Goal: Task Accomplishment & Management: Manage account settings

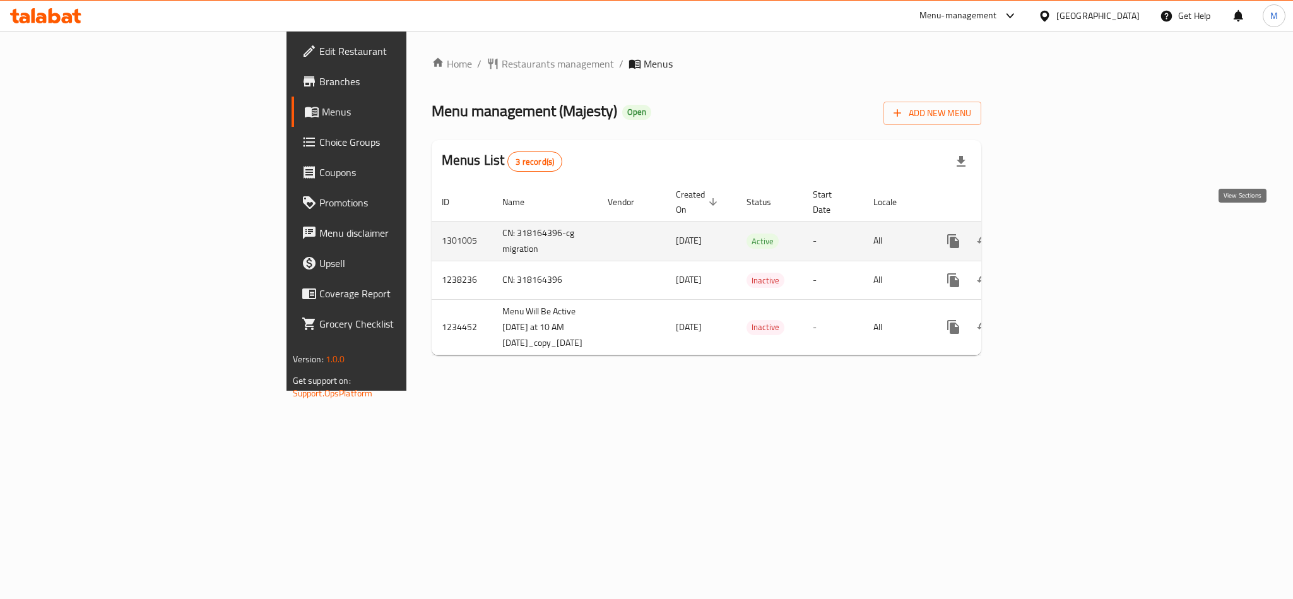
click at [1060, 226] on link "enhanced table" at bounding box center [1044, 241] width 30 height 30
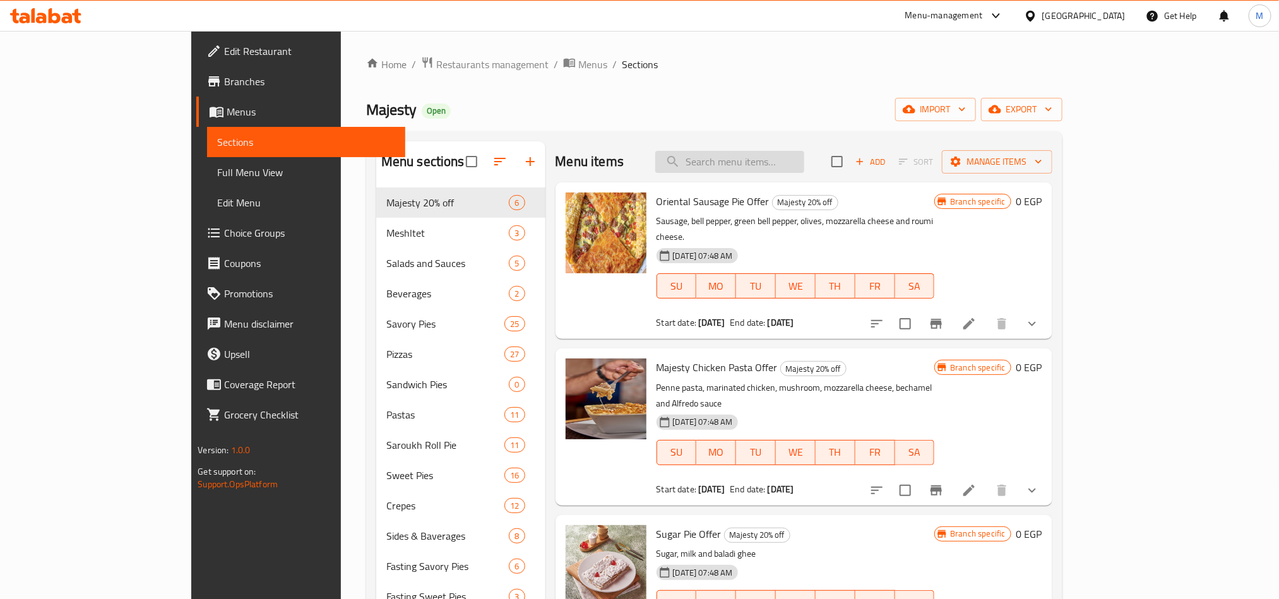
click at [804, 156] on input "search" at bounding box center [729, 162] width 149 height 22
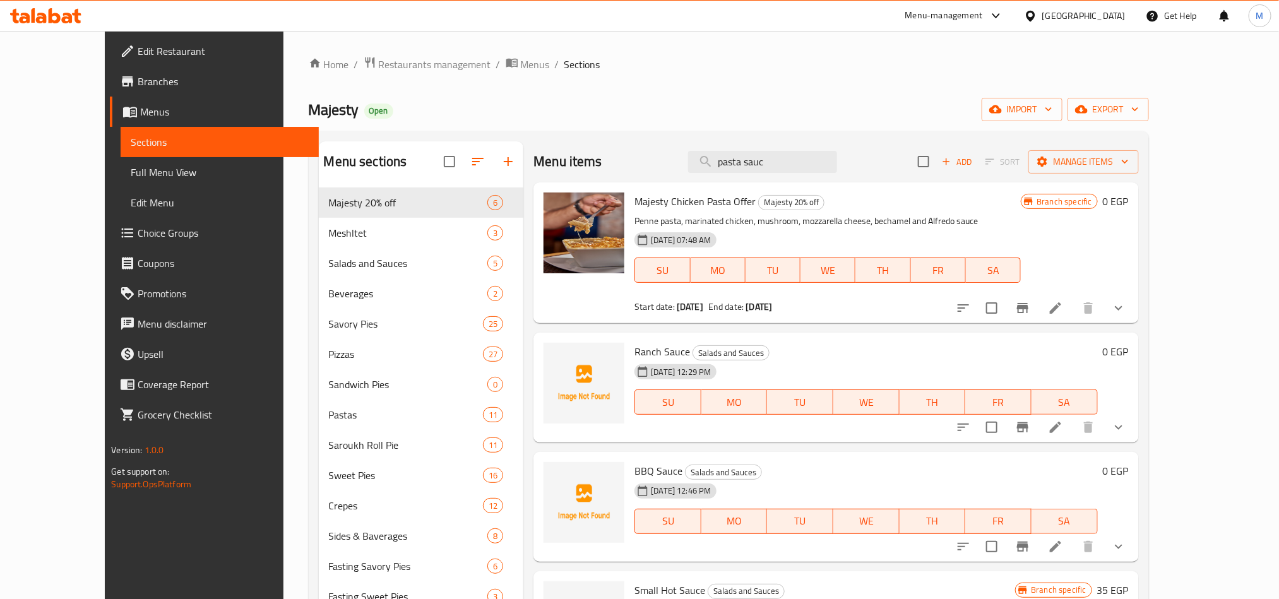
type input "pasta sauce"
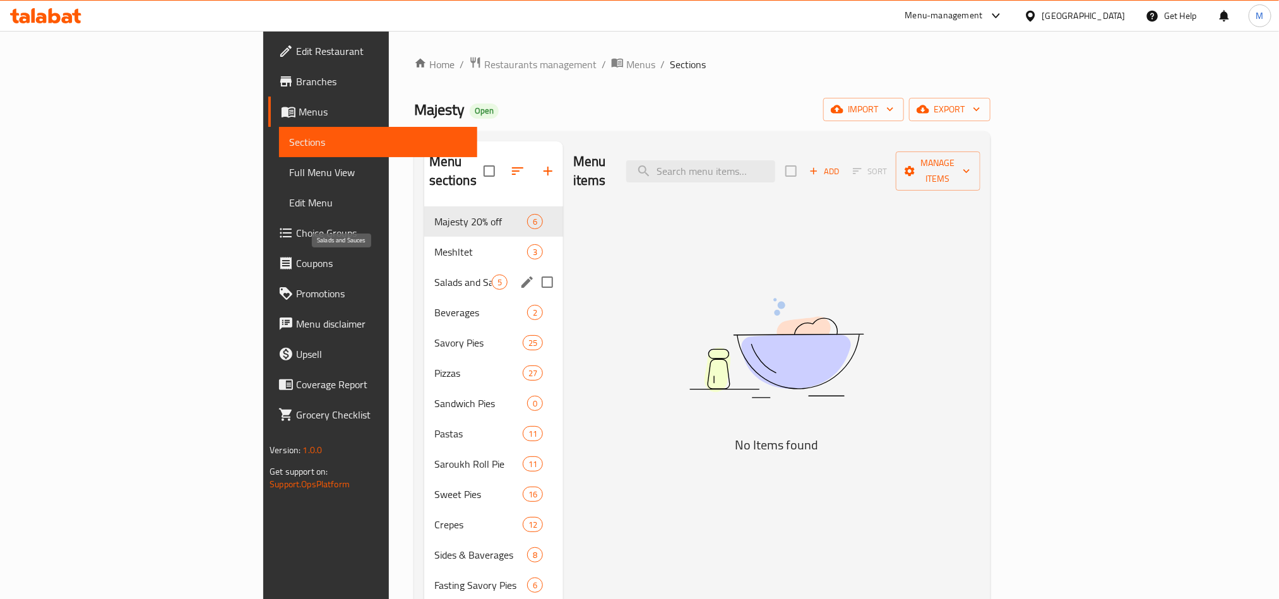
click at [434, 275] on span "Salads and Sauces" at bounding box center [462, 282] width 57 height 15
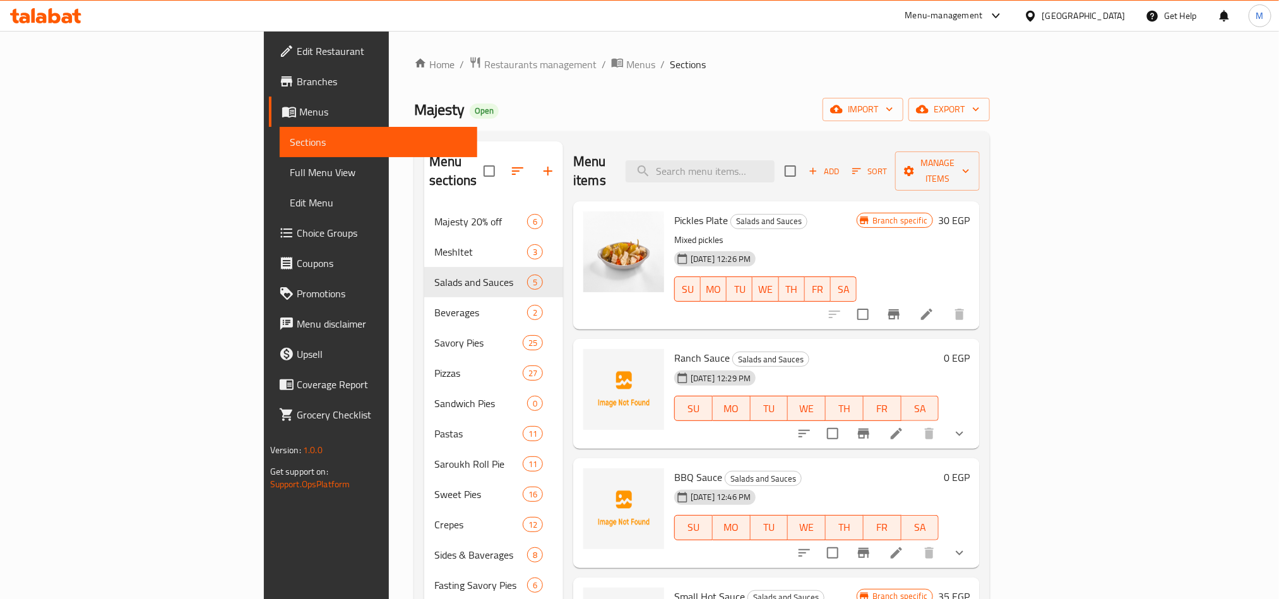
scroll to position [264, 0]
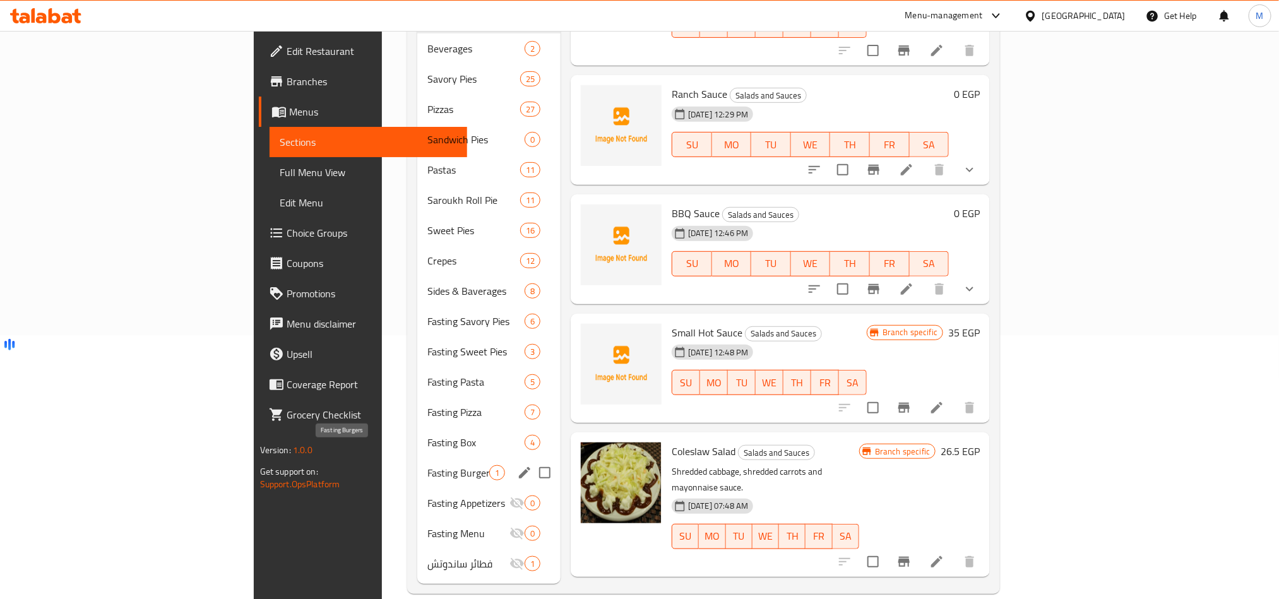
click at [427, 465] on span "Fasting Burgers" at bounding box center [458, 472] width 62 height 15
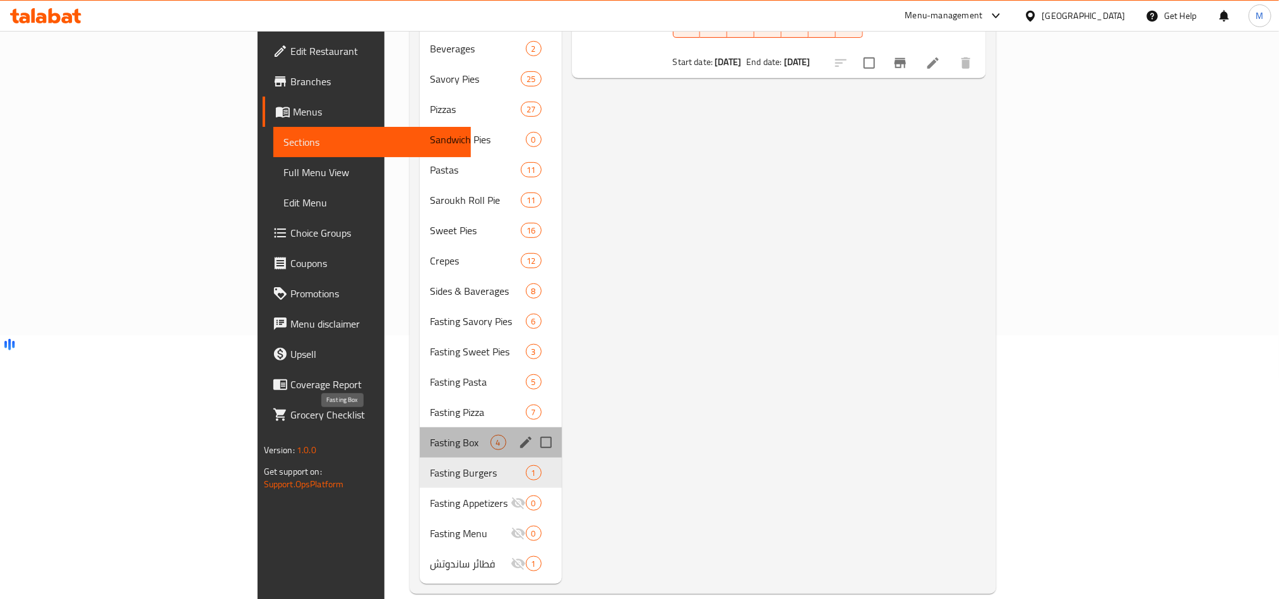
click at [430, 435] on span "Fasting Box" at bounding box center [460, 442] width 60 height 15
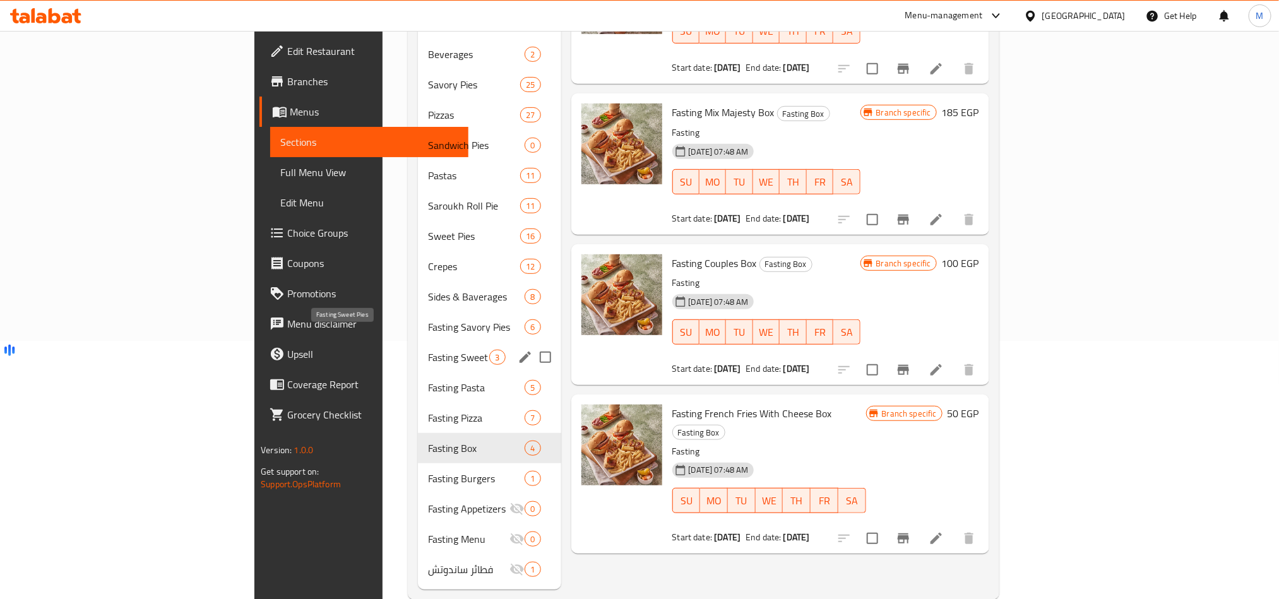
scroll to position [74, 0]
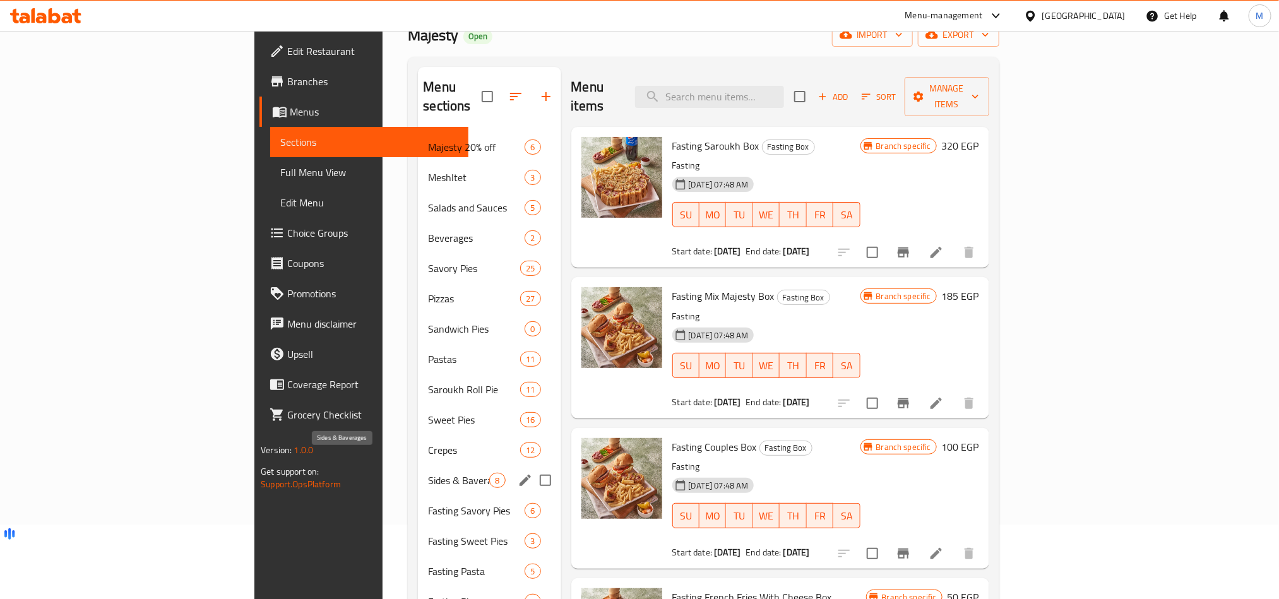
click at [428, 473] on span "Sides & Baverages" at bounding box center [458, 480] width 61 height 15
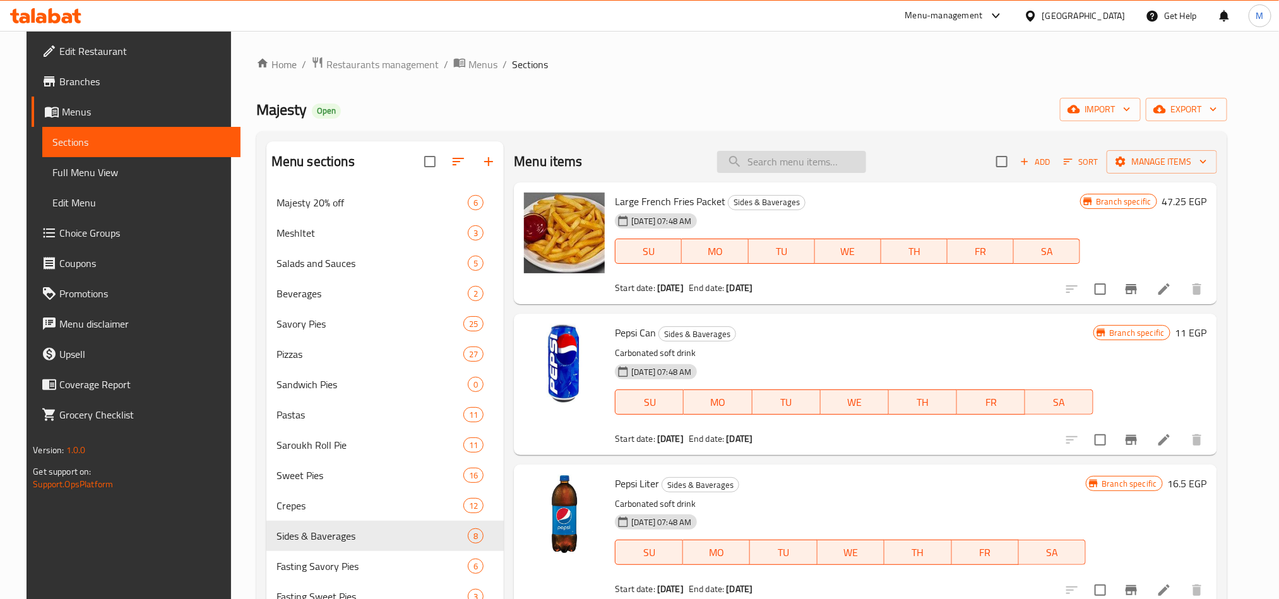
click at [825, 159] on input "search" at bounding box center [791, 162] width 149 height 22
paste input "Crispy Chicken Pasta"
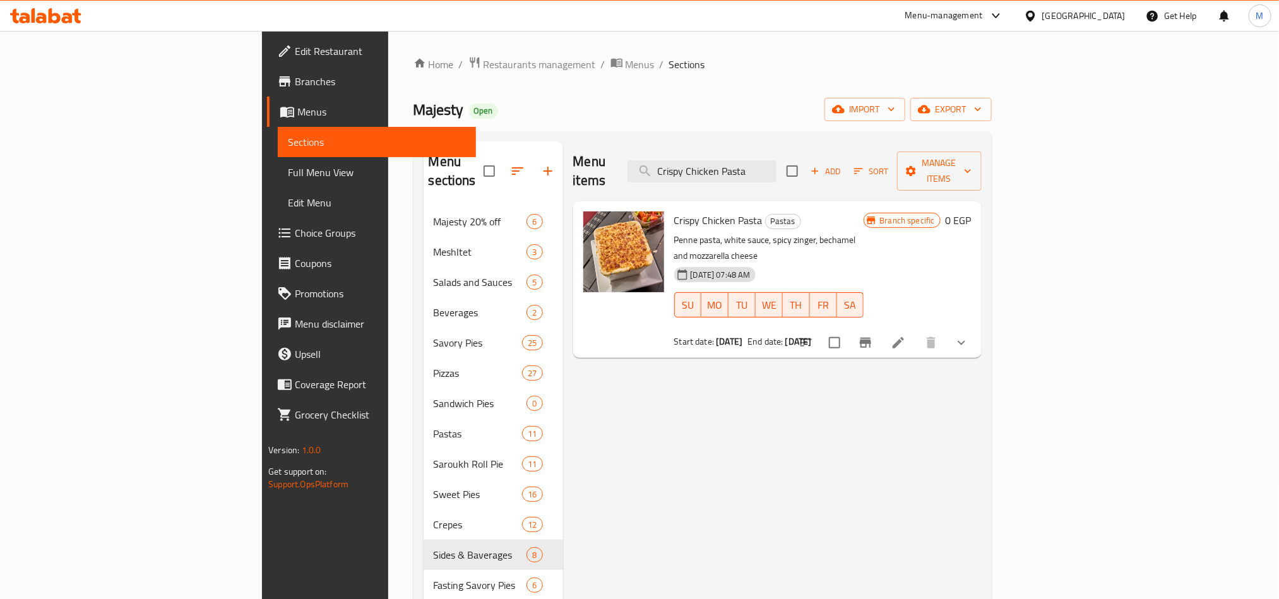
type input "Crispy Chicken Pasta"
click at [969, 335] on icon "show more" at bounding box center [961, 342] width 15 height 15
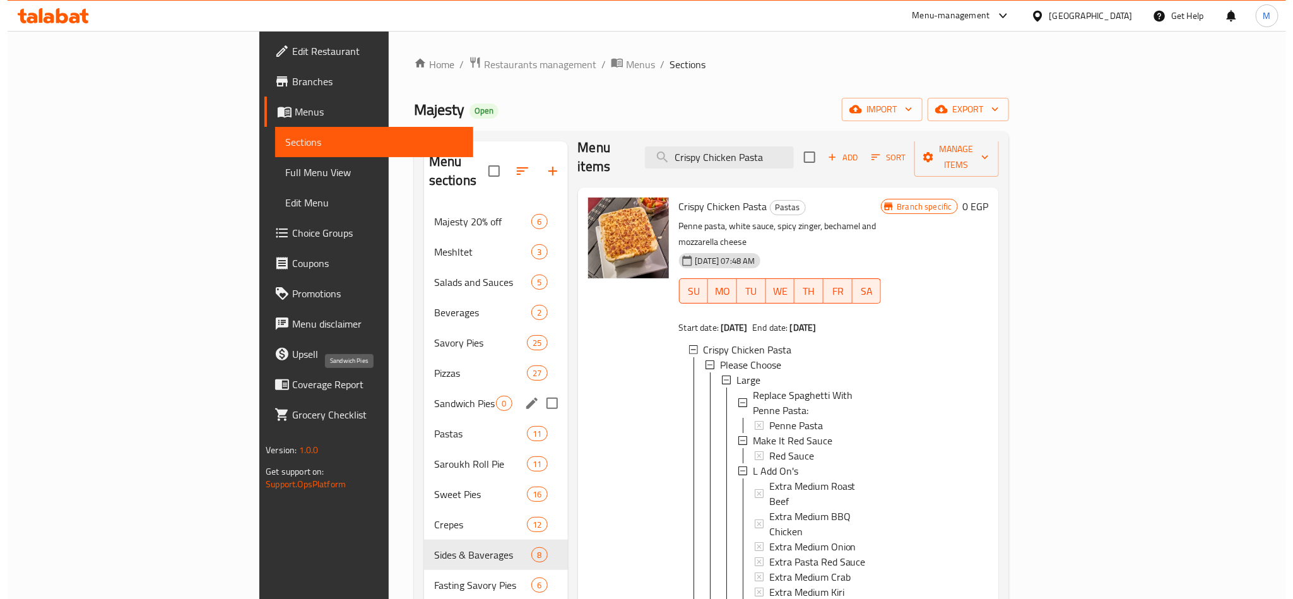
scroll to position [95, 0]
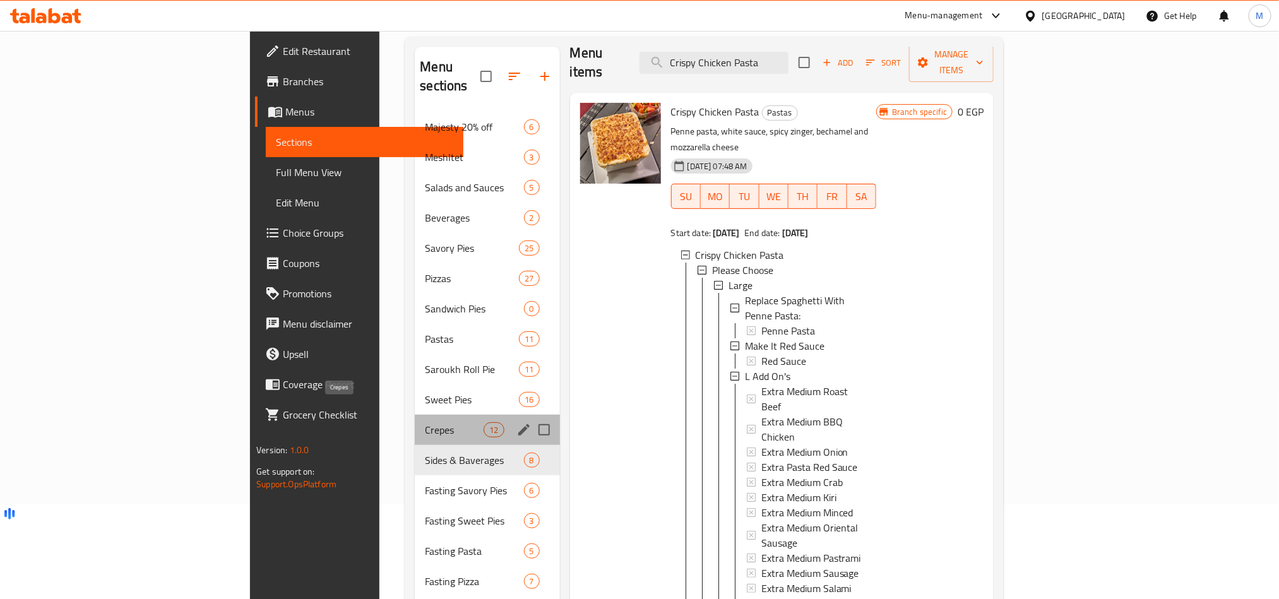
click at [425, 422] on span "Crepes" at bounding box center [454, 429] width 59 height 15
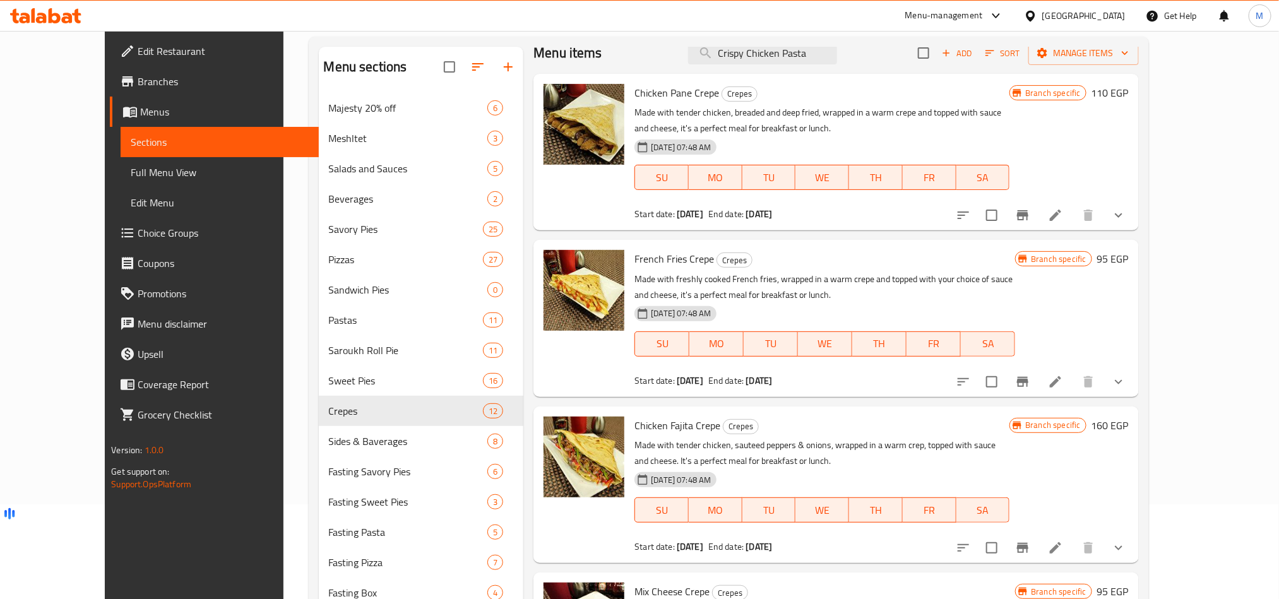
click at [1126, 211] on icon "show more" at bounding box center [1118, 215] width 15 height 15
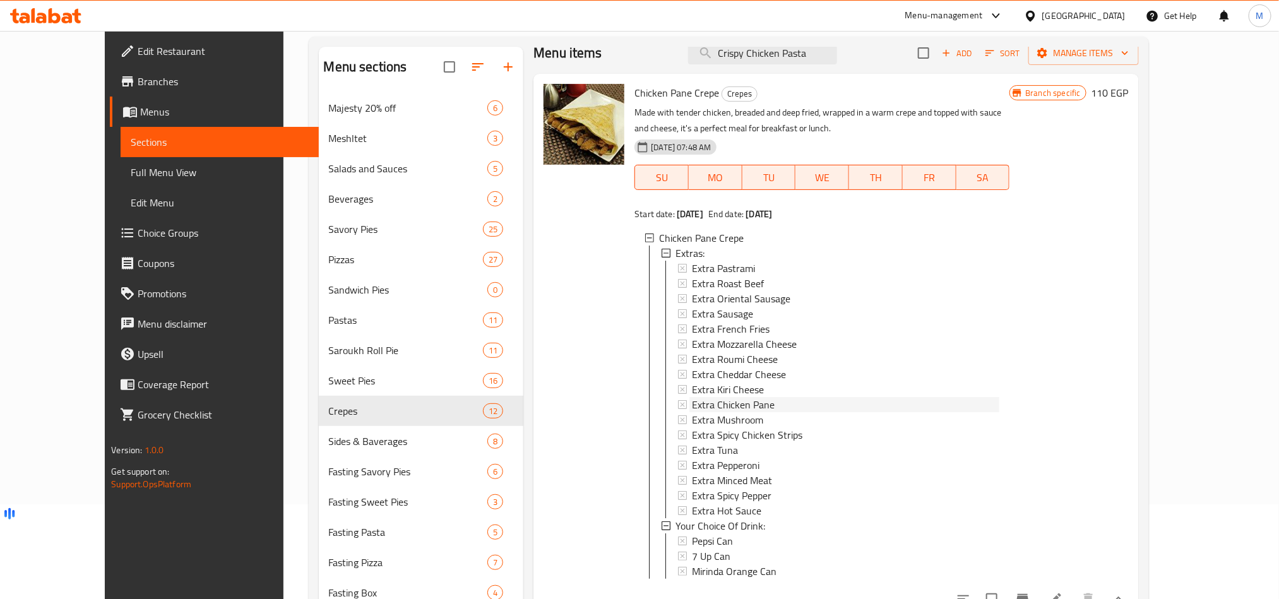
click at [741, 411] on span "Extra Chicken Pane" at bounding box center [733, 404] width 83 height 15
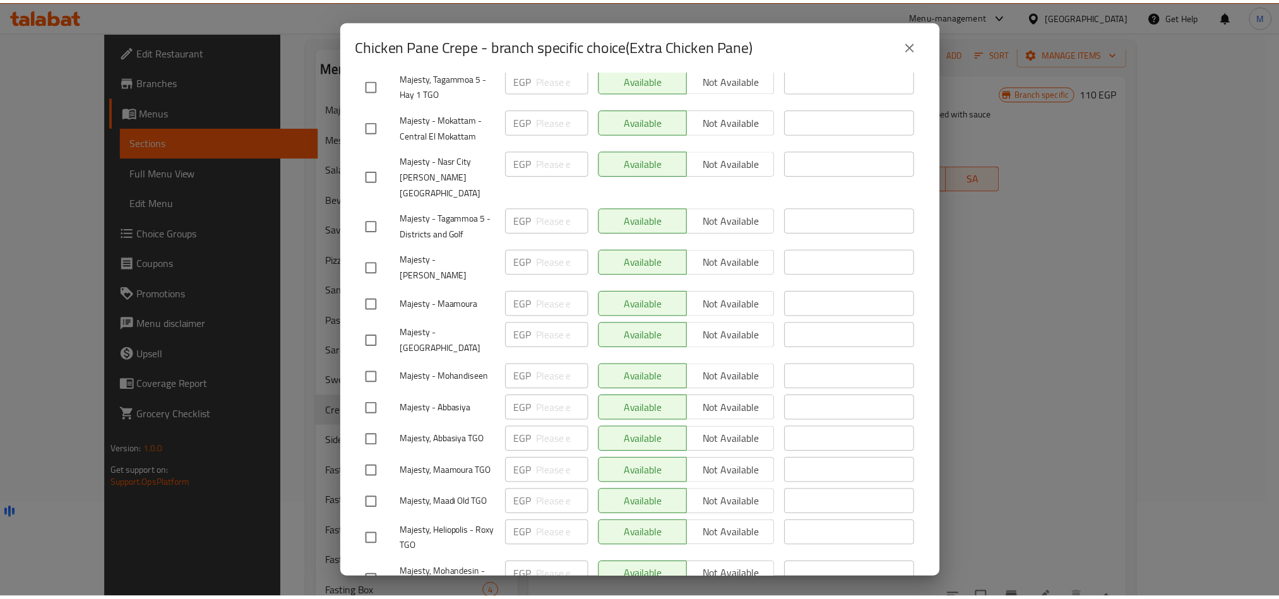
scroll to position [379, 0]
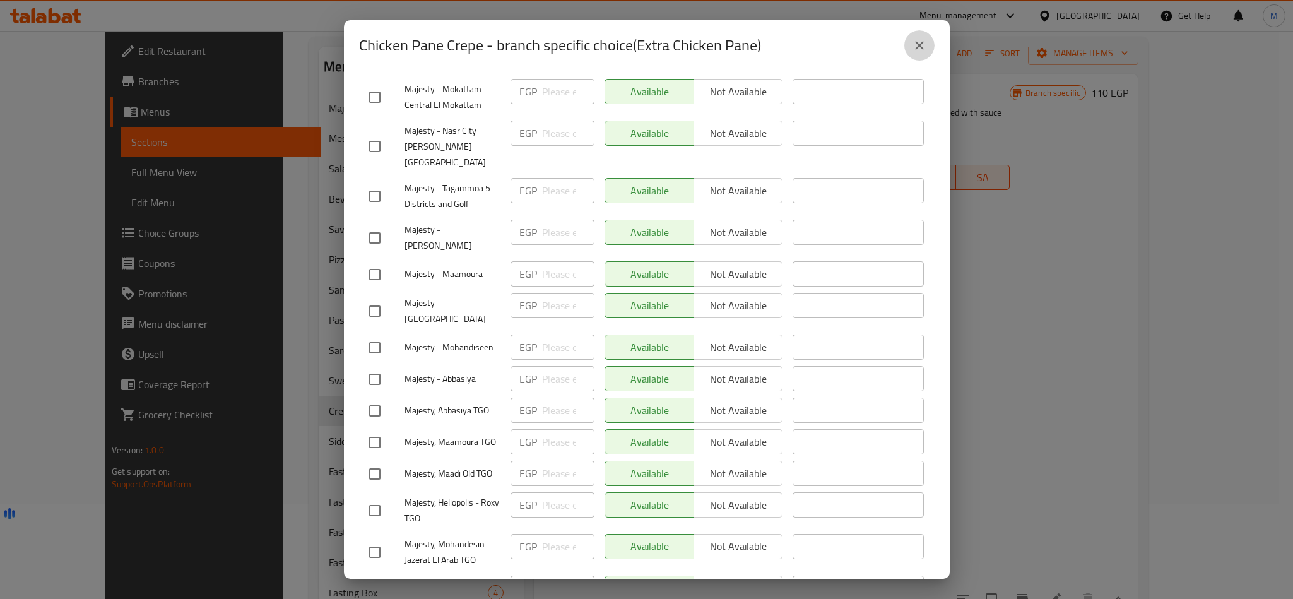
click at [918, 40] on icon "close" at bounding box center [919, 45] width 15 height 15
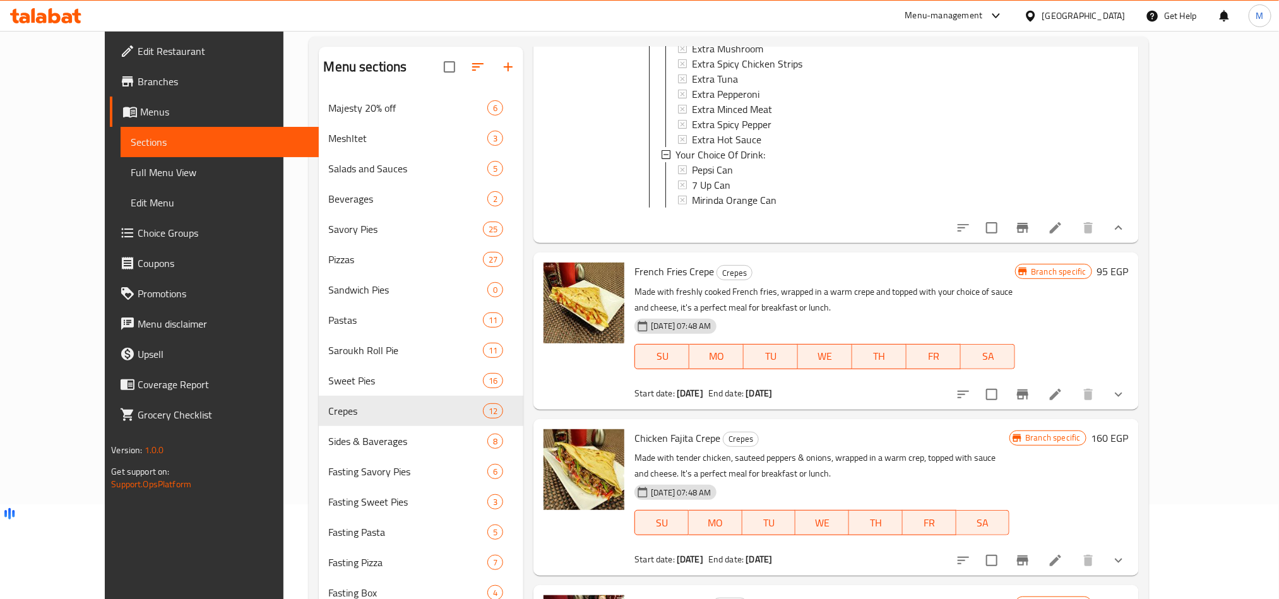
scroll to position [393, 0]
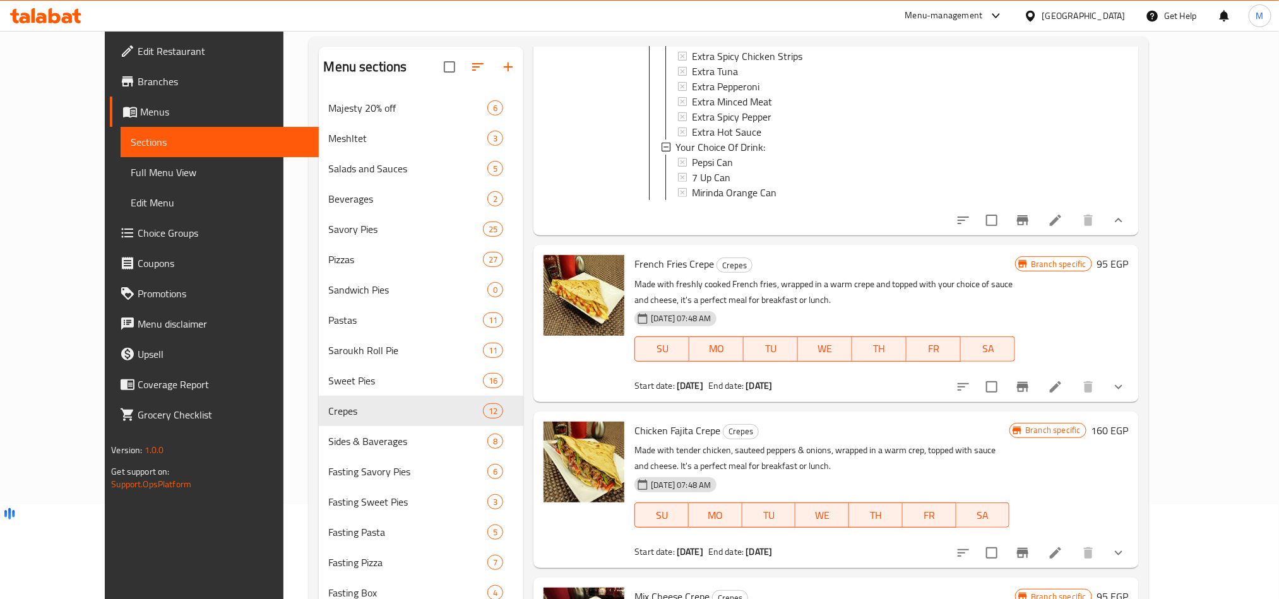
click at [1133, 391] on button "show more" at bounding box center [1118, 387] width 30 height 30
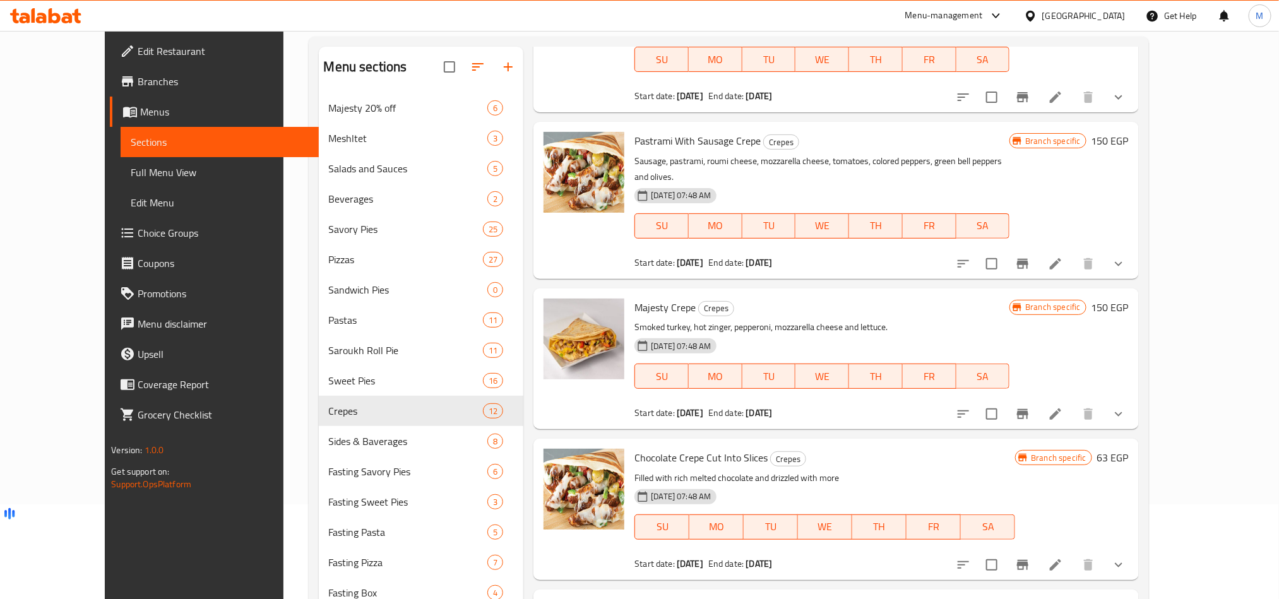
scroll to position [1980, 0]
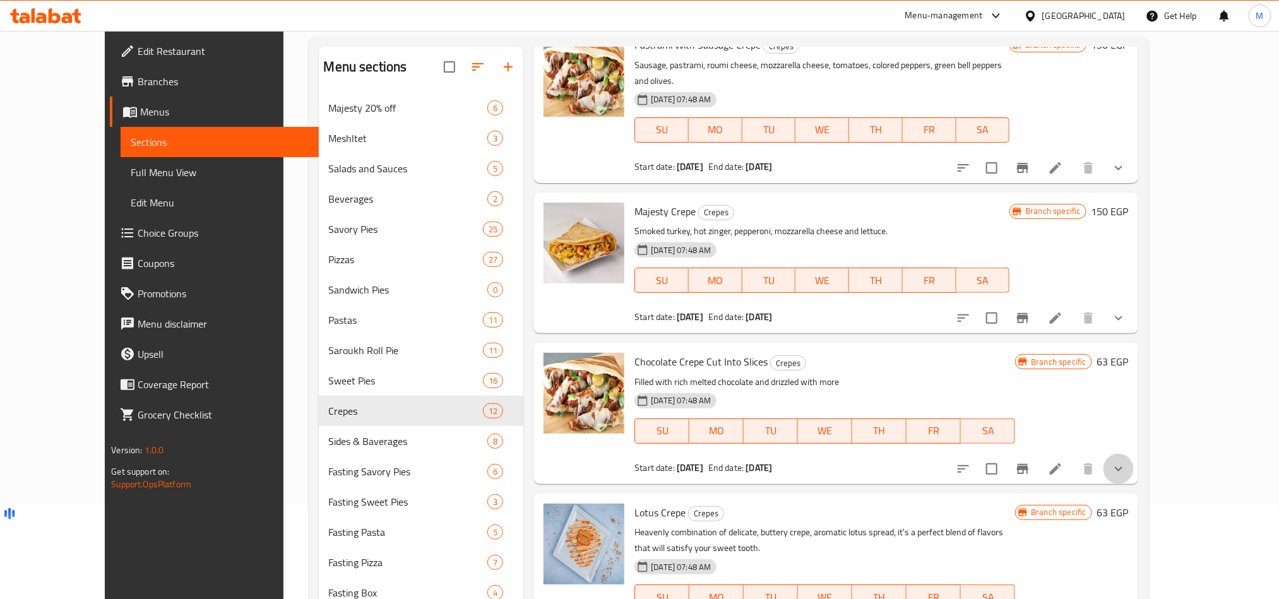
click at [1126, 461] on icon "show more" at bounding box center [1118, 468] width 15 height 15
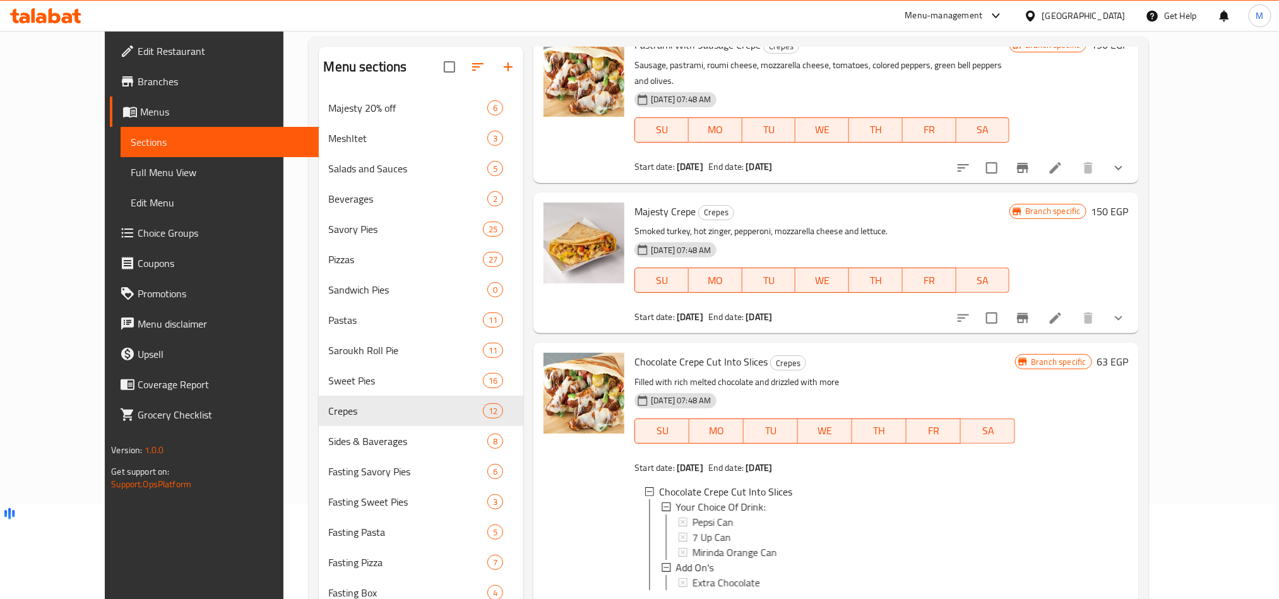
scroll to position [2, 0]
click at [782, 573] on div "Extra Chocolate" at bounding box center [848, 580] width 313 height 15
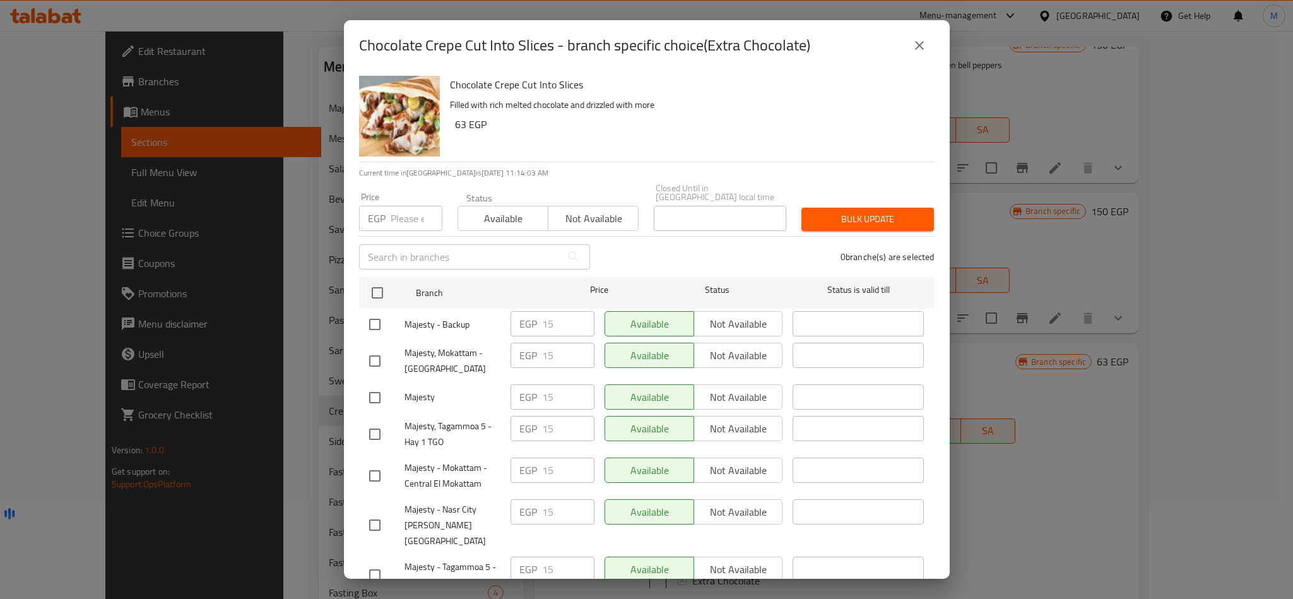
click at [920, 47] on icon "close" at bounding box center [919, 45] width 15 height 15
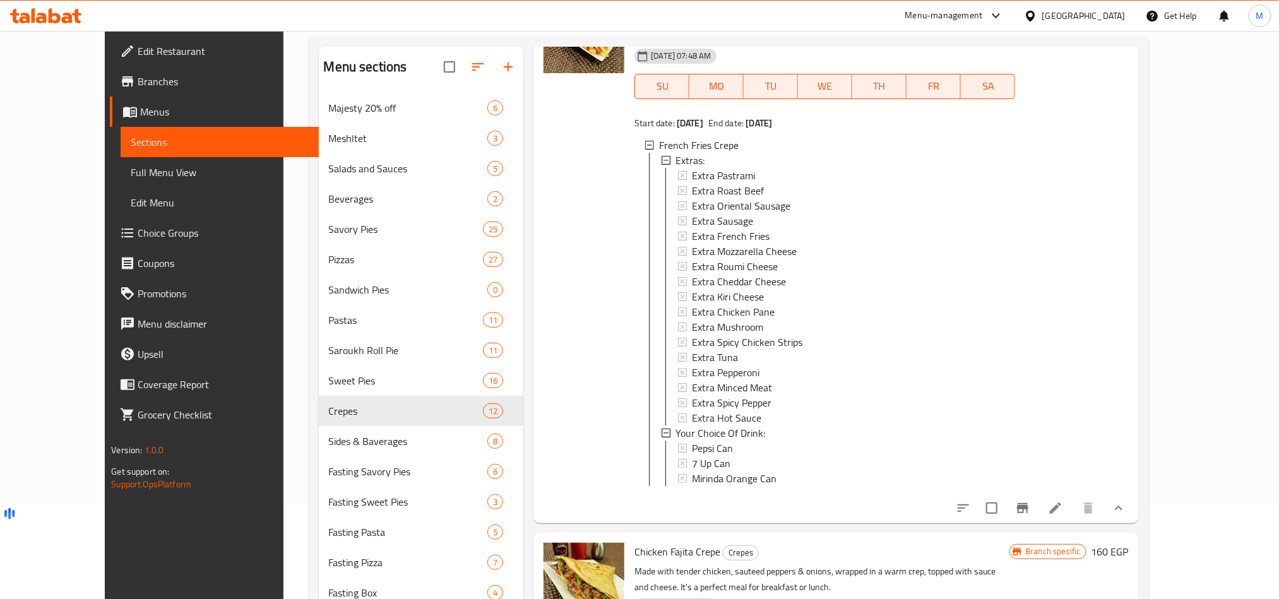
scroll to position [1128, 0]
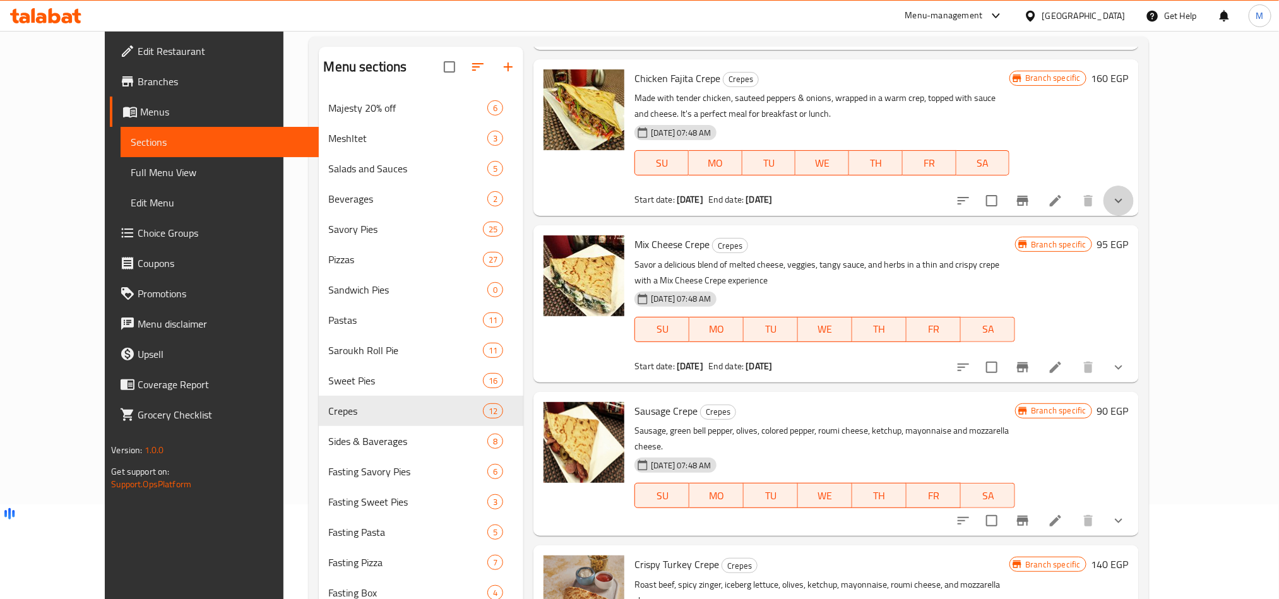
click at [1133, 216] on button "show more" at bounding box center [1118, 201] width 30 height 30
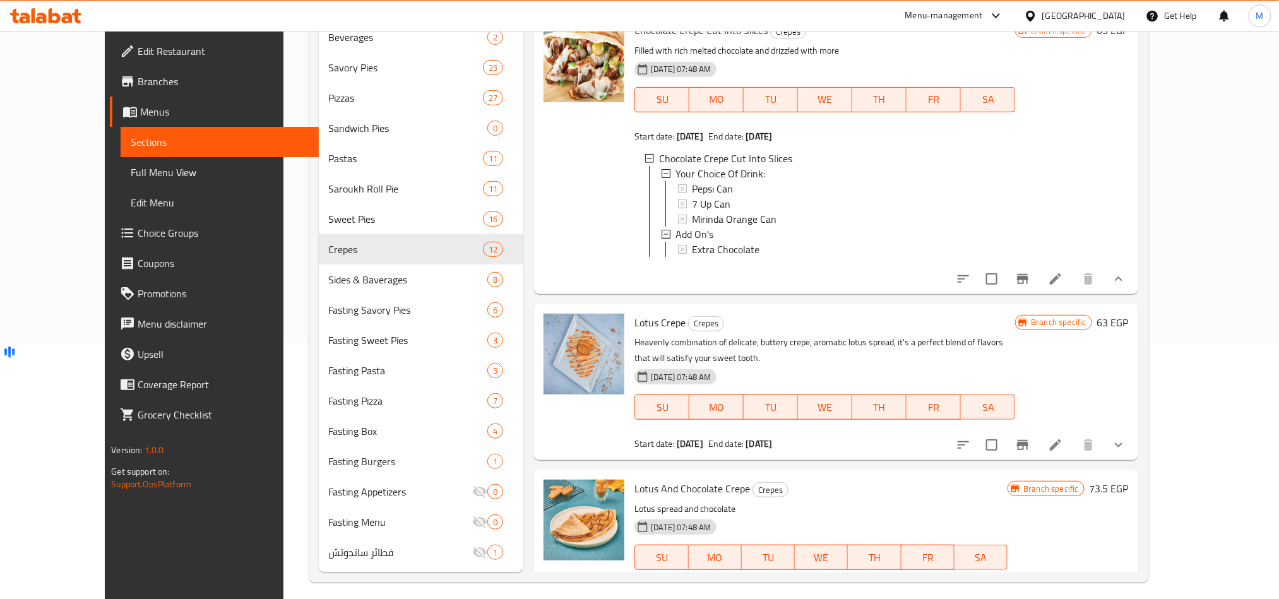
scroll to position [264, 0]
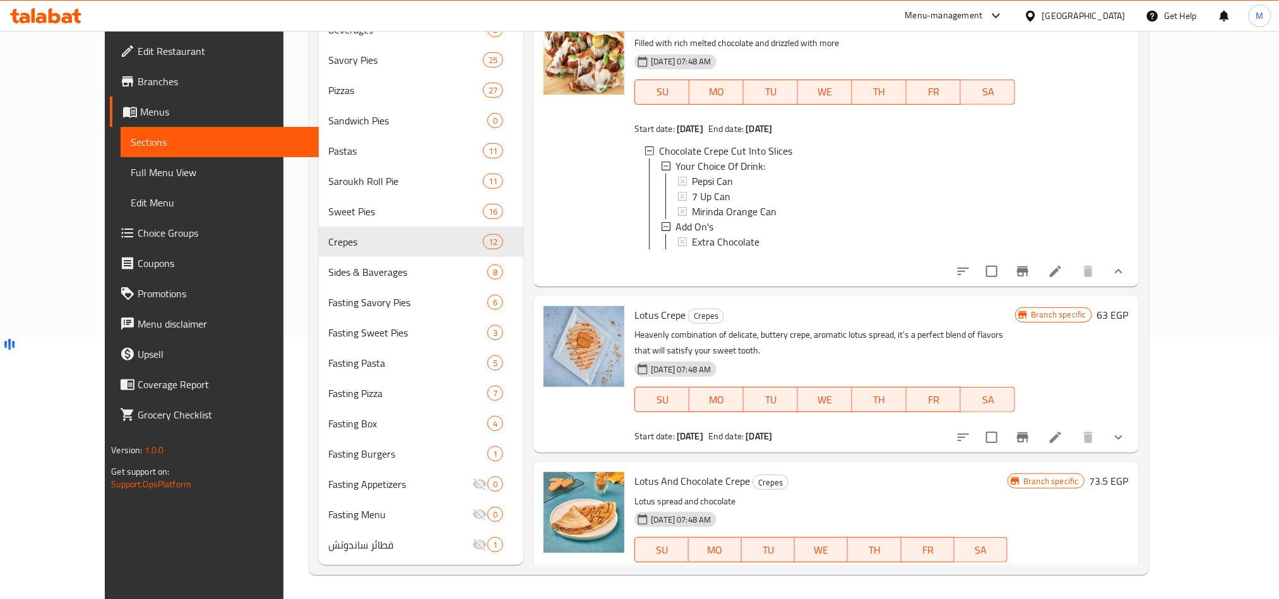
click at [1126, 581] on icon "show more" at bounding box center [1118, 588] width 15 height 15
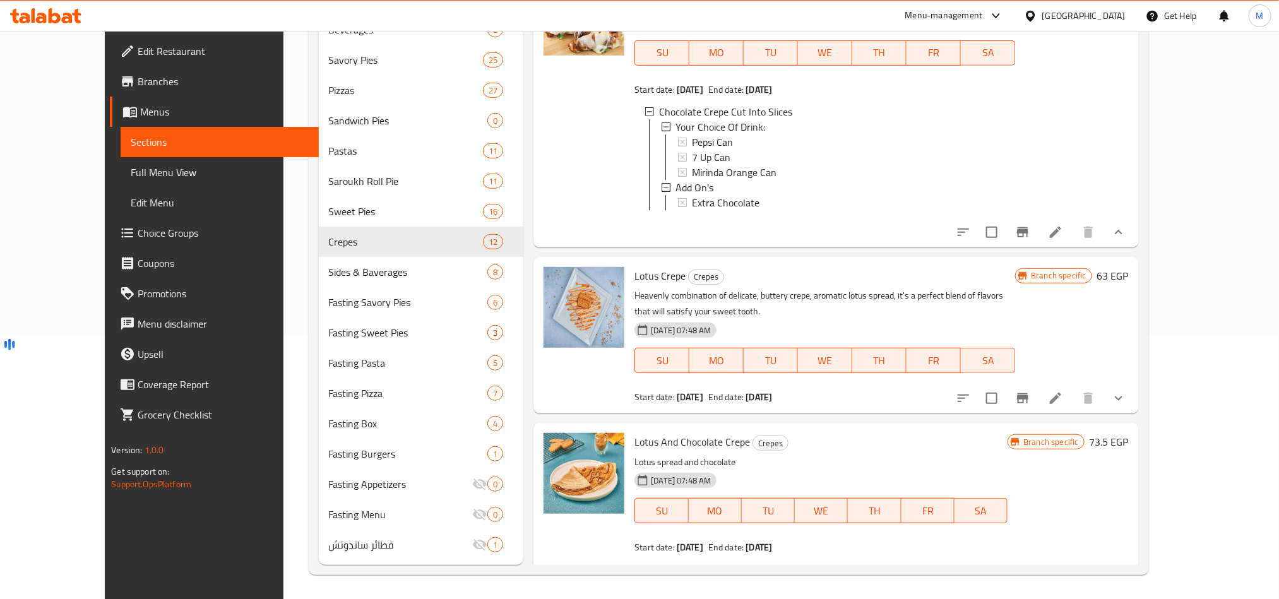
scroll to position [2659, 0]
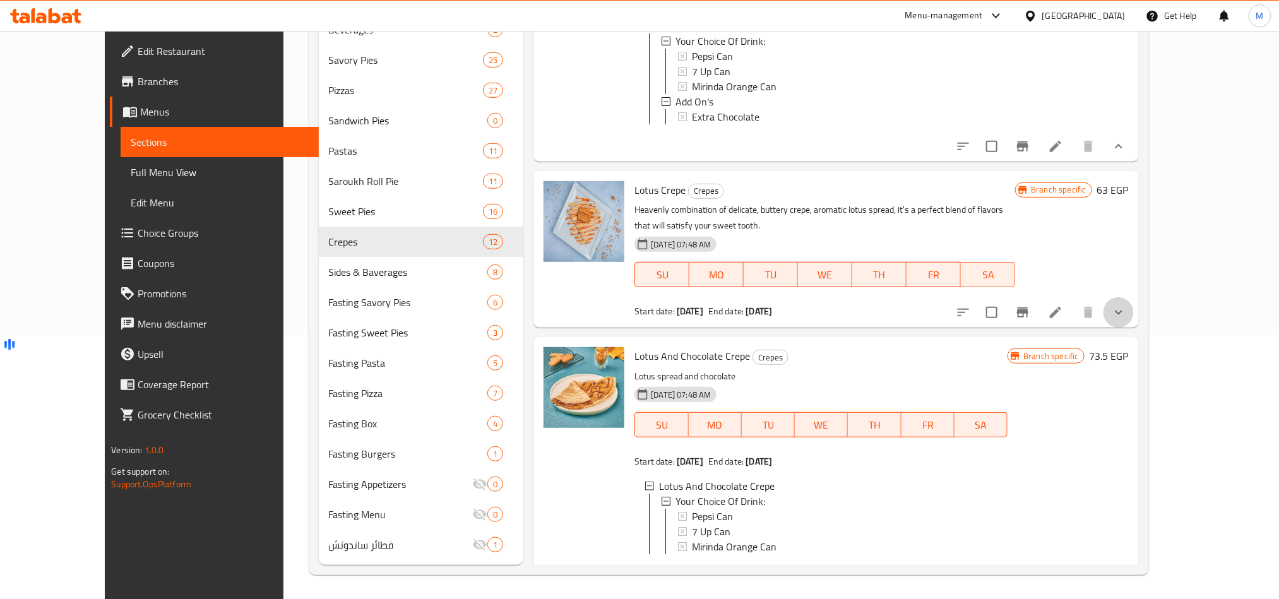
click at [1133, 297] on button "show more" at bounding box center [1118, 312] width 30 height 30
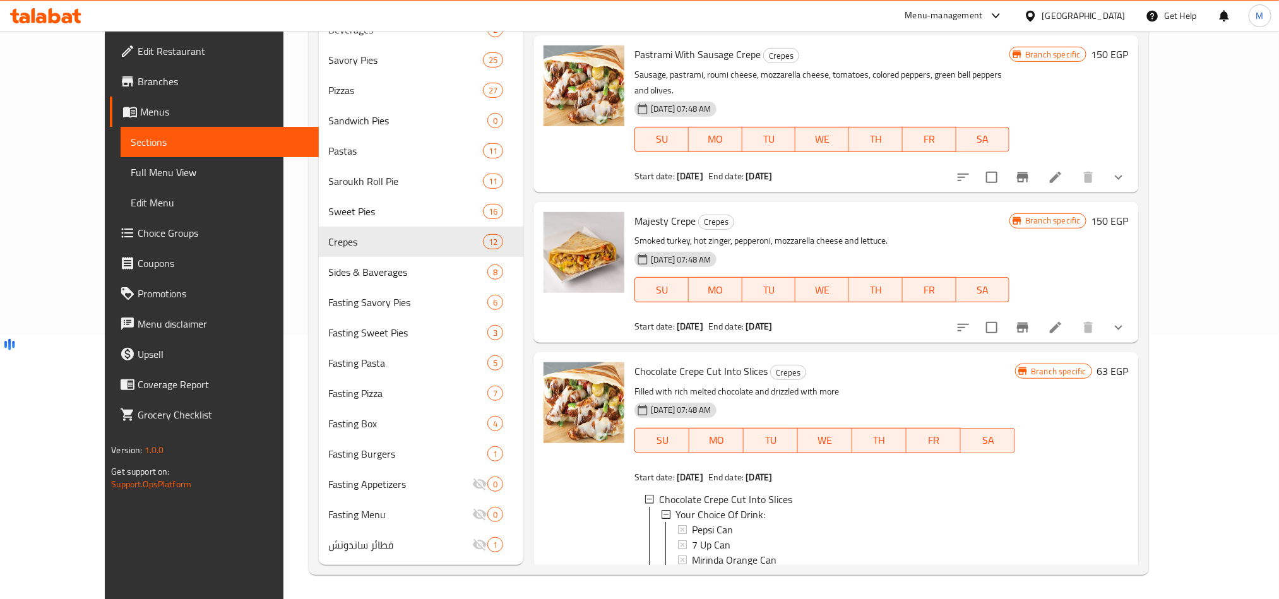
scroll to position [2091, 0]
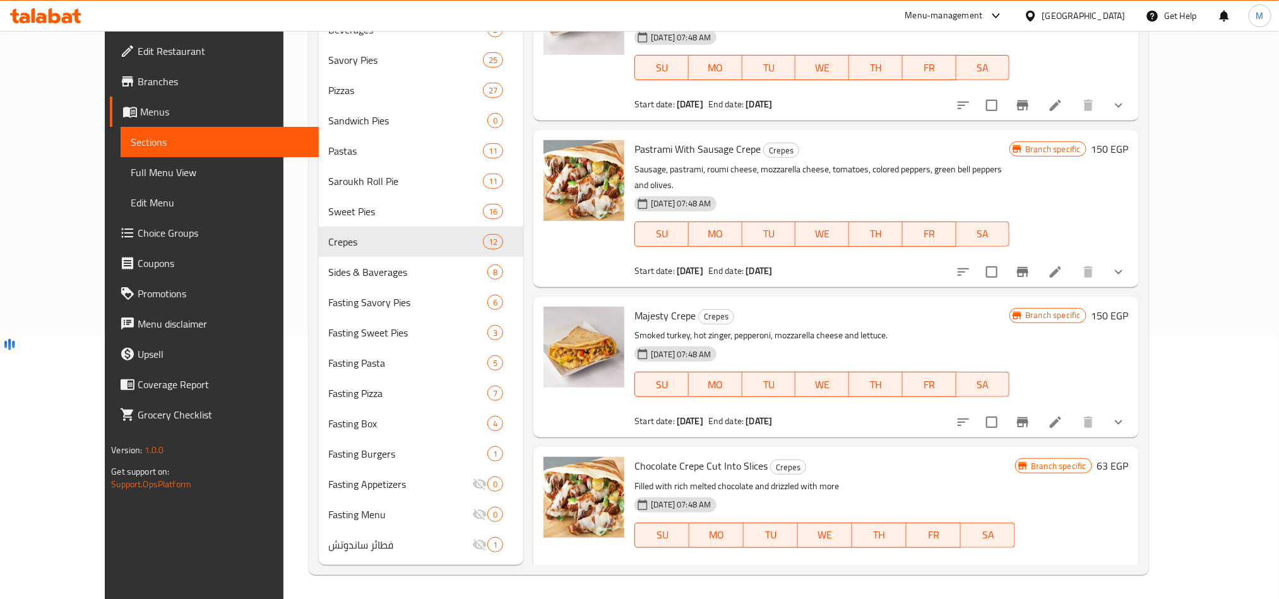
click at [1126, 415] on icon "show more" at bounding box center [1118, 422] width 15 height 15
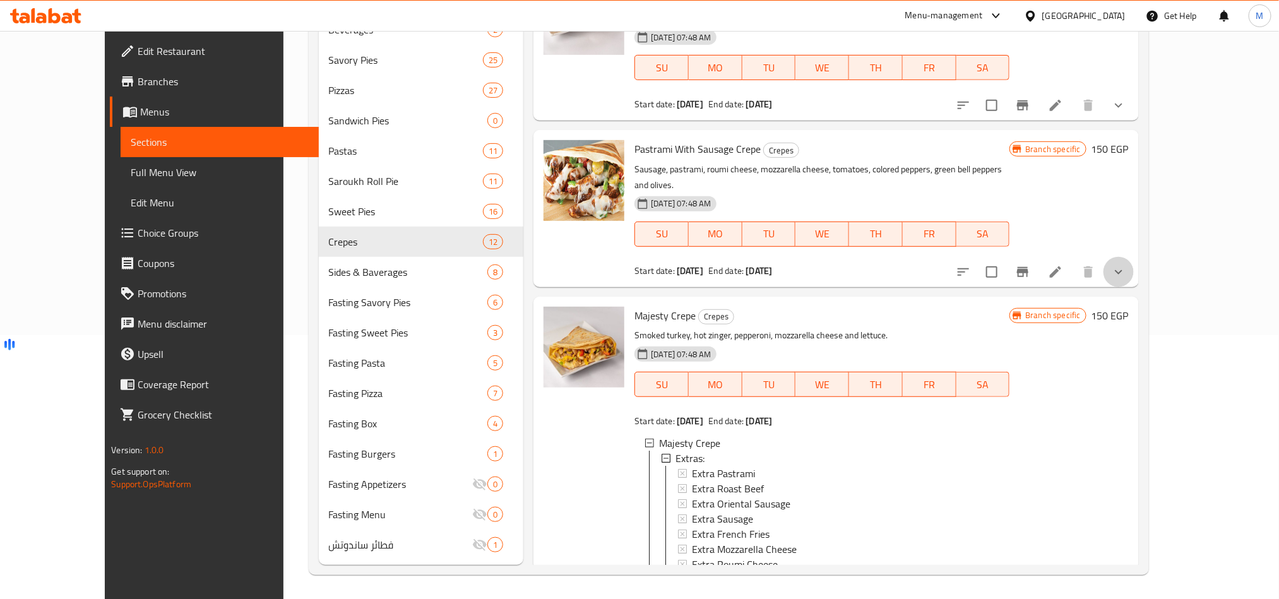
click at [1126, 264] on icon "show more" at bounding box center [1118, 271] width 15 height 15
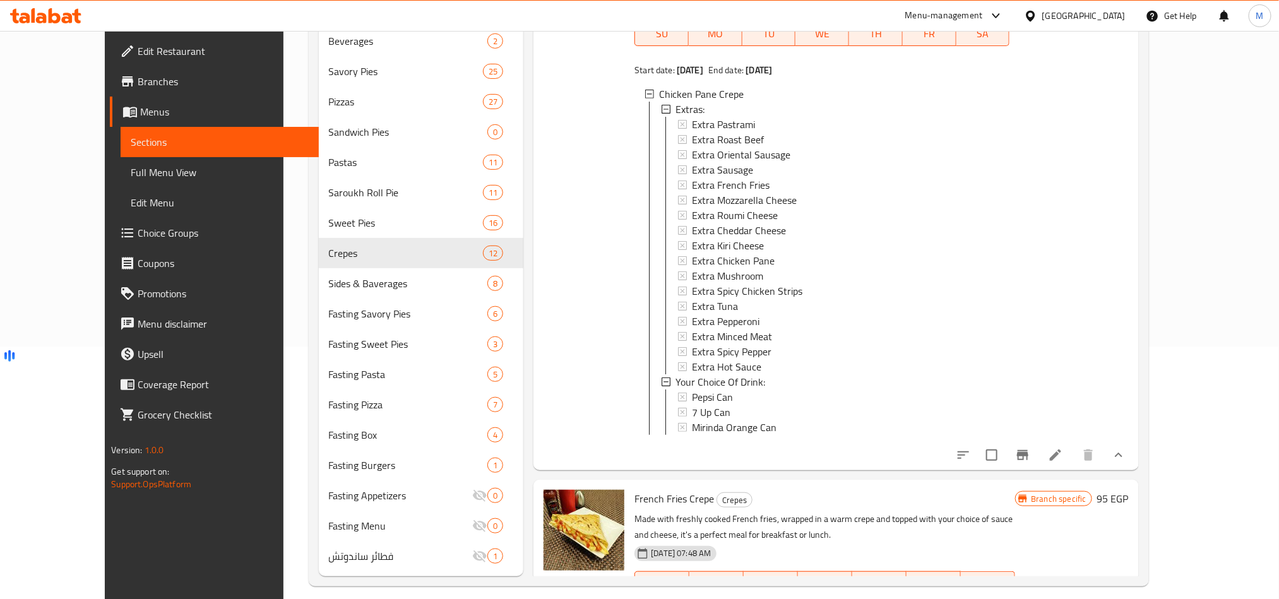
scroll to position [0, 0]
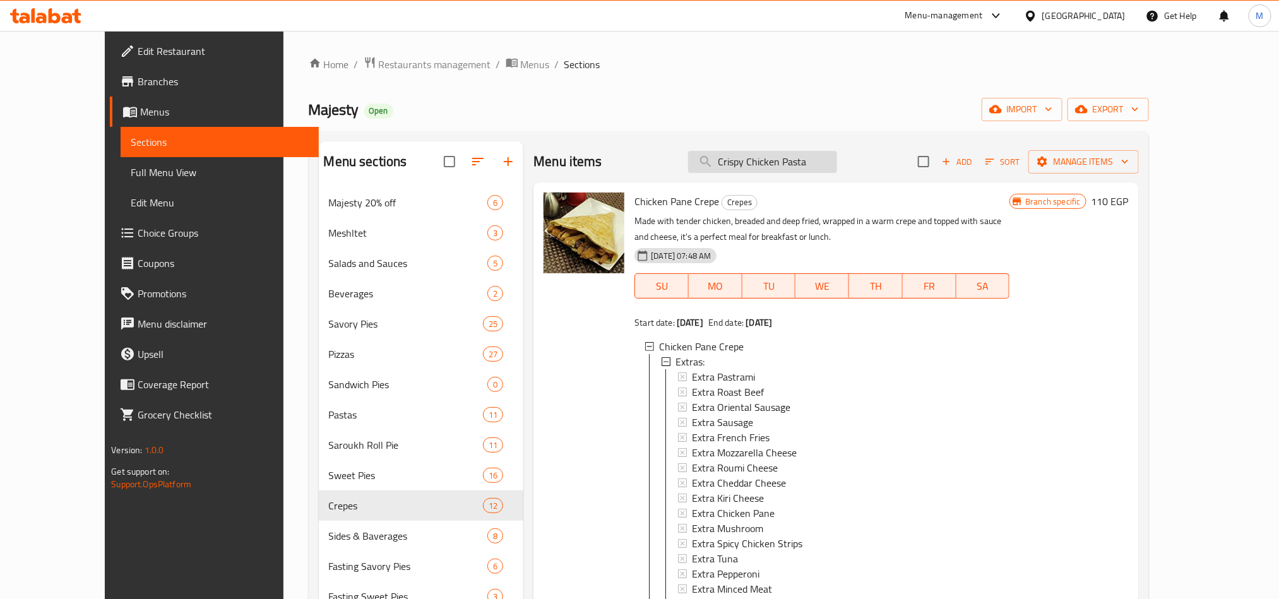
click at [793, 158] on input "Crispy Chicken Pasta" at bounding box center [762, 162] width 149 height 22
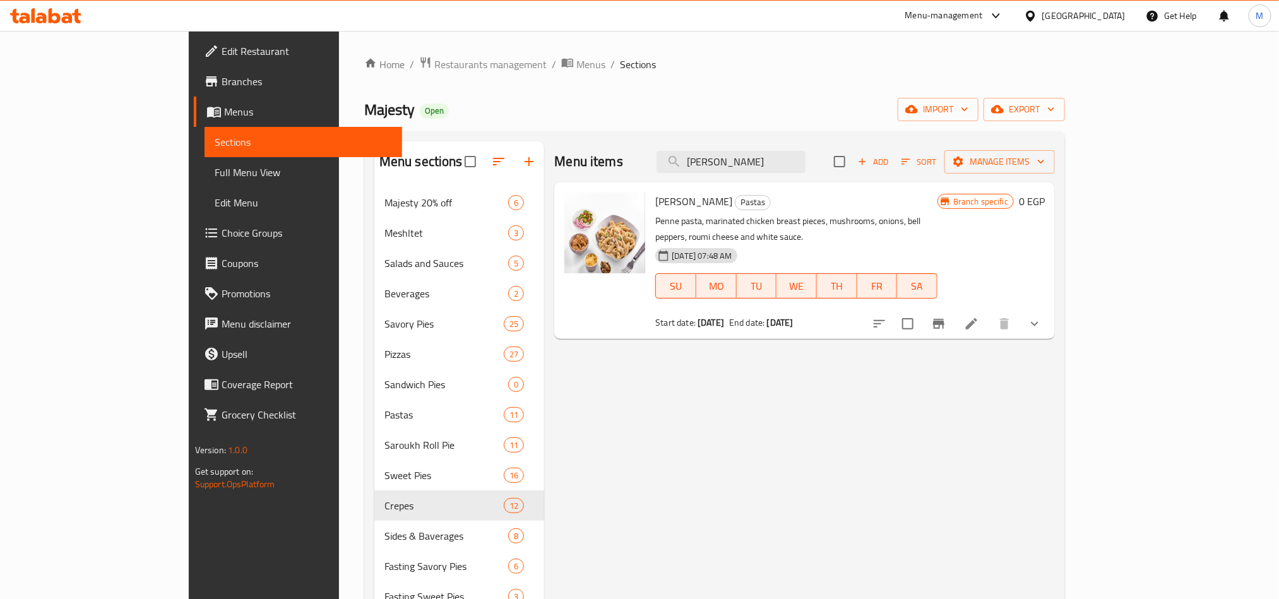
type input "penne alf"
click at [1049, 318] on button "show more" at bounding box center [1034, 324] width 30 height 30
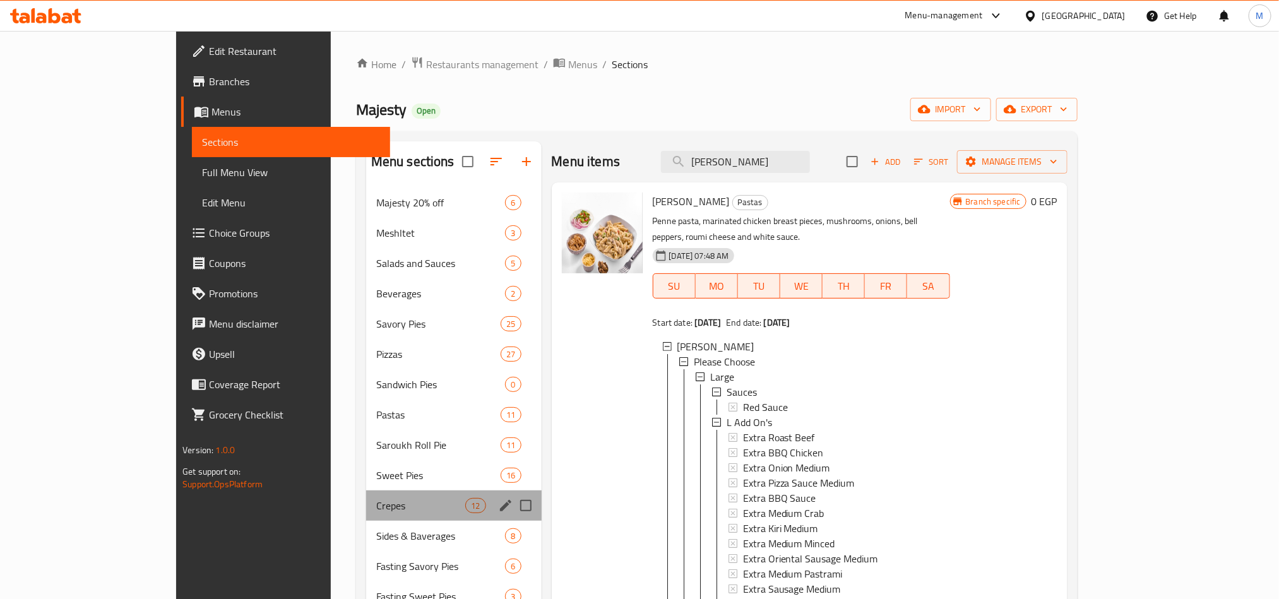
click at [366, 494] on div "Crepes 12" at bounding box center [453, 505] width 175 height 30
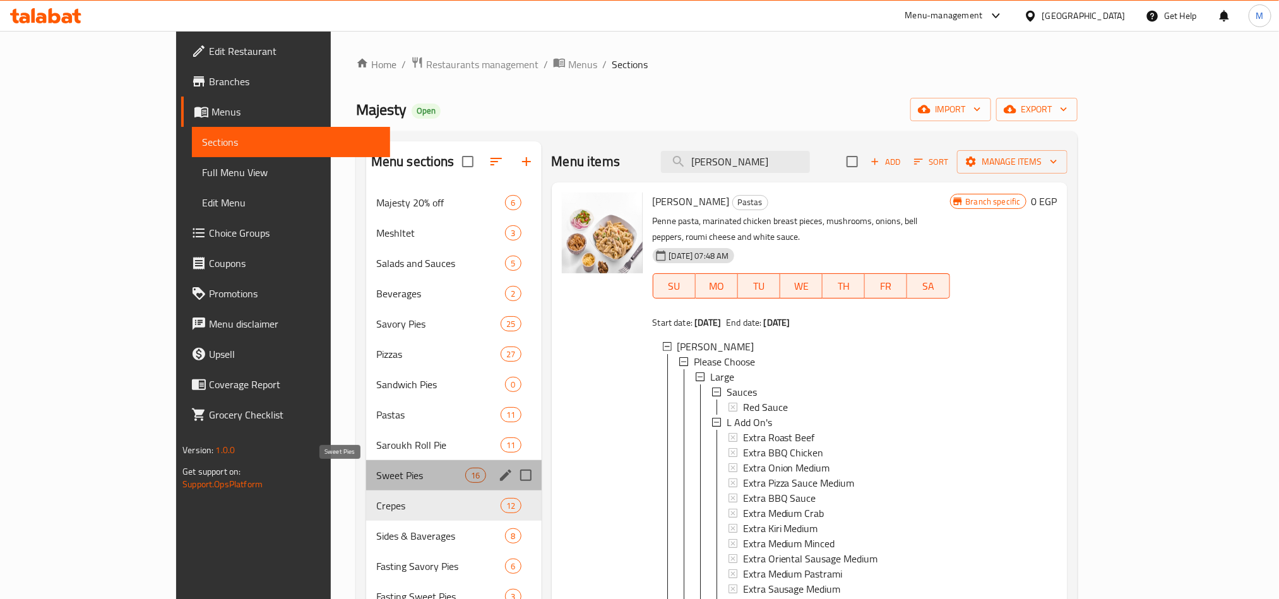
click at [376, 477] on span "Sweet Pies" at bounding box center [420, 475] width 89 height 15
click at [376, 504] on span "Crepes" at bounding box center [438, 505] width 124 height 15
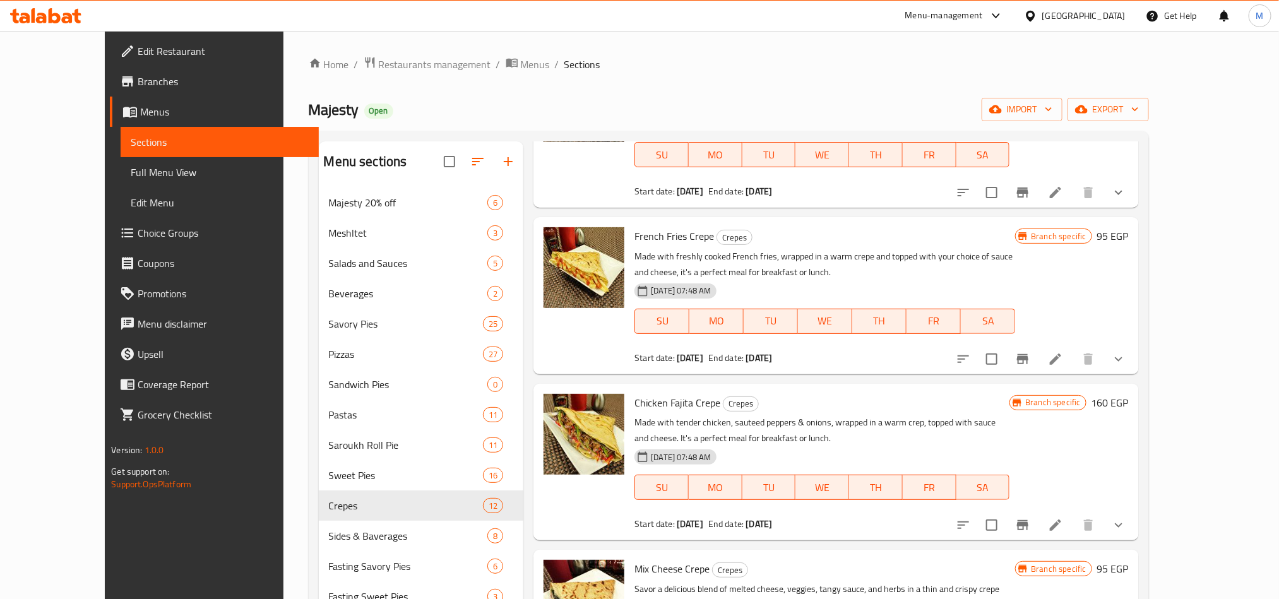
scroll to position [189, 0]
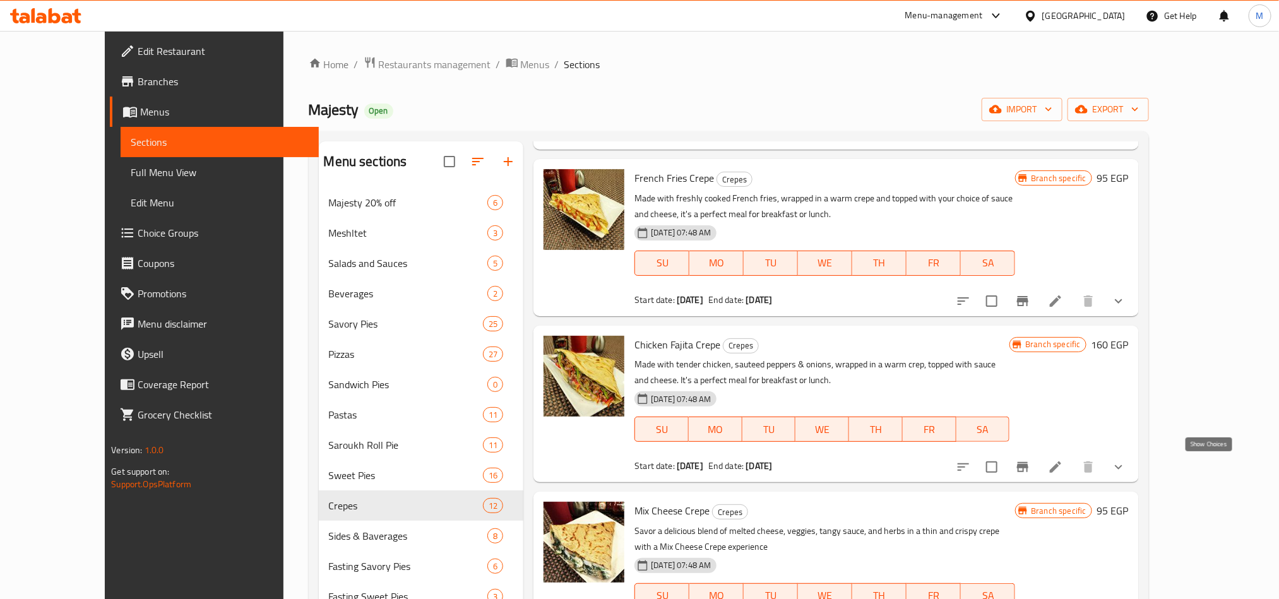
click at [1126, 471] on icon "show more" at bounding box center [1118, 466] width 15 height 15
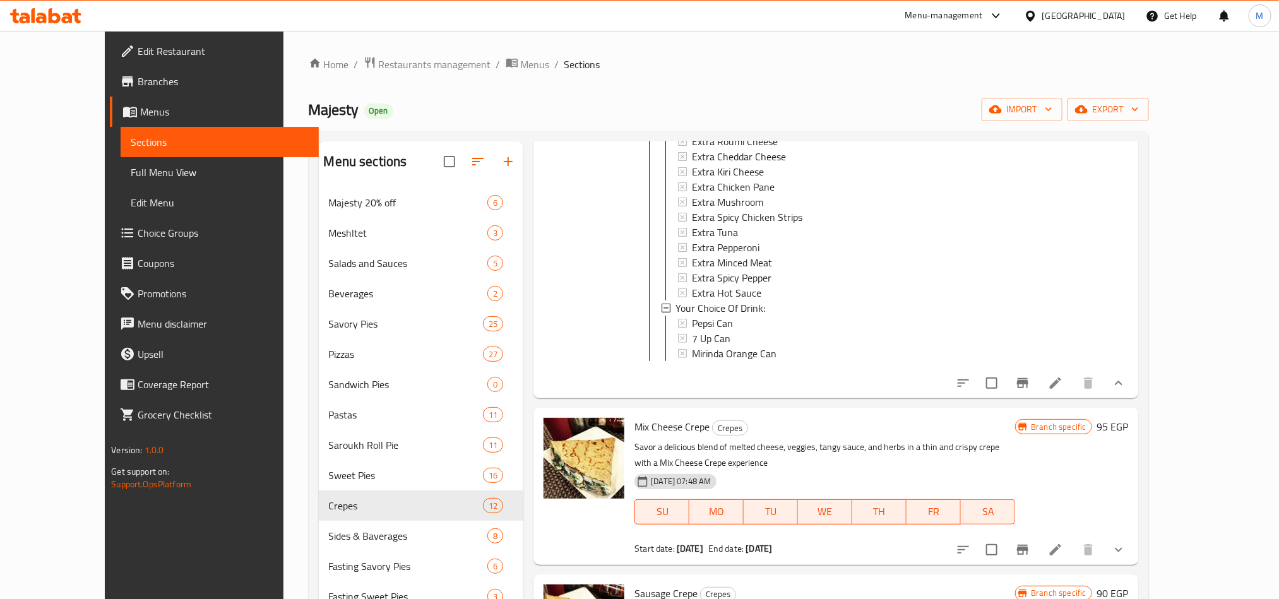
scroll to position [663, 0]
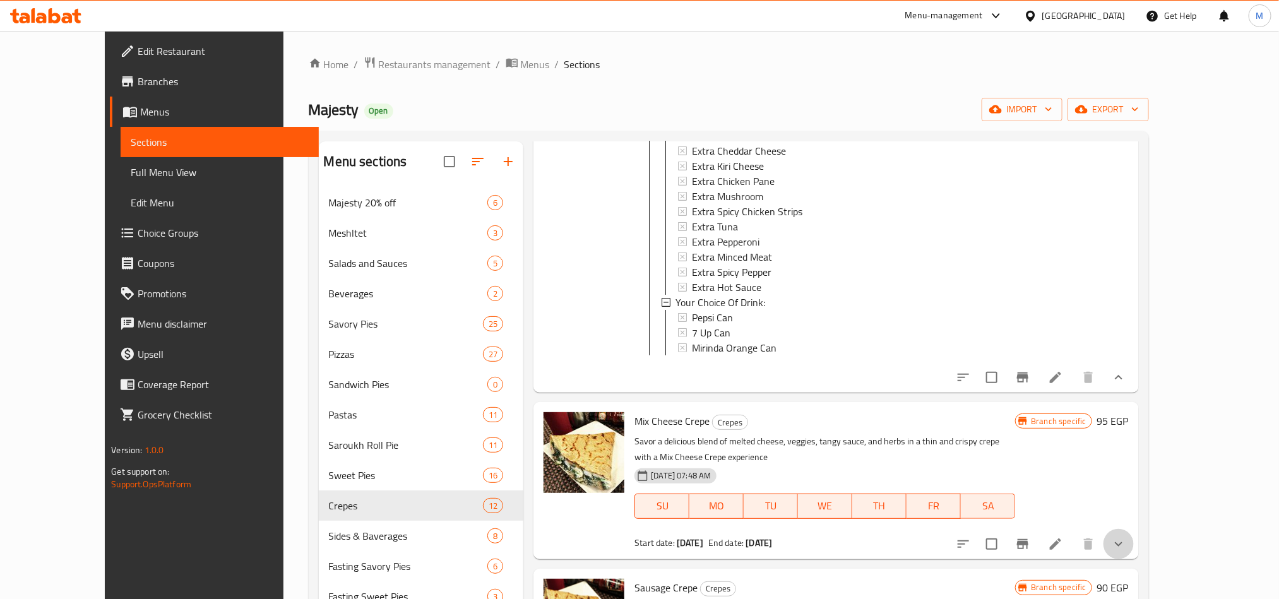
click at [1133, 552] on button "show more" at bounding box center [1118, 544] width 30 height 30
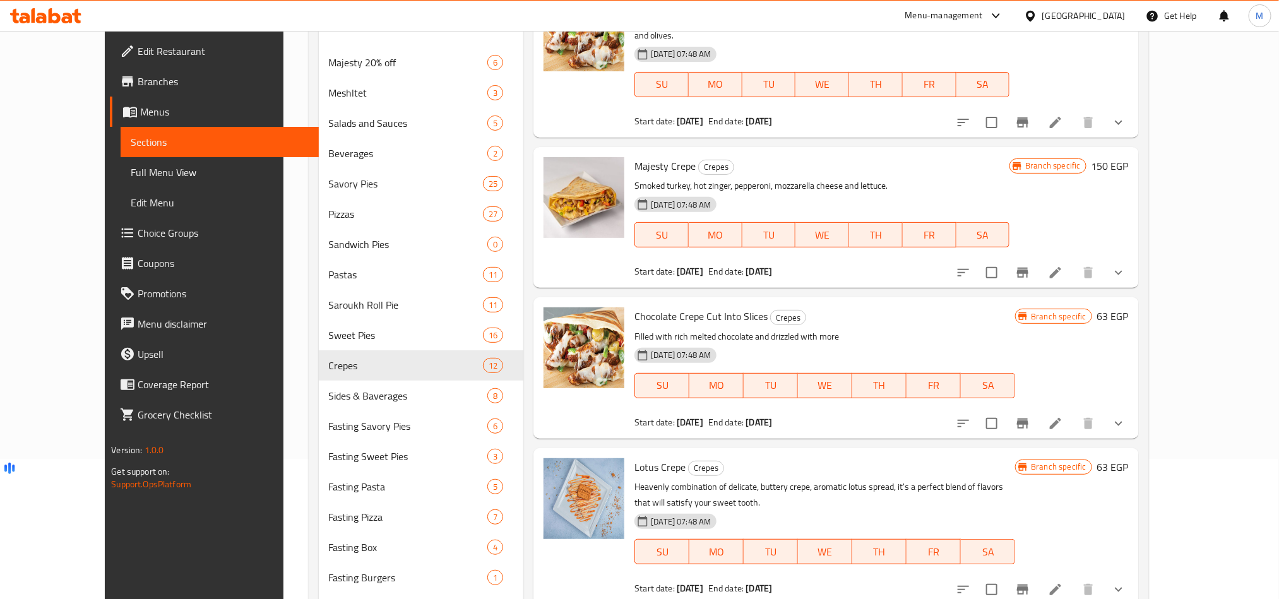
scroll to position [189, 0]
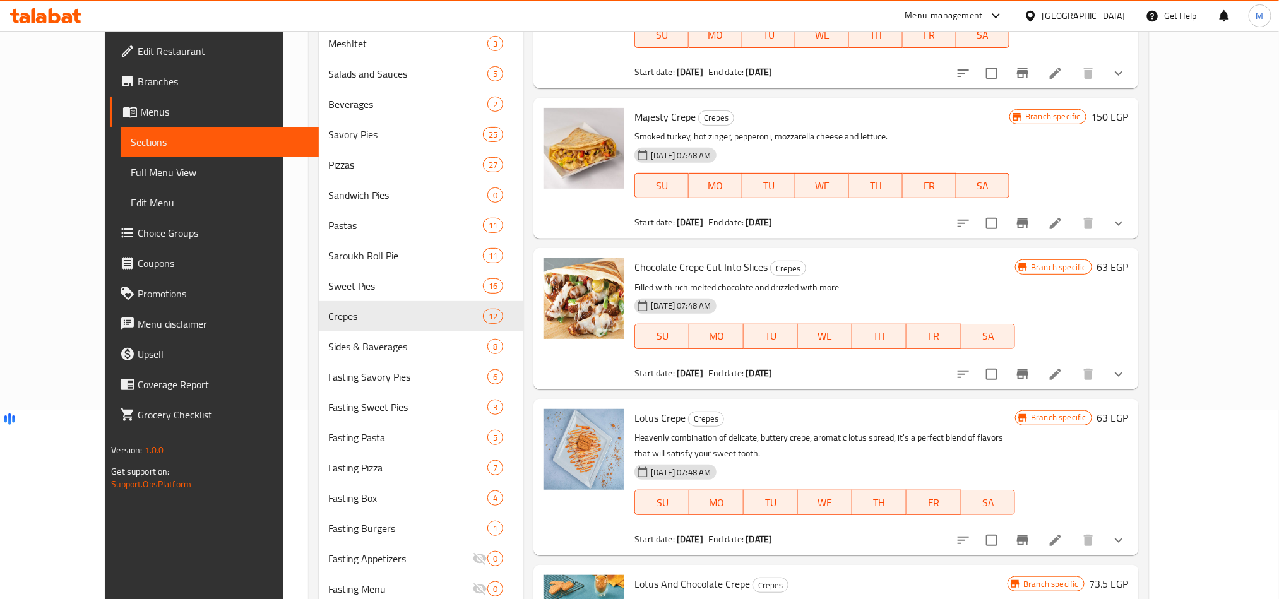
click at [1133, 208] on button "show more" at bounding box center [1118, 223] width 30 height 30
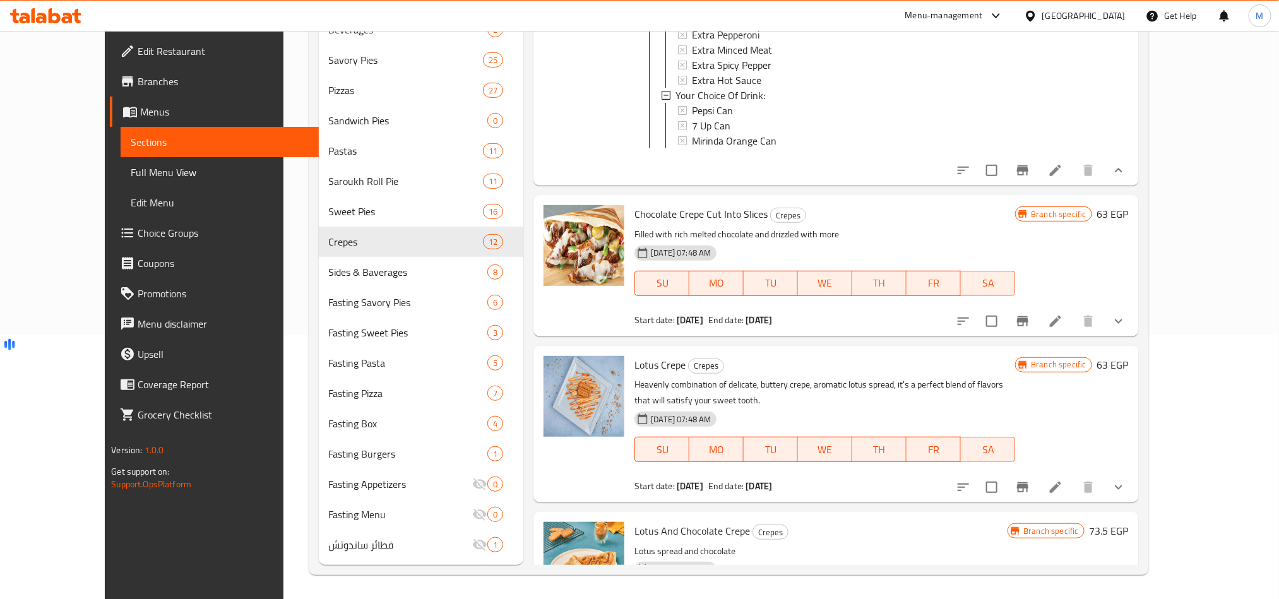
scroll to position [2378, 0]
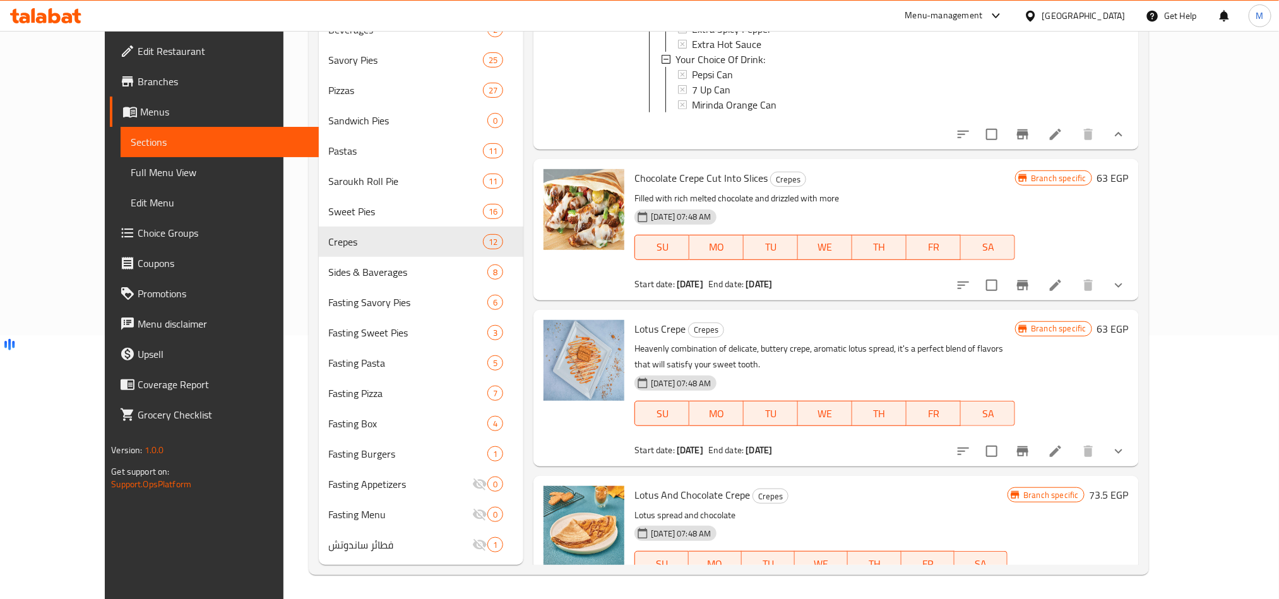
click at [1133, 270] on button "show more" at bounding box center [1118, 285] width 30 height 30
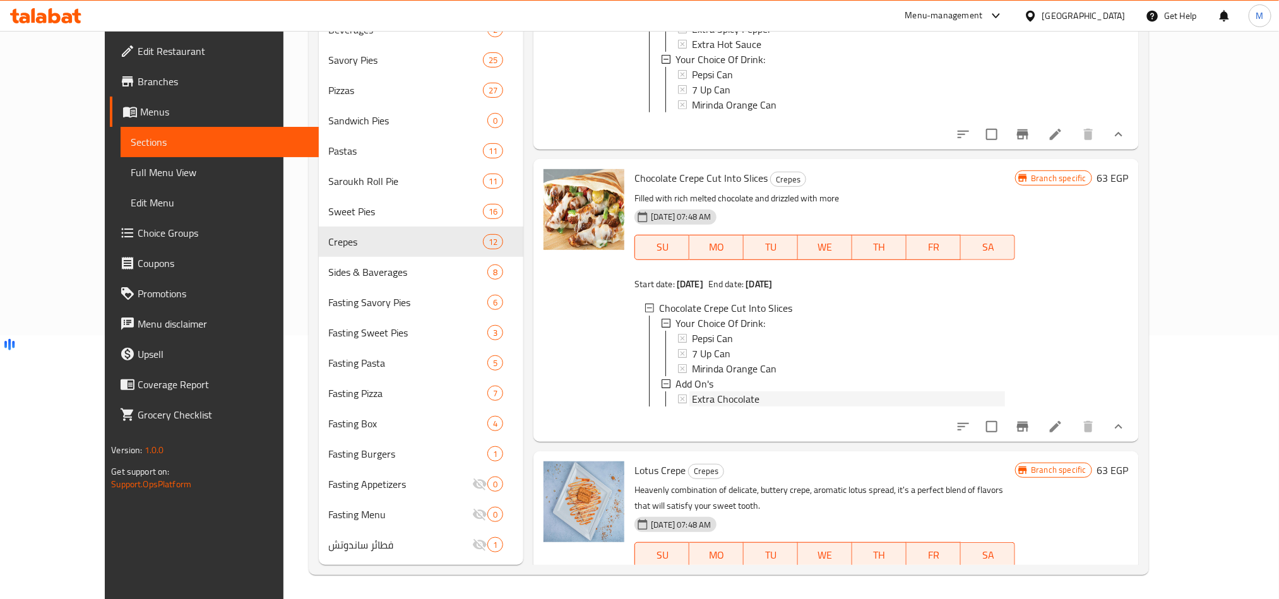
click at [747, 391] on div "Extra Chocolate" at bounding box center [848, 398] width 313 height 15
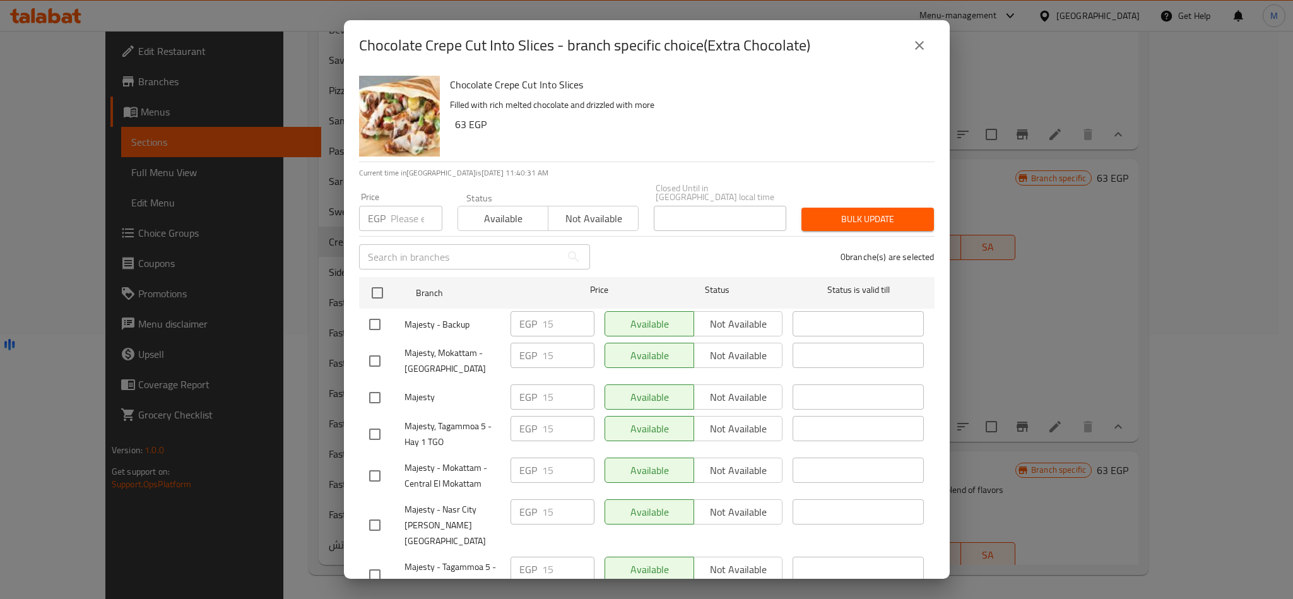
click at [923, 44] on icon "close" at bounding box center [919, 45] width 15 height 15
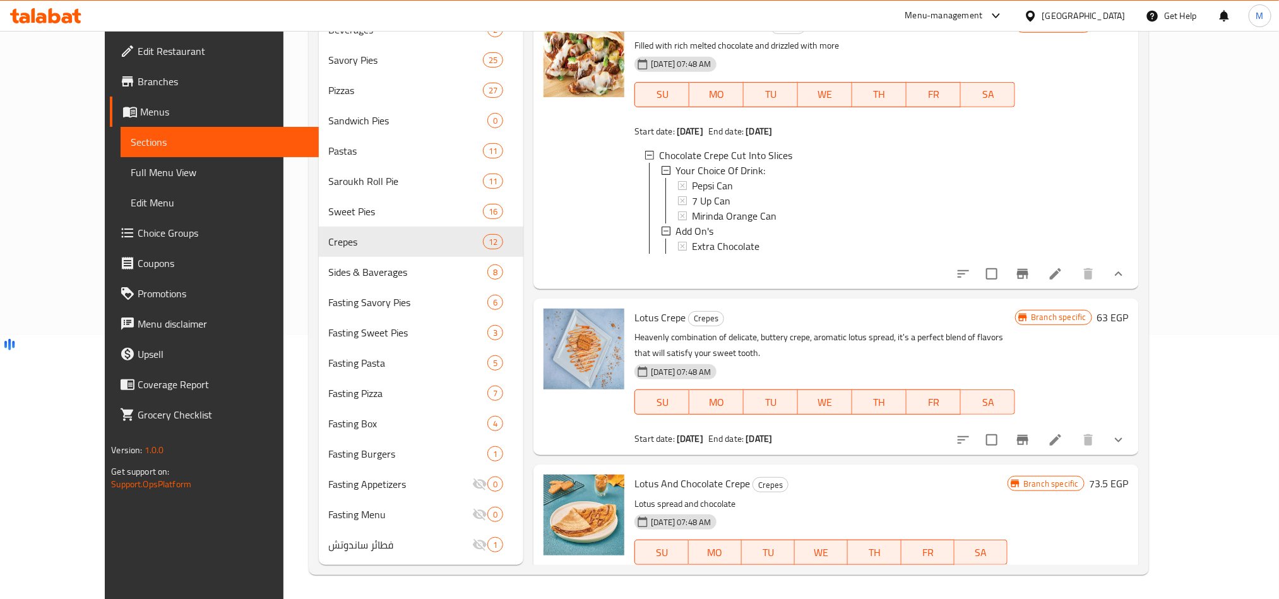
scroll to position [2534, 0]
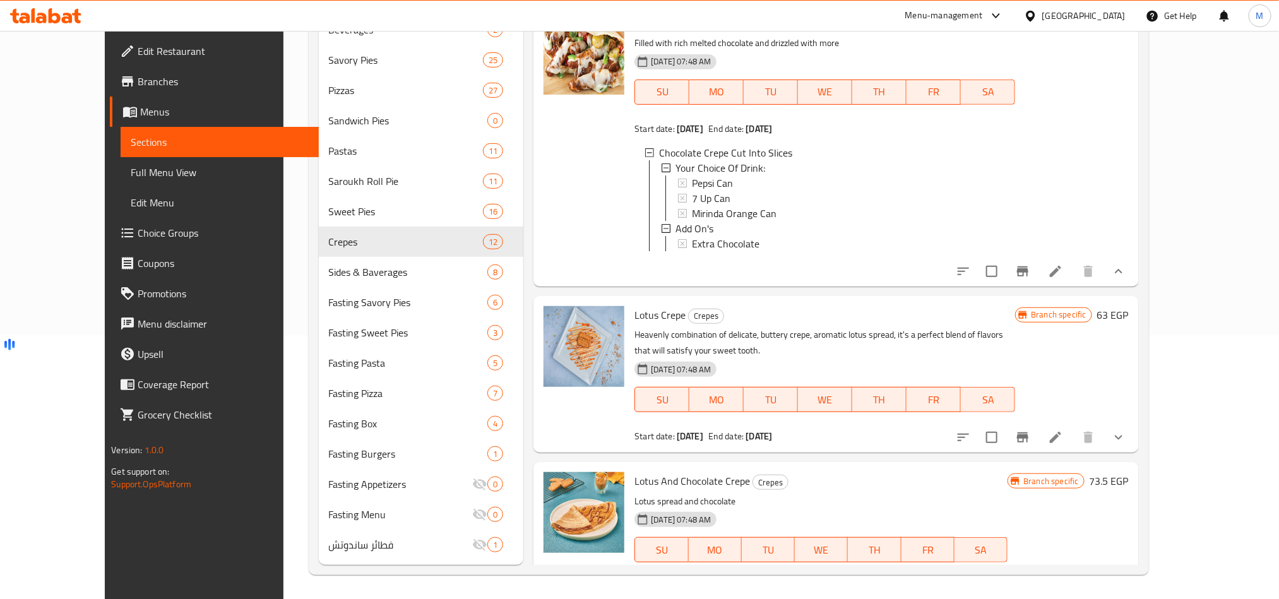
click at [1126, 430] on icon "show more" at bounding box center [1118, 437] width 15 height 15
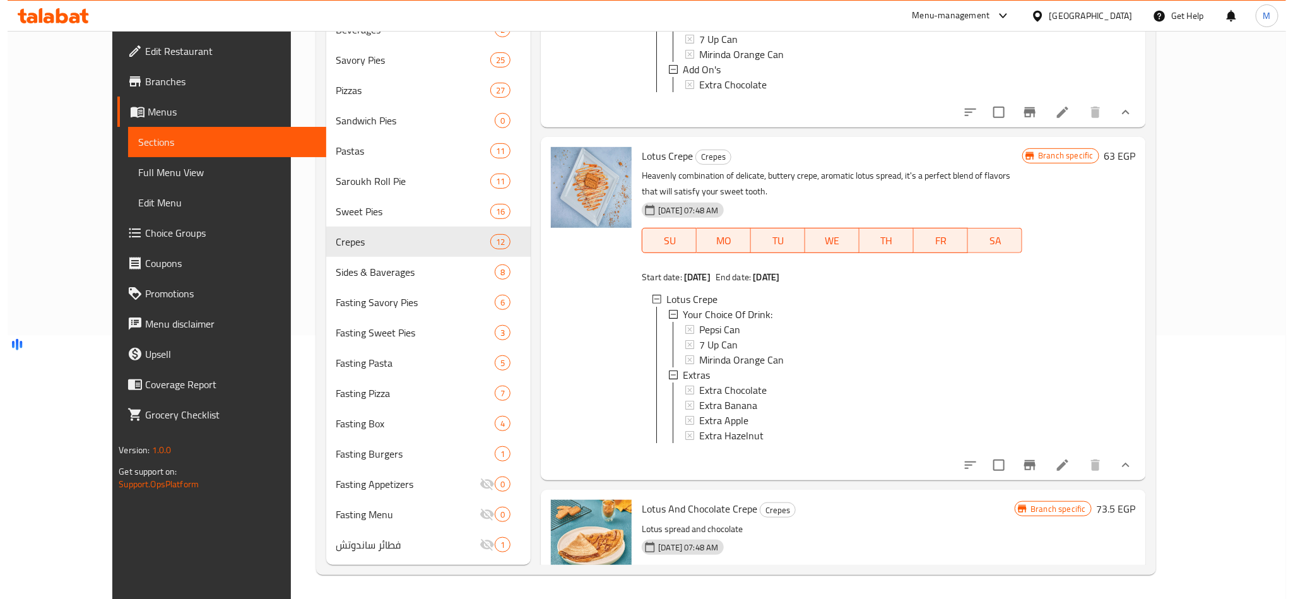
scroll to position [2723, 0]
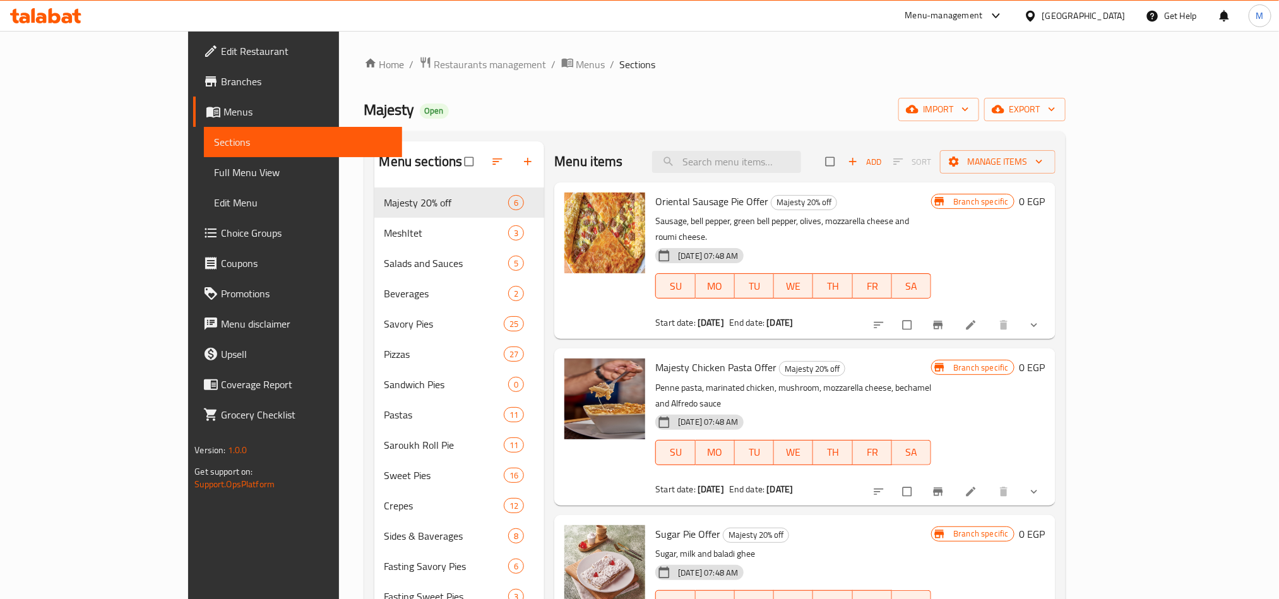
click at [221, 233] on span "Choice Groups" at bounding box center [306, 232] width 170 height 15
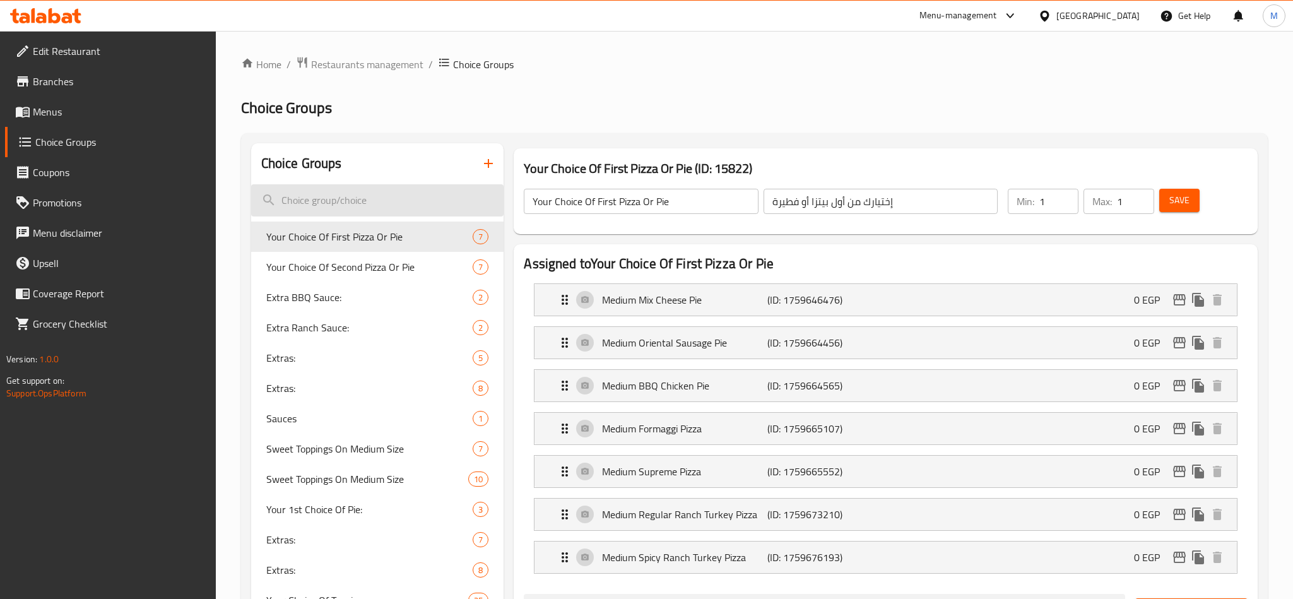
click at [372, 203] on input "search" at bounding box center [377, 200] width 253 height 32
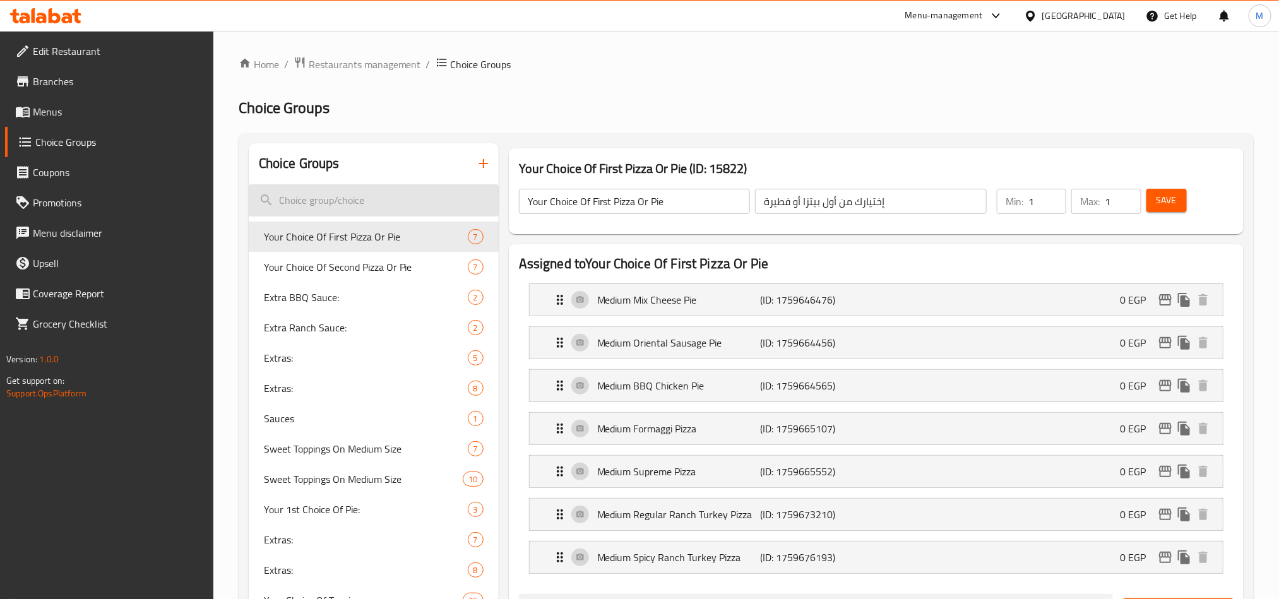
type input "["
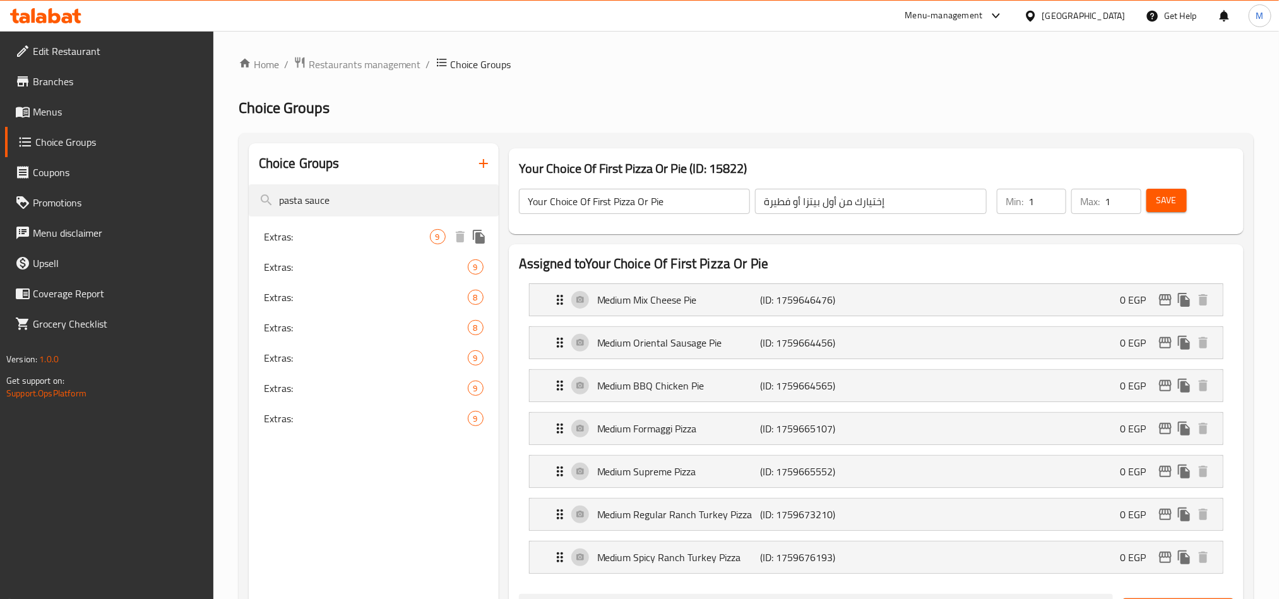
type input "pasta sauce"
click at [393, 231] on span "Extras:" at bounding box center [347, 236] width 166 height 15
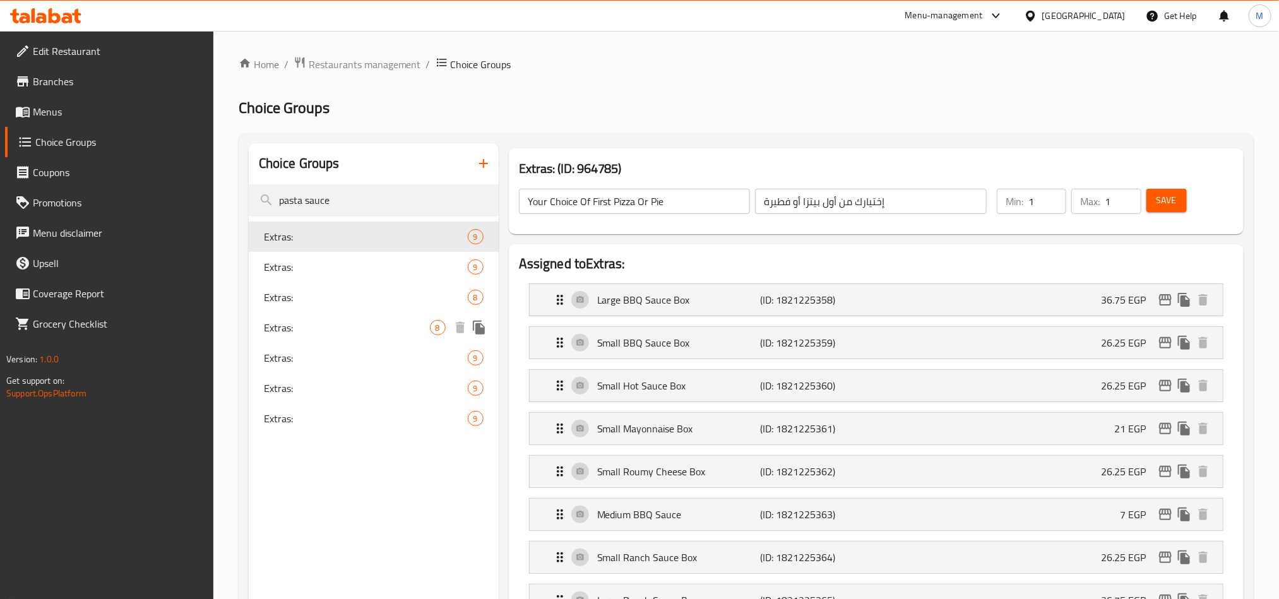
type input "Extras:"
type input "الإضافات:"
type input "0"
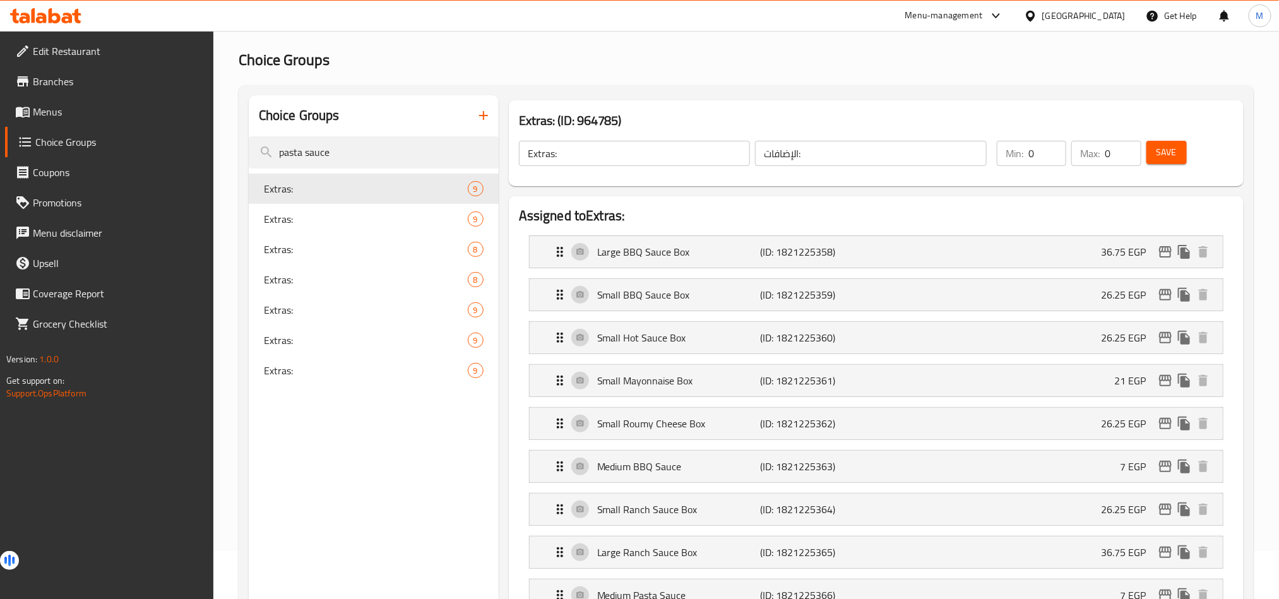
scroll to position [95, 0]
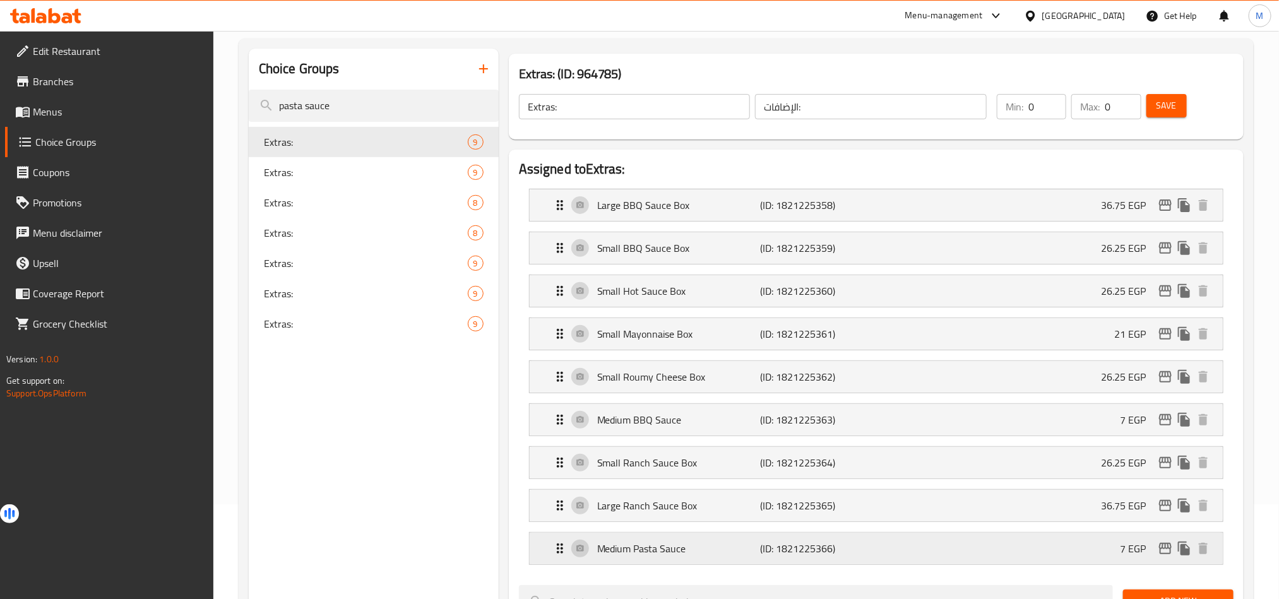
click at [810, 555] on p "(ID: 1821225366)" at bounding box center [814, 548] width 109 height 15
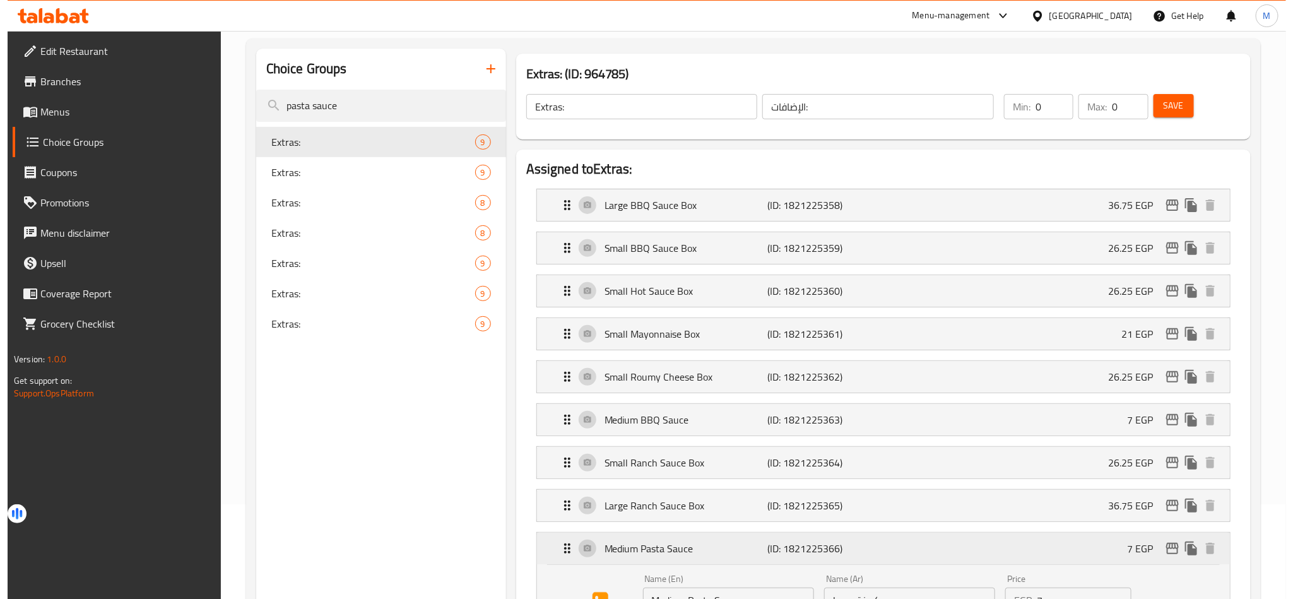
scroll to position [189, 0]
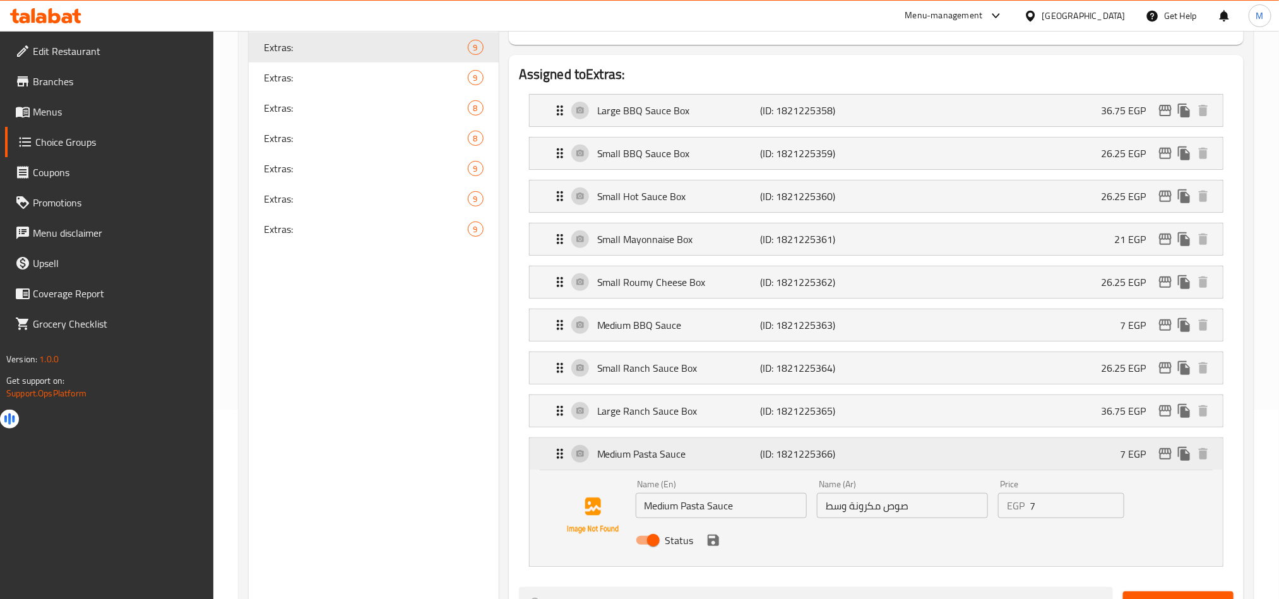
click at [1162, 456] on icon "edit" at bounding box center [1165, 453] width 13 height 11
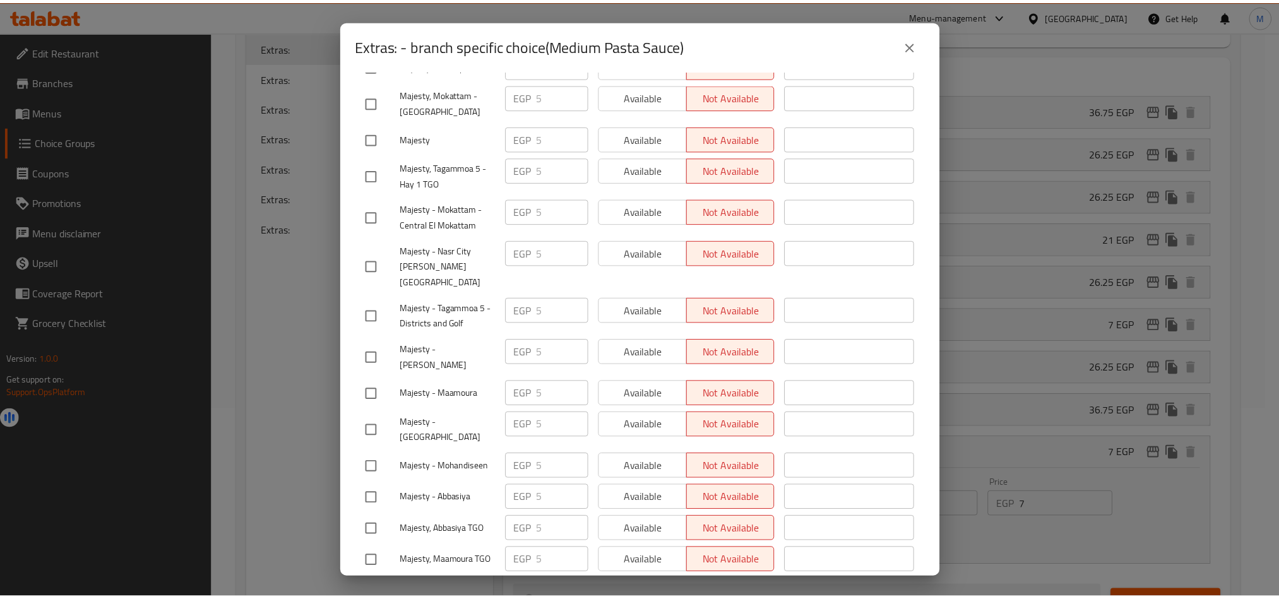
scroll to position [321, 0]
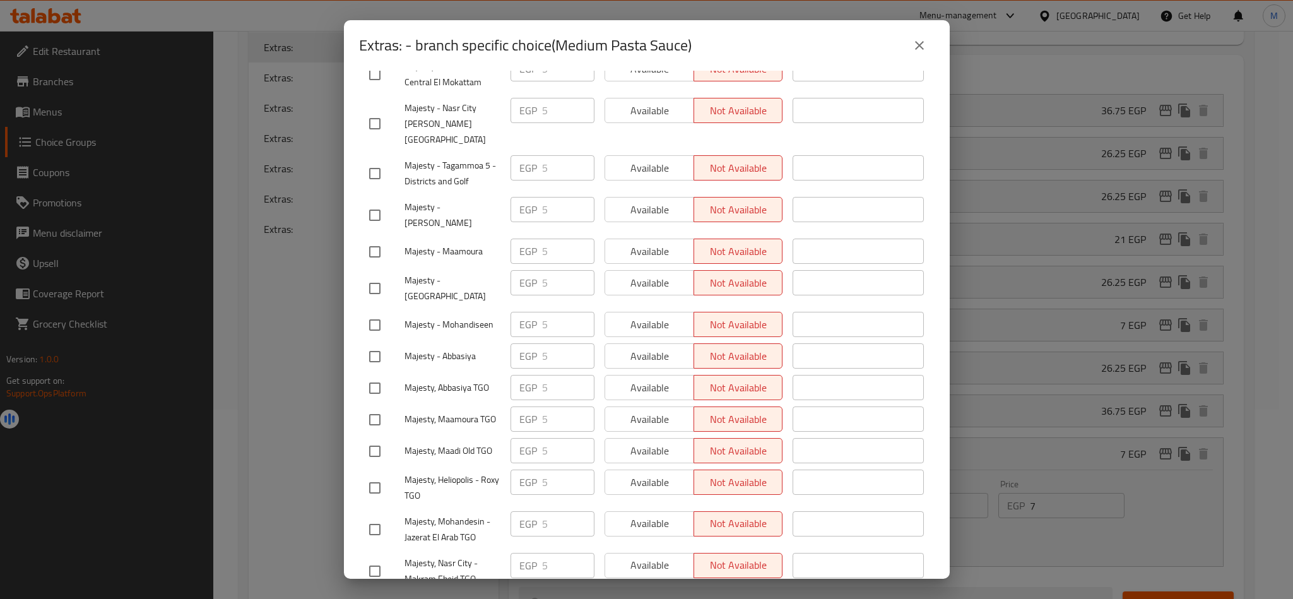
click at [926, 55] on button "close" at bounding box center [919, 45] width 30 height 30
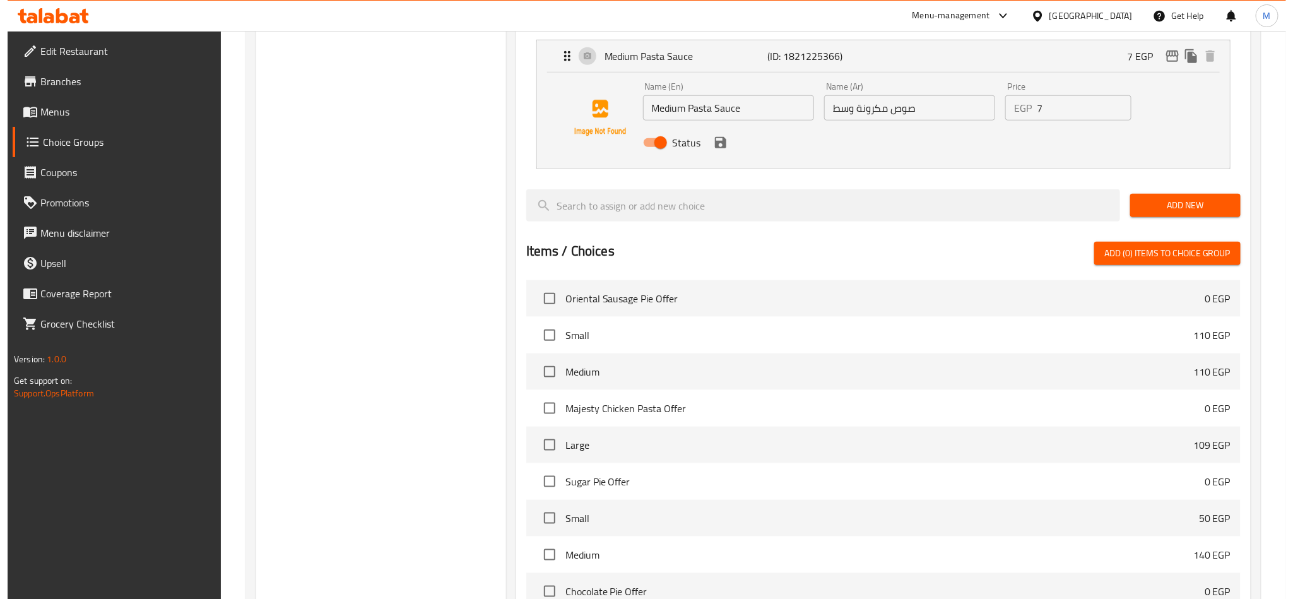
scroll to position [765, 0]
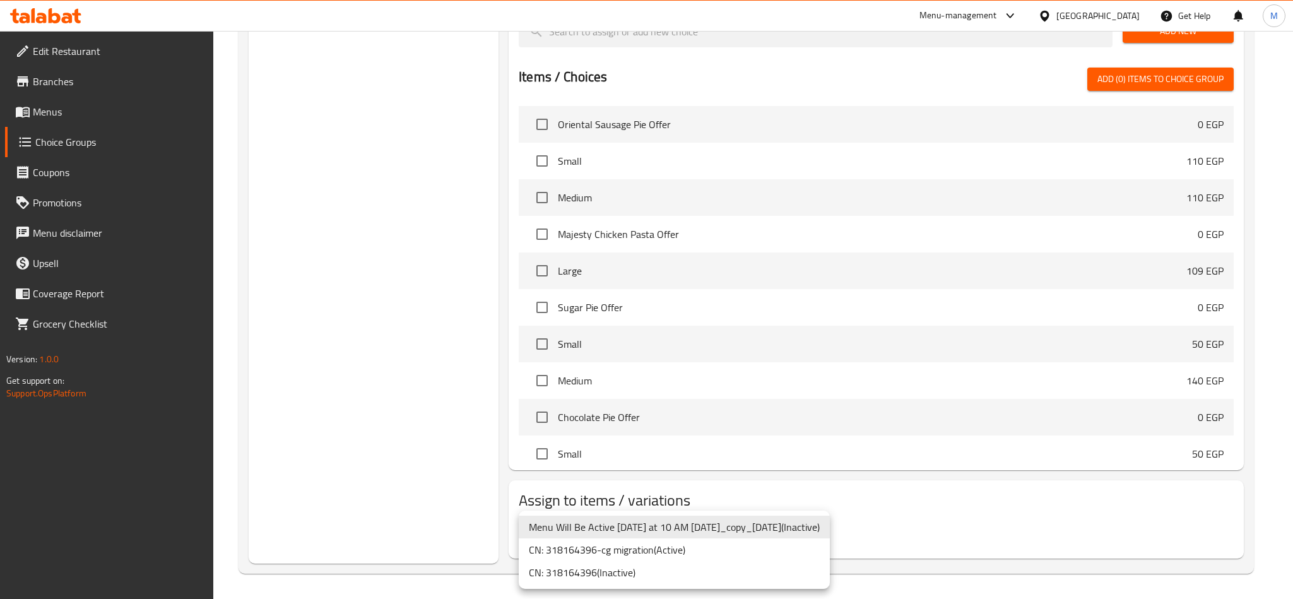
click at [716, 553] on li "CN: 318164396-cg migration ( Active )" at bounding box center [674, 549] width 311 height 23
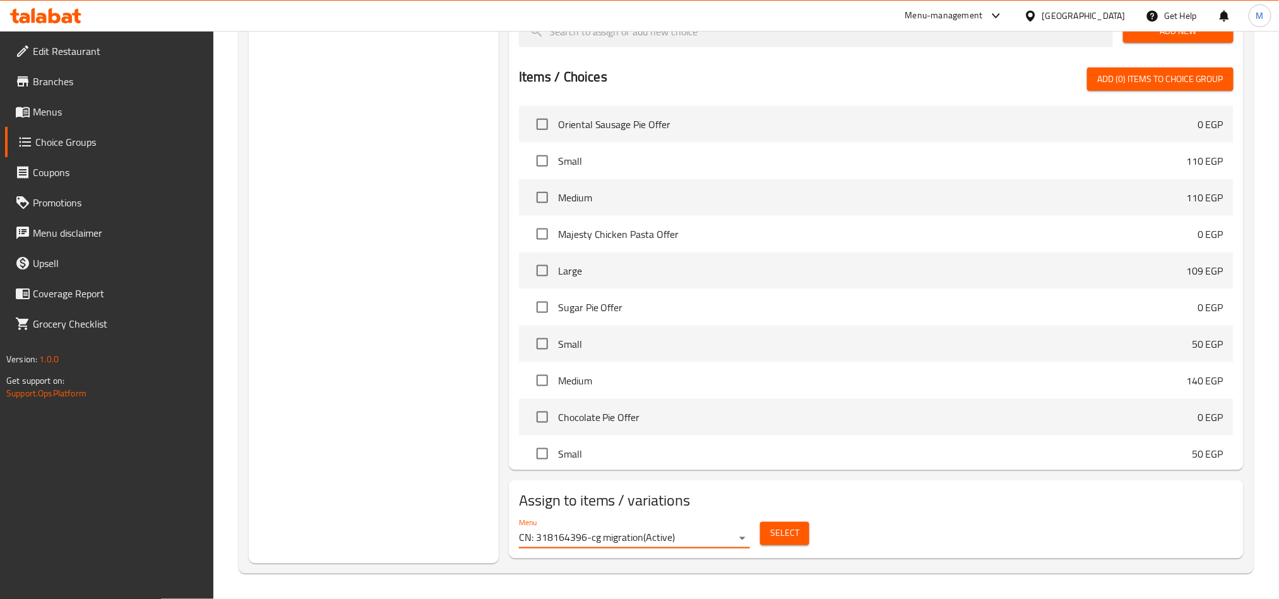
click at [778, 526] on span "Select" at bounding box center [784, 534] width 29 height 16
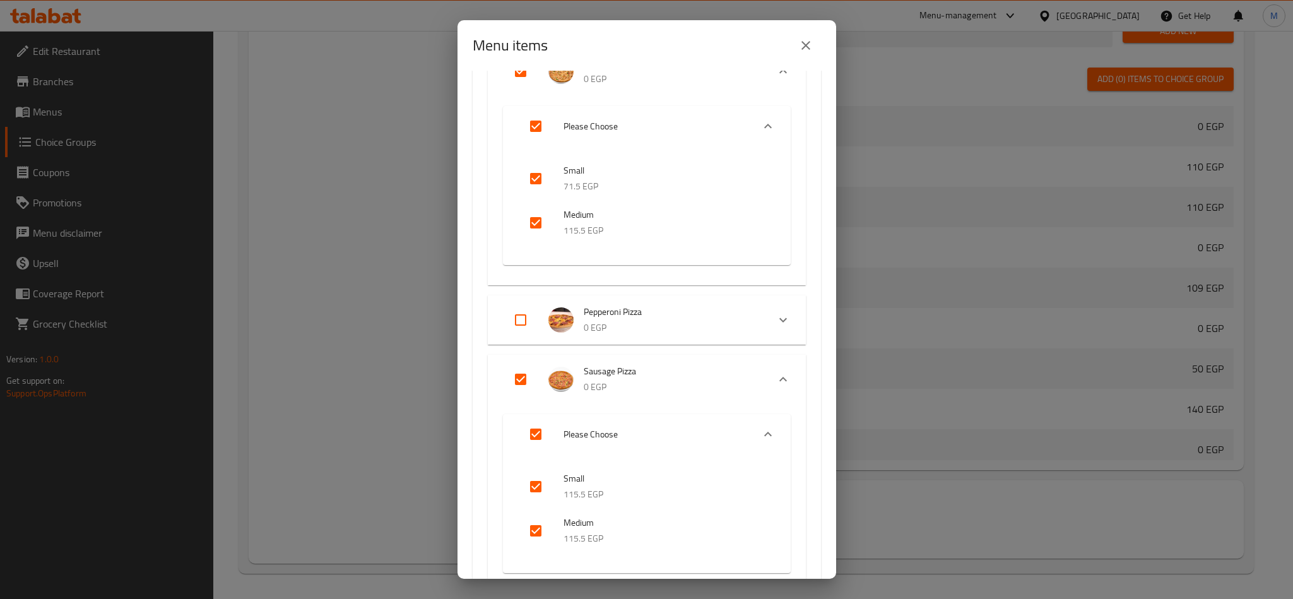
scroll to position [0, 0]
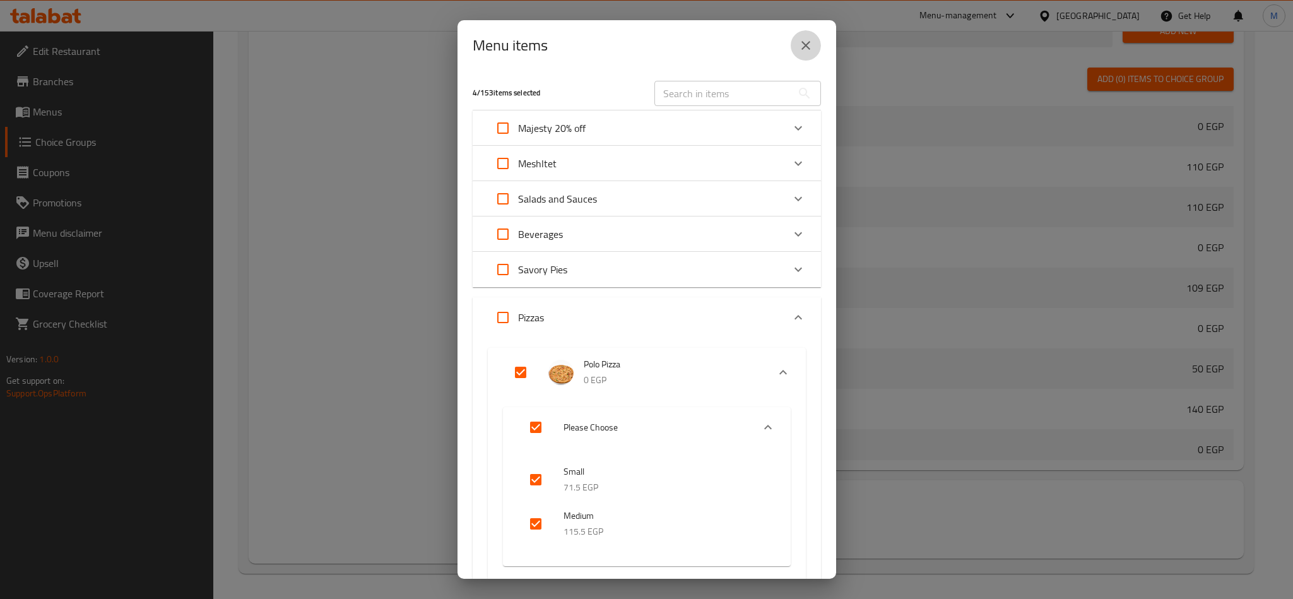
click at [807, 38] on icon "close" at bounding box center [805, 45] width 15 height 15
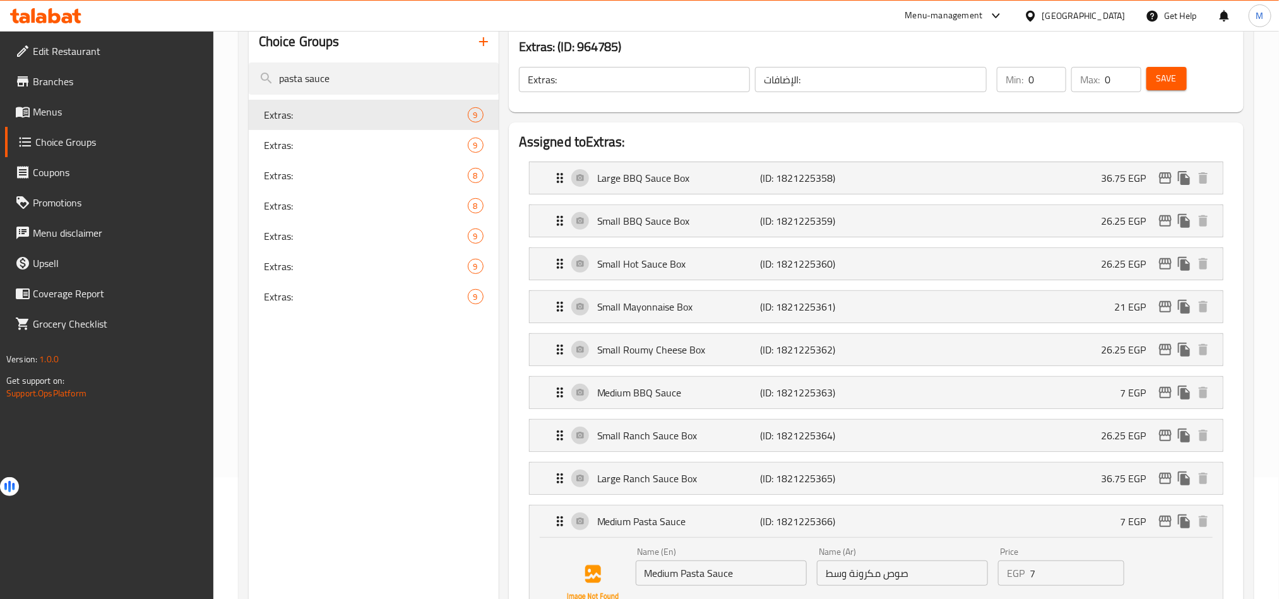
scroll to position [103, 0]
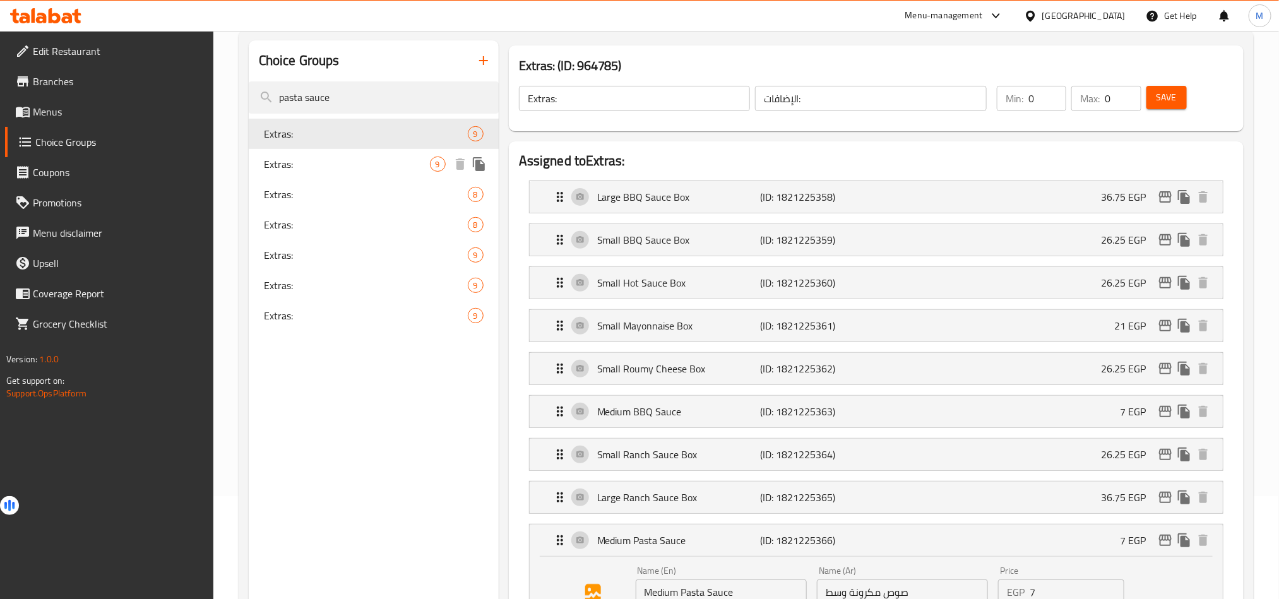
click at [309, 172] on div "Extras: 9" at bounding box center [374, 164] width 250 height 30
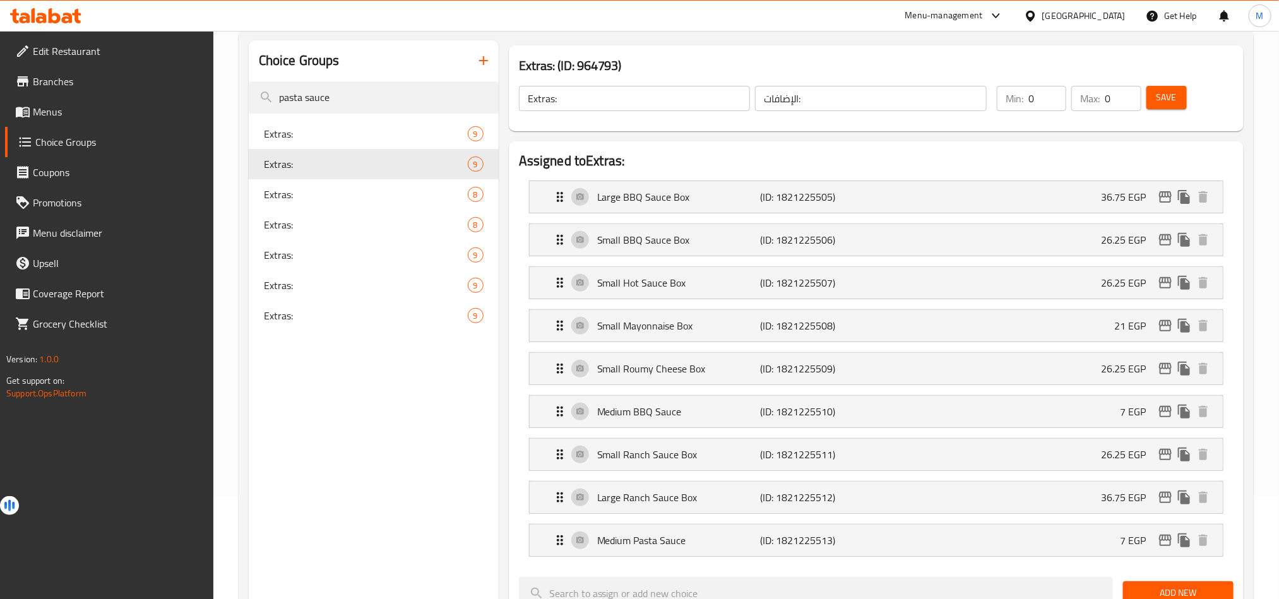
type input "1"
click at [892, 550] on div "Medium Pasta Sauce (ID: 1821225513) 7 EGP" at bounding box center [879, 540] width 655 height 32
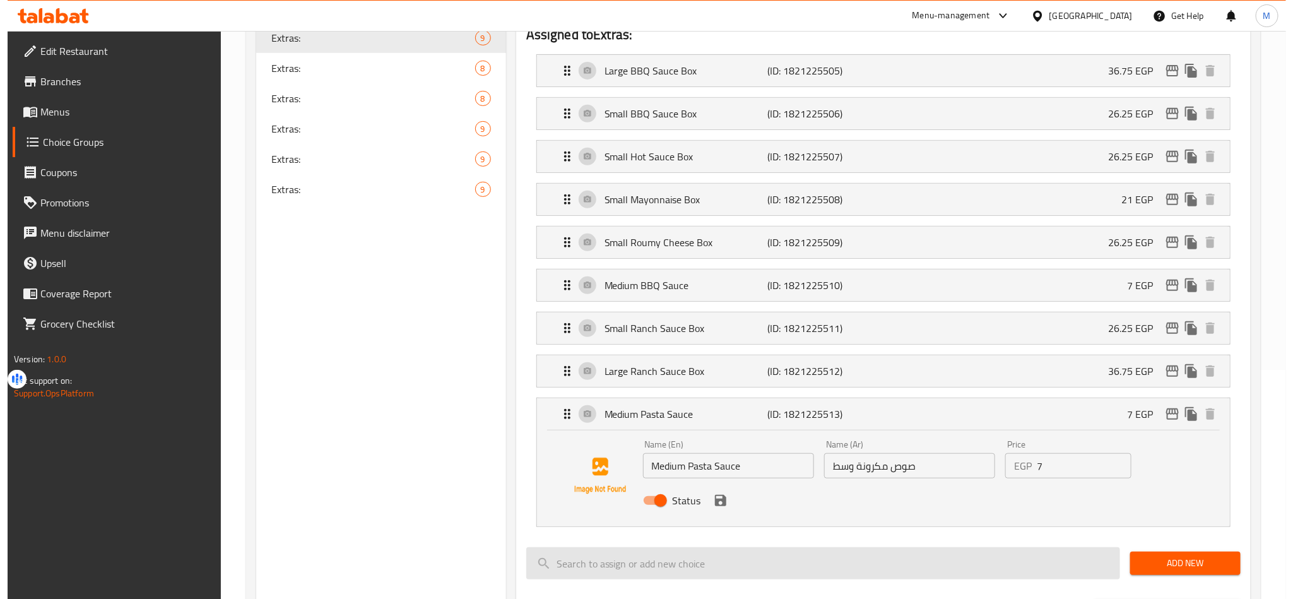
scroll to position [292, 0]
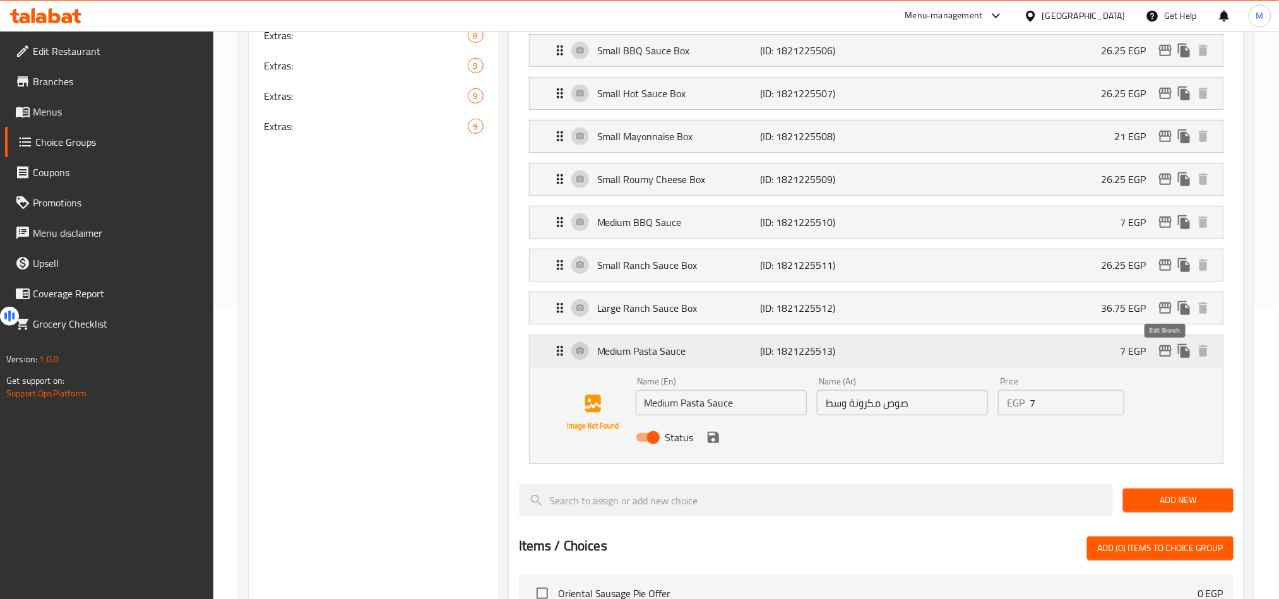
click at [1166, 358] on icon "edit" at bounding box center [1164, 350] width 15 height 15
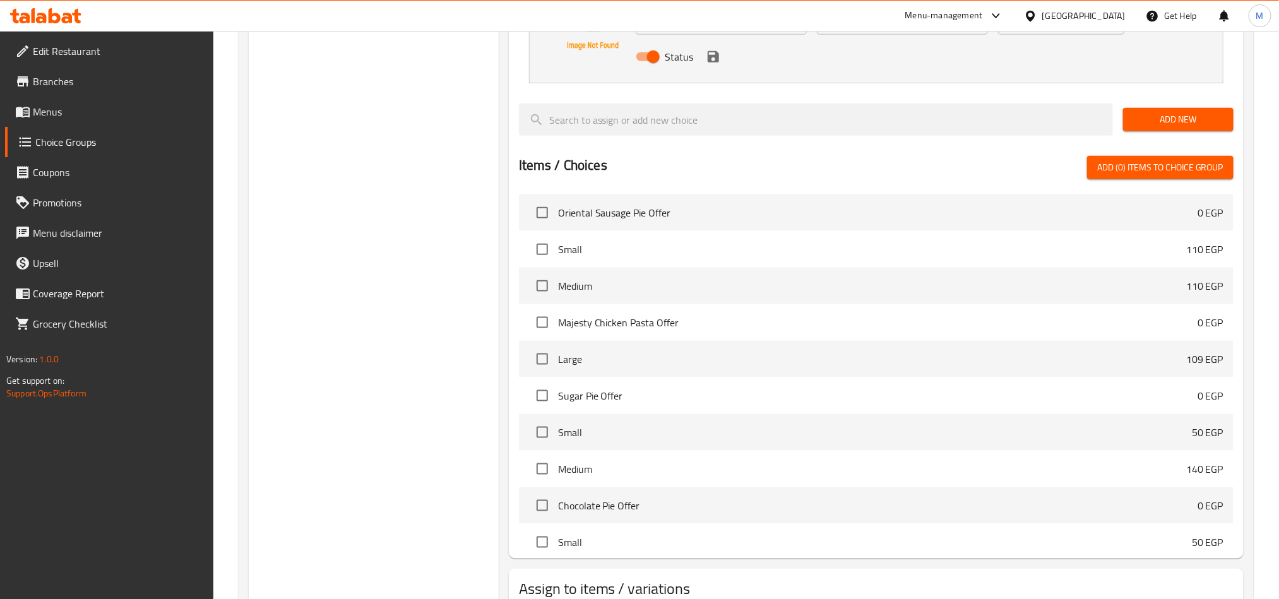
scroll to position [765, 0]
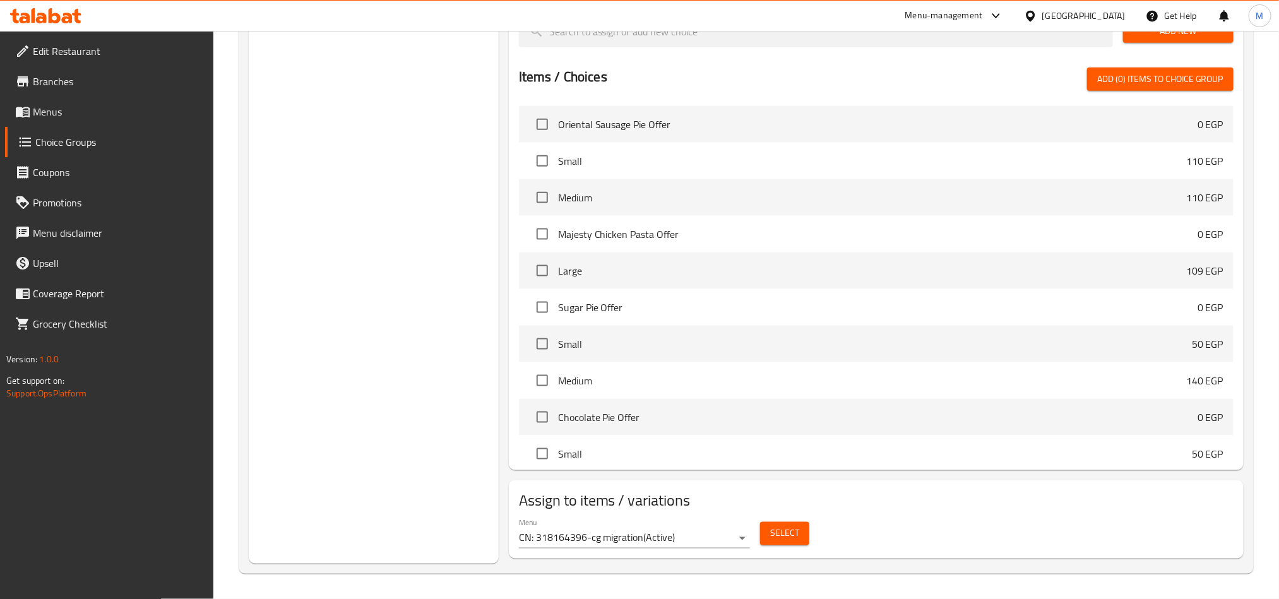
click at [769, 538] on button "Select" at bounding box center [784, 533] width 49 height 23
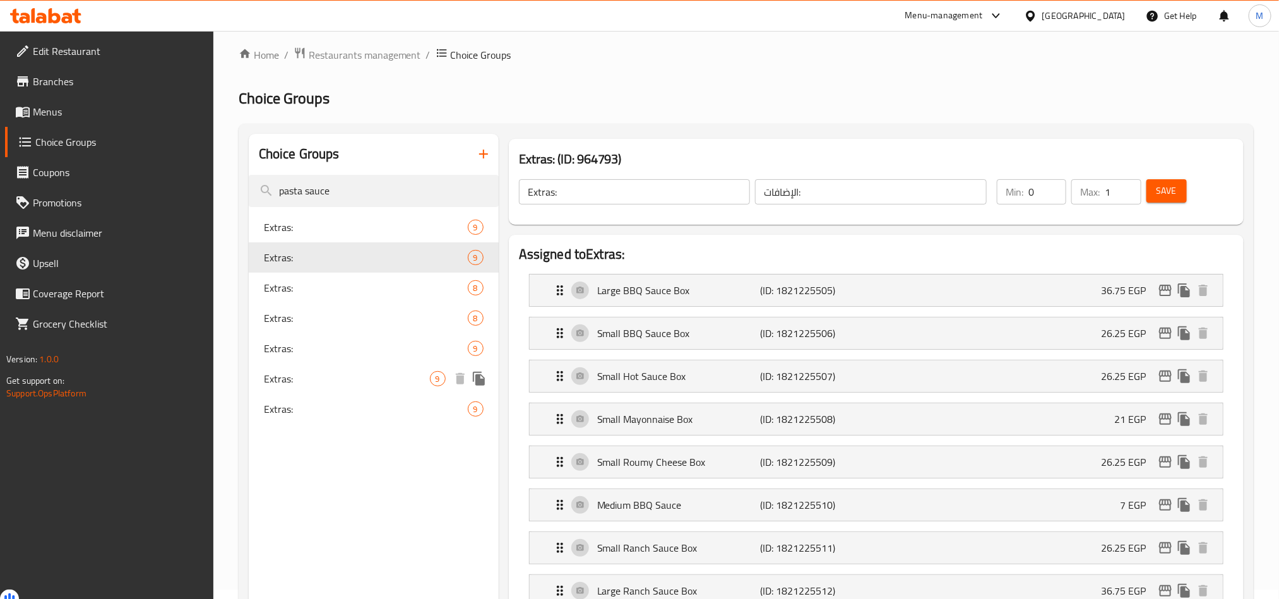
scroll to position [8, 0]
click at [279, 297] on span "Extras:" at bounding box center [347, 288] width 166 height 15
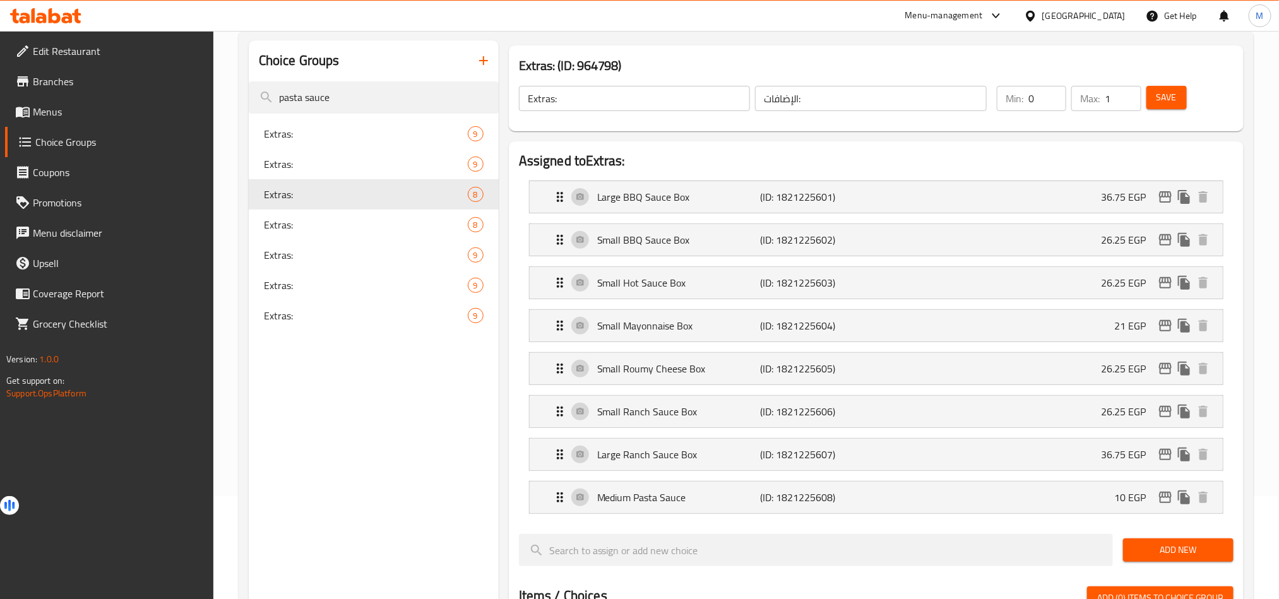
scroll to position [387, 0]
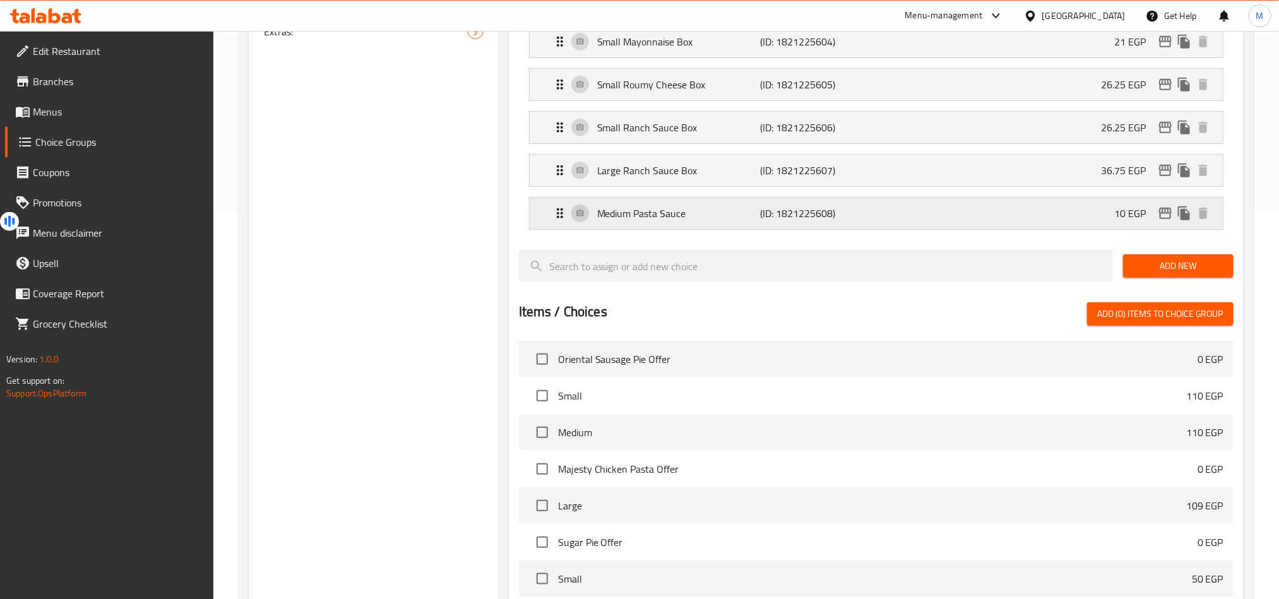
click at [719, 211] on p "Medium Pasta Sauce" at bounding box center [678, 213] width 163 height 15
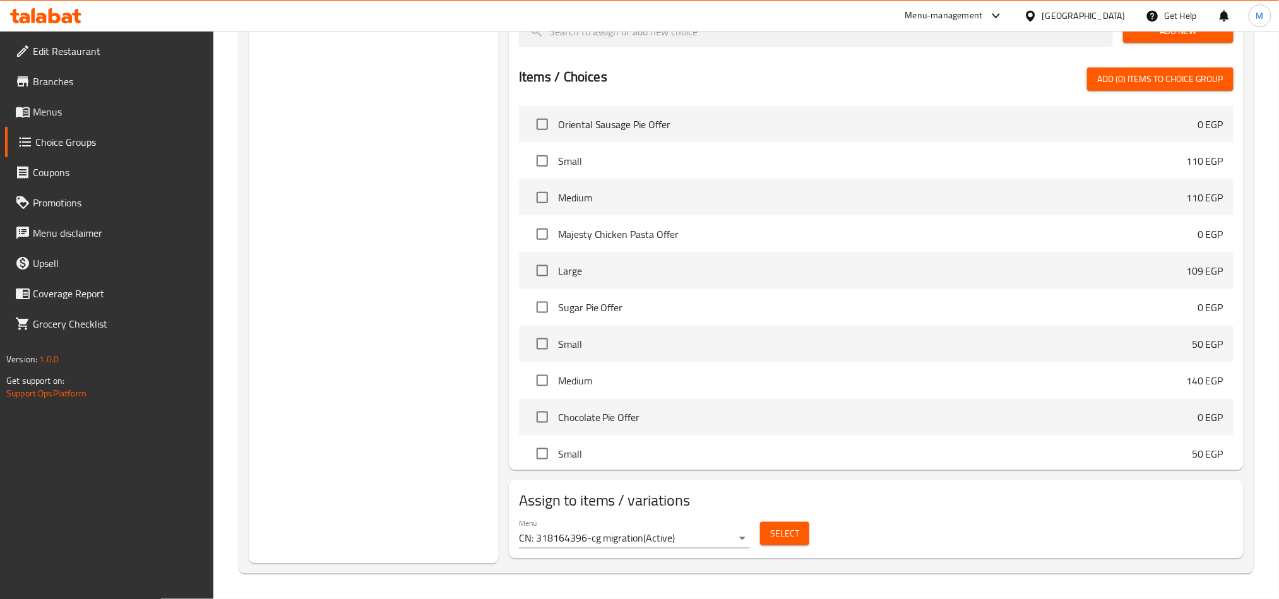
scroll to position [722, 0]
click at [788, 534] on span "Select" at bounding box center [784, 534] width 29 height 16
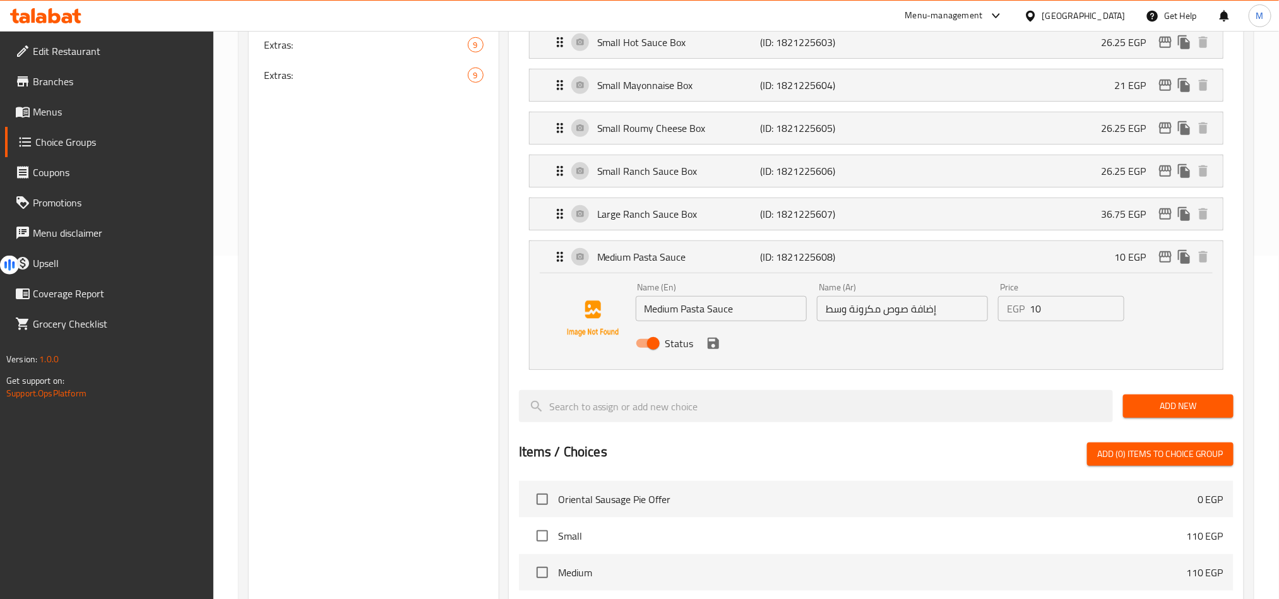
scroll to position [0, 0]
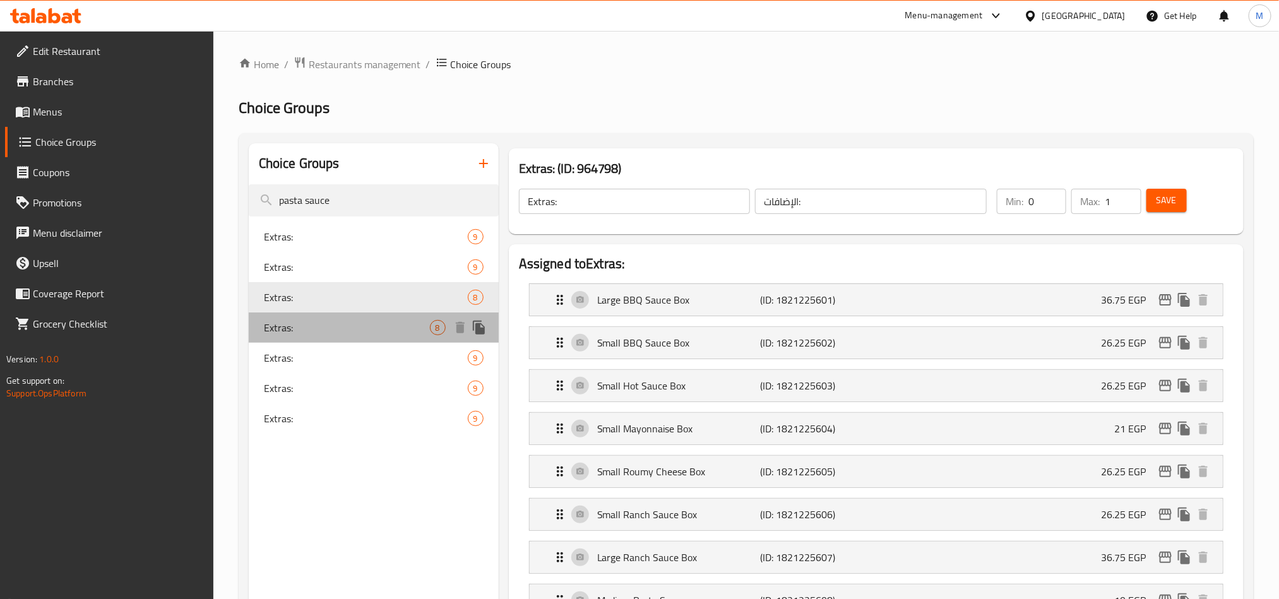
drag, startPoint x: 305, startPoint y: 326, endPoint x: 366, endPoint y: 331, distance: 61.5
click at [305, 326] on span "Extras:" at bounding box center [347, 327] width 166 height 15
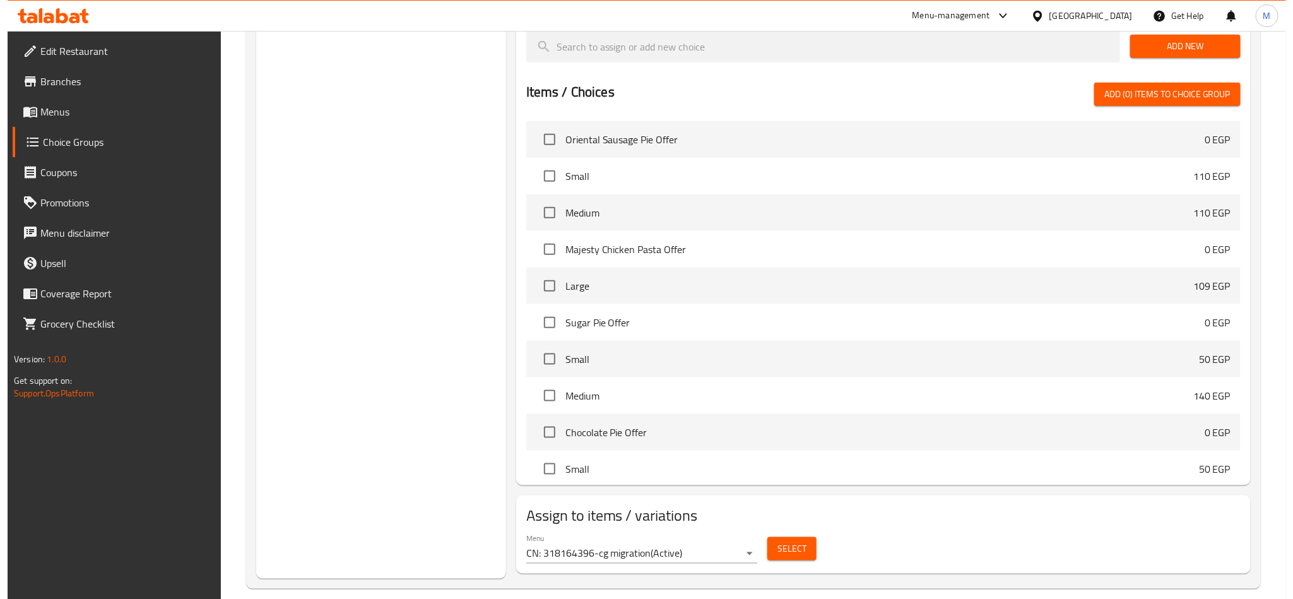
scroll to position [627, 0]
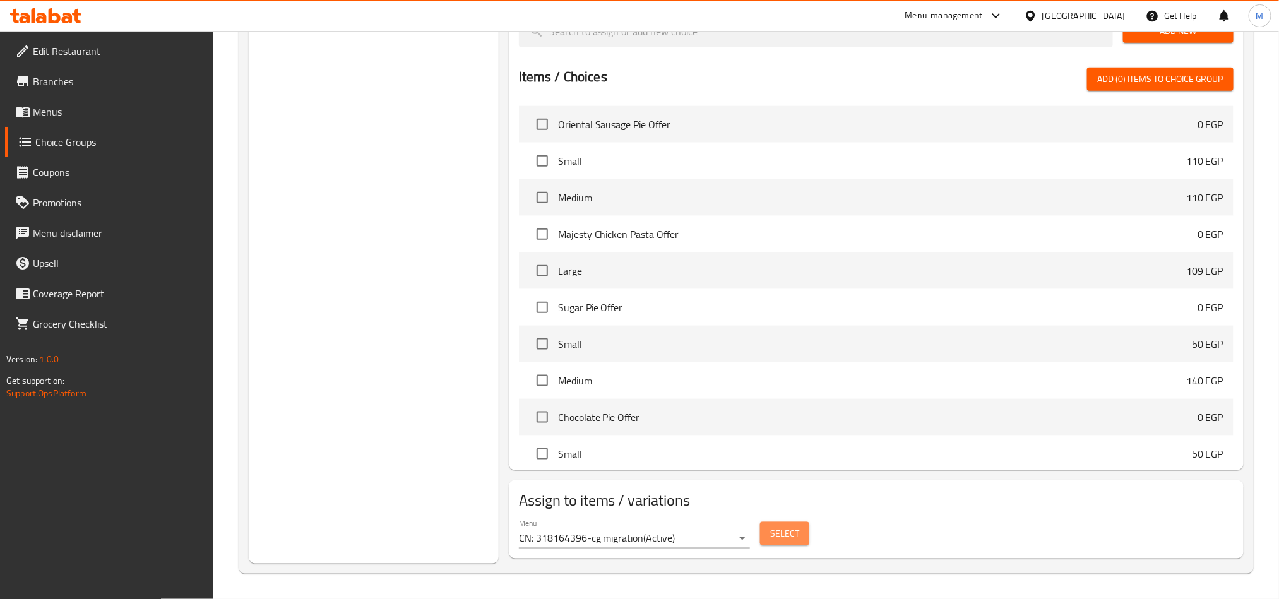
click at [792, 544] on button "Select" at bounding box center [784, 533] width 49 height 23
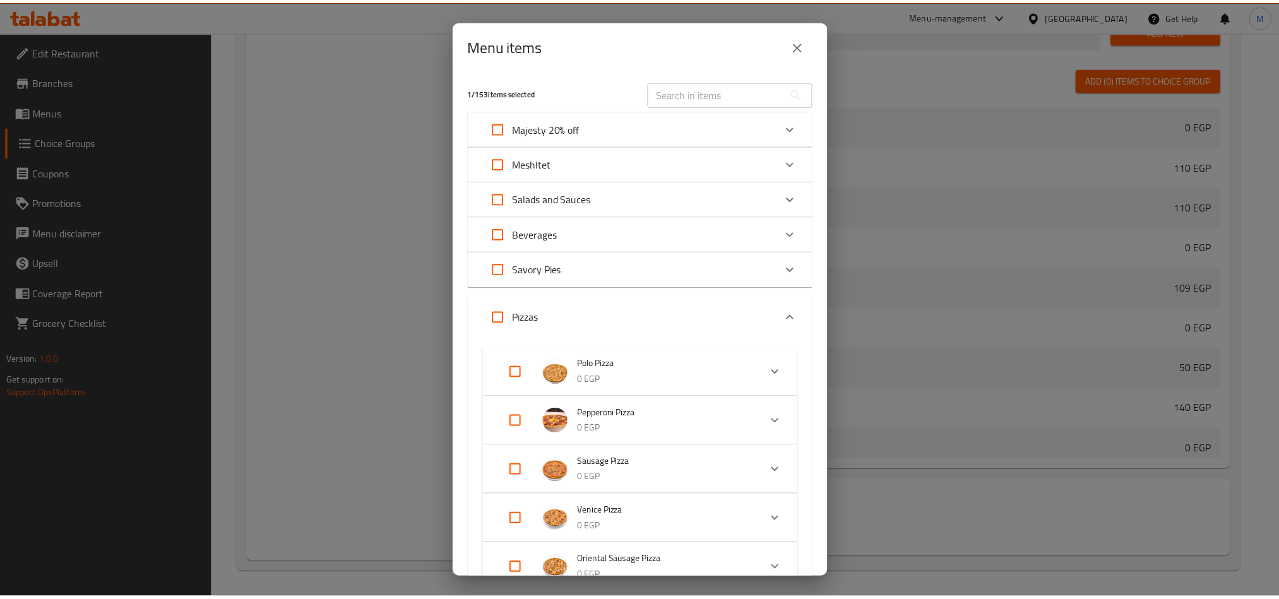
scroll to position [379, 0]
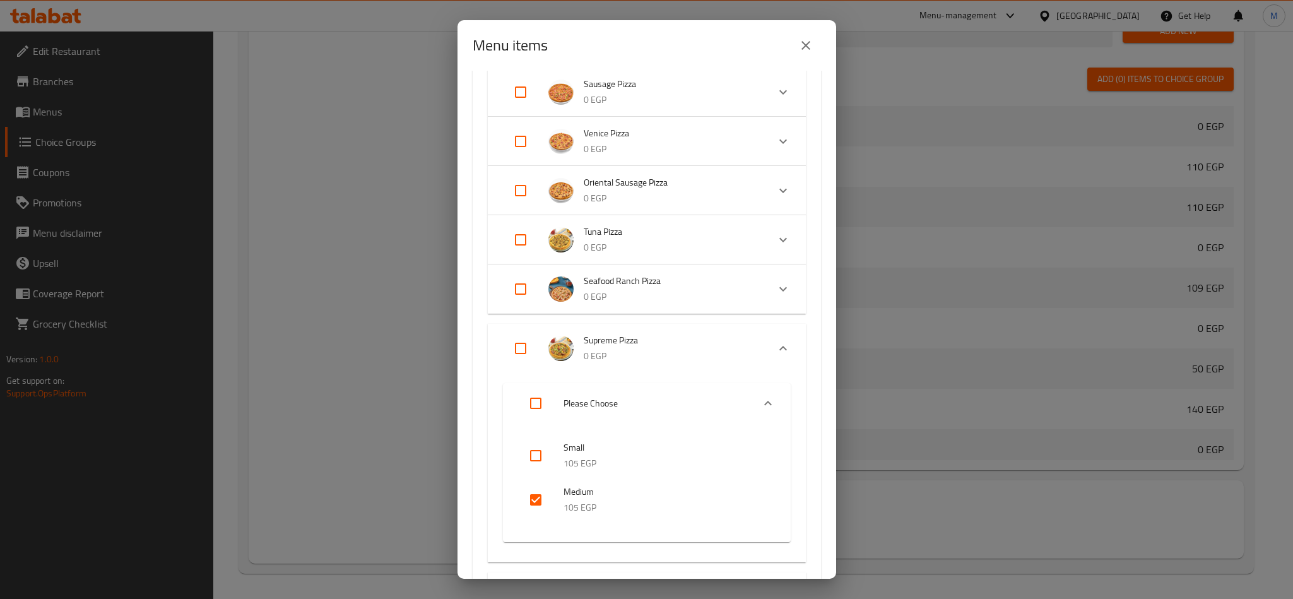
click at [809, 38] on icon "close" at bounding box center [805, 45] width 15 height 15
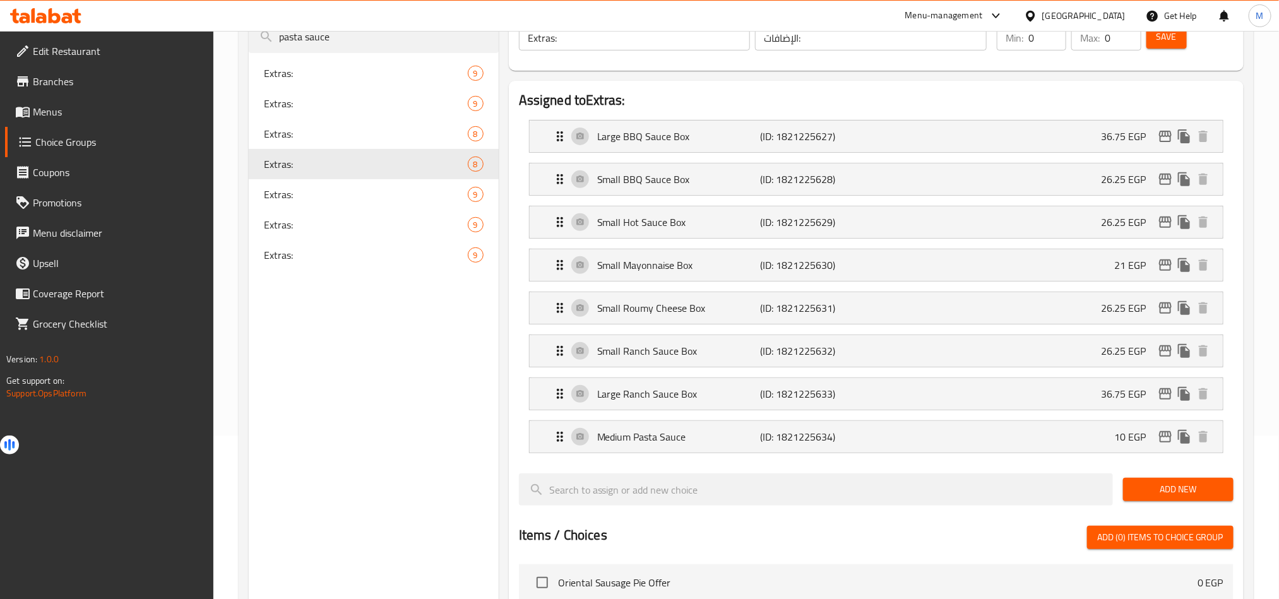
scroll to position [59, 0]
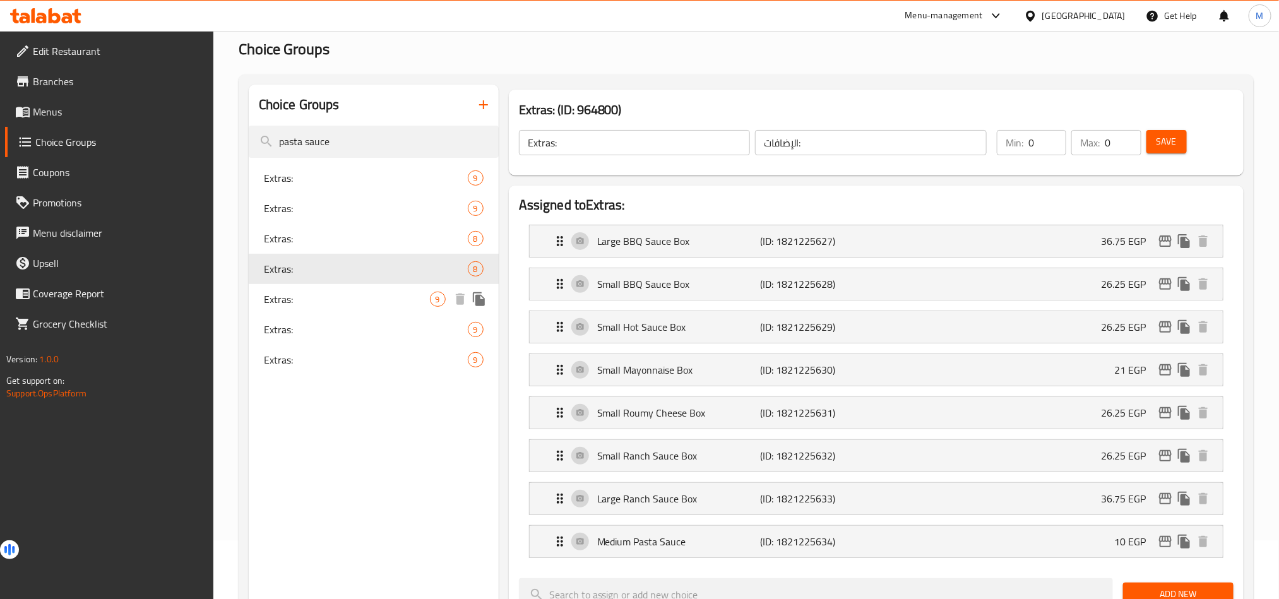
click at [350, 307] on div "Extras: 9" at bounding box center [374, 299] width 250 height 30
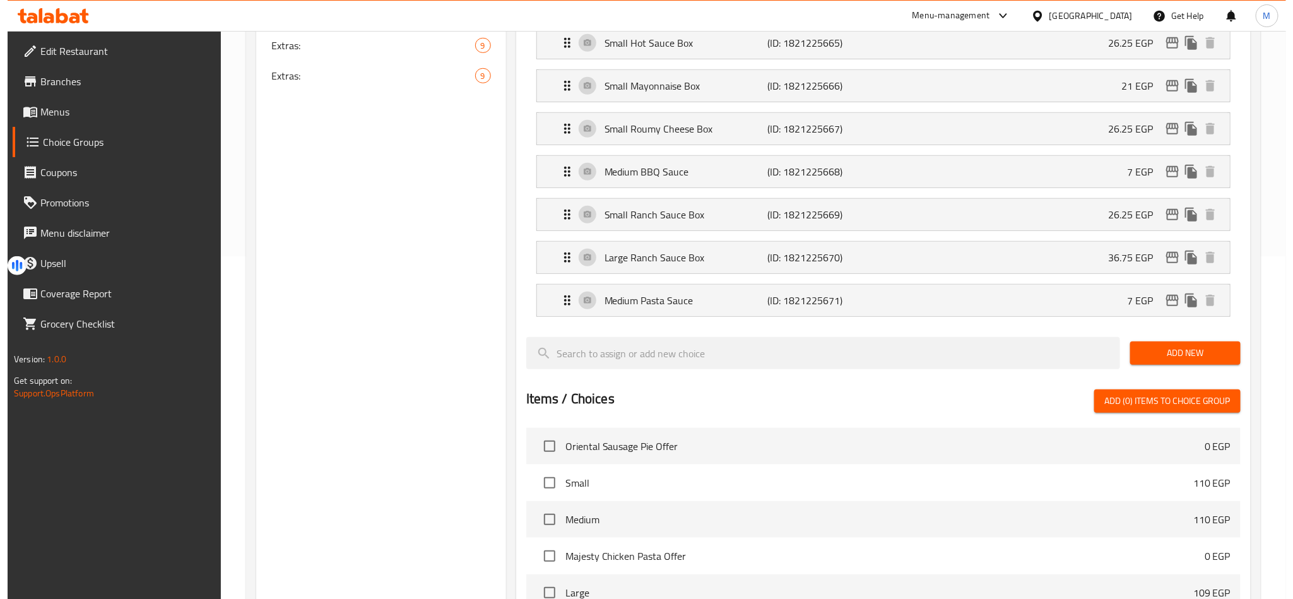
scroll to position [669, 0]
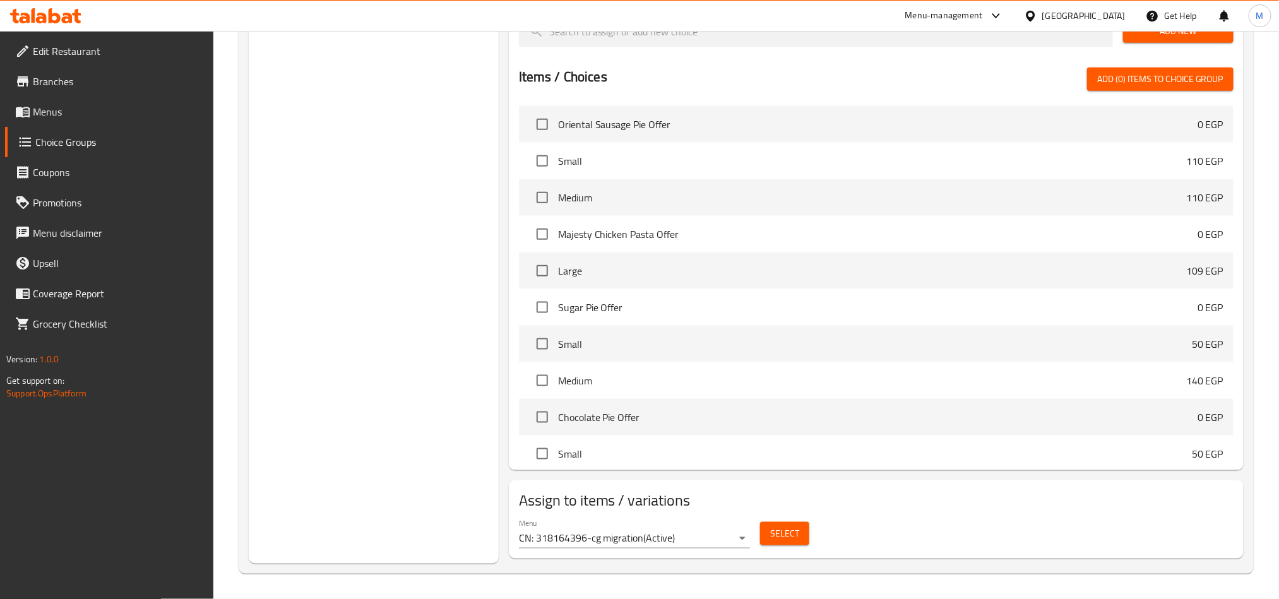
click at [786, 545] on button "Select" at bounding box center [784, 533] width 49 height 23
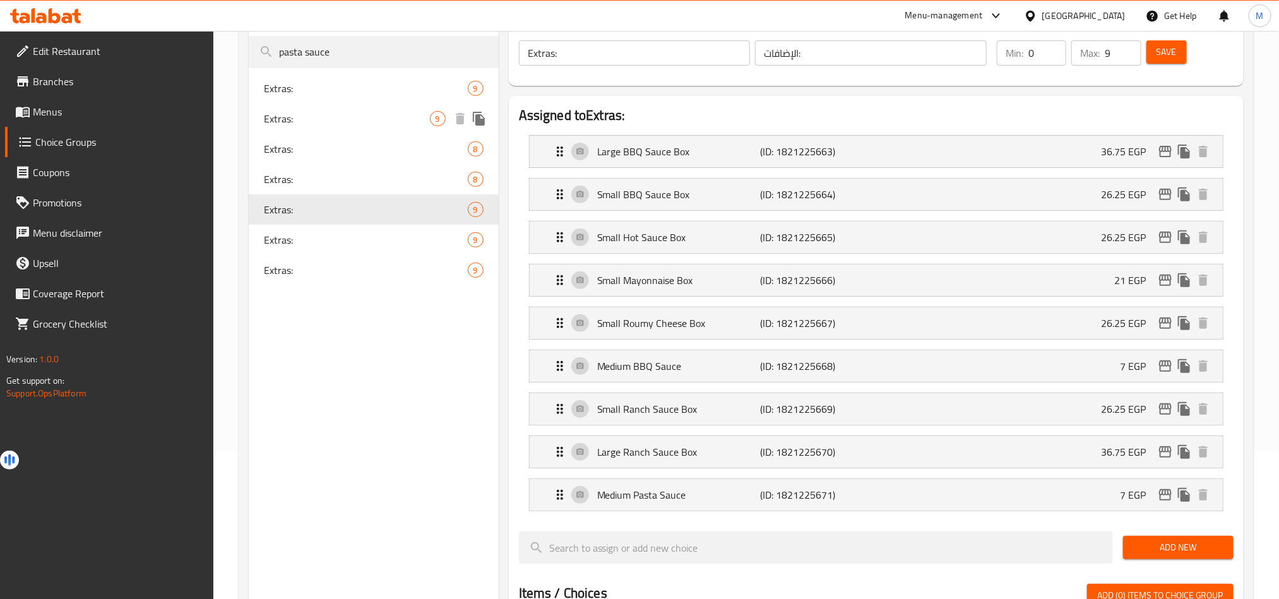
scroll to position [6, 0]
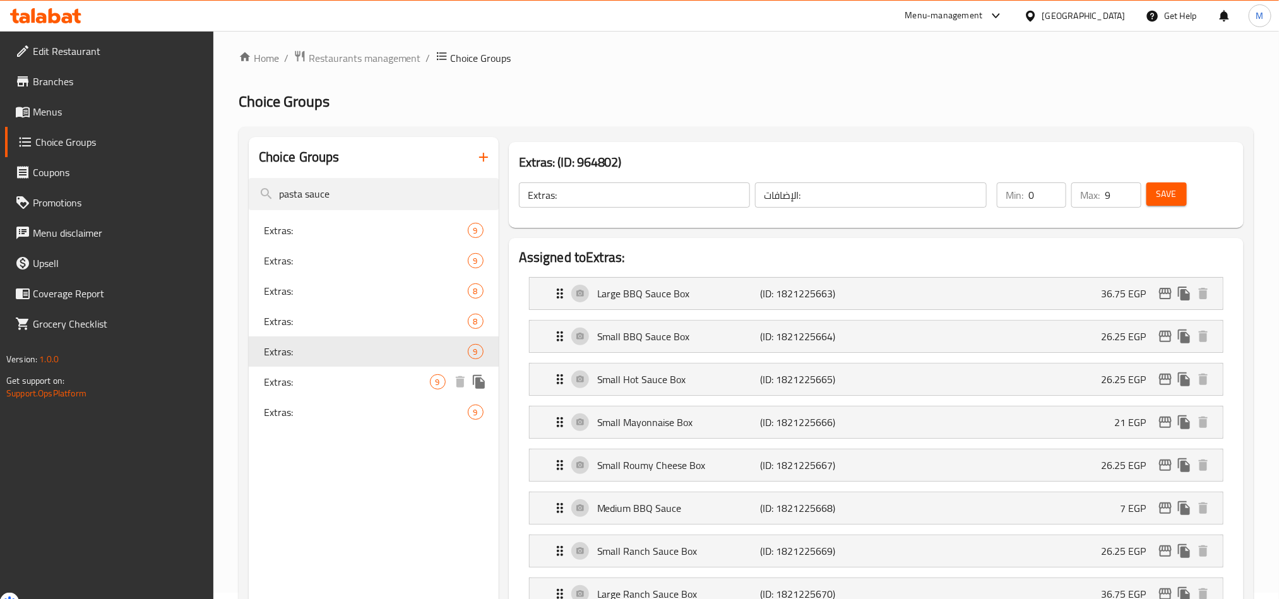
click at [290, 389] on span "Extras:" at bounding box center [347, 381] width 166 height 15
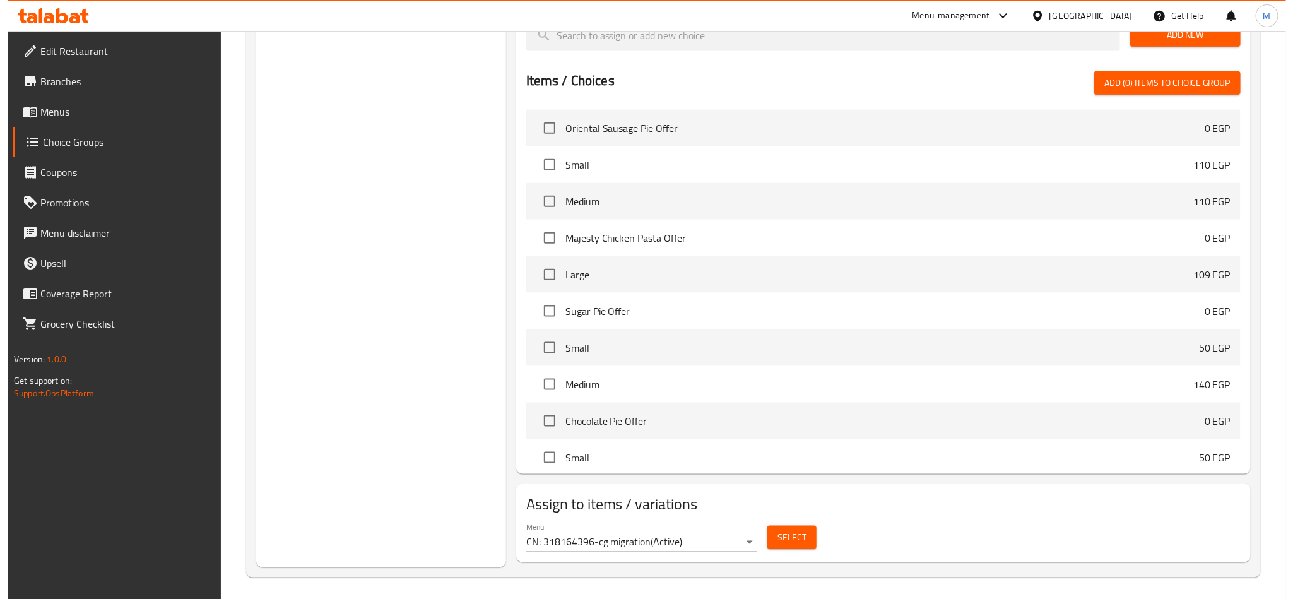
scroll to position [669, 0]
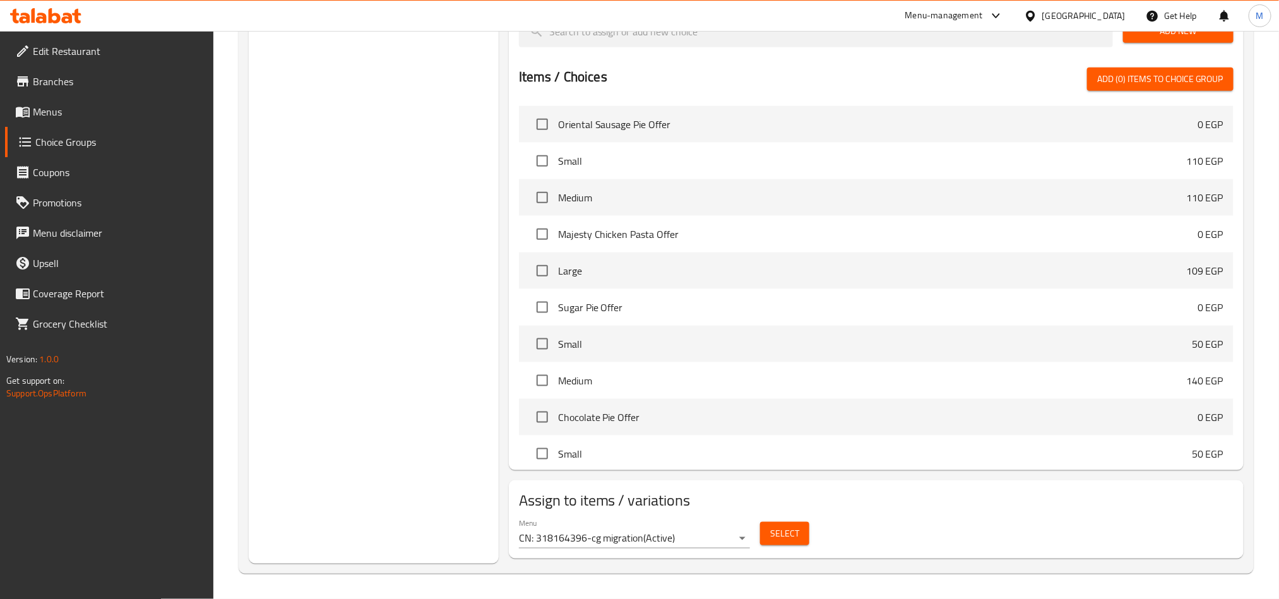
click at [796, 538] on span "Select" at bounding box center [784, 534] width 29 height 16
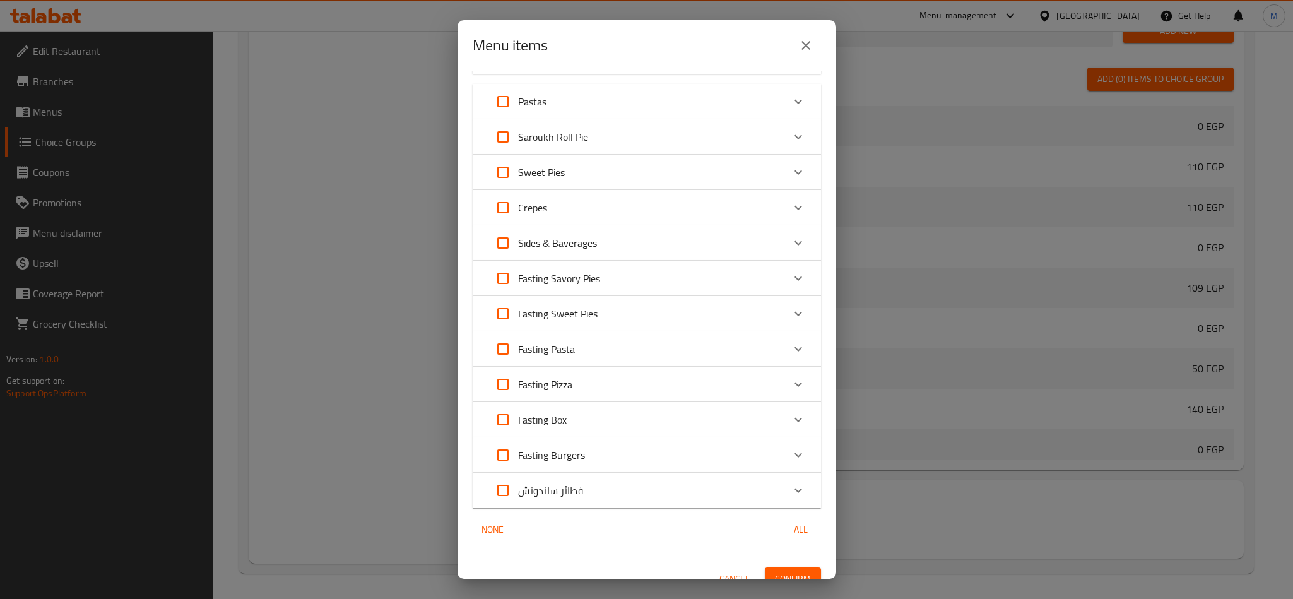
scroll to position [2045, 0]
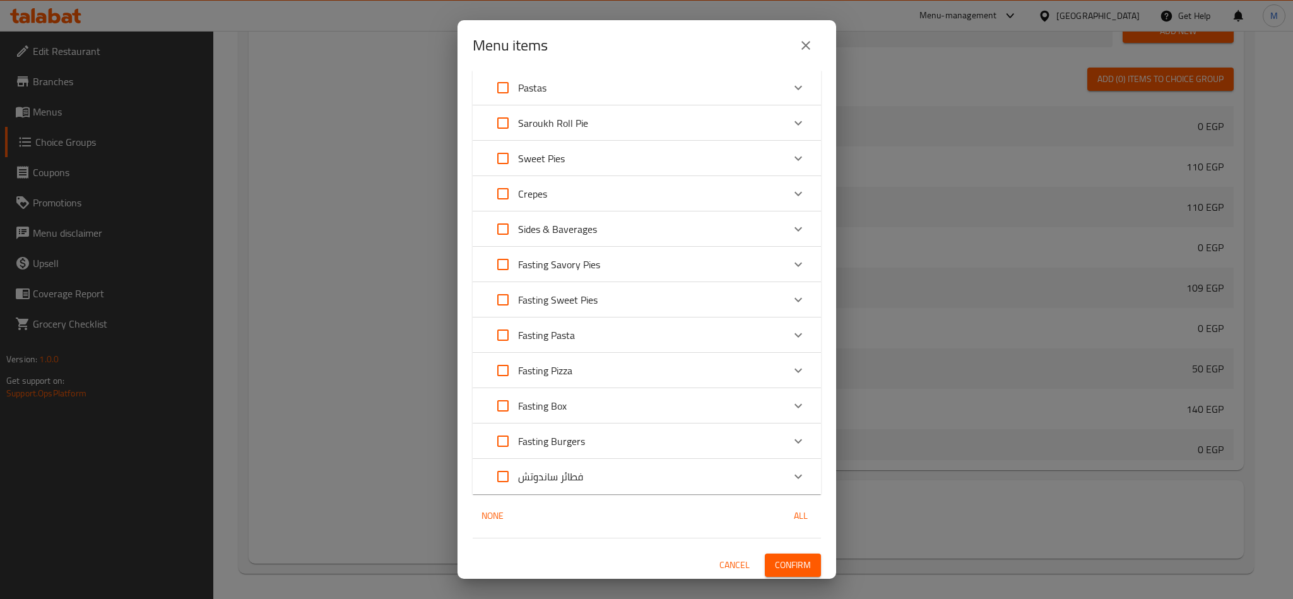
click at [803, 45] on icon "close" at bounding box center [805, 45] width 15 height 15
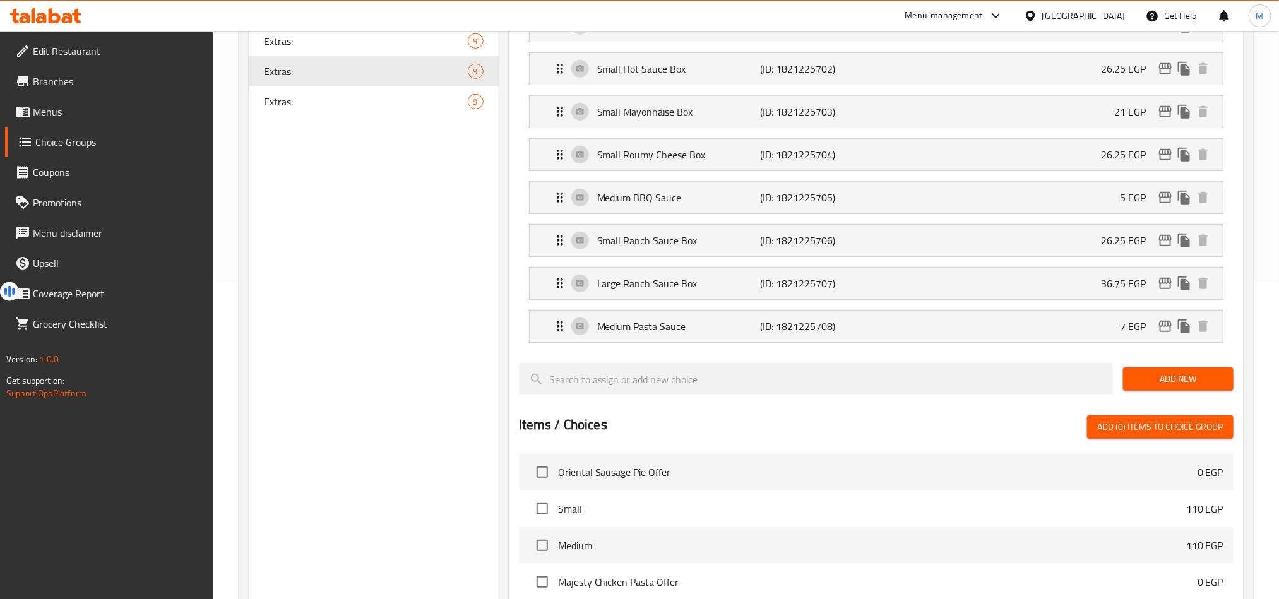
scroll to position [6, 0]
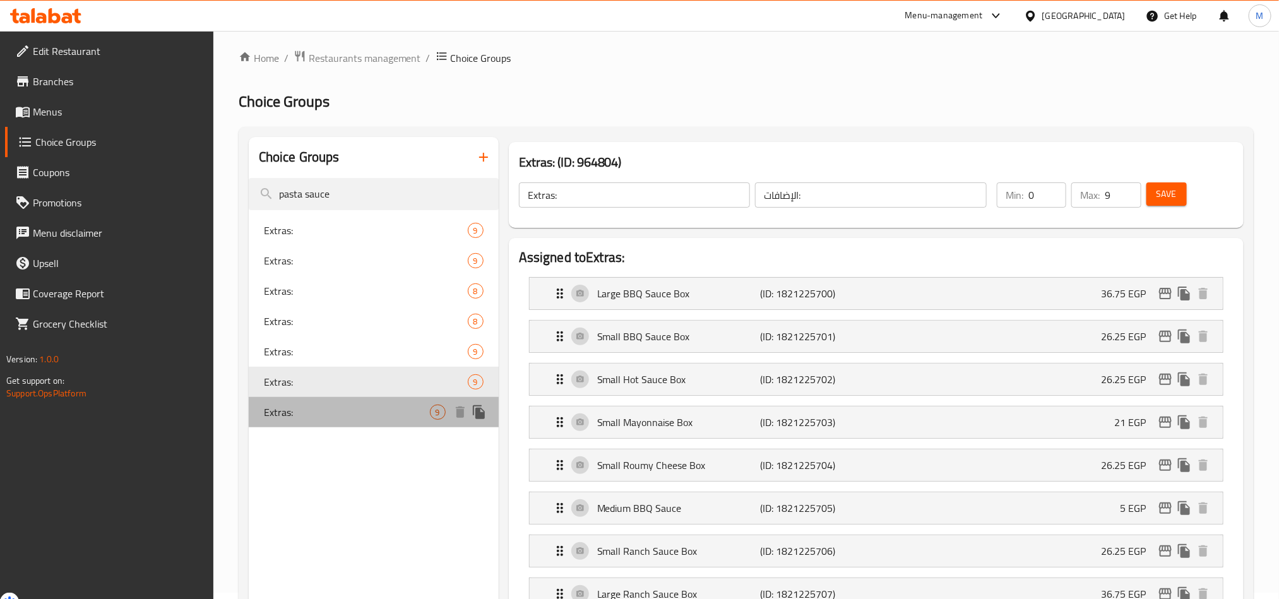
click at [356, 411] on span "Extras:" at bounding box center [347, 412] width 166 height 15
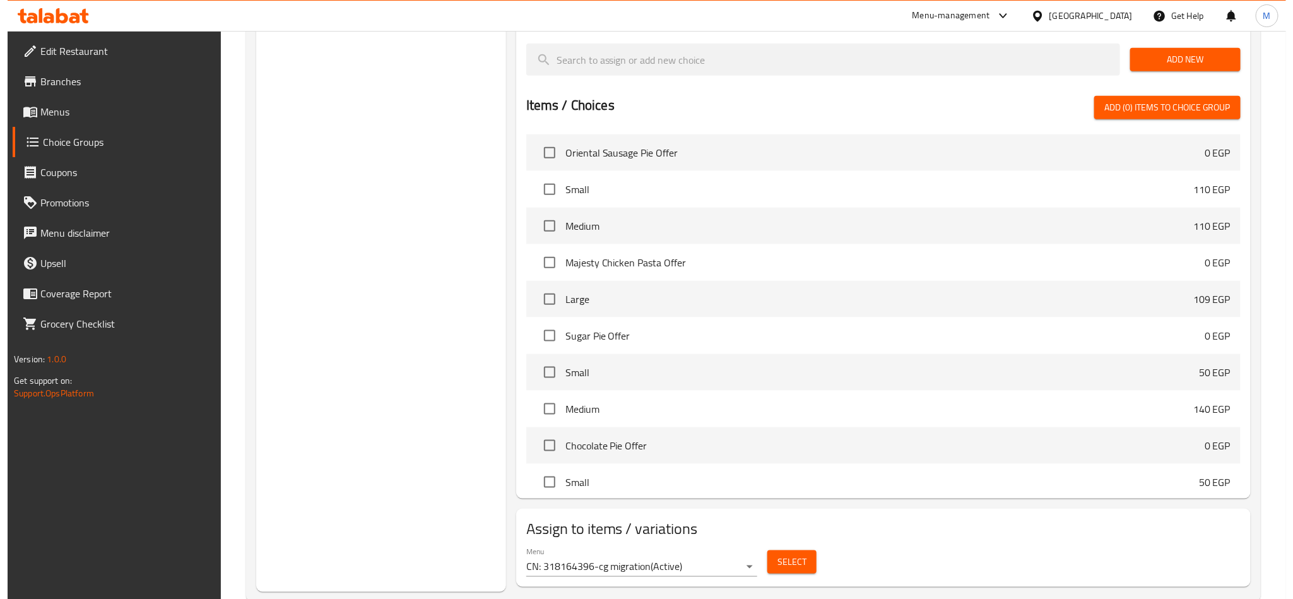
scroll to position [669, 0]
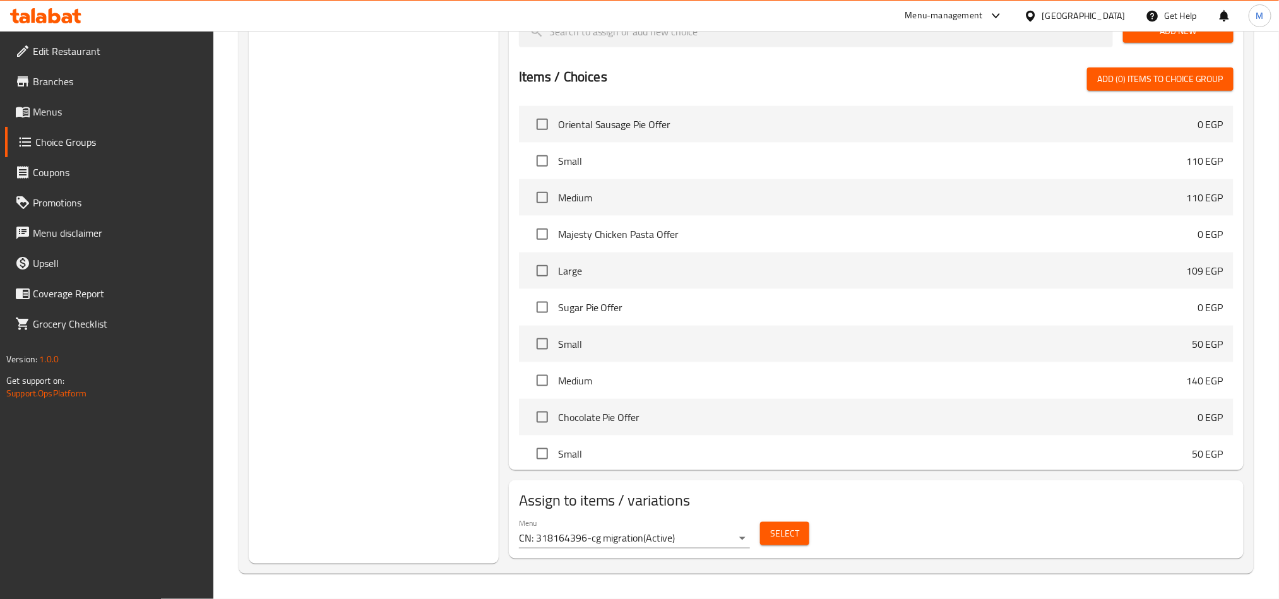
click at [784, 534] on span "Select" at bounding box center [784, 534] width 29 height 16
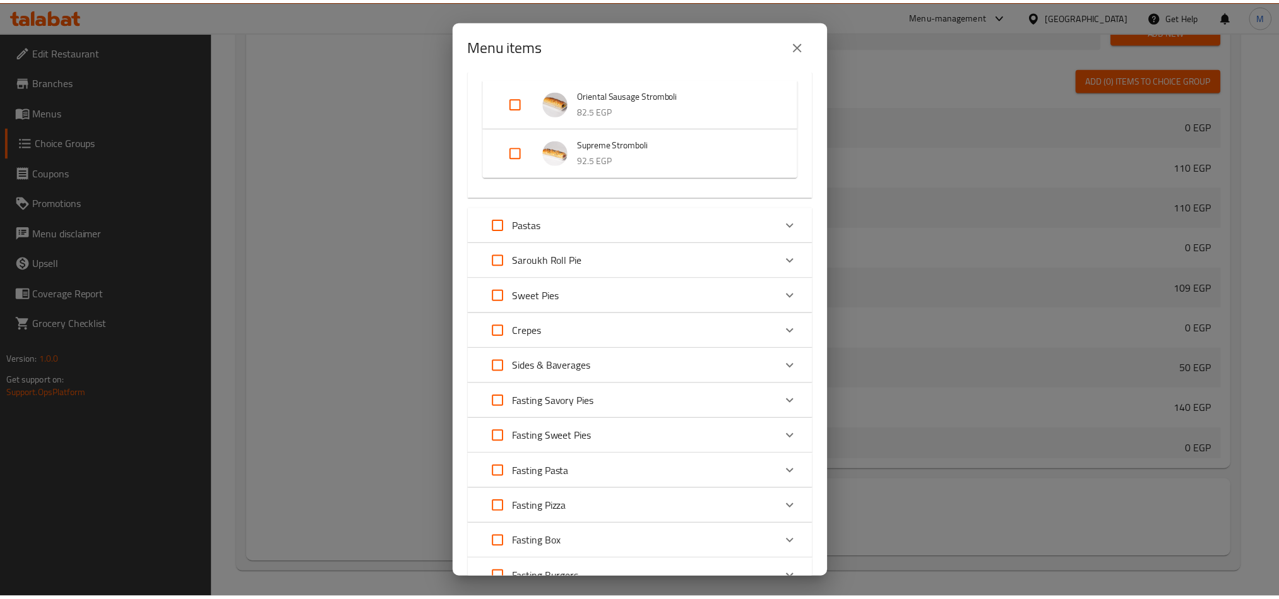
scroll to position [2619, 0]
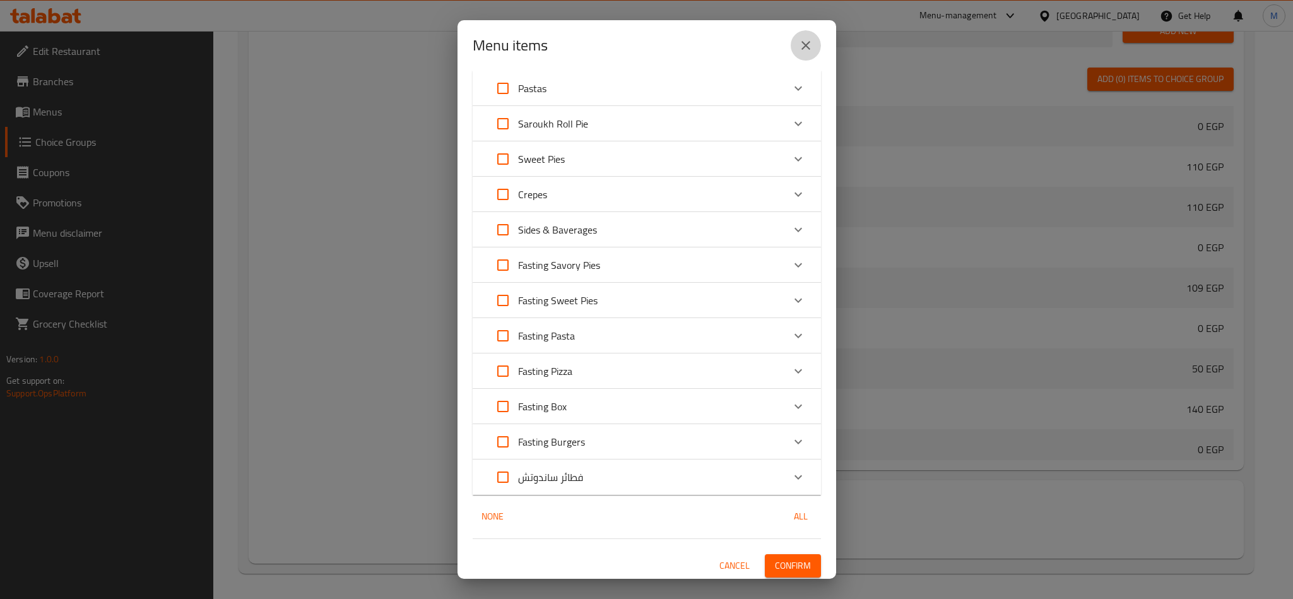
click at [805, 44] on icon "close" at bounding box center [805, 45] width 15 height 15
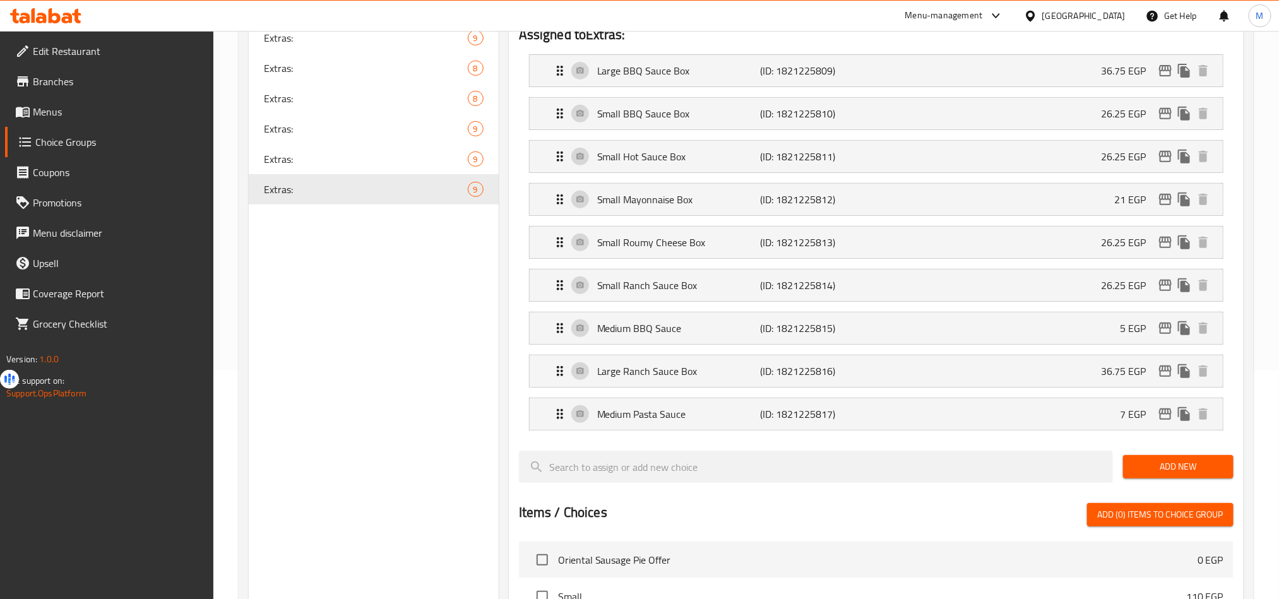
scroll to position [196, 0]
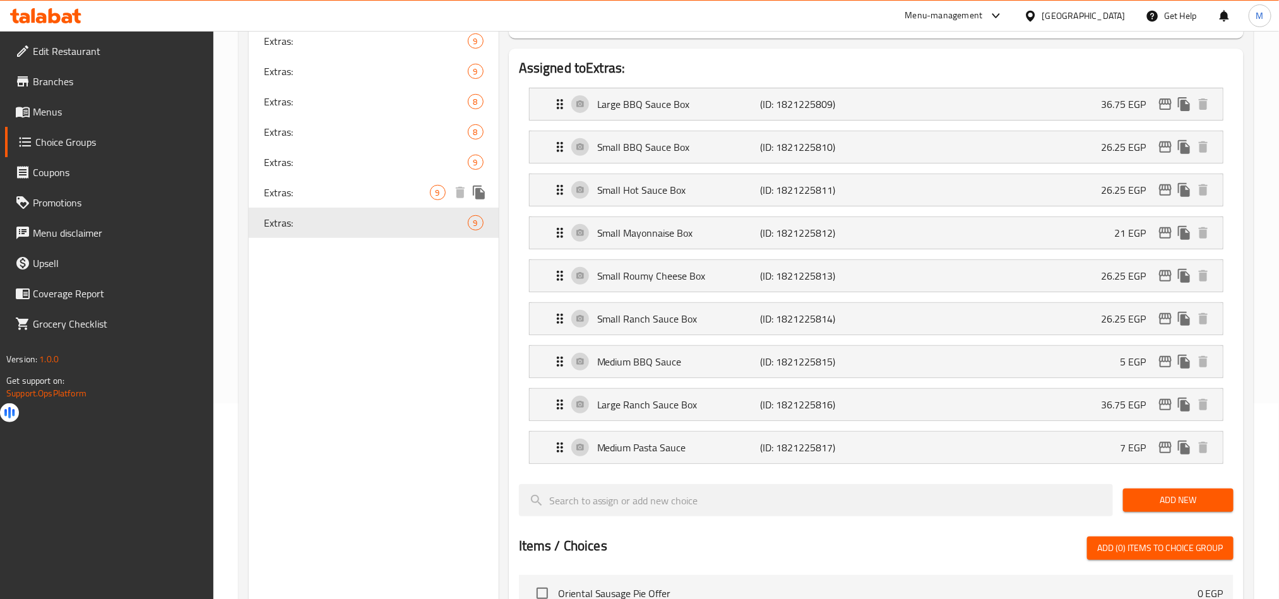
click at [318, 189] on span "Extras:" at bounding box center [347, 192] width 166 height 15
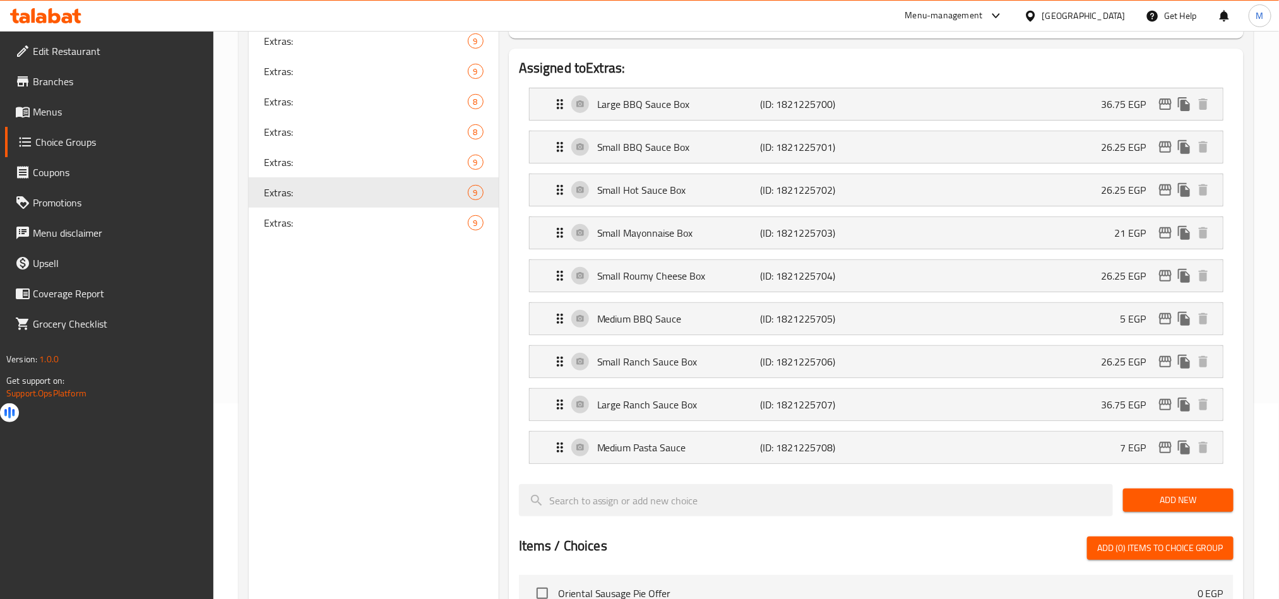
scroll to position [6, 0]
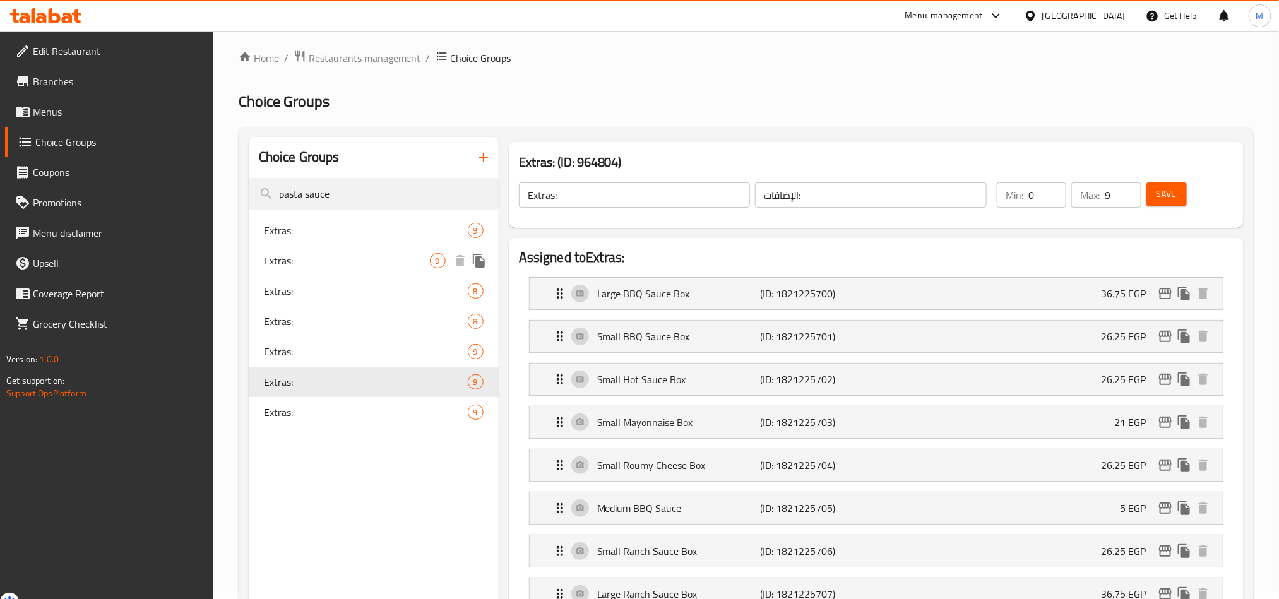
click at [307, 266] on span "Extras:" at bounding box center [347, 260] width 166 height 15
type input "1"
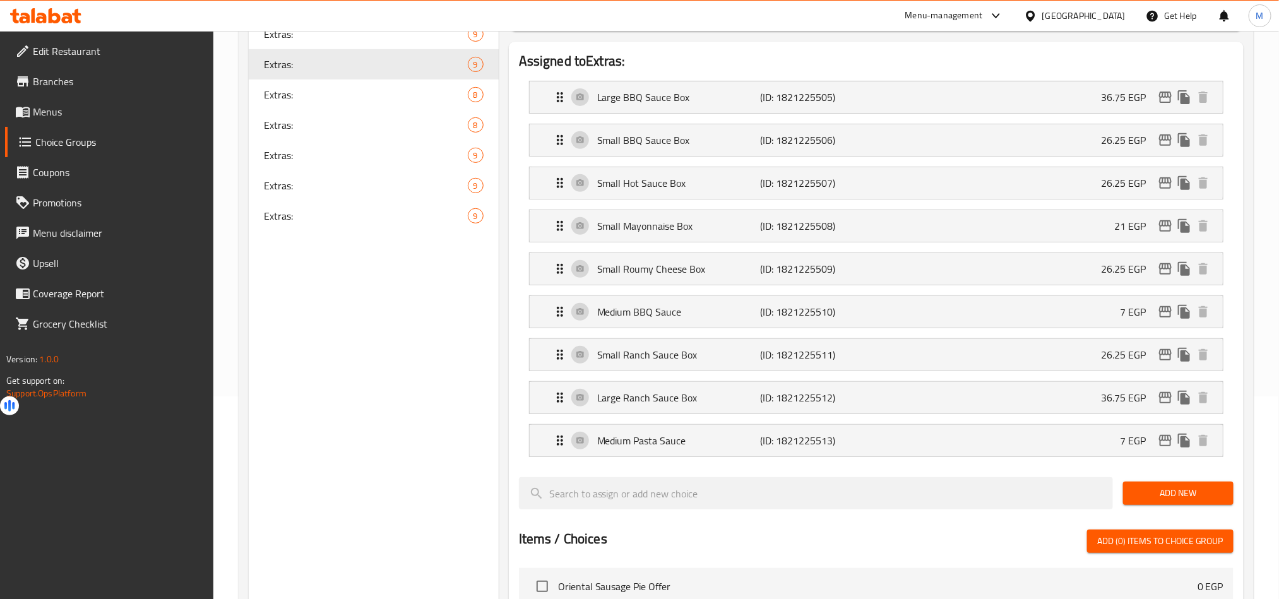
scroll to position [290, 0]
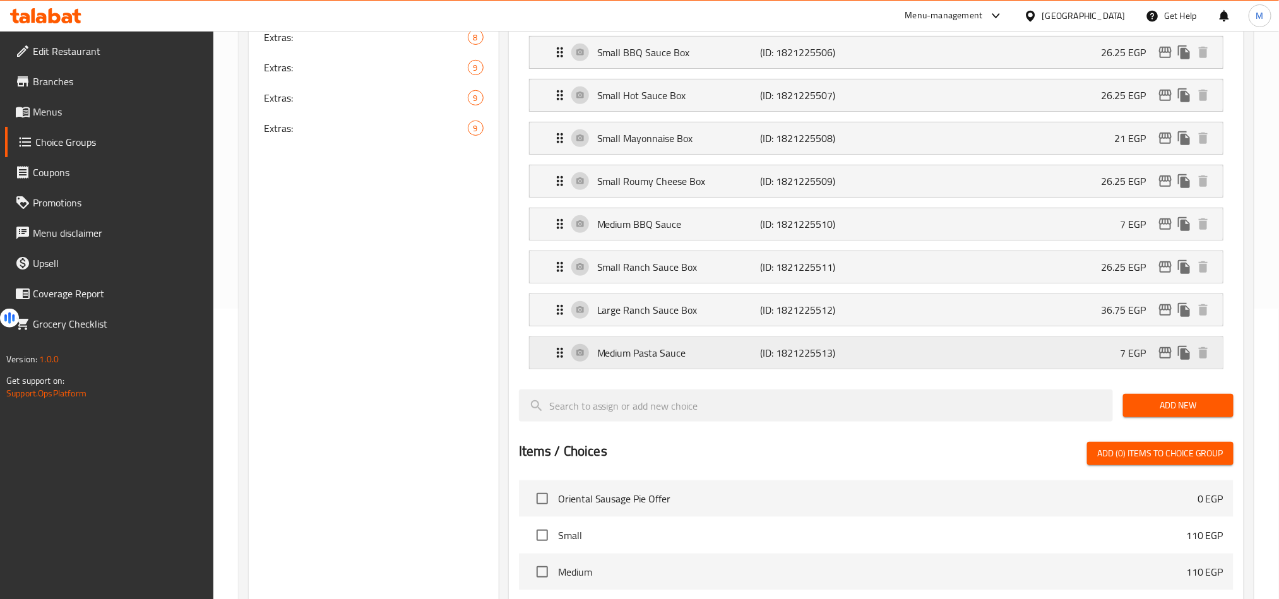
click at [668, 360] on p "Medium Pasta Sauce" at bounding box center [678, 352] width 163 height 15
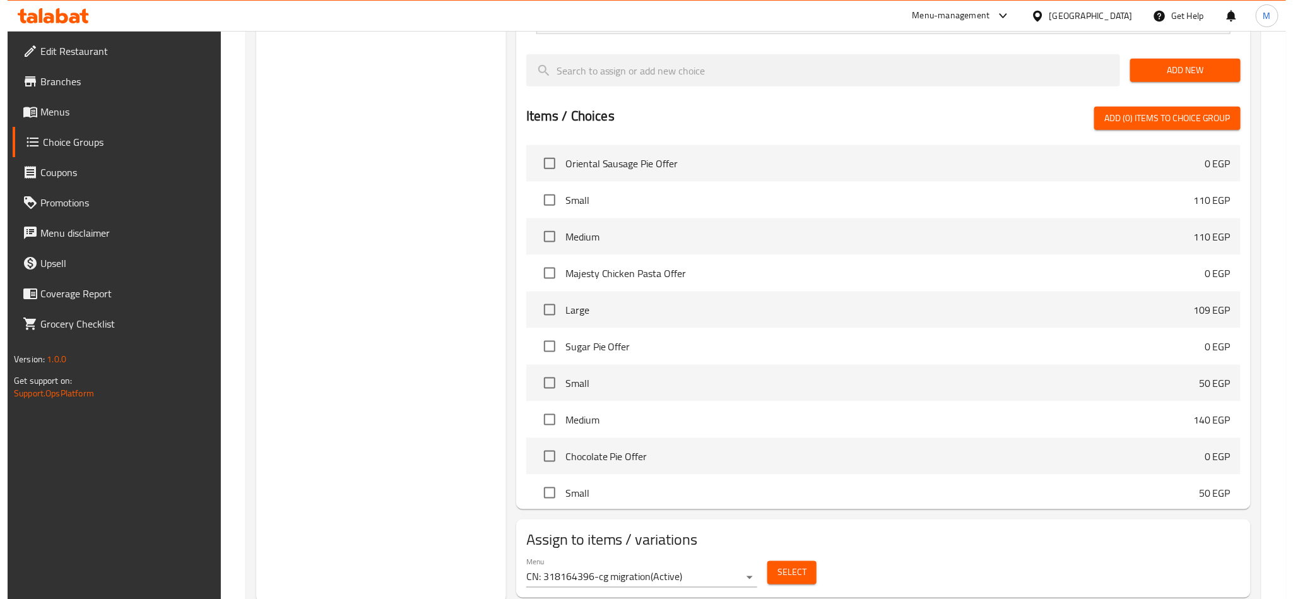
scroll to position [765, 0]
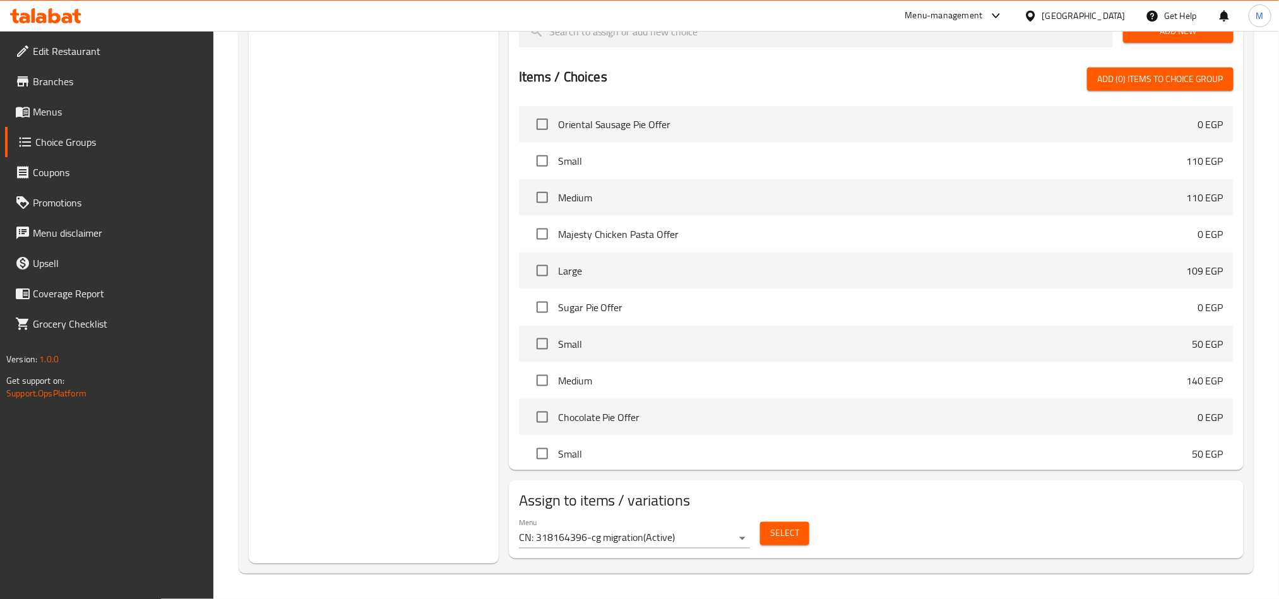
click at [782, 541] on span "Select" at bounding box center [784, 534] width 29 height 16
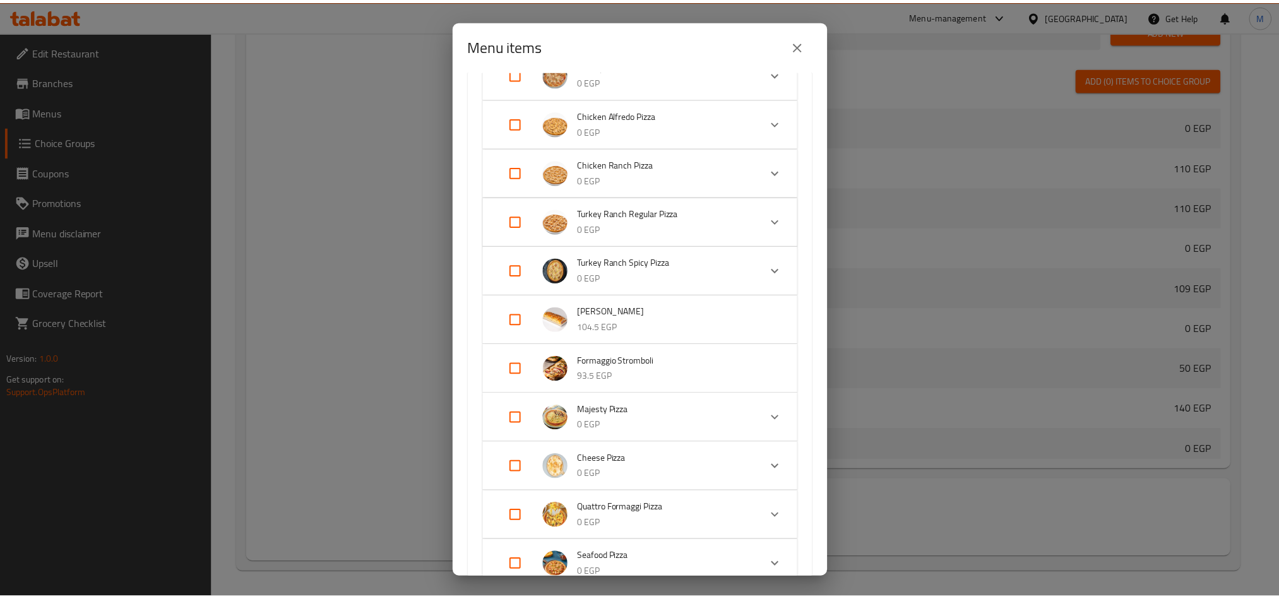
scroll to position [1325, 0]
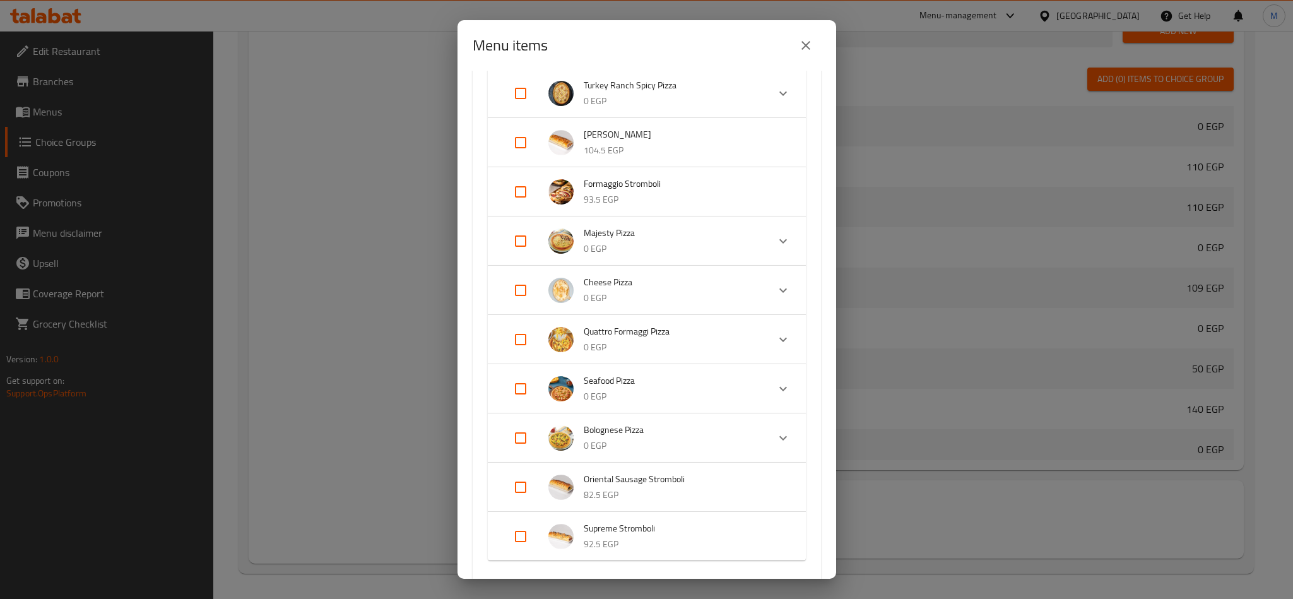
click at [808, 38] on icon "close" at bounding box center [805, 45] width 15 height 15
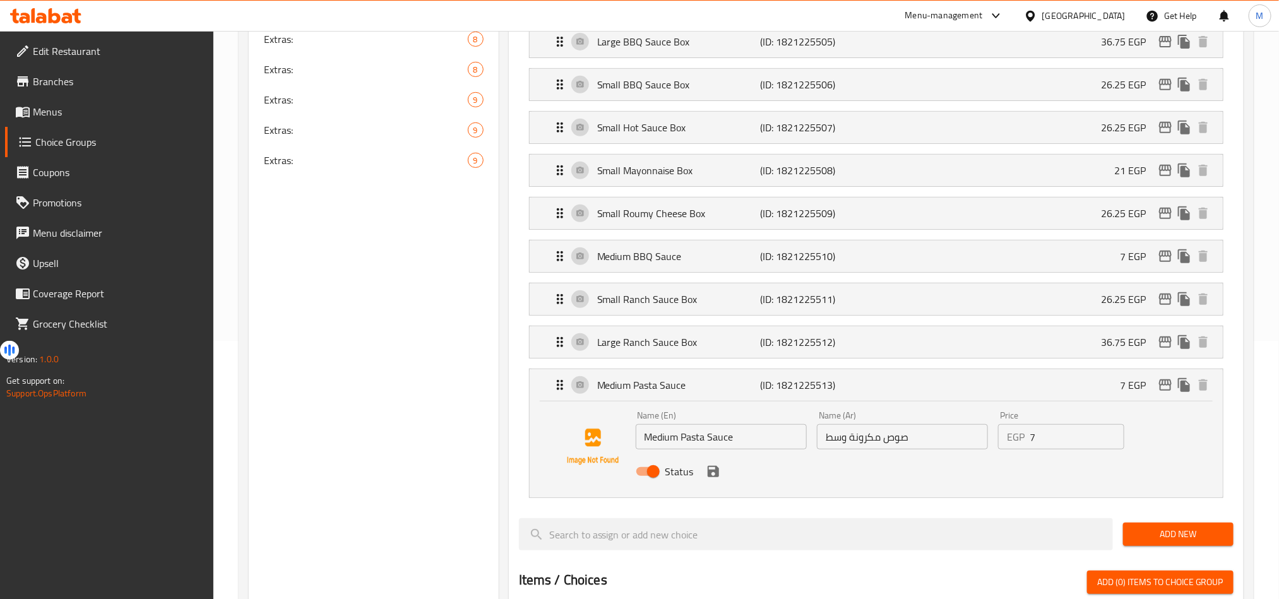
scroll to position [198, 0]
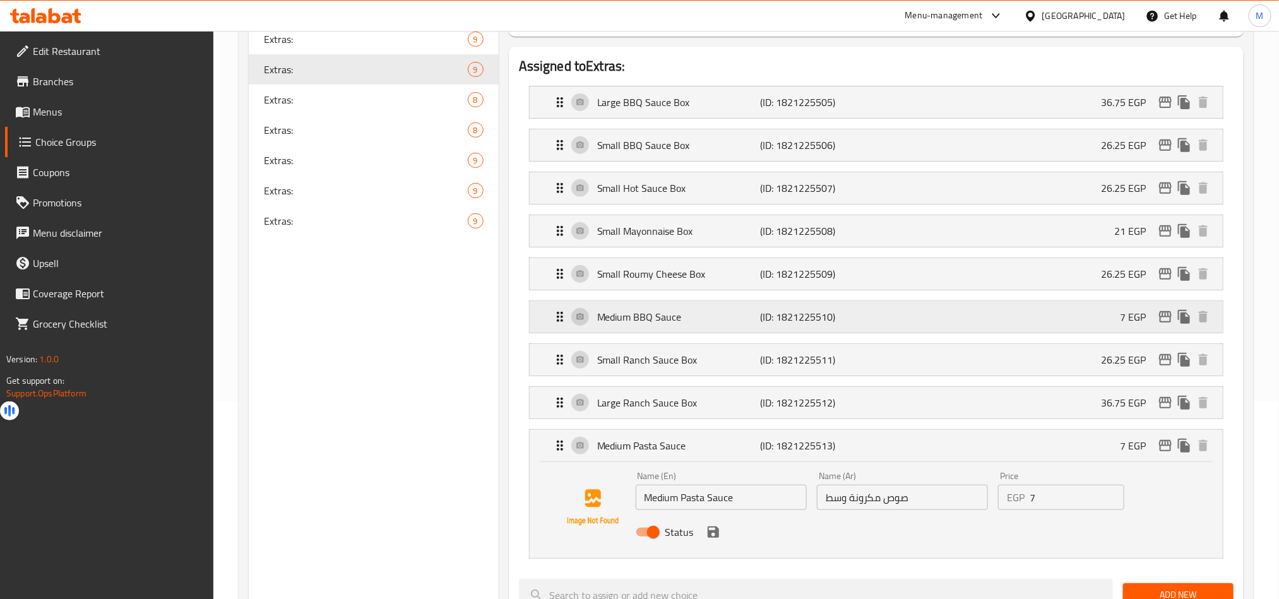
click at [750, 310] on div "Medium BBQ Sauce (ID: 1821225510) 7 EGP" at bounding box center [879, 317] width 655 height 32
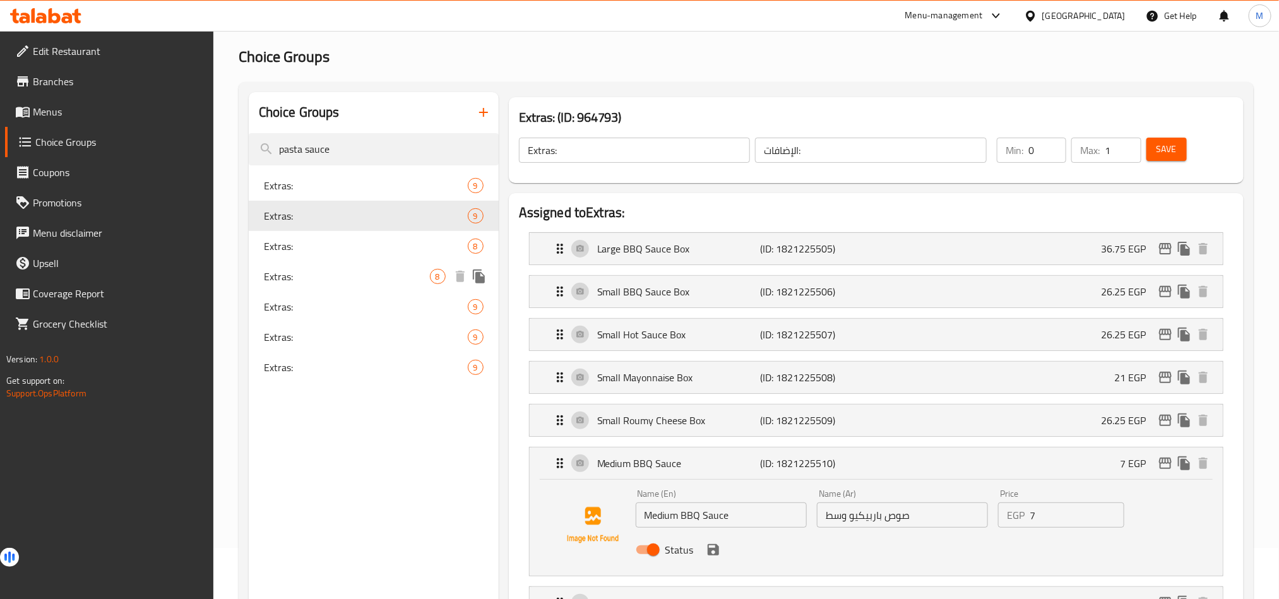
scroll to position [0, 0]
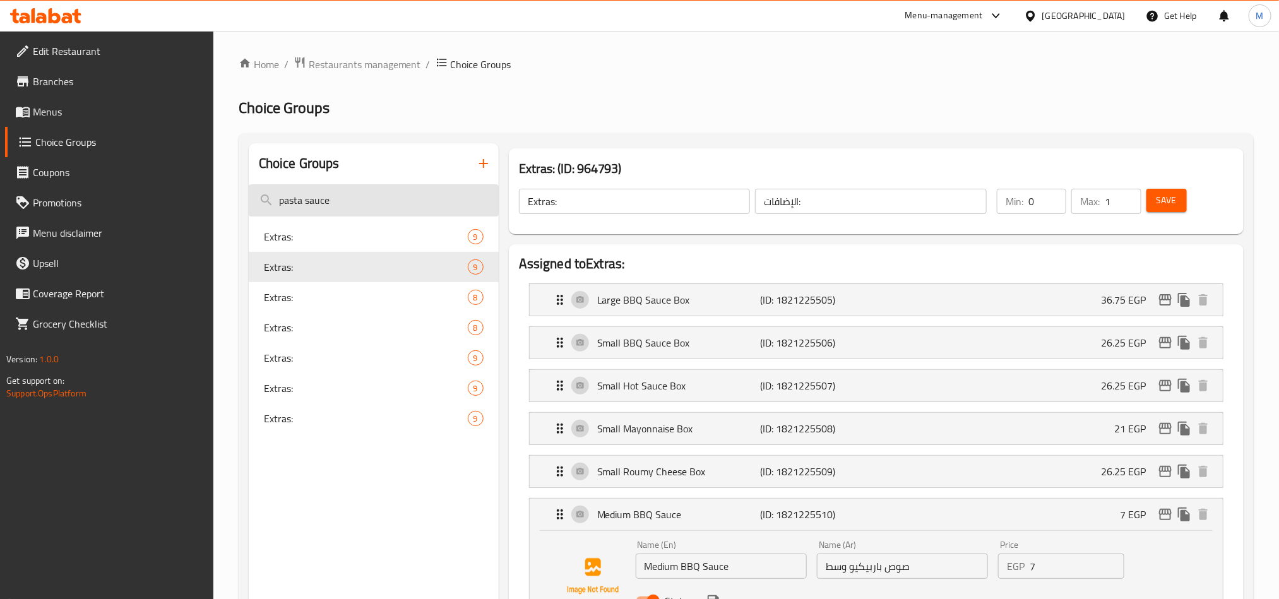
click at [347, 192] on input "pasta sauce" at bounding box center [374, 200] width 250 height 32
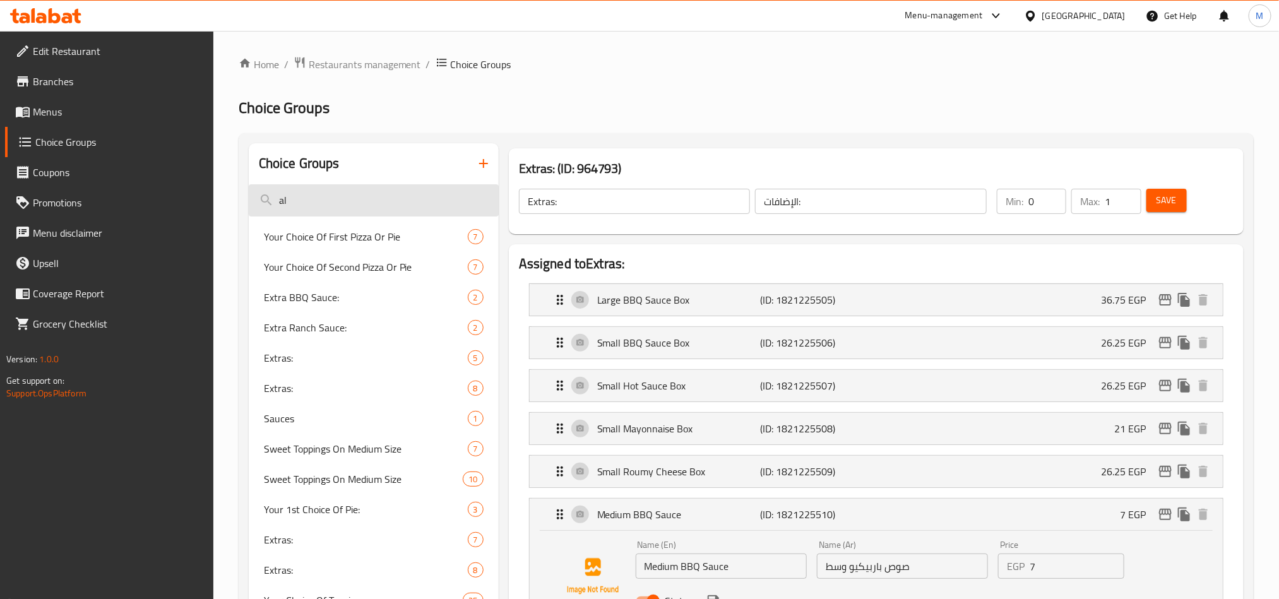
type input "[PERSON_NAME]"
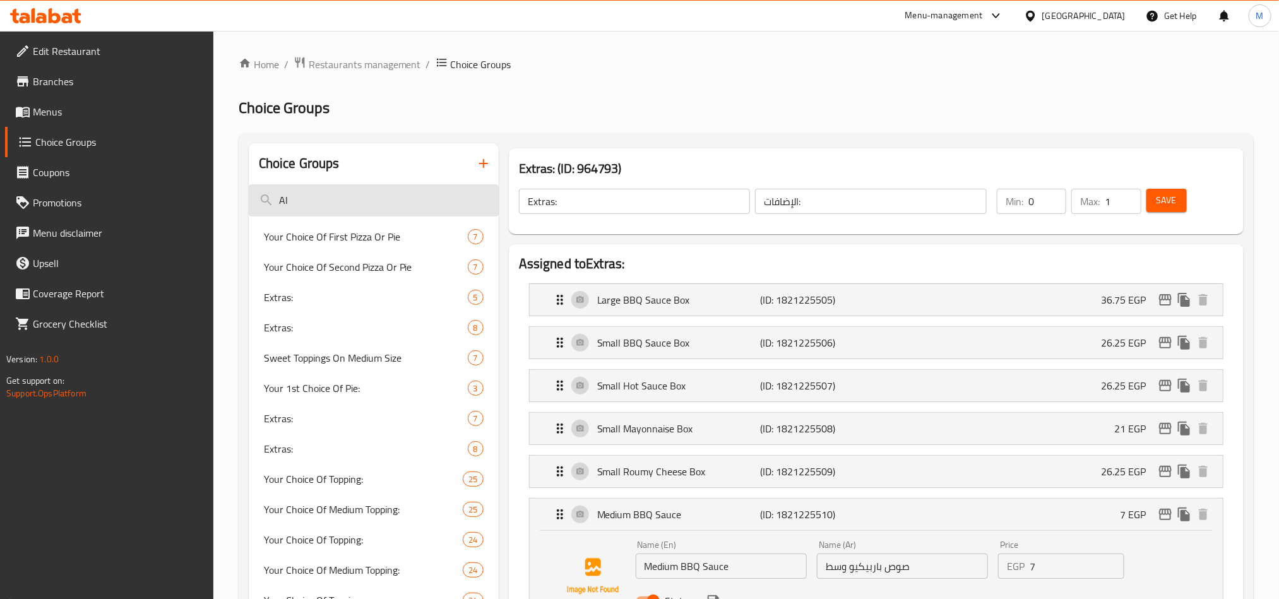
type input "[PERSON_NAME]"
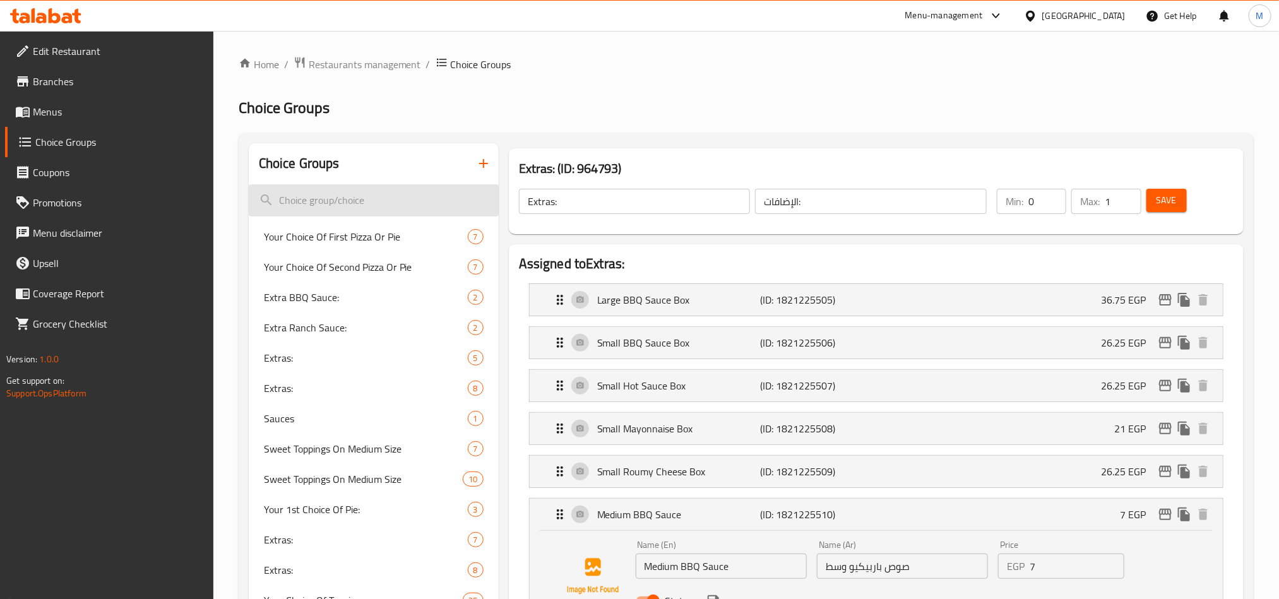
paste input "الفريدو"
type input "الفريدو"
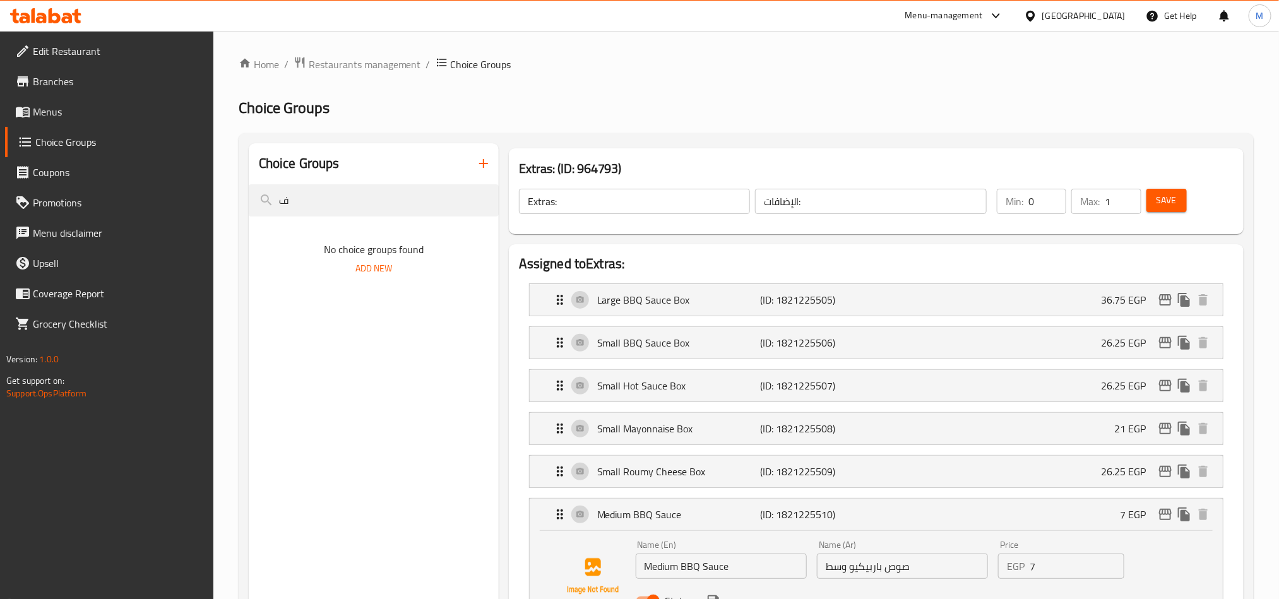
type input "فر"
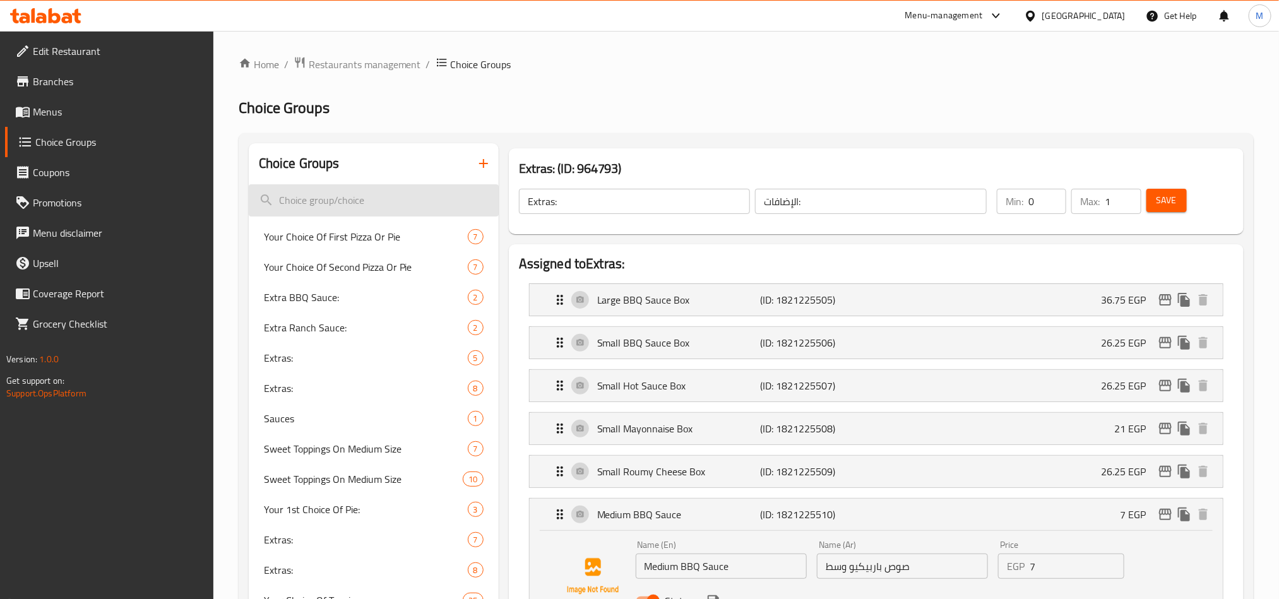
click at [321, 193] on input "search" at bounding box center [374, 200] width 250 height 32
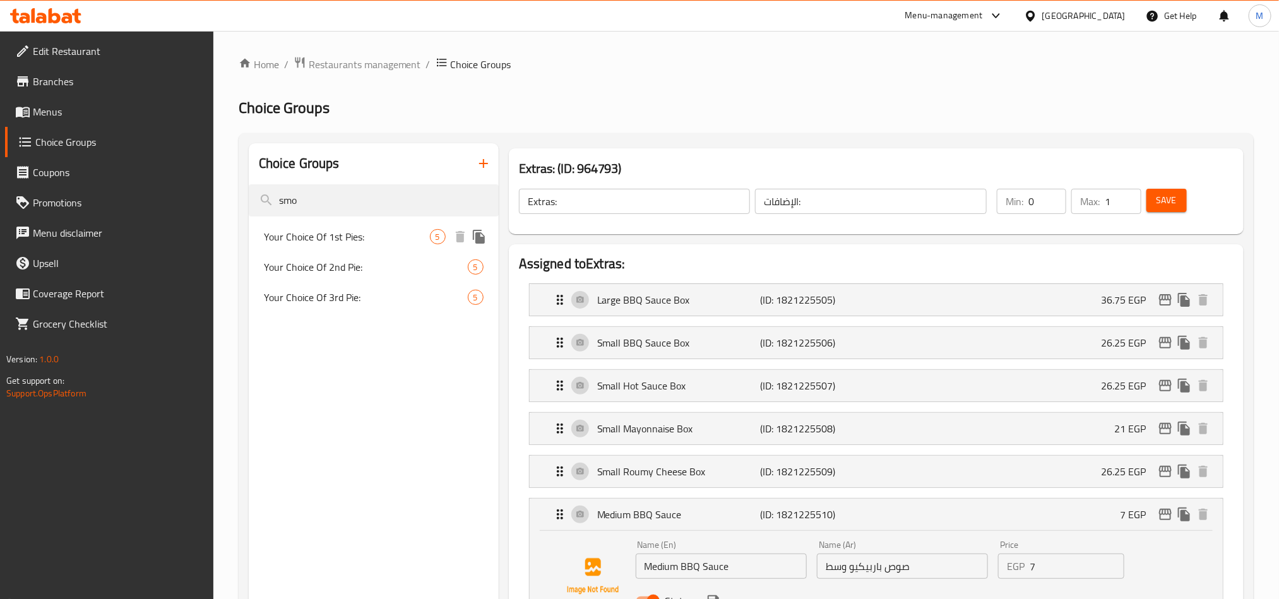
type input "smo"
click at [381, 235] on span "Your Choice Of 1st Pies:" at bounding box center [347, 236] width 166 height 15
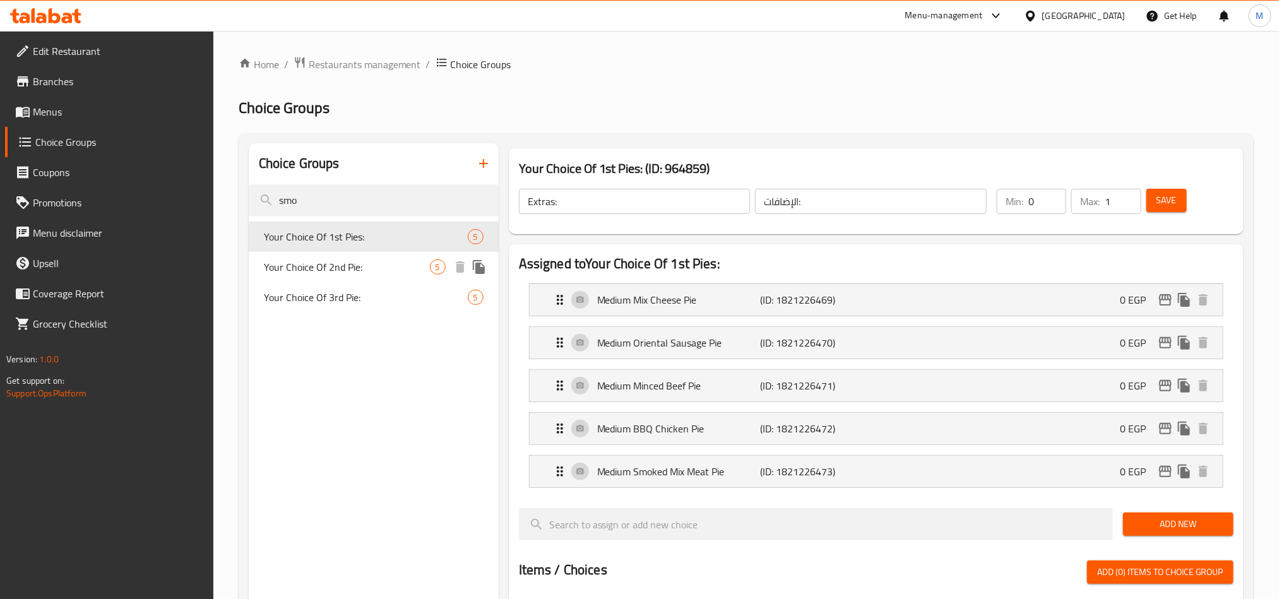
type input "Your Choice Of 1st Pies:"
type input "اختيارك من فطيرة [DEMOGRAPHIC_DATA]:"
type input "1"
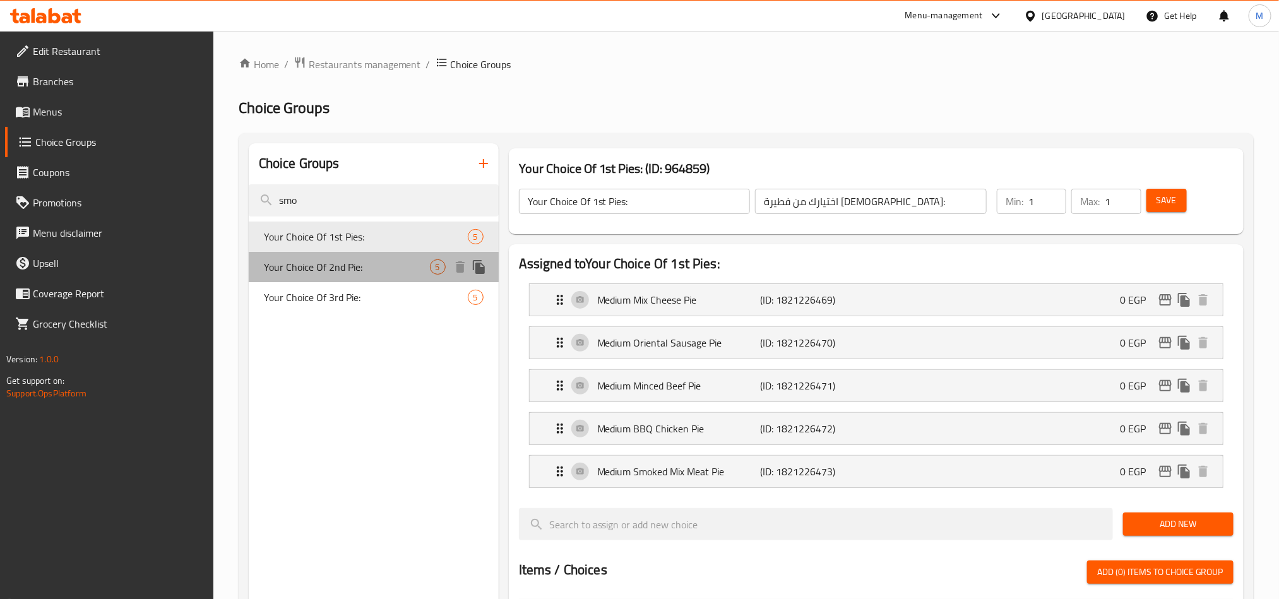
click at [343, 276] on div "Your Choice Of 2nd Pie: 5" at bounding box center [374, 267] width 250 height 30
click at [319, 299] on span "Your Choice Of 3rd Pie:" at bounding box center [366, 297] width 204 height 15
type input "Your Choice Of 3rd Pie:"
type input "اختيارك من فطيرة الثالثة:"
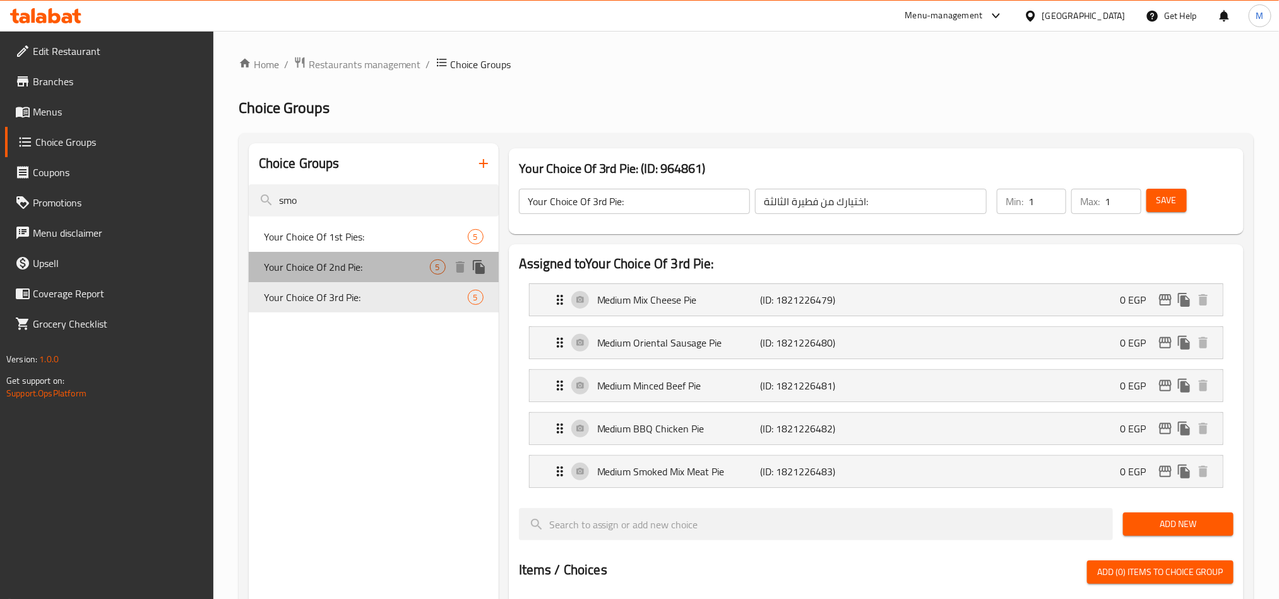
click at [339, 267] on span "Your Choice Of 2nd Pie:" at bounding box center [347, 266] width 166 height 15
click at [343, 239] on span "Your Choice Of 1st Pies:" at bounding box center [366, 236] width 204 height 15
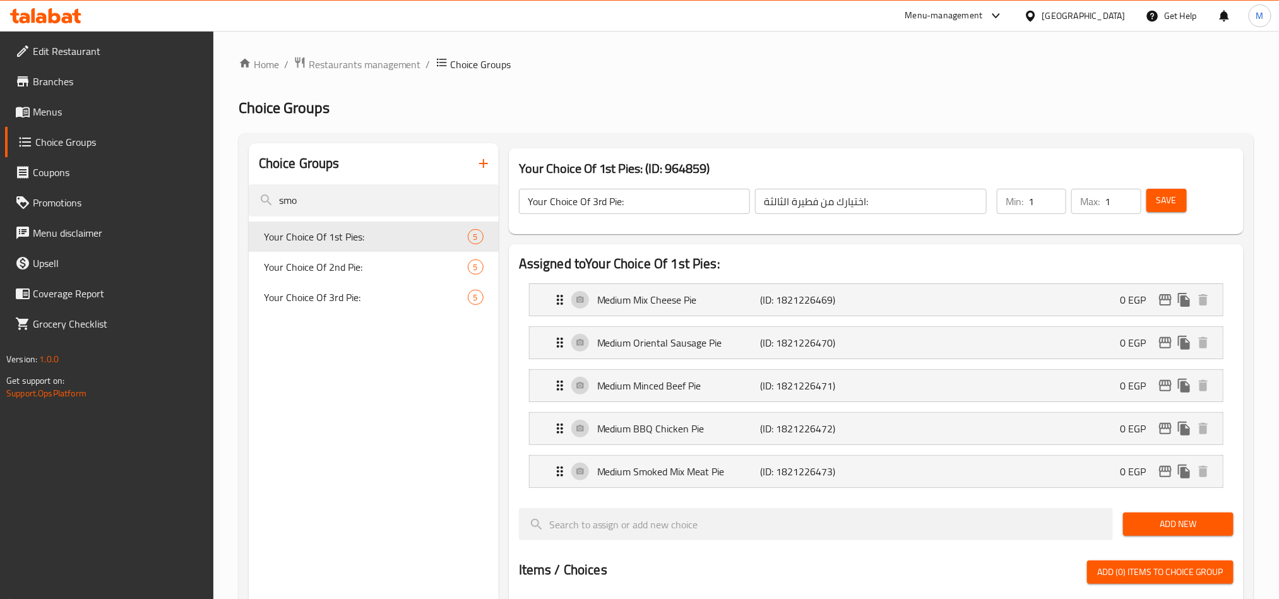
type input "Your Choice Of 1st Pies:"
type input "اختيارك من فطيرة [DEMOGRAPHIC_DATA]:"
click at [340, 196] on input "smo" at bounding box center [374, 200] width 250 height 32
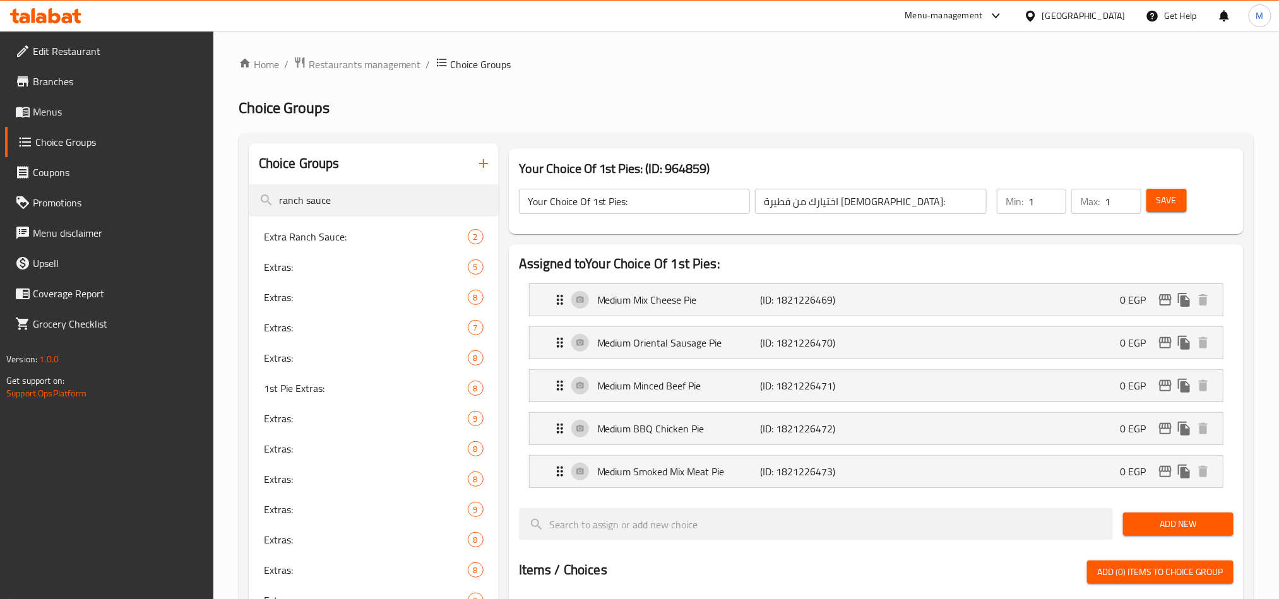
type input "ranch sauce"
click at [322, 240] on span "Extra Ranch Sauce:" at bounding box center [347, 236] width 166 height 15
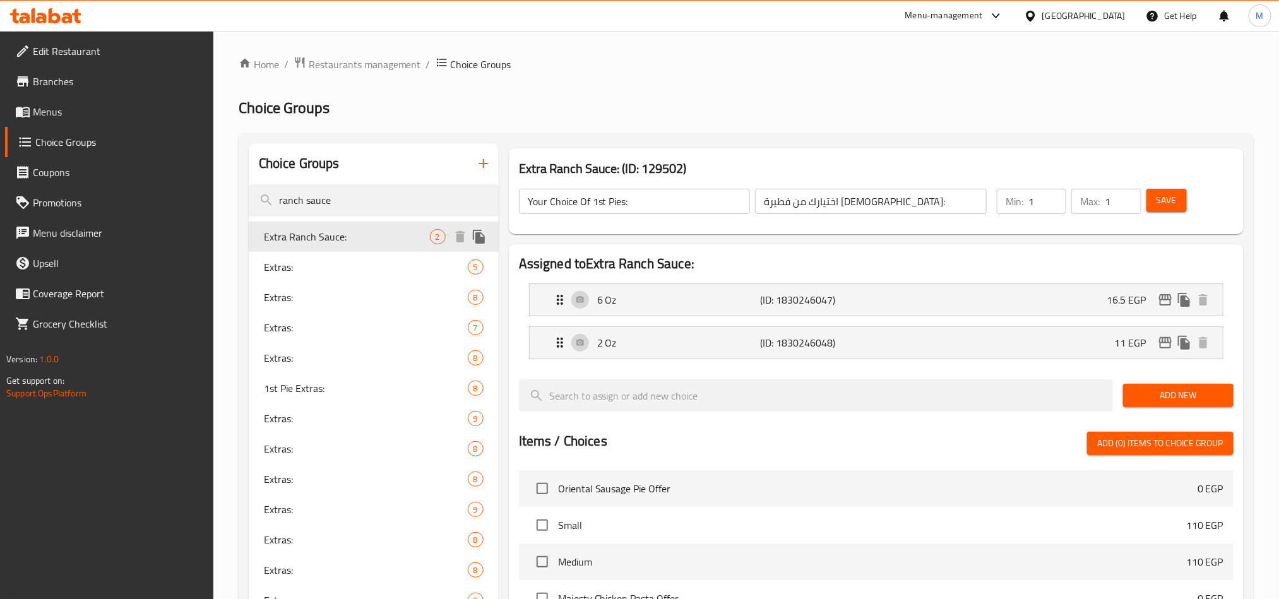
type input "Extra Ranch Sauce:"
type input "إضافة صوص رانش:"
type input "0"
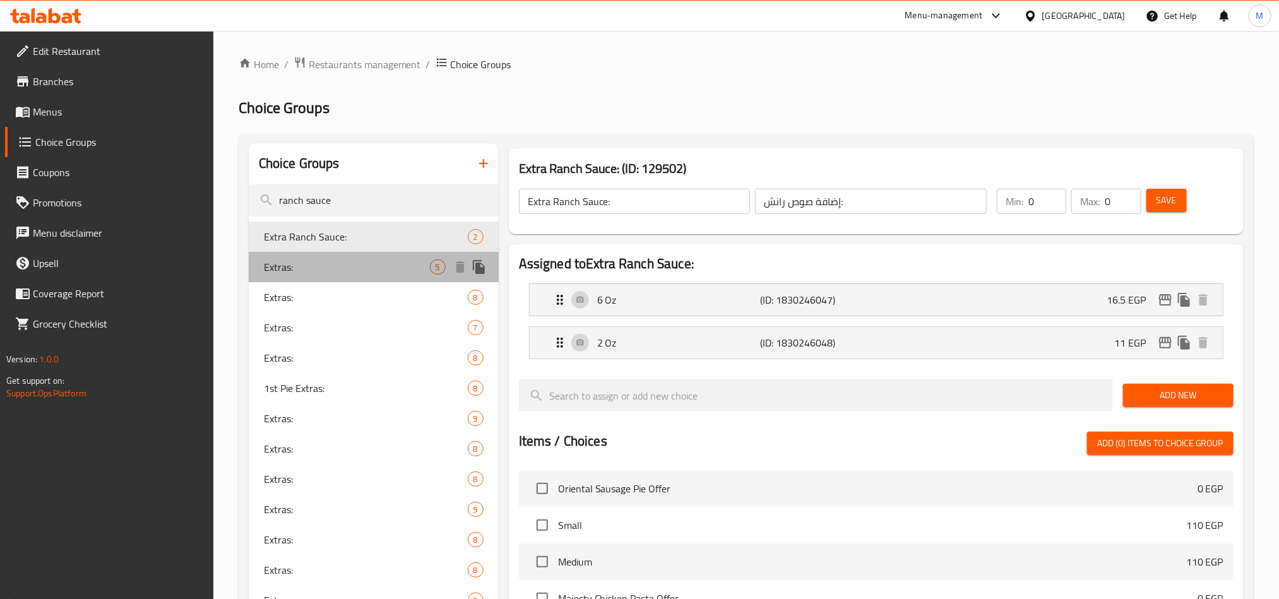
click at [301, 273] on span "Extras:" at bounding box center [347, 266] width 166 height 15
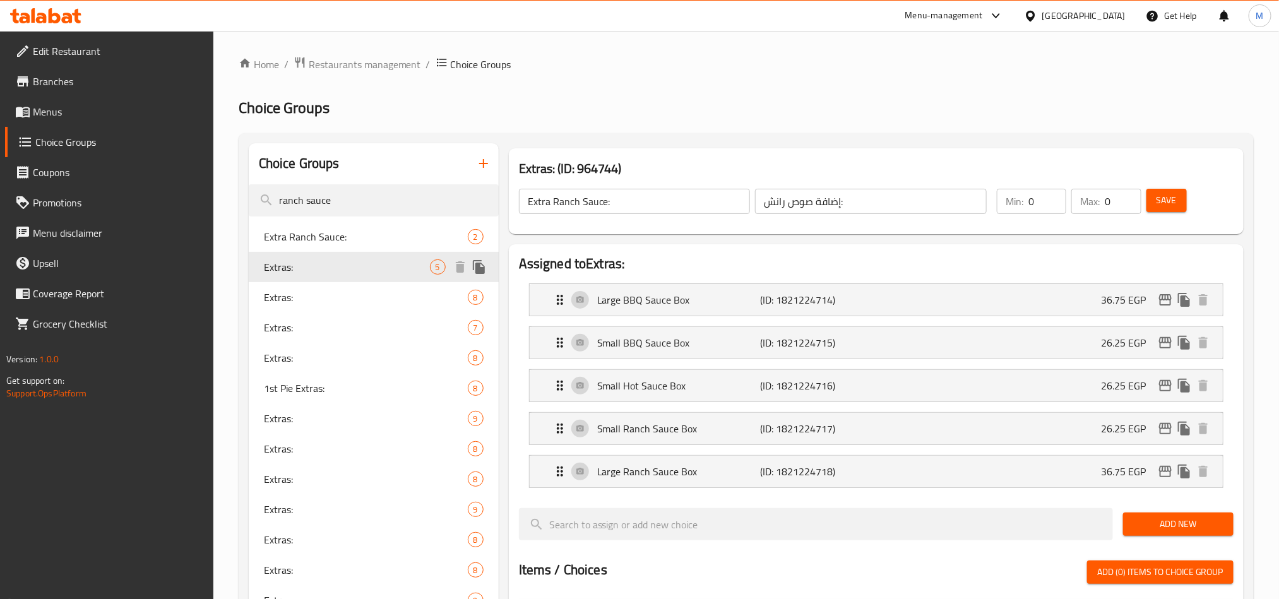
type input "Extras:"
type input "الإضافات:"
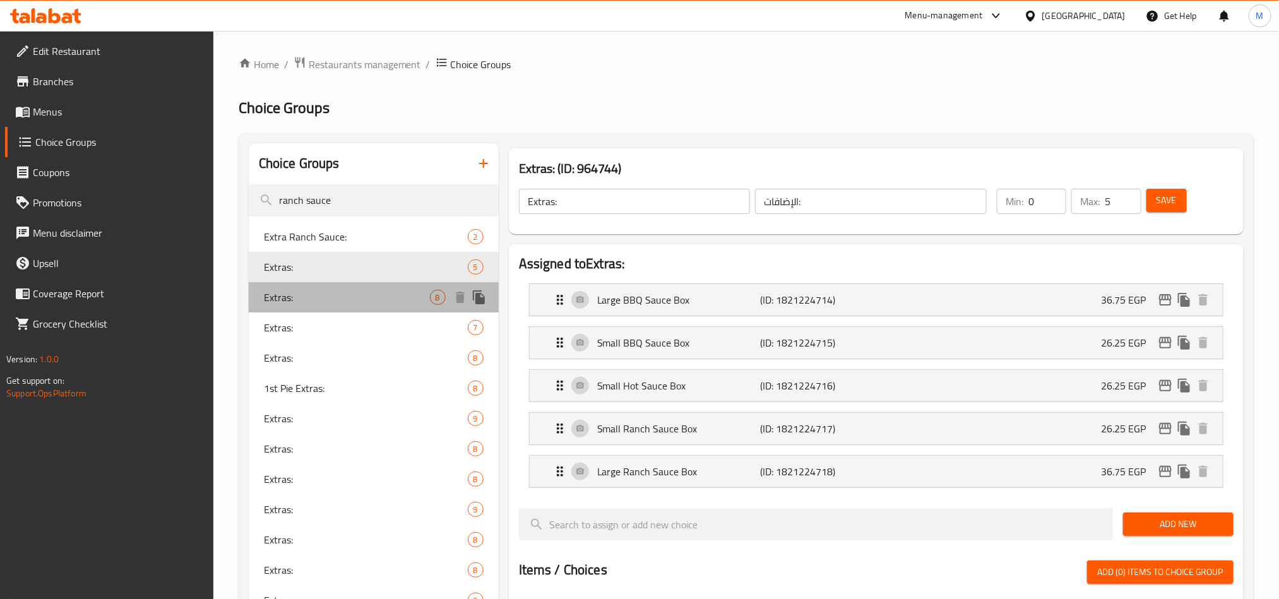
click at [299, 304] on span "Extras:" at bounding box center [347, 297] width 166 height 15
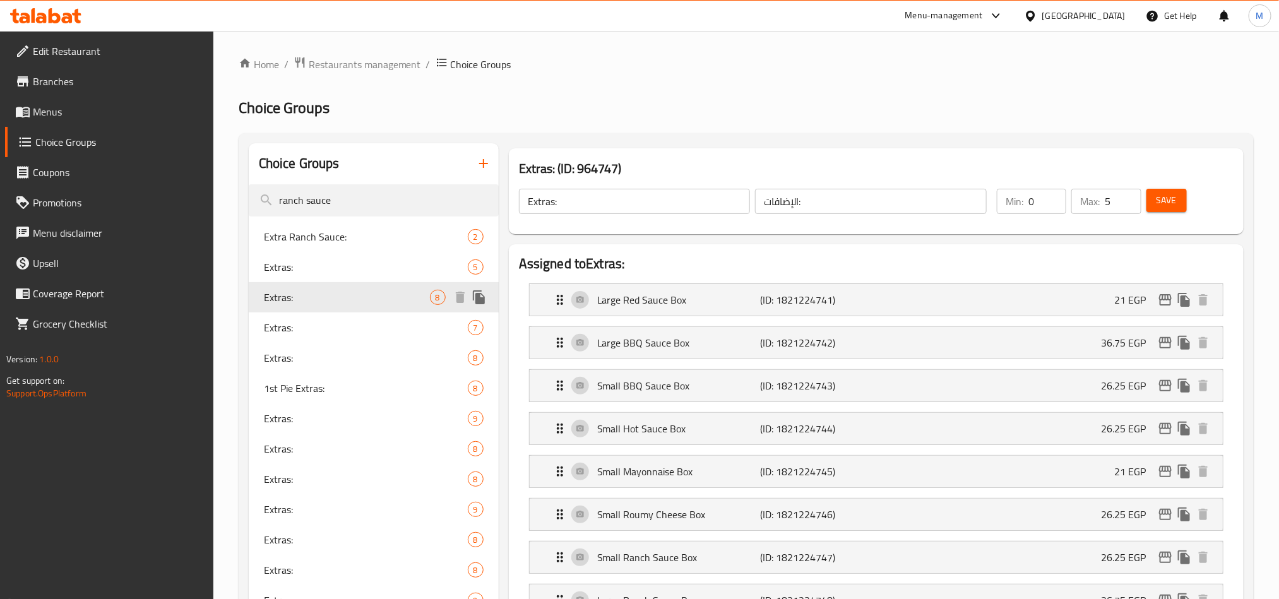
type input "0"
click at [375, 329] on span "Extras:" at bounding box center [347, 327] width 166 height 15
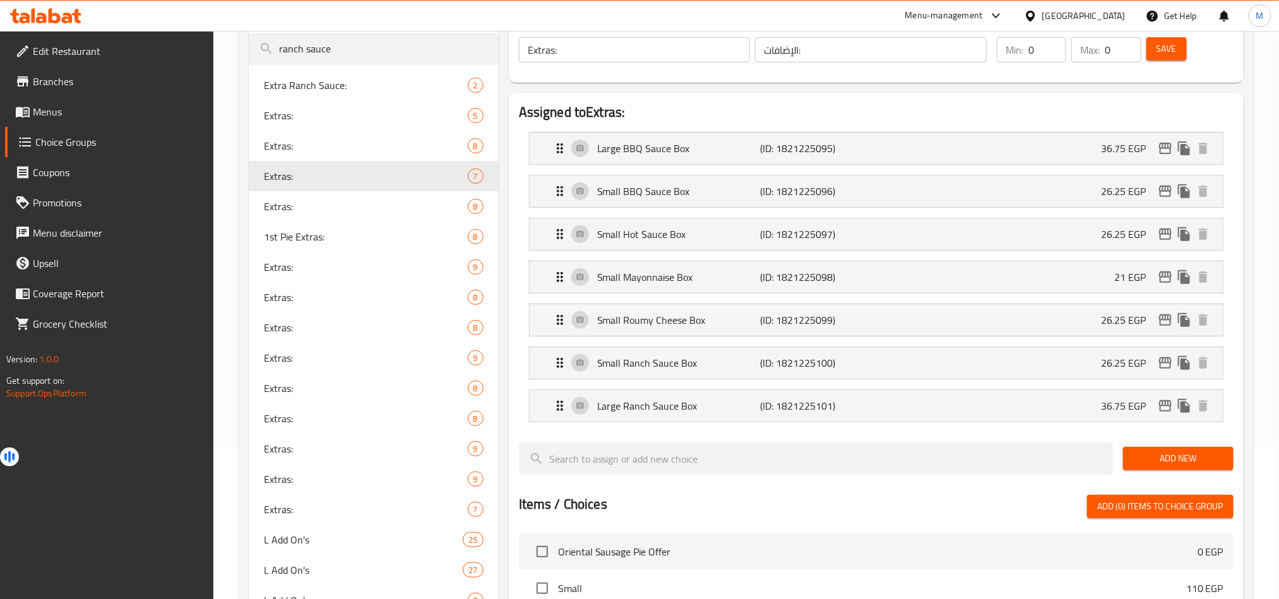
scroll to position [70, 0]
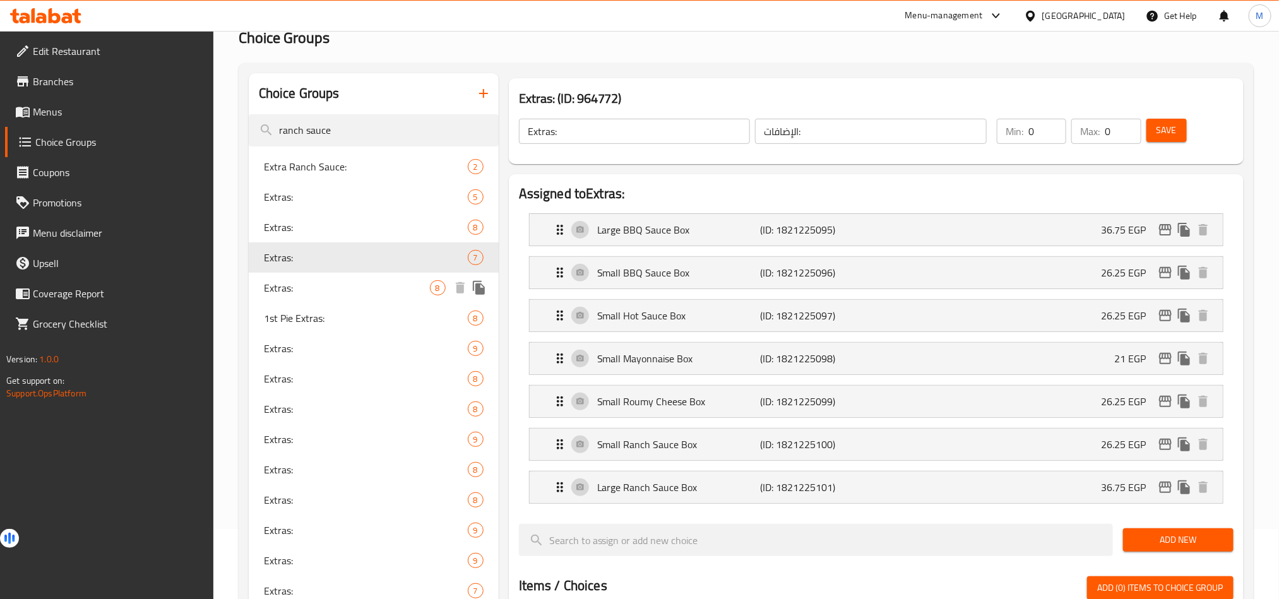
click at [324, 295] on div "Extras: 8" at bounding box center [374, 288] width 250 height 30
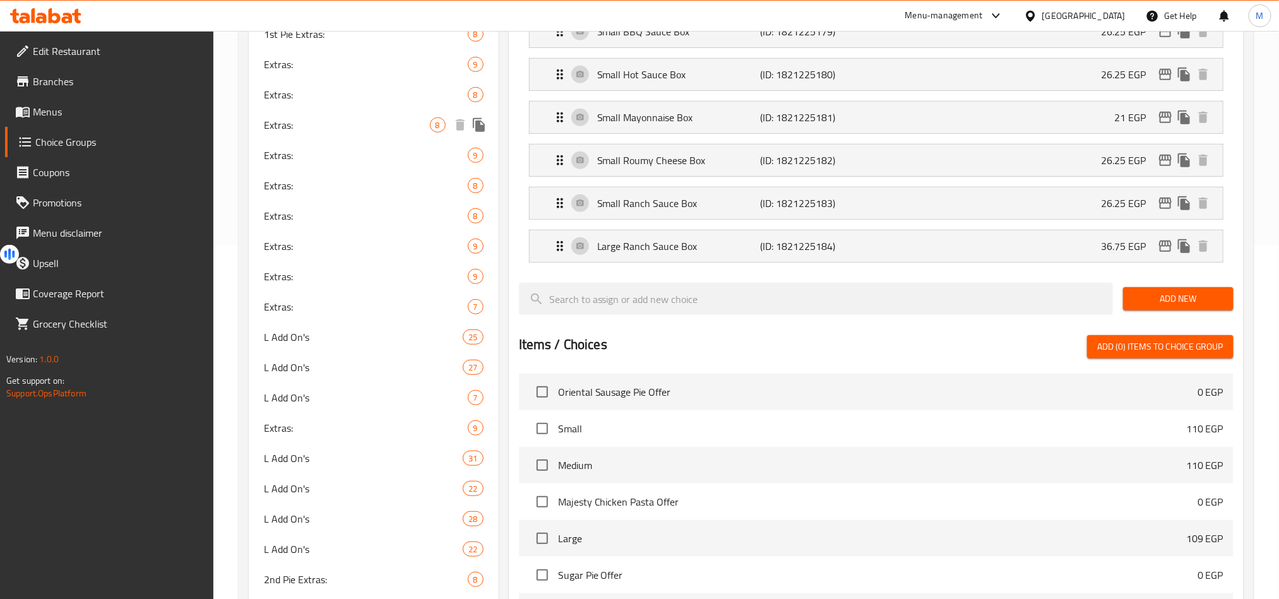
scroll to position [165, 0]
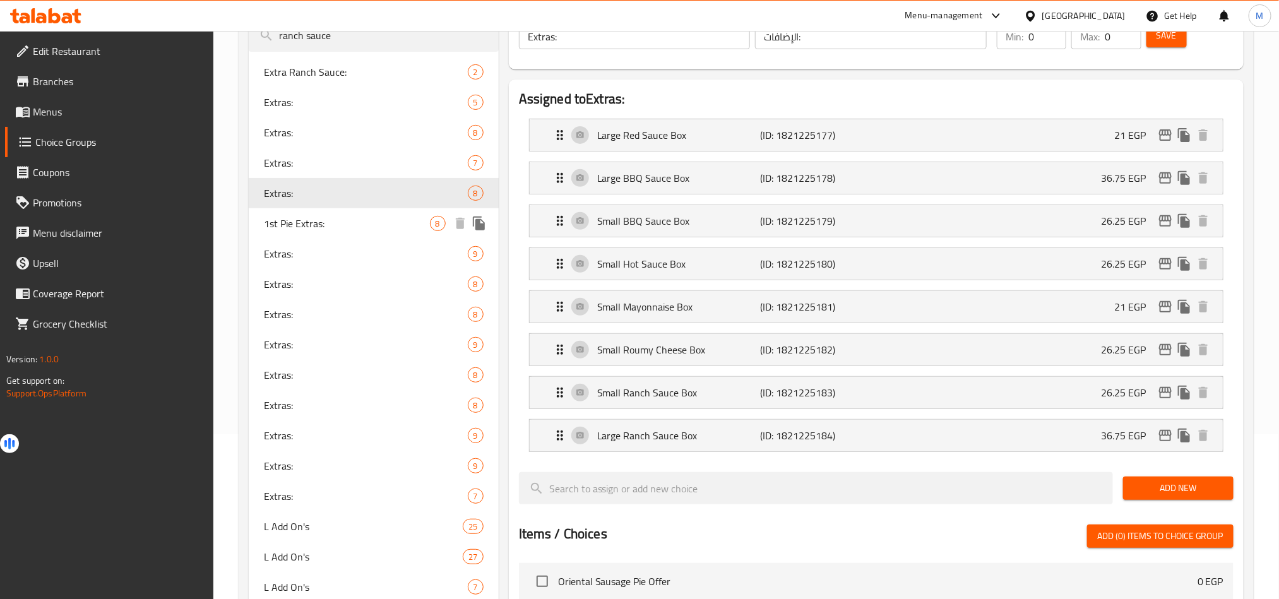
click at [292, 223] on span "1st Pie Extras:" at bounding box center [347, 223] width 166 height 15
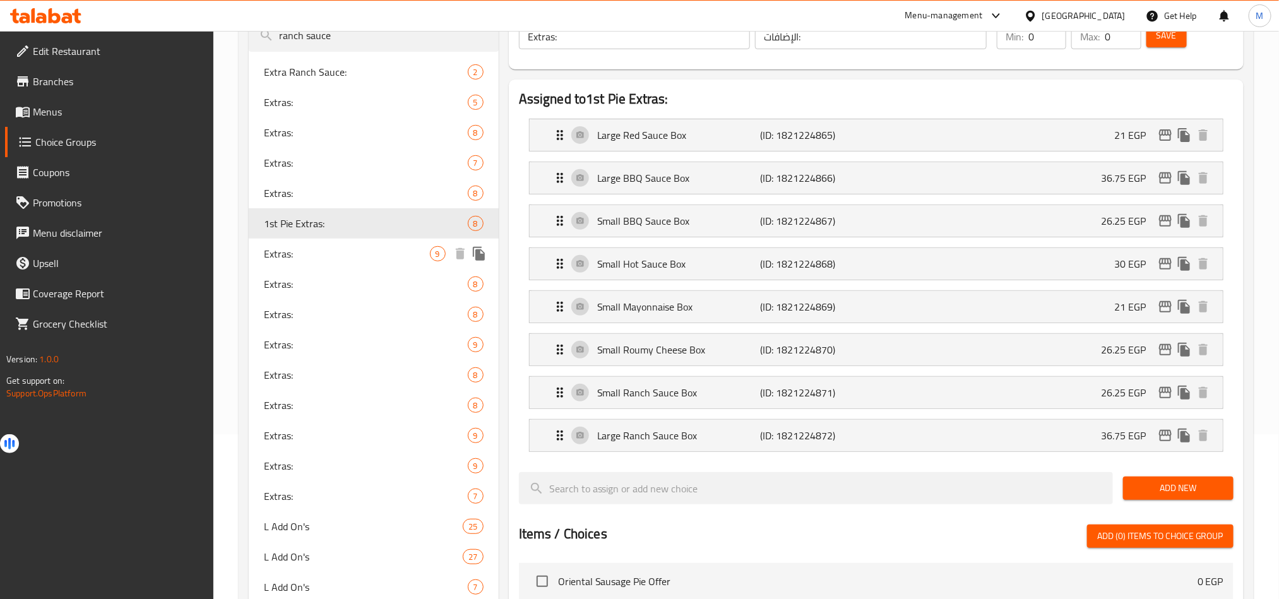
type input "1st Pie Extras:"
type input "إضافات الفطيرة الأولى:"
click at [293, 249] on span "Extras:" at bounding box center [347, 253] width 166 height 15
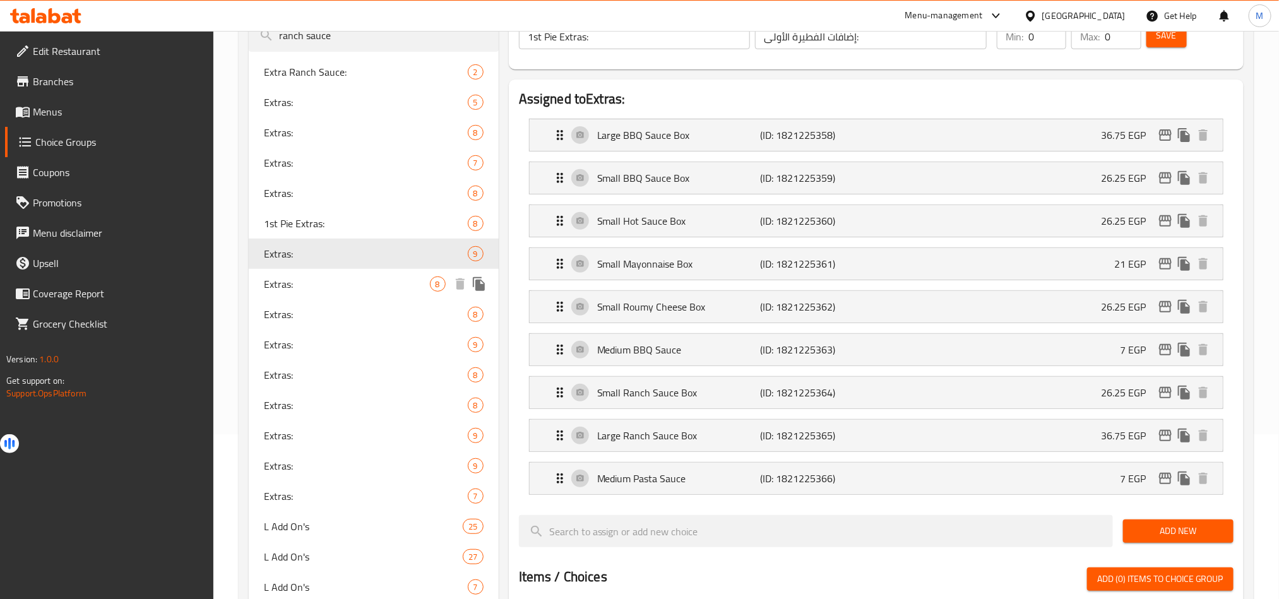
type input "Extras:"
type input "الإضافات:"
click at [307, 290] on span "Extras:" at bounding box center [347, 283] width 166 height 15
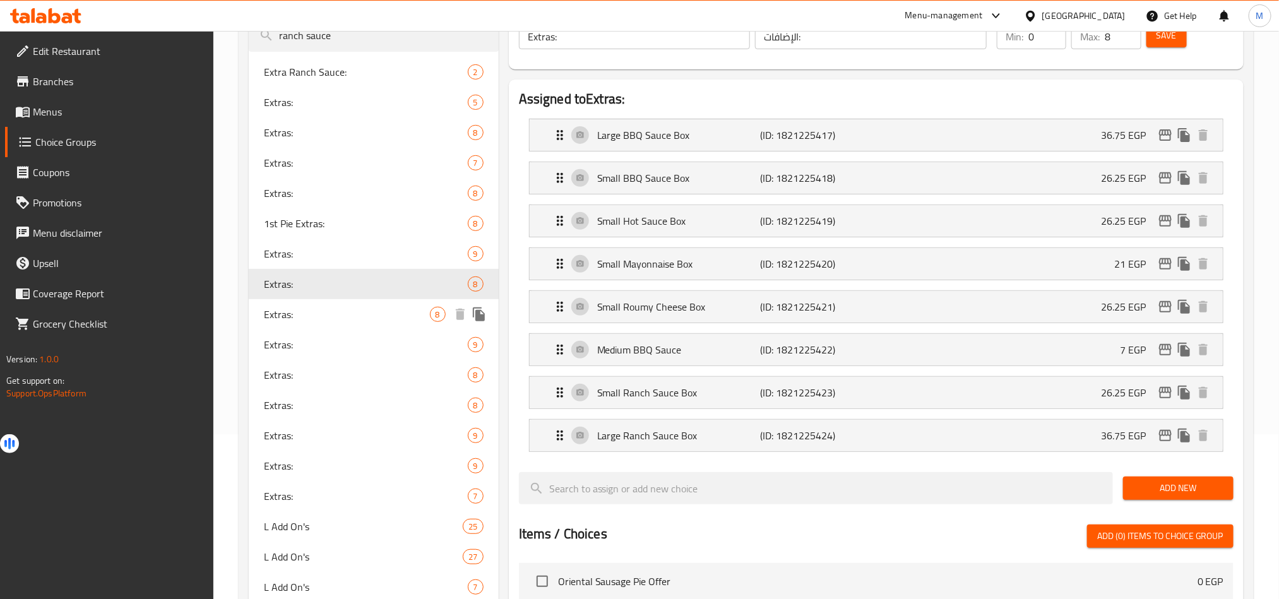
click at [326, 316] on span "Extras:" at bounding box center [347, 314] width 166 height 15
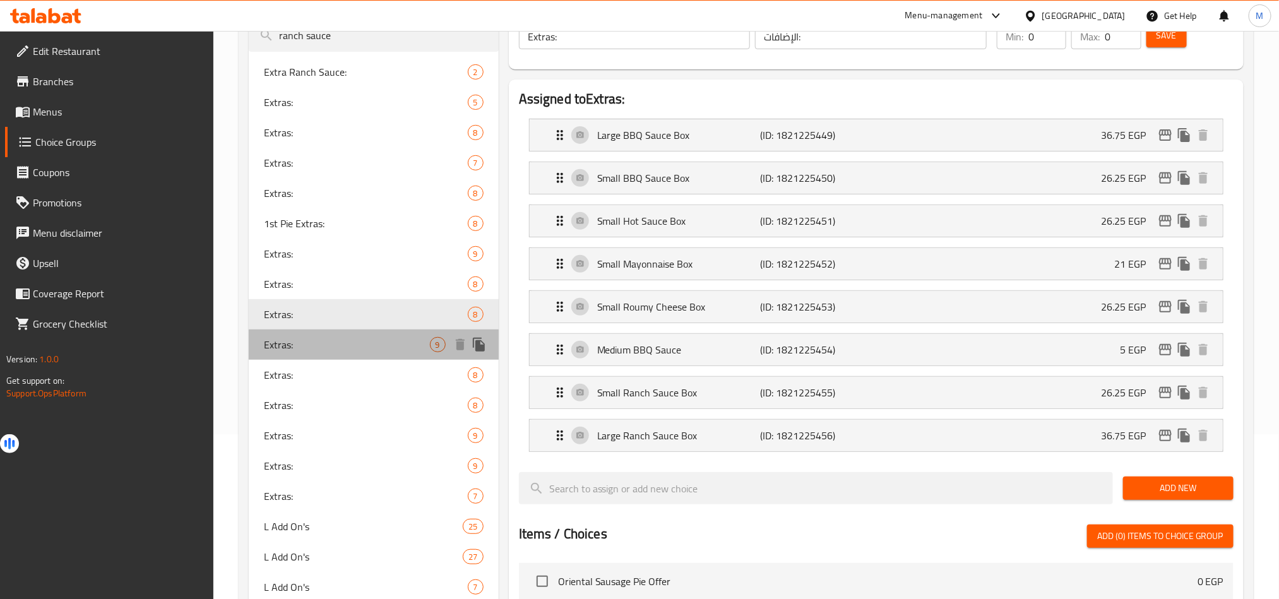
click at [317, 338] on span "Extras:" at bounding box center [347, 344] width 166 height 15
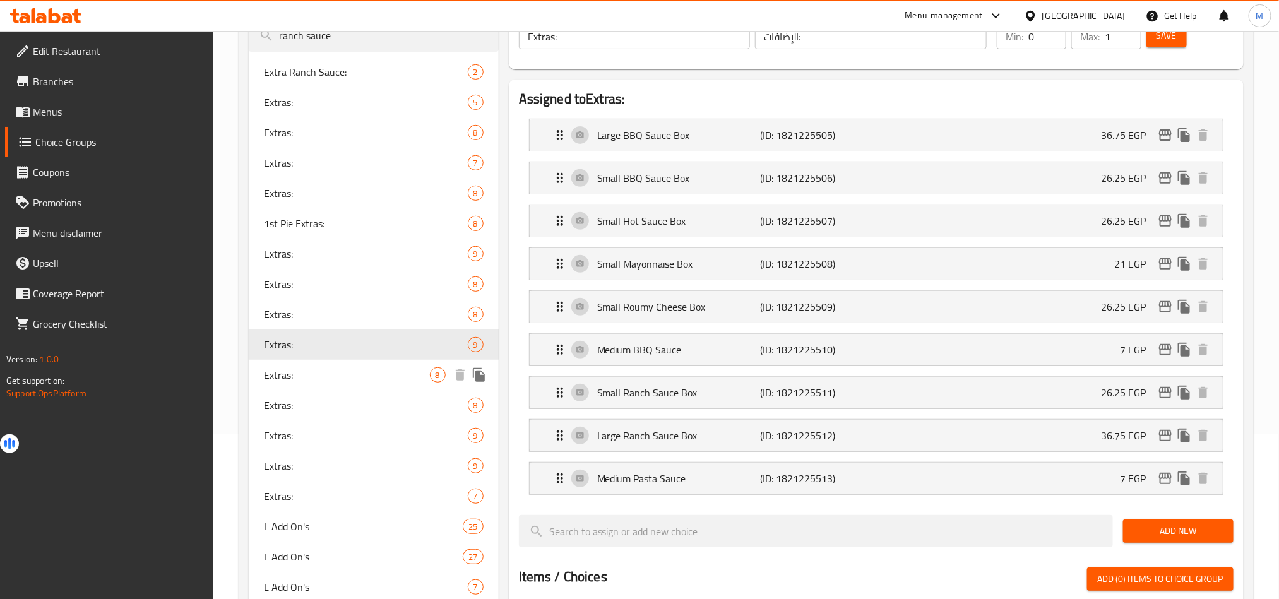
click at [322, 360] on div "Extras: 8" at bounding box center [374, 375] width 250 height 30
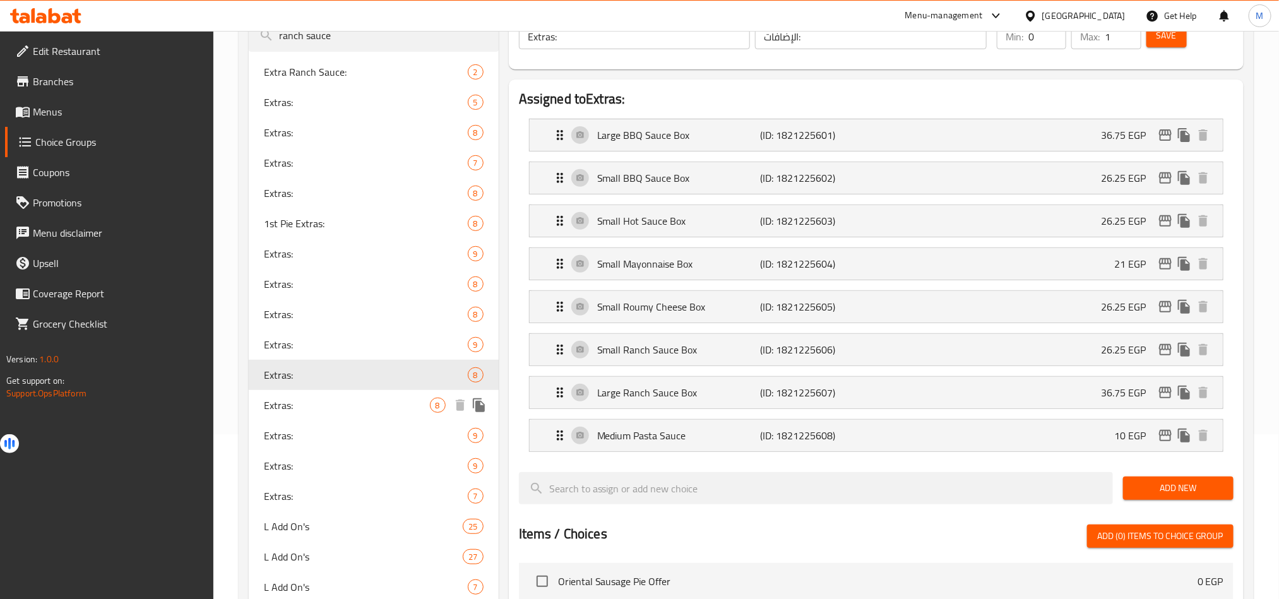
click at [322, 402] on span "Extras:" at bounding box center [347, 405] width 166 height 15
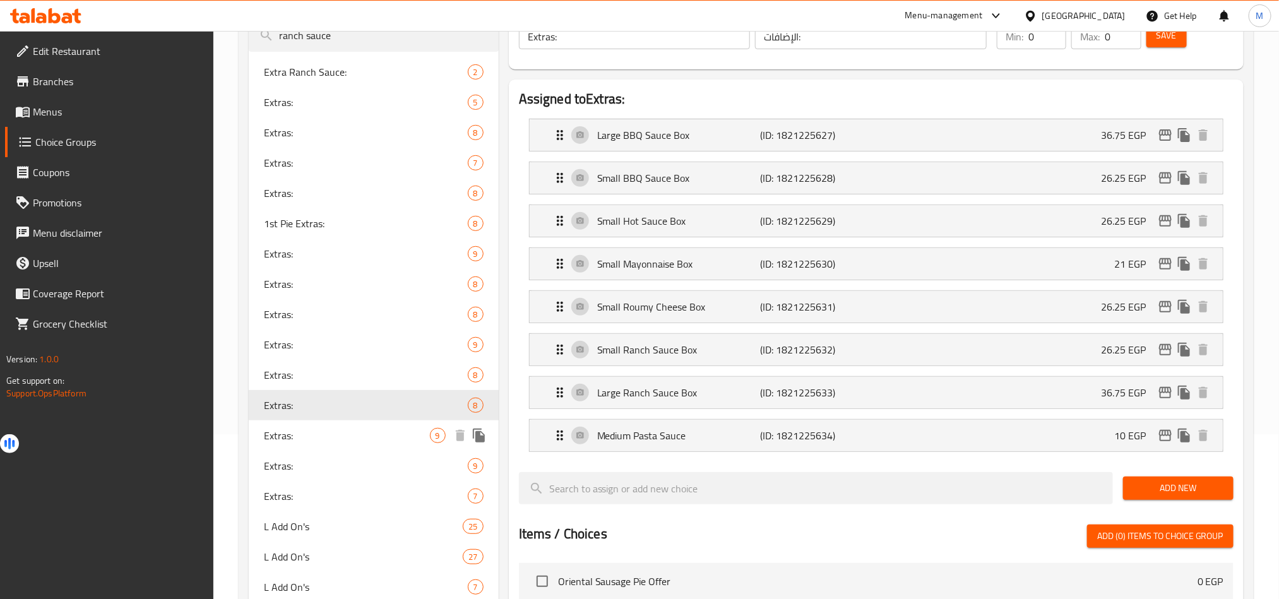
click at [316, 424] on div "Extras: 9" at bounding box center [374, 435] width 250 height 30
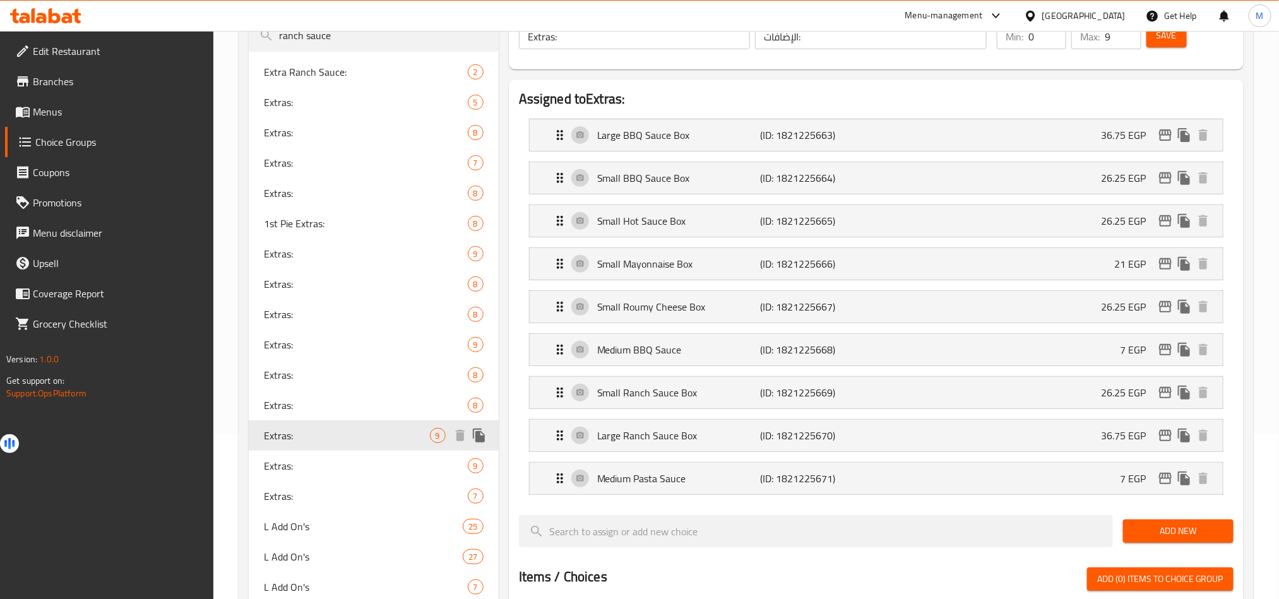
scroll to position [259, 0]
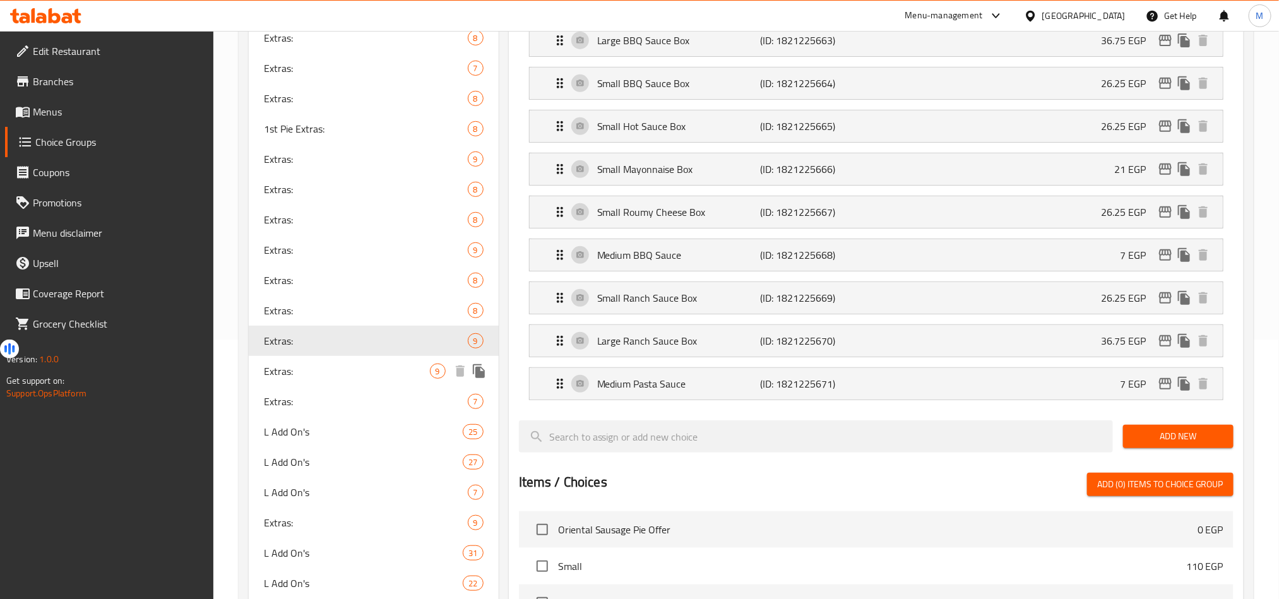
click at [300, 373] on span "Extras:" at bounding box center [347, 370] width 166 height 15
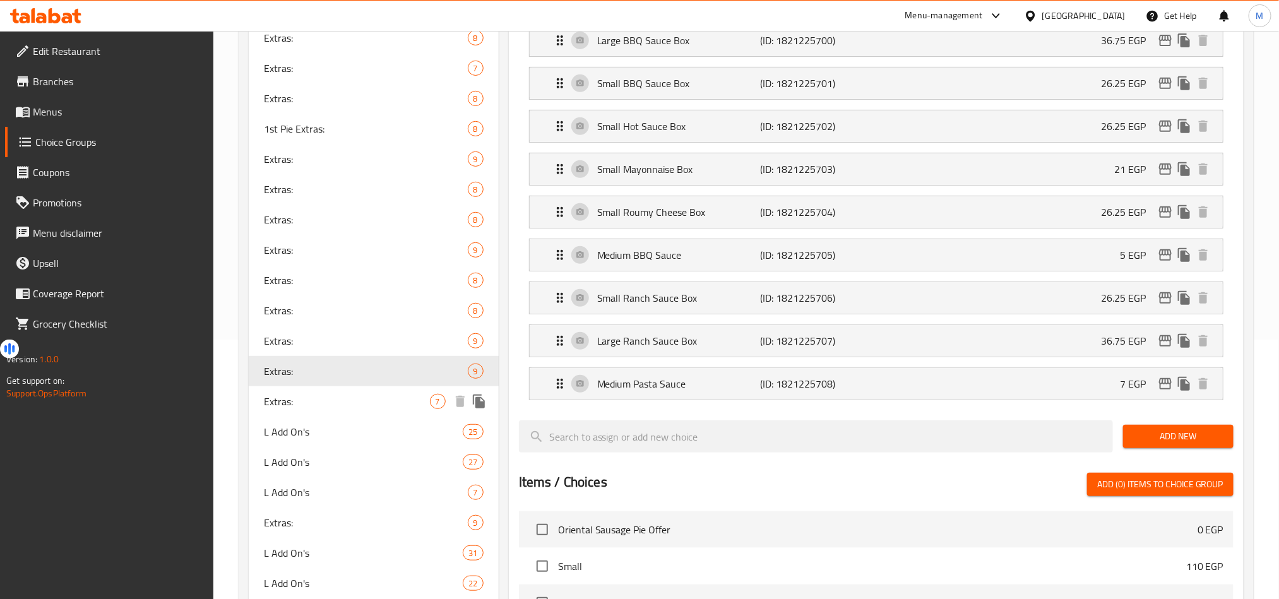
click at [319, 408] on span "Extras:" at bounding box center [347, 401] width 166 height 15
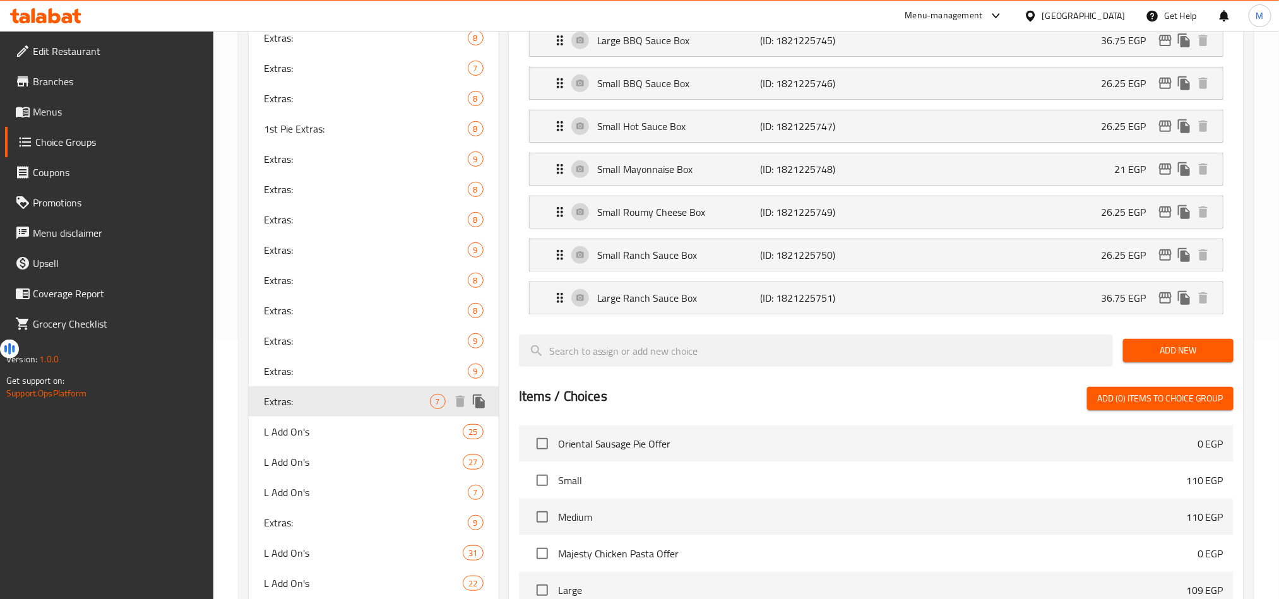
type input "7"
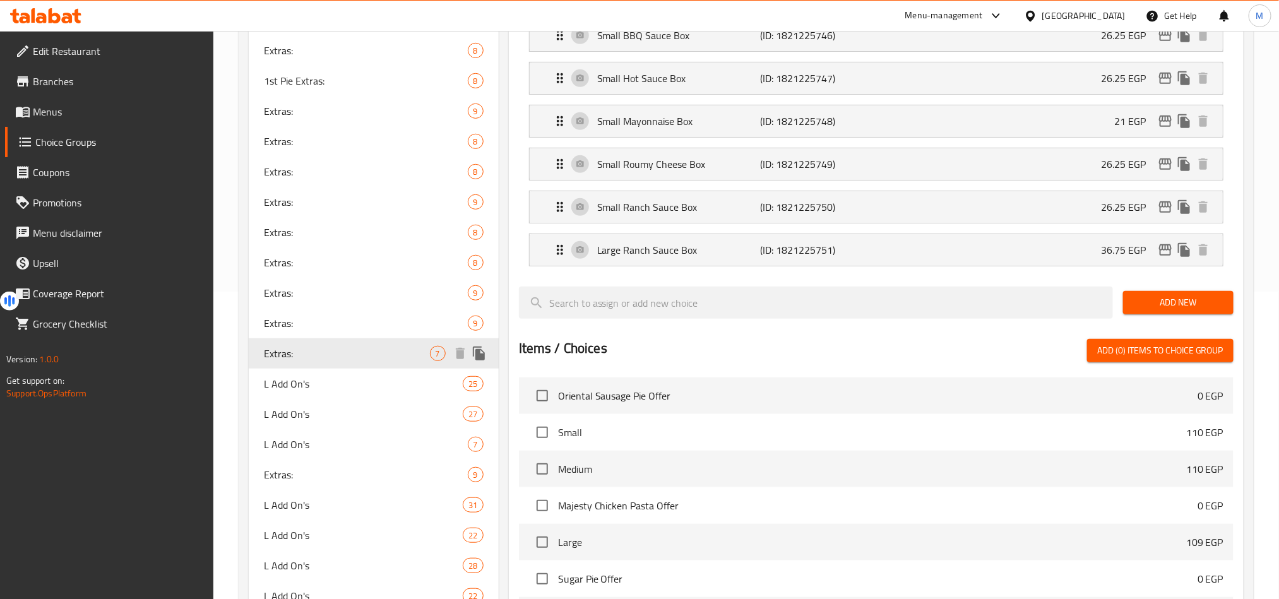
scroll to position [354, 0]
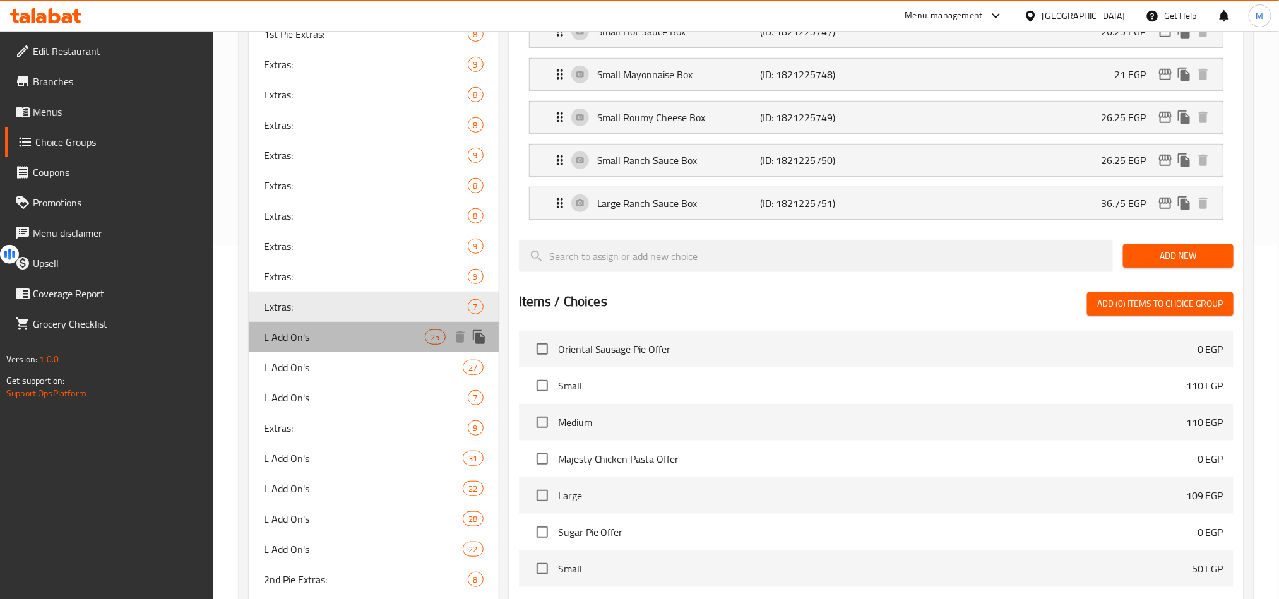
click at [311, 346] on div "L Add On's 25" at bounding box center [374, 337] width 250 height 30
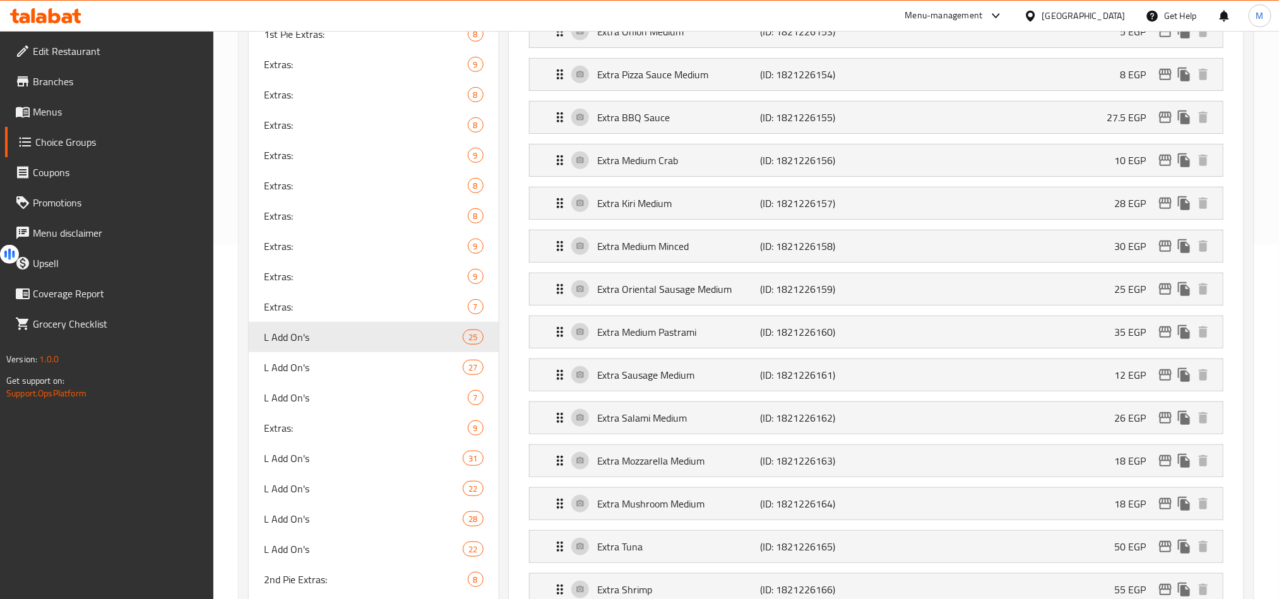
type input "L Add On's"
type input "الإضافات كبير:"
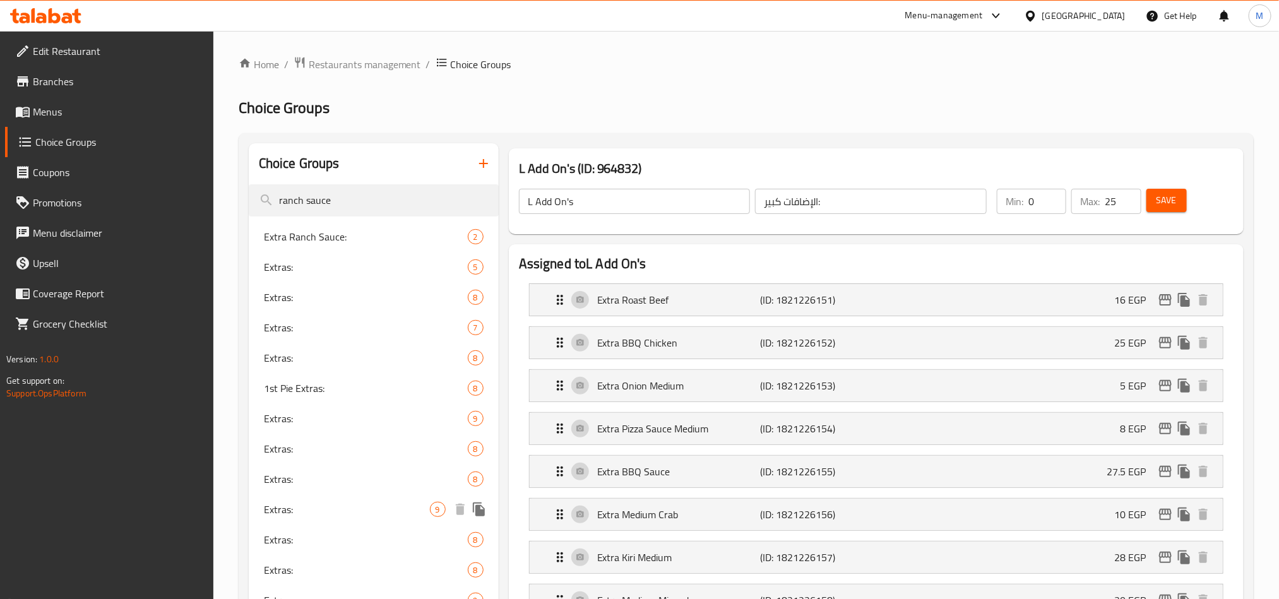
scroll to position [284, 0]
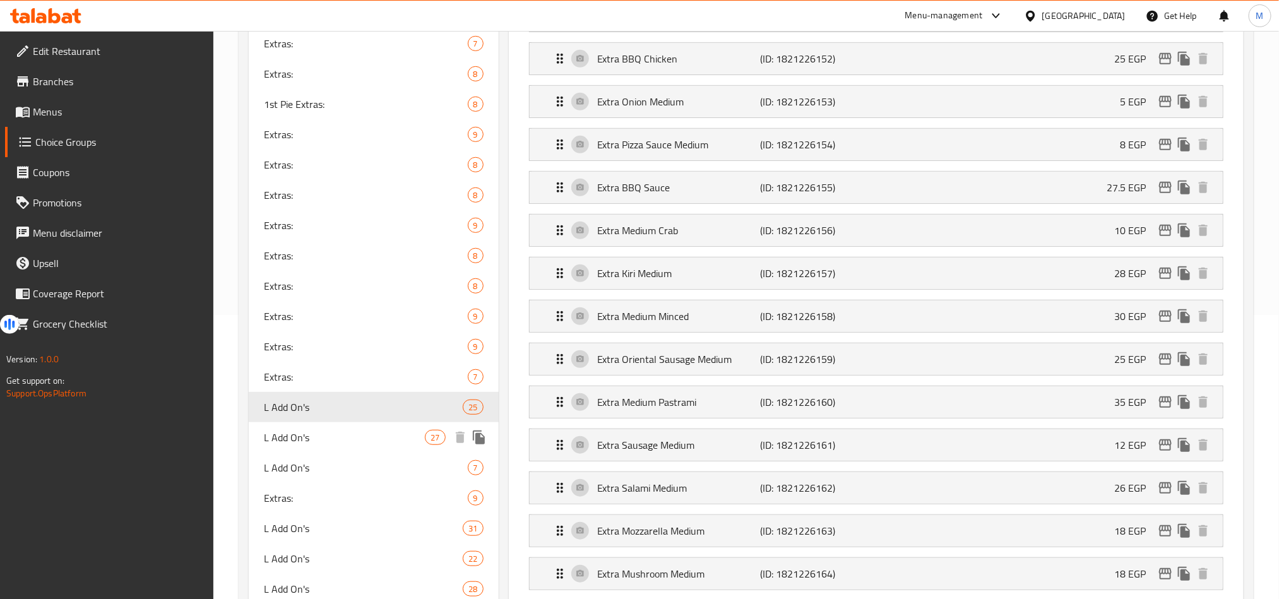
click at [307, 430] on span "L Add On's" at bounding box center [345, 437] width 162 height 15
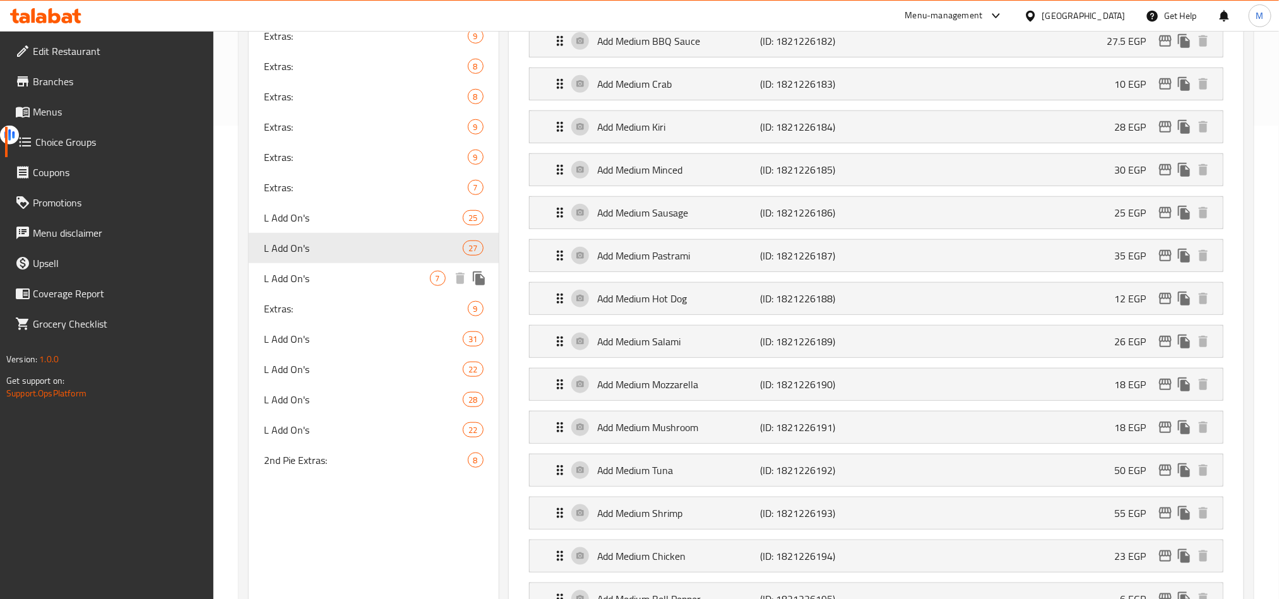
scroll to position [379, 0]
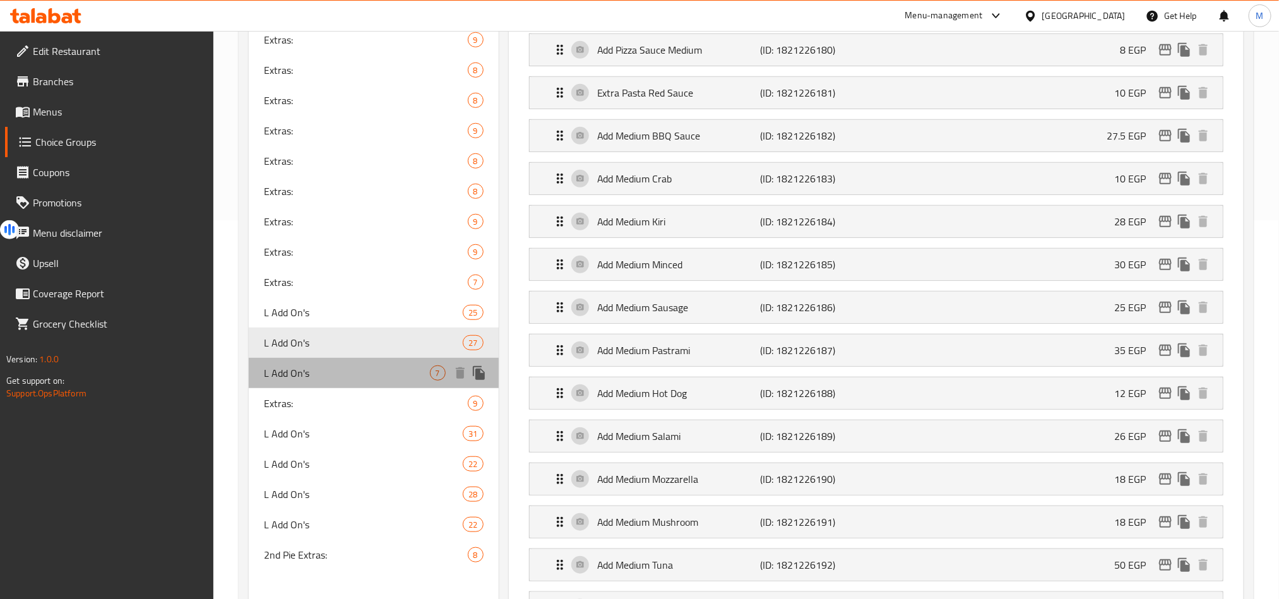
click at [324, 381] on div "L Add On's 7" at bounding box center [374, 373] width 250 height 30
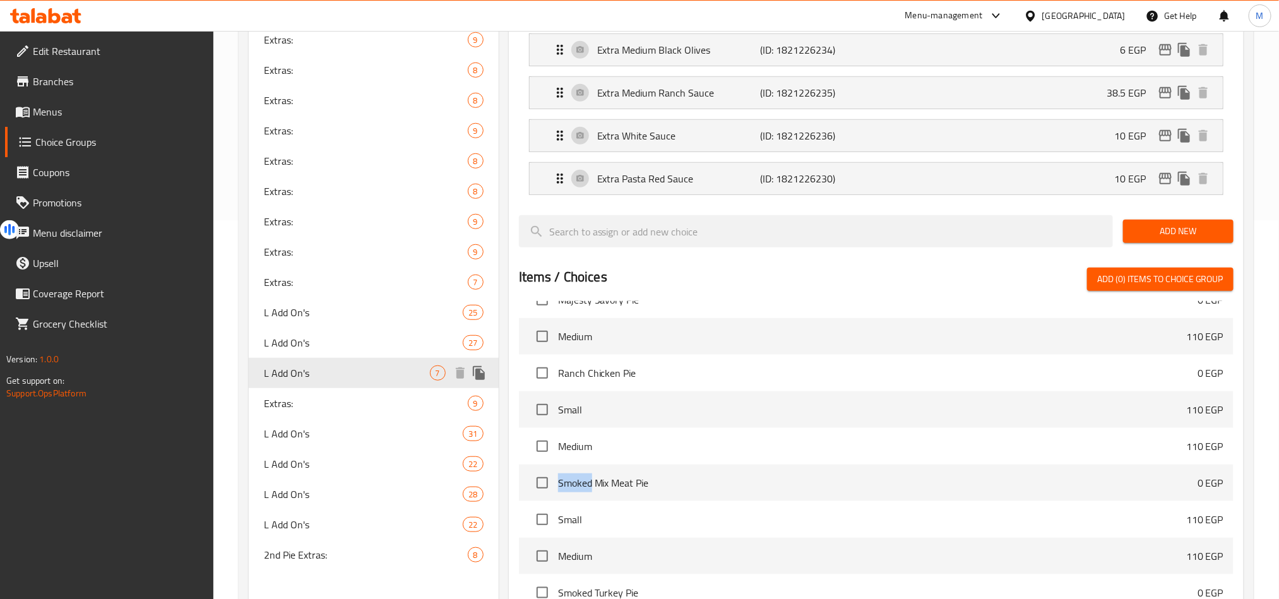
type input "7"
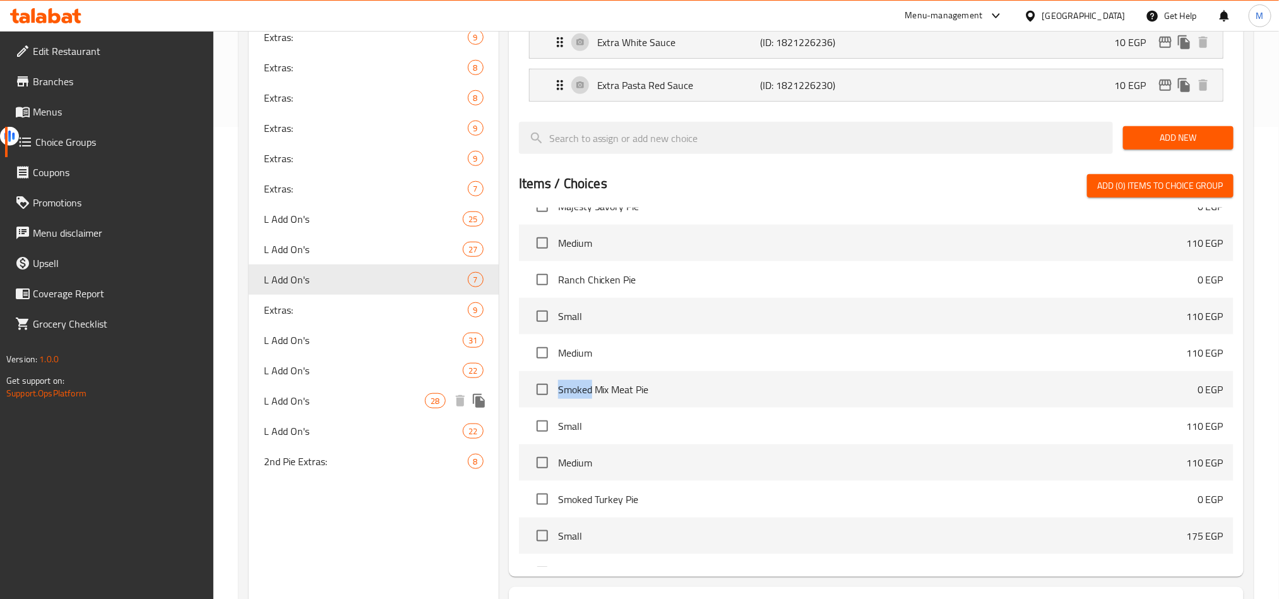
scroll to position [473, 0]
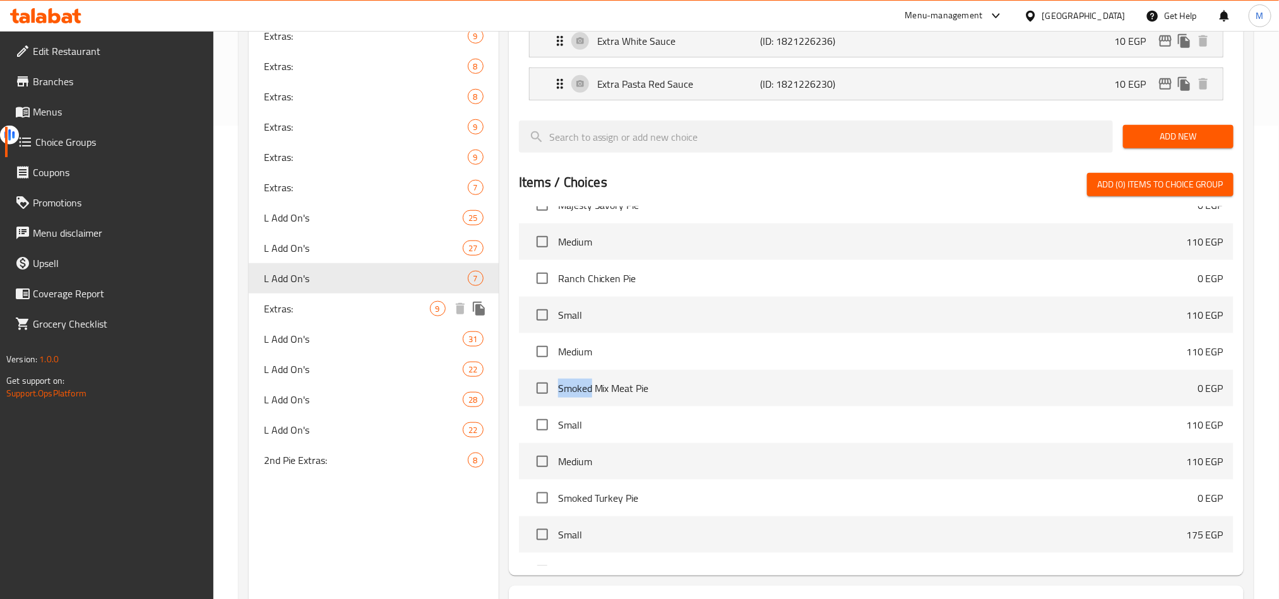
click at [311, 301] on span "Extras:" at bounding box center [347, 308] width 166 height 15
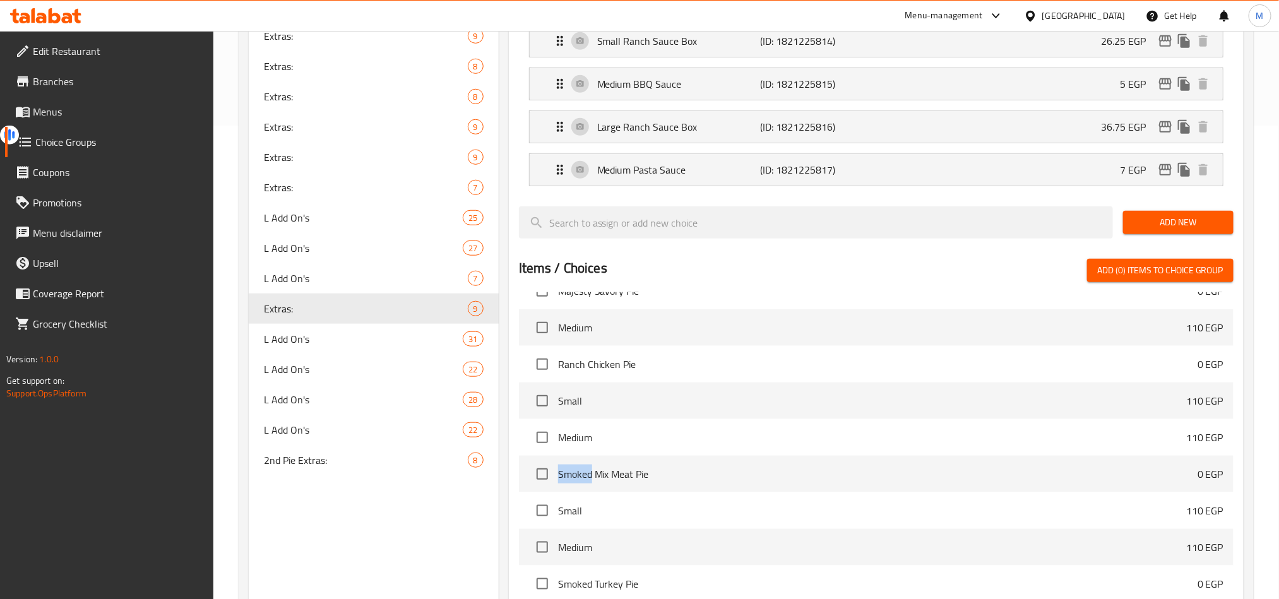
type input "Extras:"
type input "الإضافات:"
type input "0"
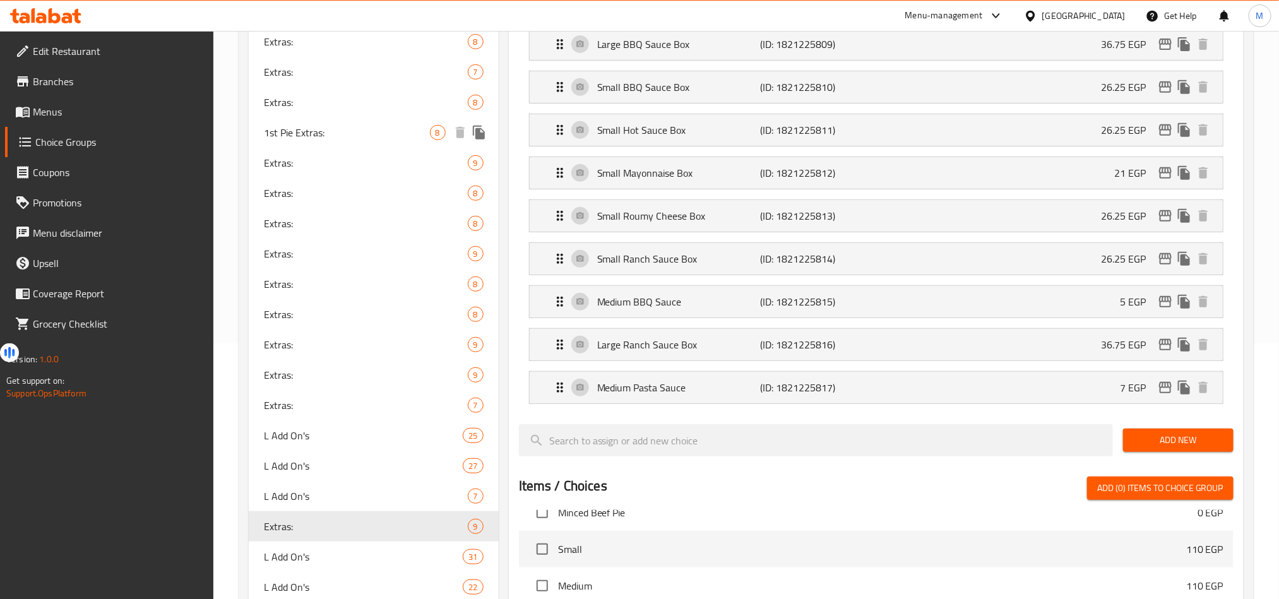
scroll to position [371, 0]
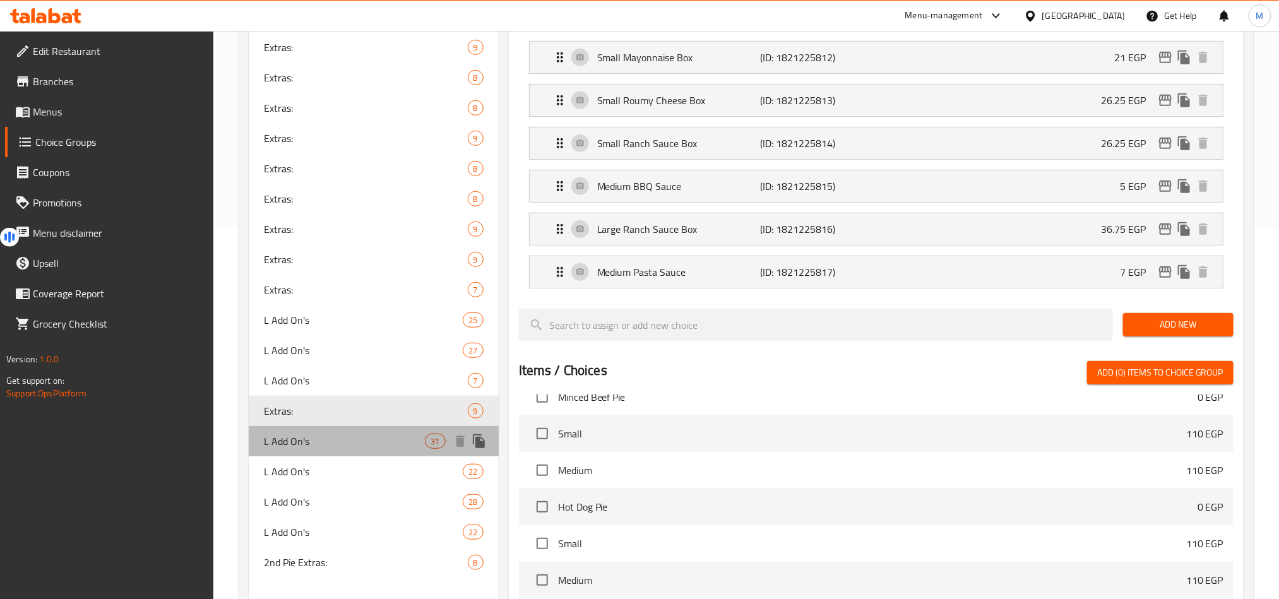
click at [301, 444] on span "L Add On's" at bounding box center [345, 441] width 162 height 15
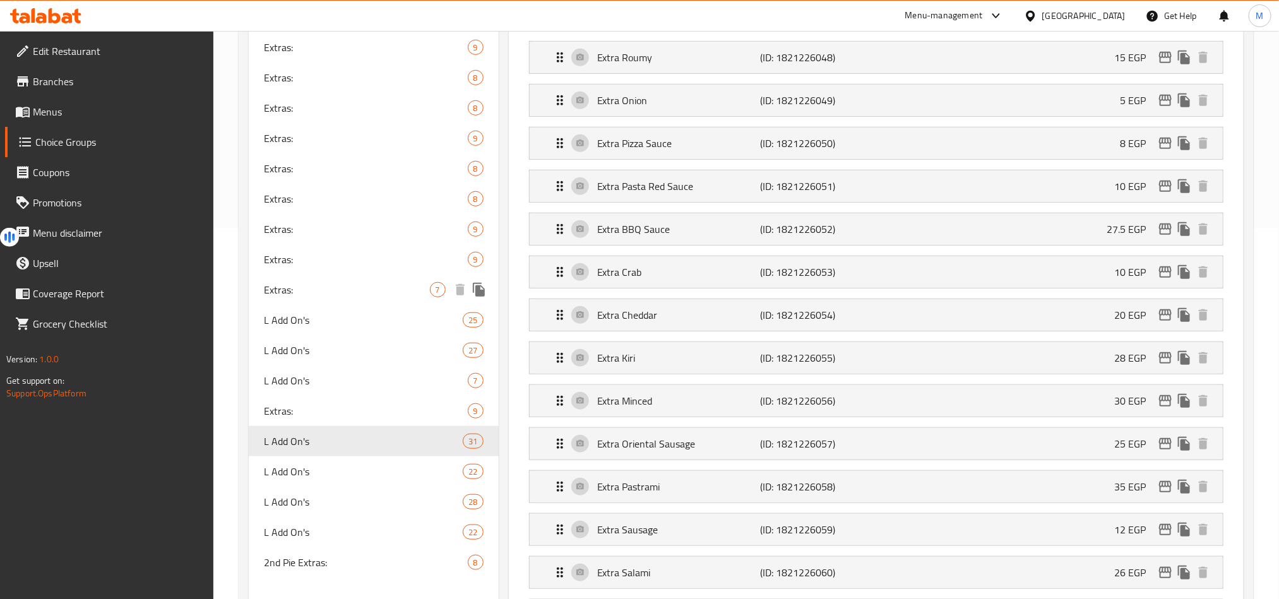
type input "L Add On's"
type input "الإضافات كبير:"
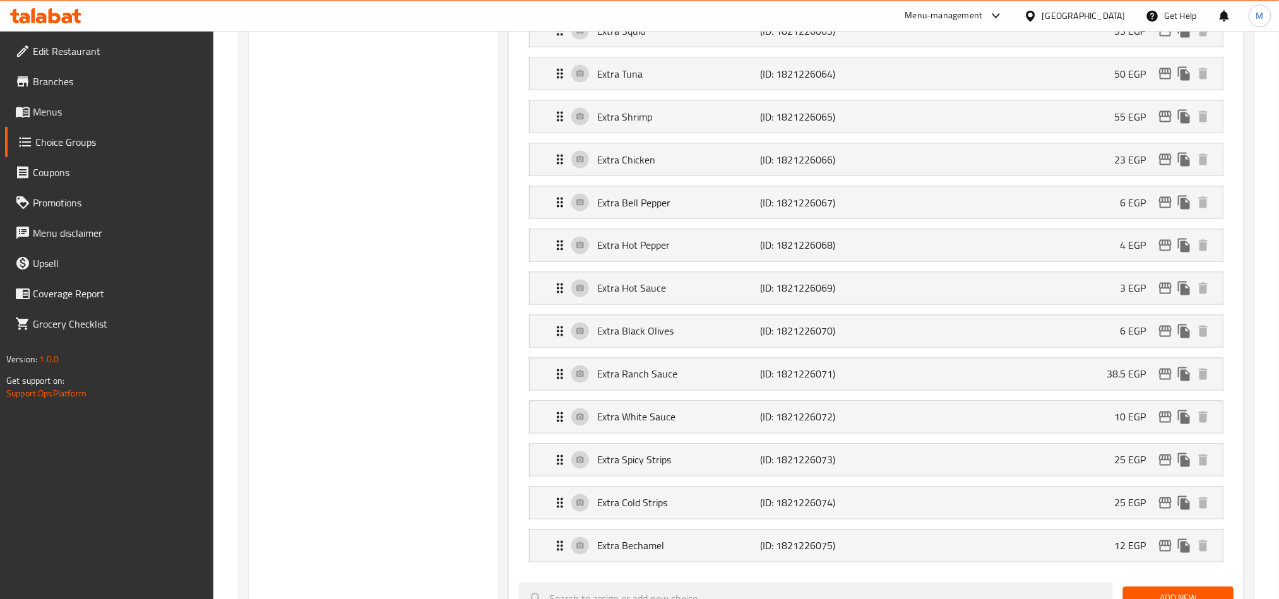
scroll to position [1136, 0]
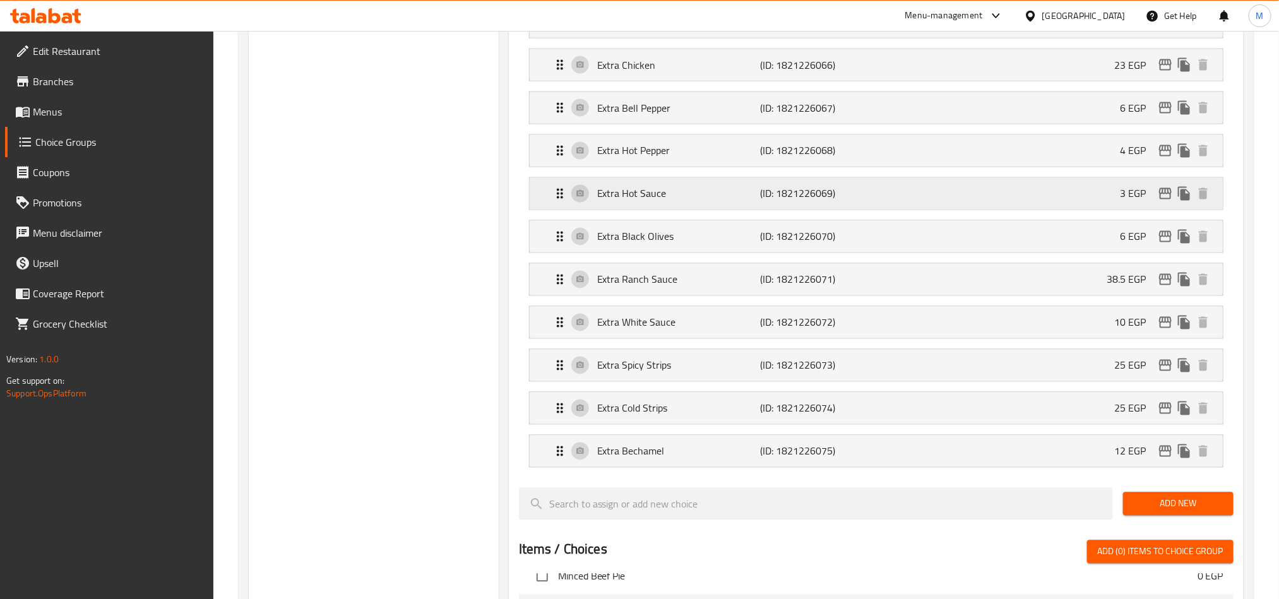
click at [665, 201] on p "Extra Hot Sauce" at bounding box center [678, 193] width 163 height 15
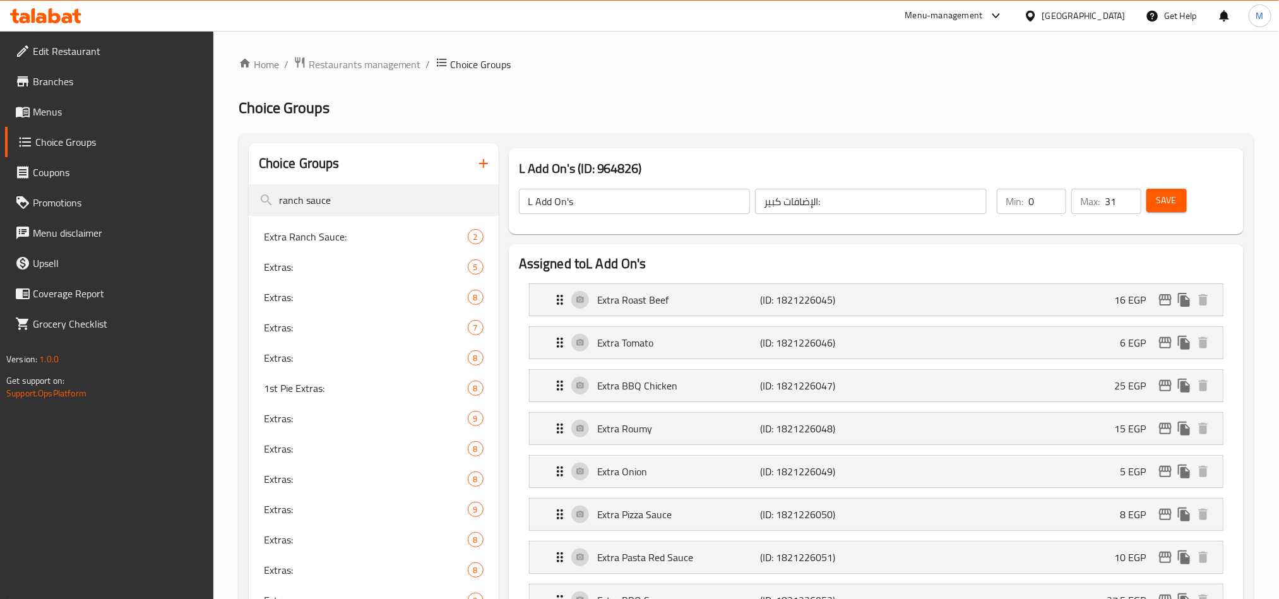
scroll to position [379, 0]
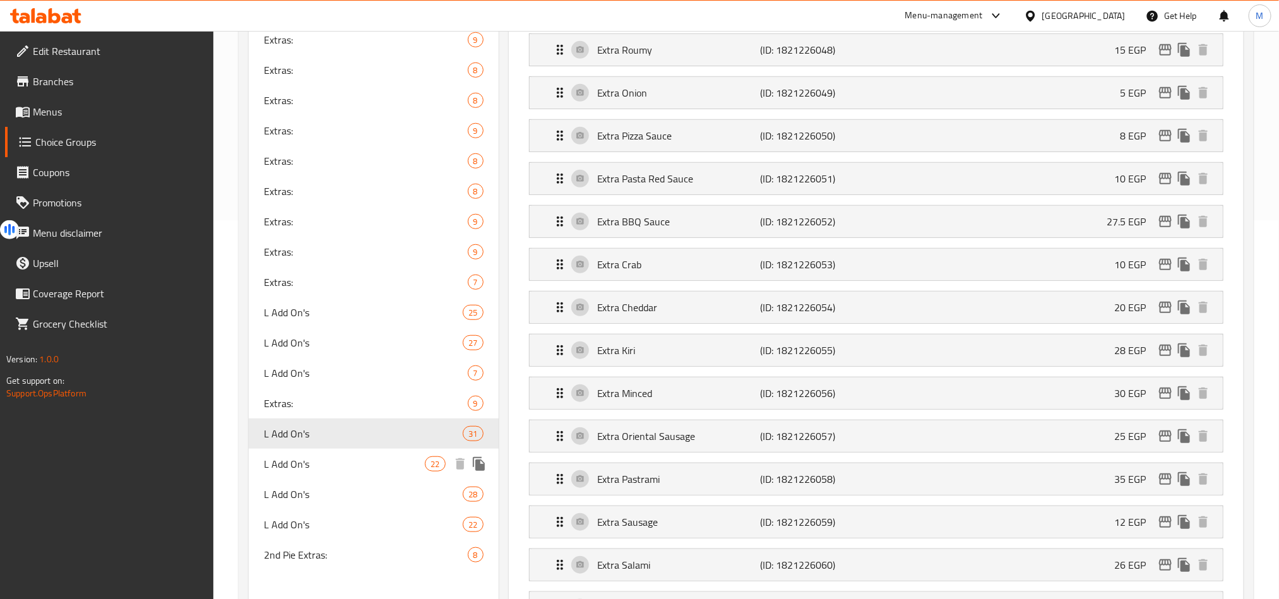
click at [307, 468] on span "L Add On's" at bounding box center [345, 463] width 162 height 15
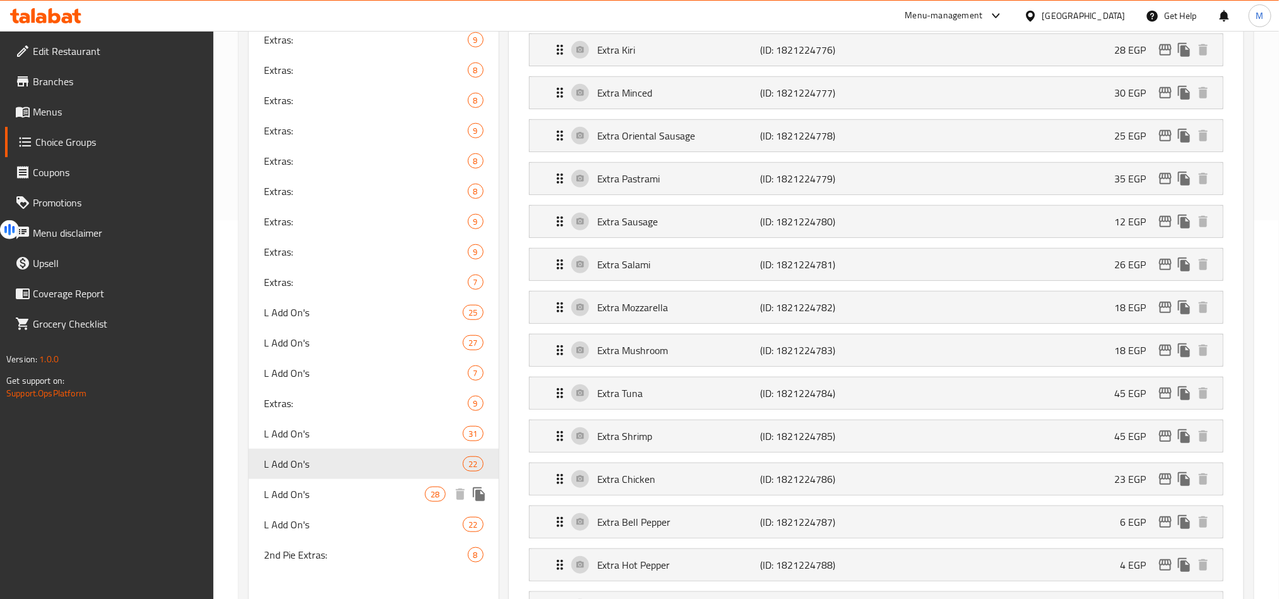
click at [326, 498] on span "L Add On's" at bounding box center [345, 494] width 162 height 15
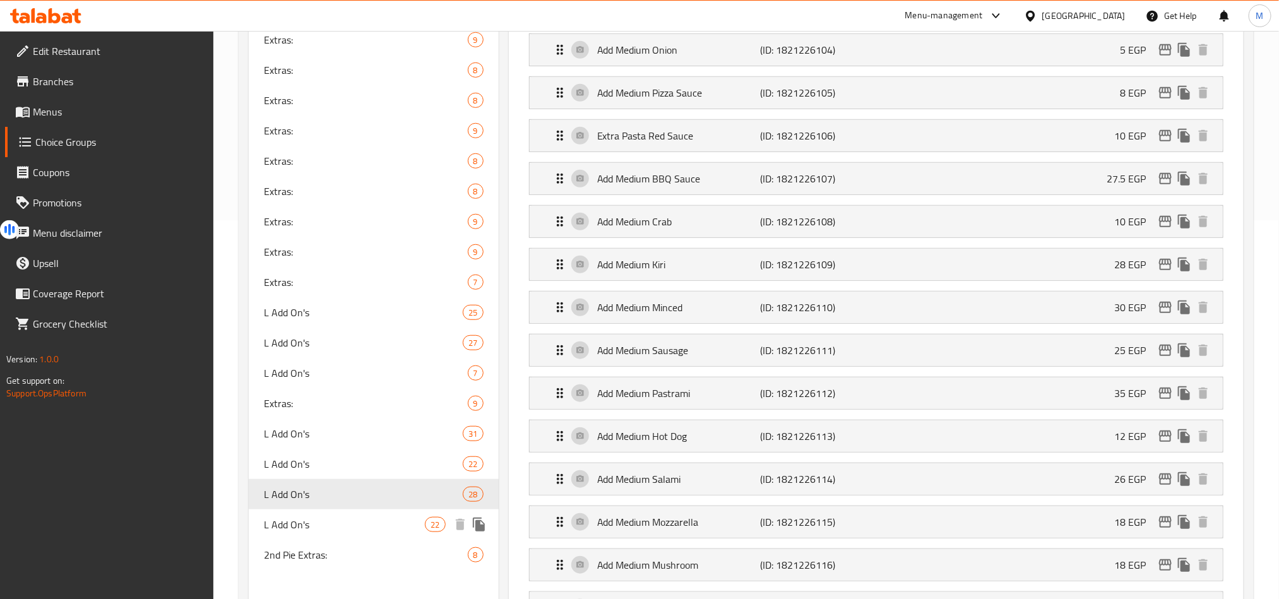
click at [315, 517] on span "L Add On's" at bounding box center [345, 524] width 162 height 15
type input "22"
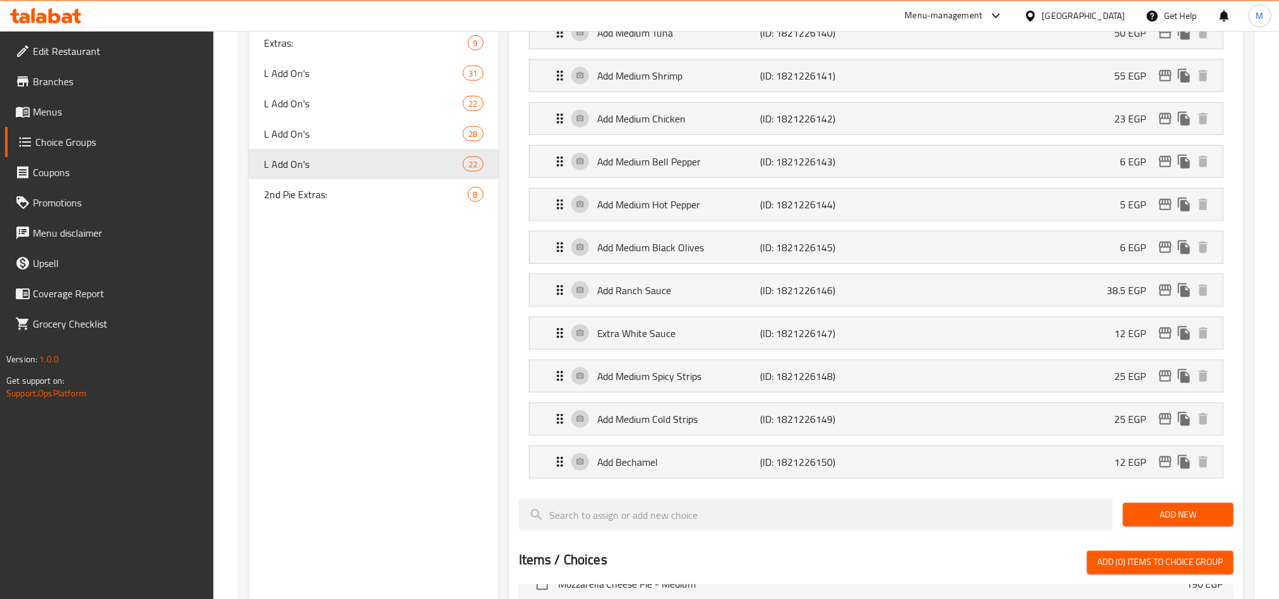
scroll to position [757, 0]
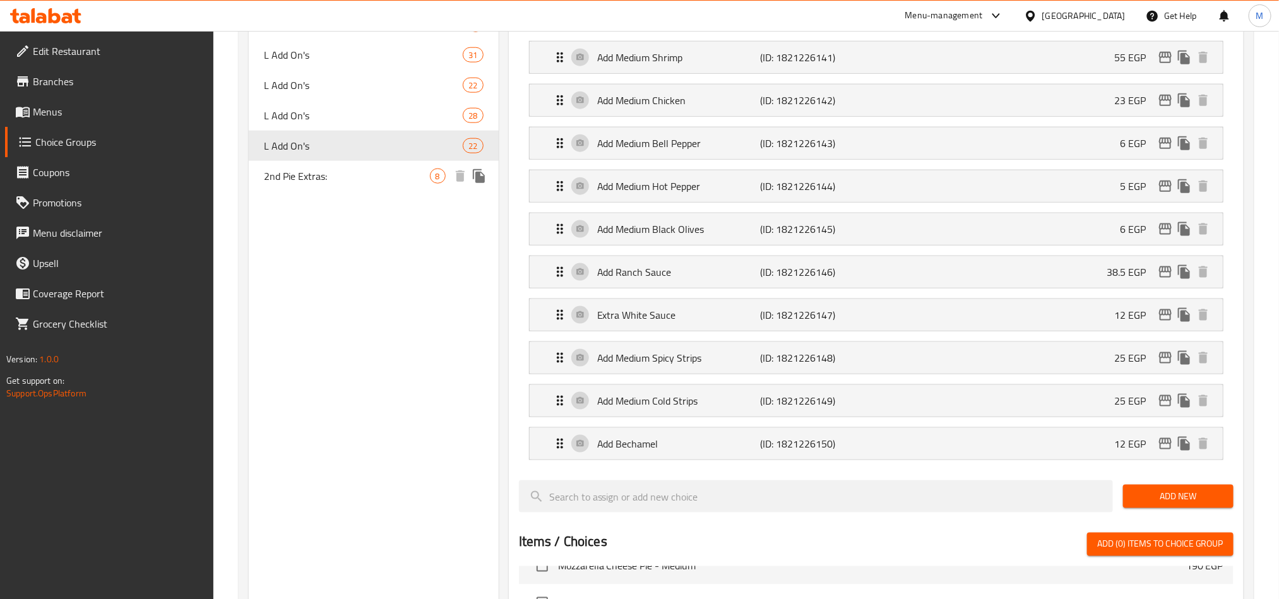
click at [328, 184] on div "2nd Pie Extras: 8" at bounding box center [374, 176] width 250 height 30
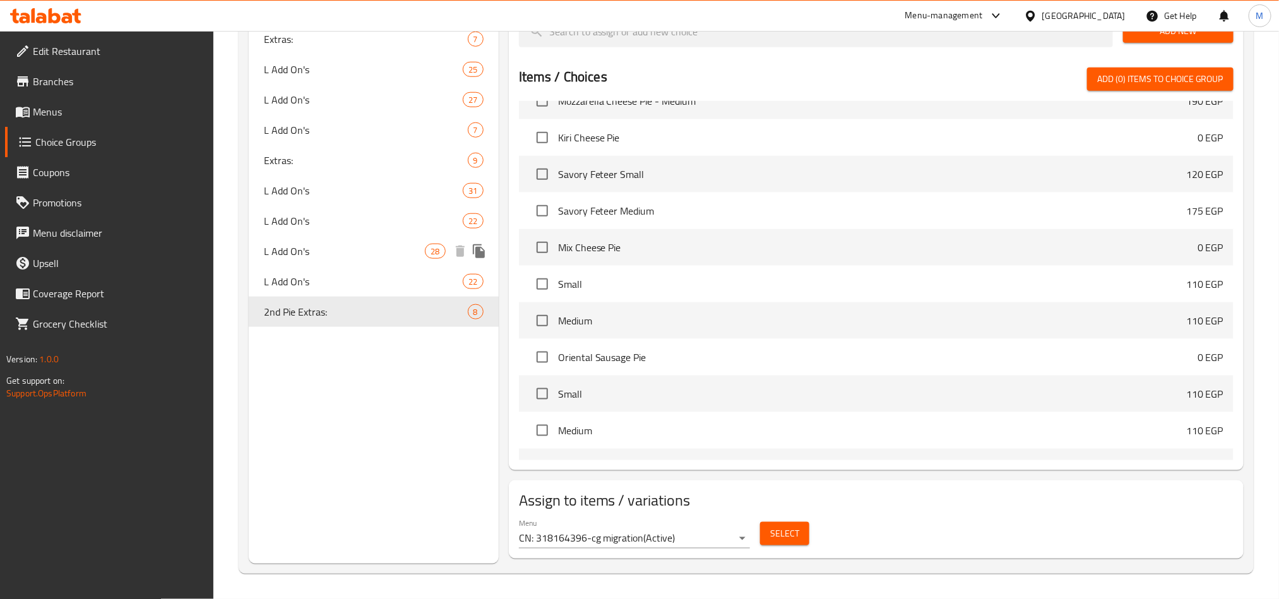
type input "2nd Pie Extras:"
type input "إضافات الفطيرة الثانية:"
type input "0"
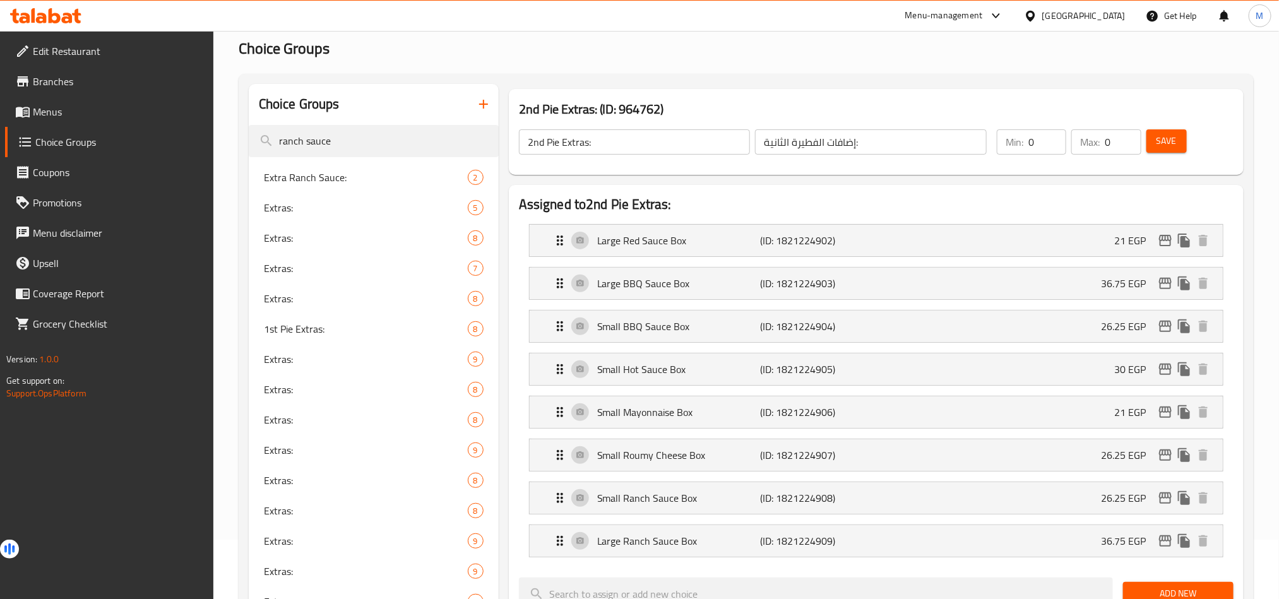
scroll to position [0, 0]
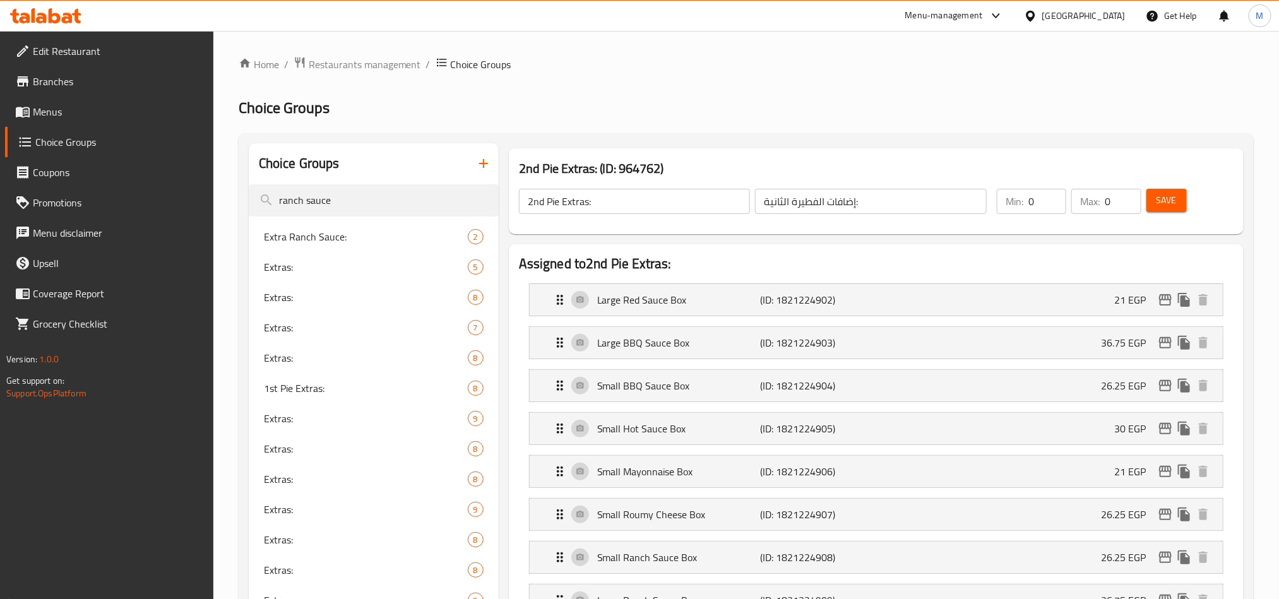
drag, startPoint x: 370, startPoint y: 189, endPoint x: 233, endPoint y: 197, distance: 137.1
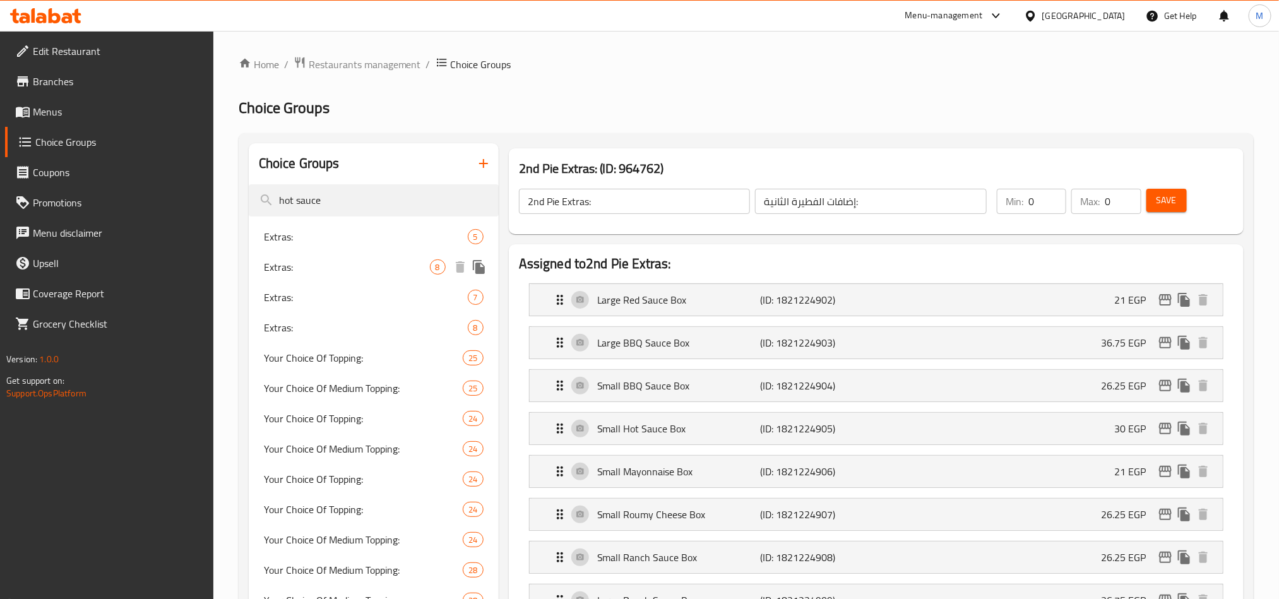
type input "hot sauce"
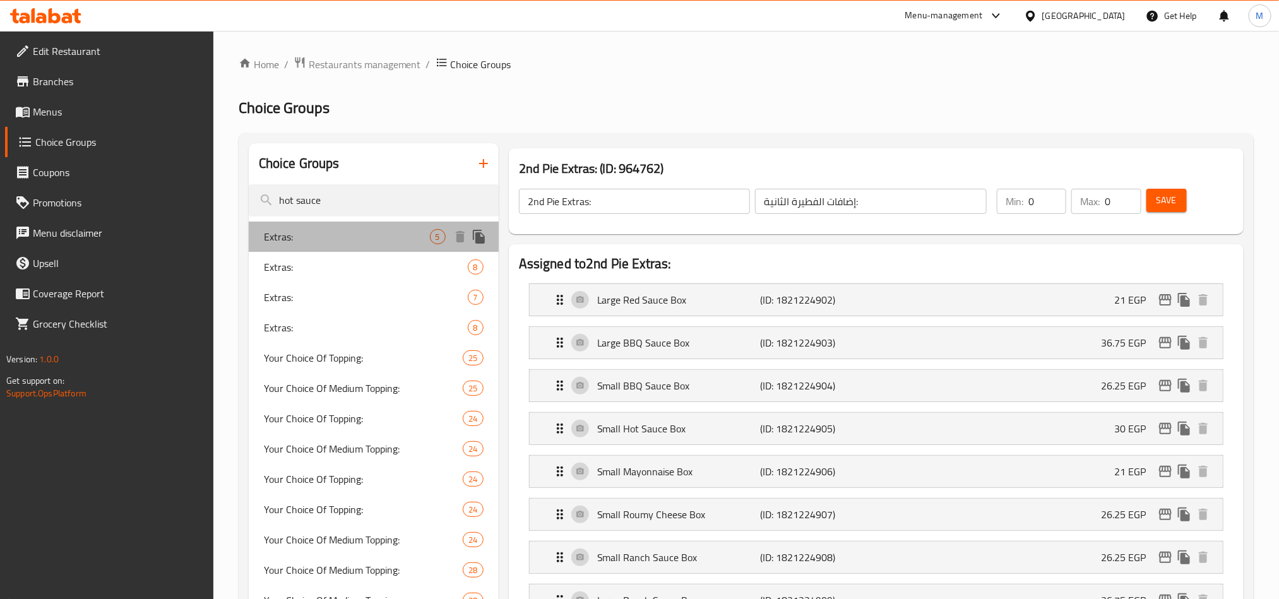
click at [326, 241] on span "Extras:" at bounding box center [347, 236] width 166 height 15
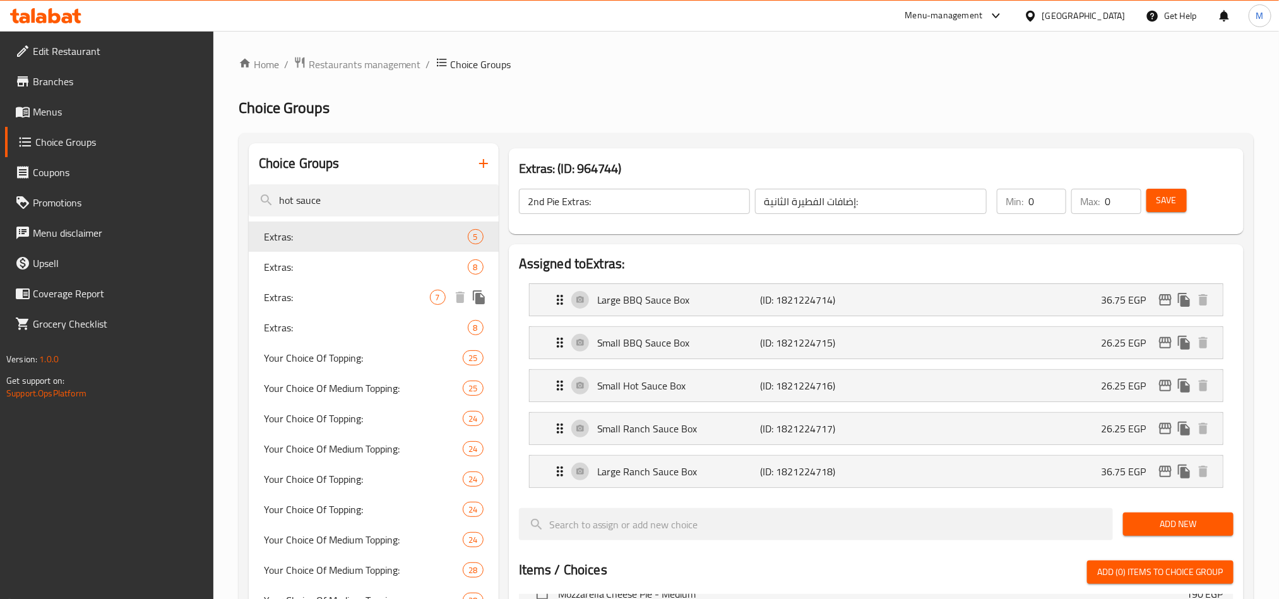
type input "Extras:"
type input "الإضافات:"
click at [307, 248] on div "Extras: 5" at bounding box center [374, 236] width 250 height 30
click at [307, 257] on div "Extras: 8" at bounding box center [374, 267] width 250 height 30
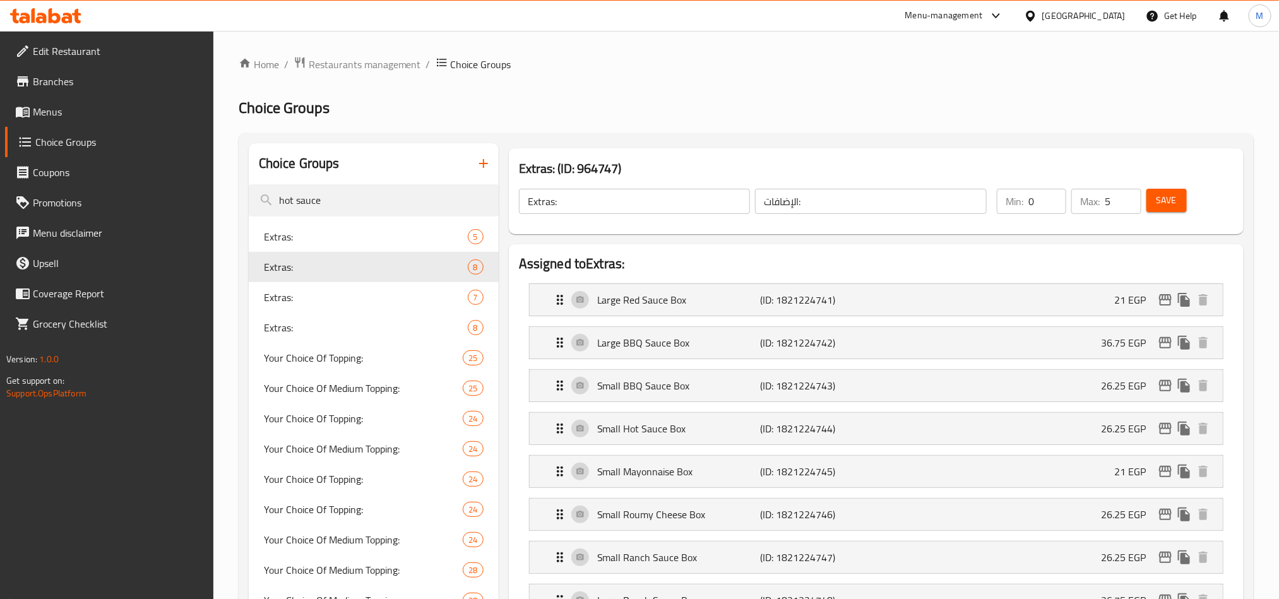
type input "0"
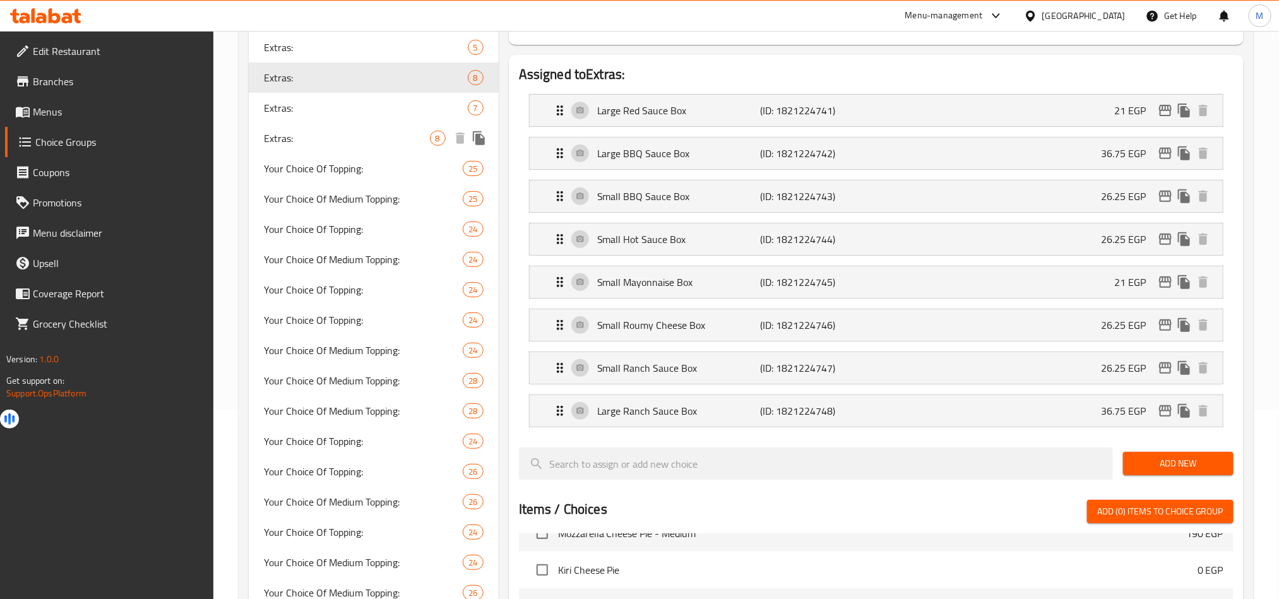
click at [326, 121] on div "Extras: 7" at bounding box center [374, 108] width 250 height 30
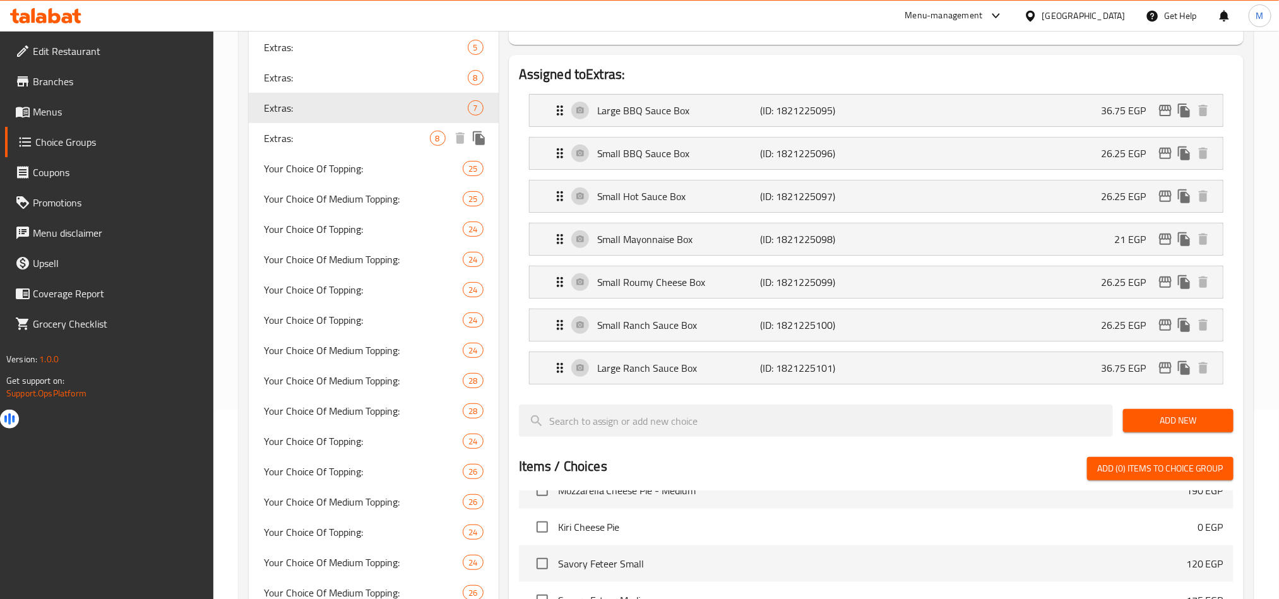
click at [354, 146] on div "Extras: 8" at bounding box center [374, 138] width 250 height 30
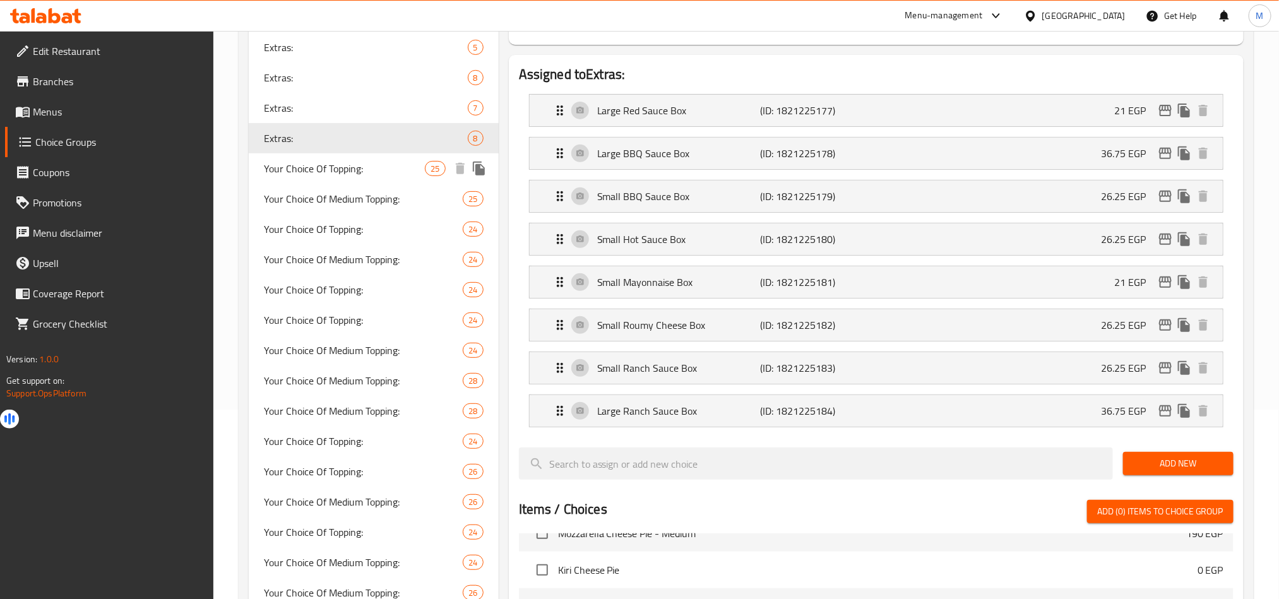
click at [355, 173] on span "Your Choice Of Topping:" at bounding box center [345, 168] width 162 height 15
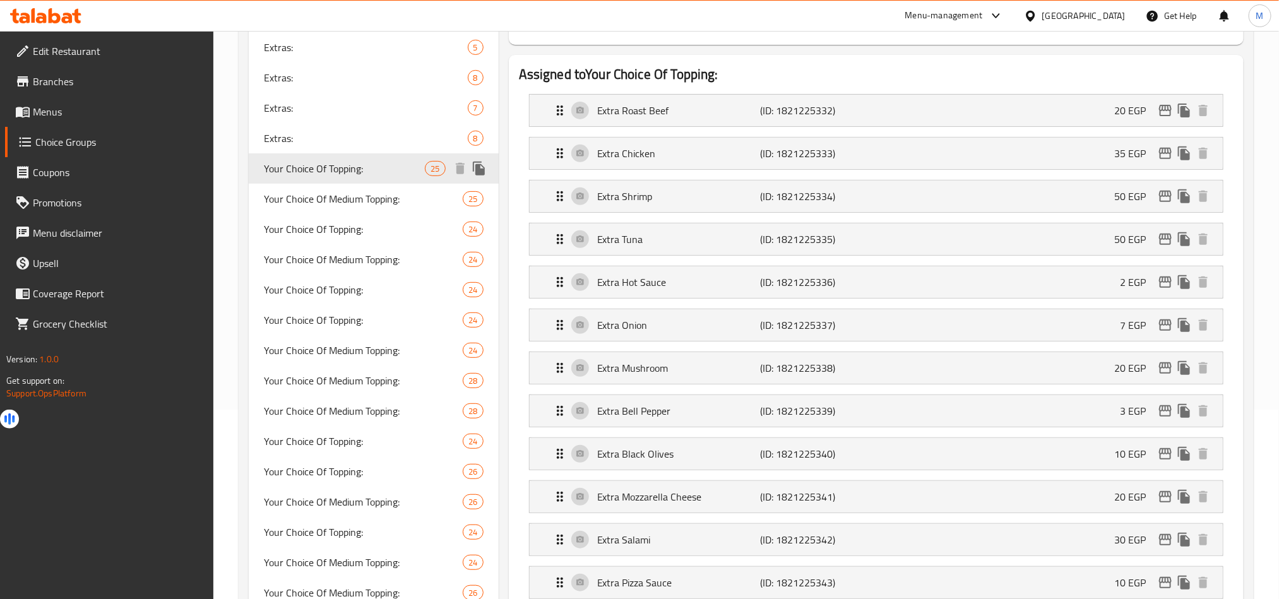
type input "Your Choice Of Topping:"
type input "إختيارك من الإضافات:"
type input "25"
click at [716, 290] on p "Extra Hot Sauce" at bounding box center [678, 282] width 163 height 15
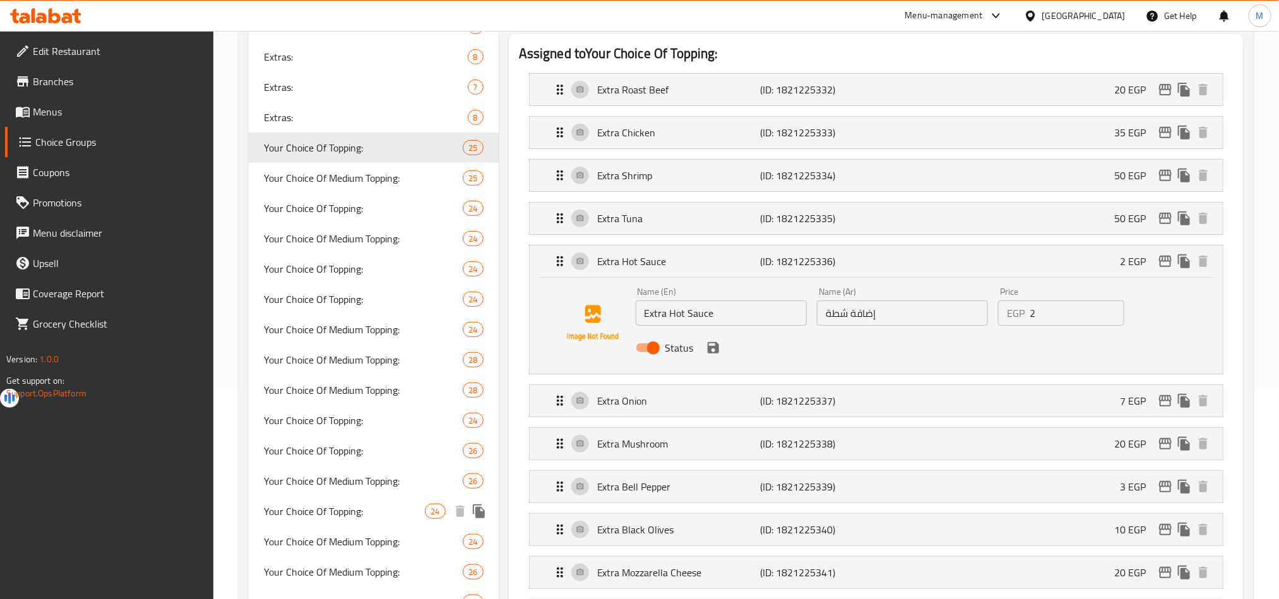
scroll to position [0, 0]
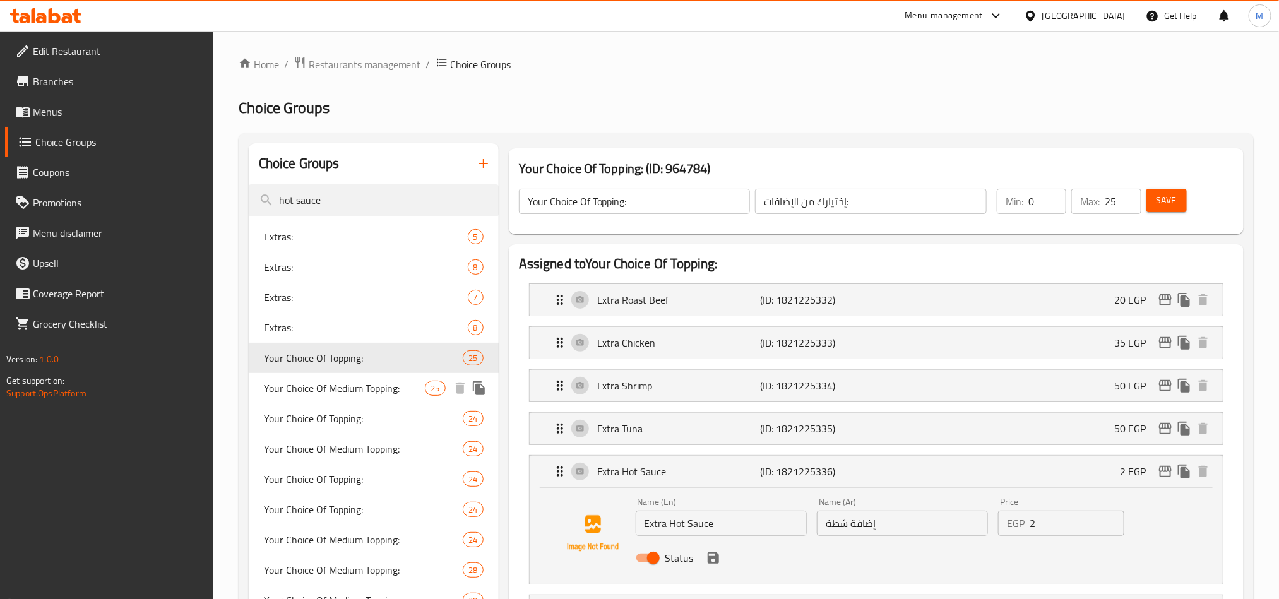
click at [305, 386] on span "Your Choice Of Medium Topping:" at bounding box center [345, 388] width 162 height 15
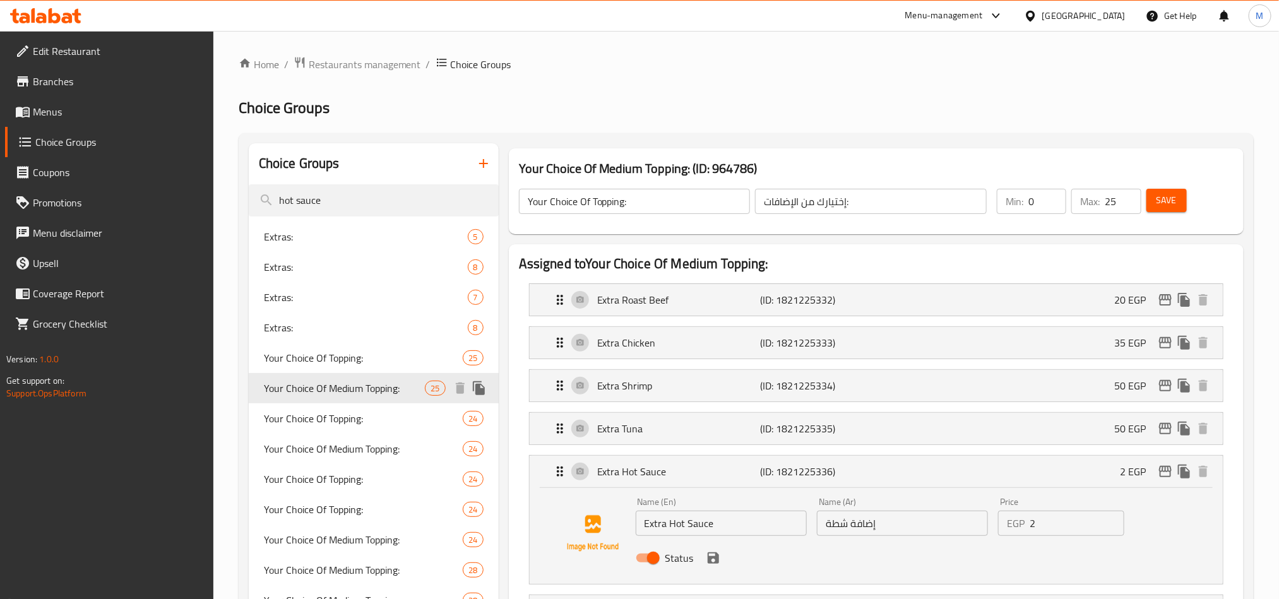
type input "Your Choice Of Medium Topping:"
type input "إختيارك من الإضافات الوسط:"
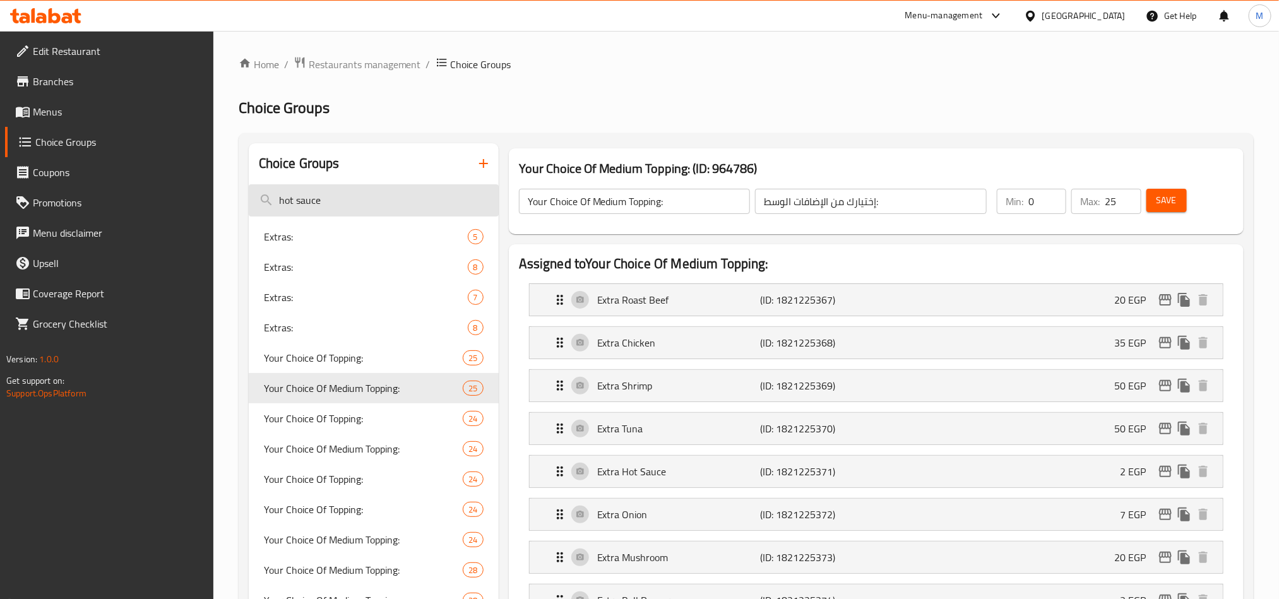
click at [341, 194] on input "hot sauce" at bounding box center [374, 200] width 250 height 32
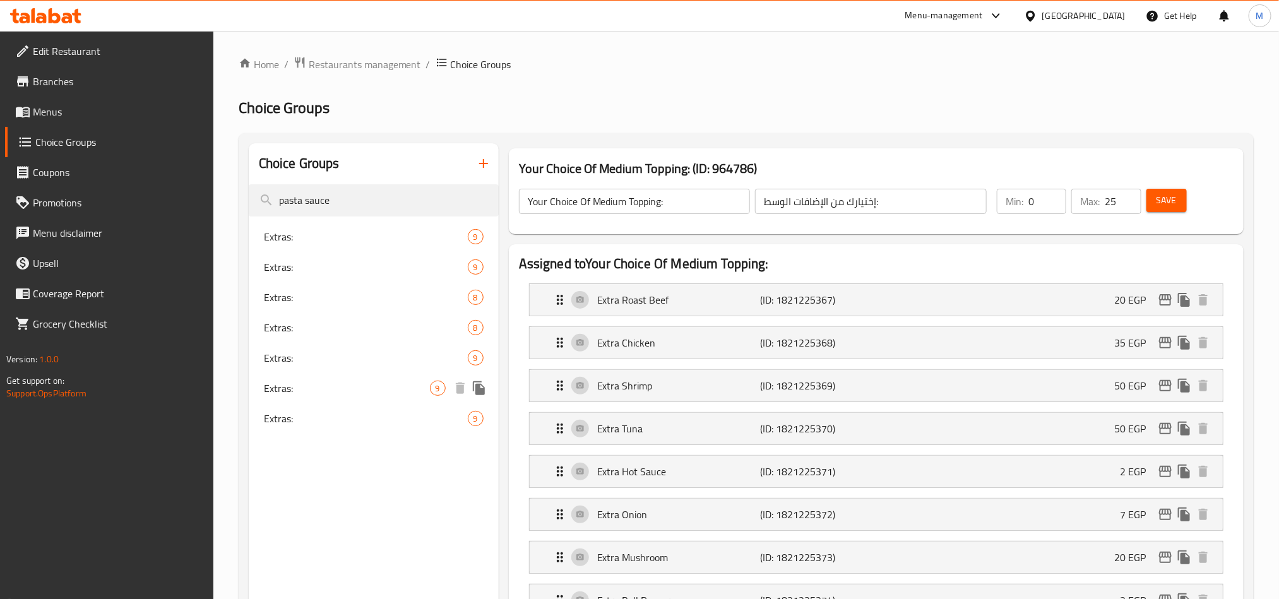
type input "pasta sauce"
click at [322, 394] on span "Extras:" at bounding box center [347, 388] width 166 height 15
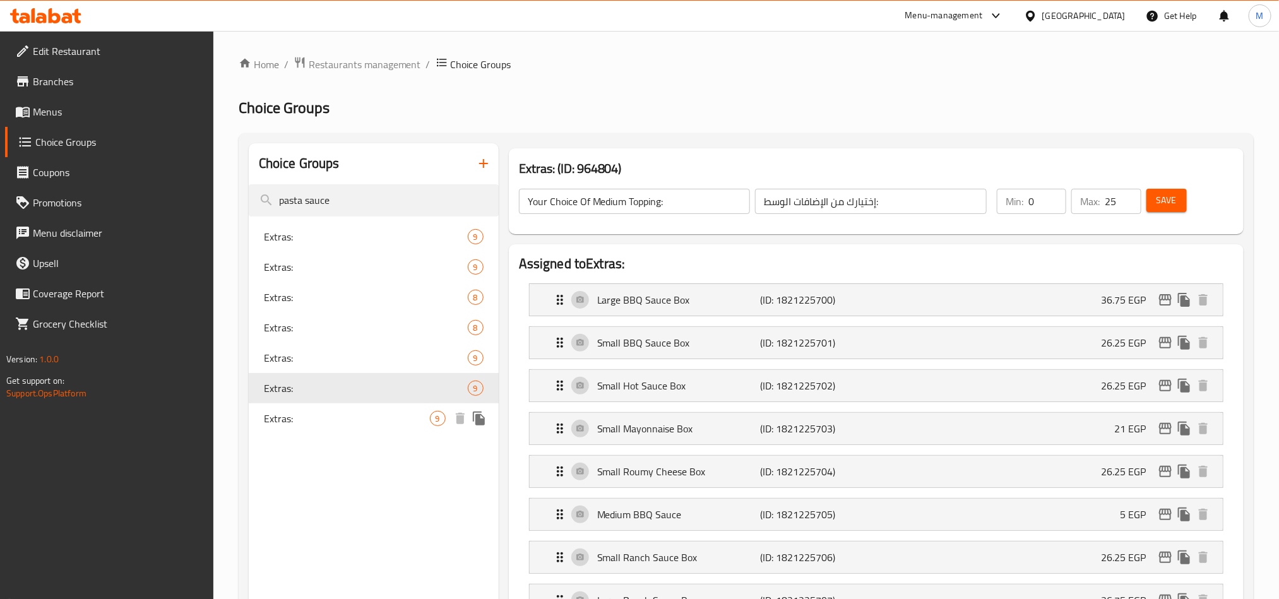
type input "Extras:"
type input "الإضافات:"
type input "9"
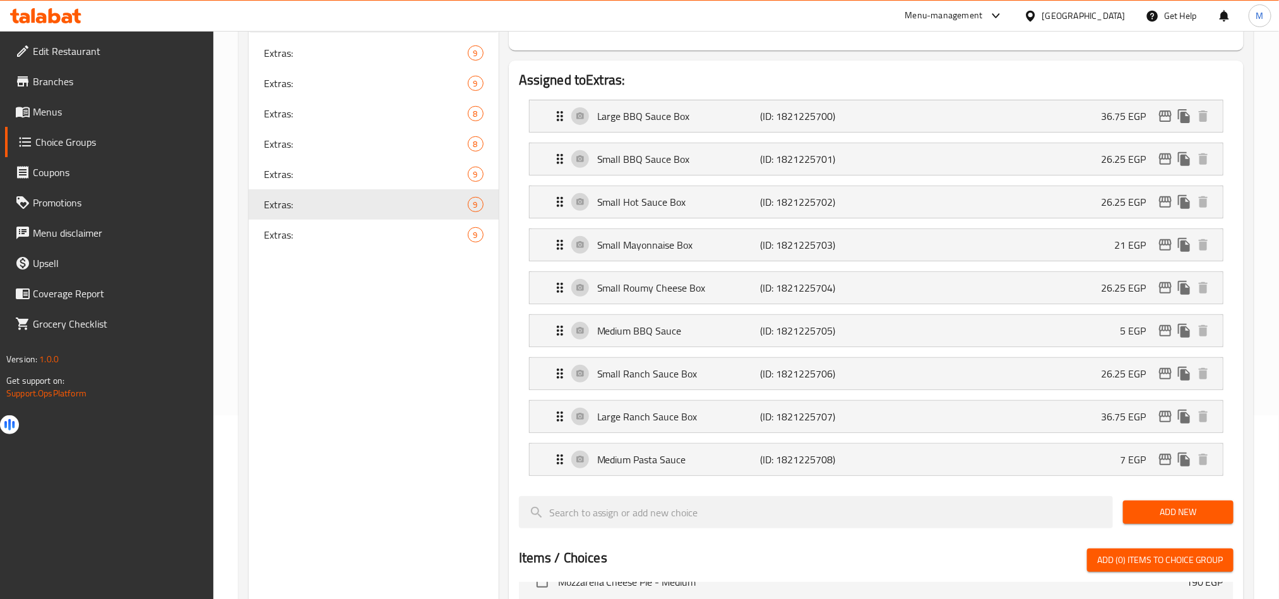
scroll to position [189, 0]
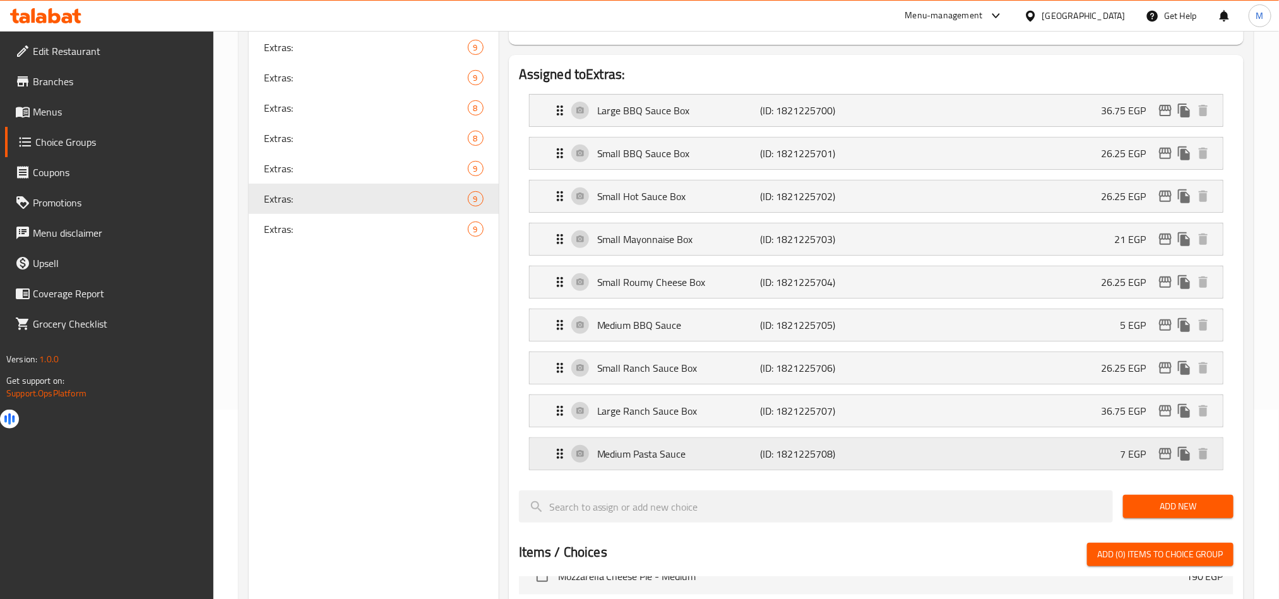
click at [666, 461] on p "Medium Pasta Sauce" at bounding box center [678, 453] width 163 height 15
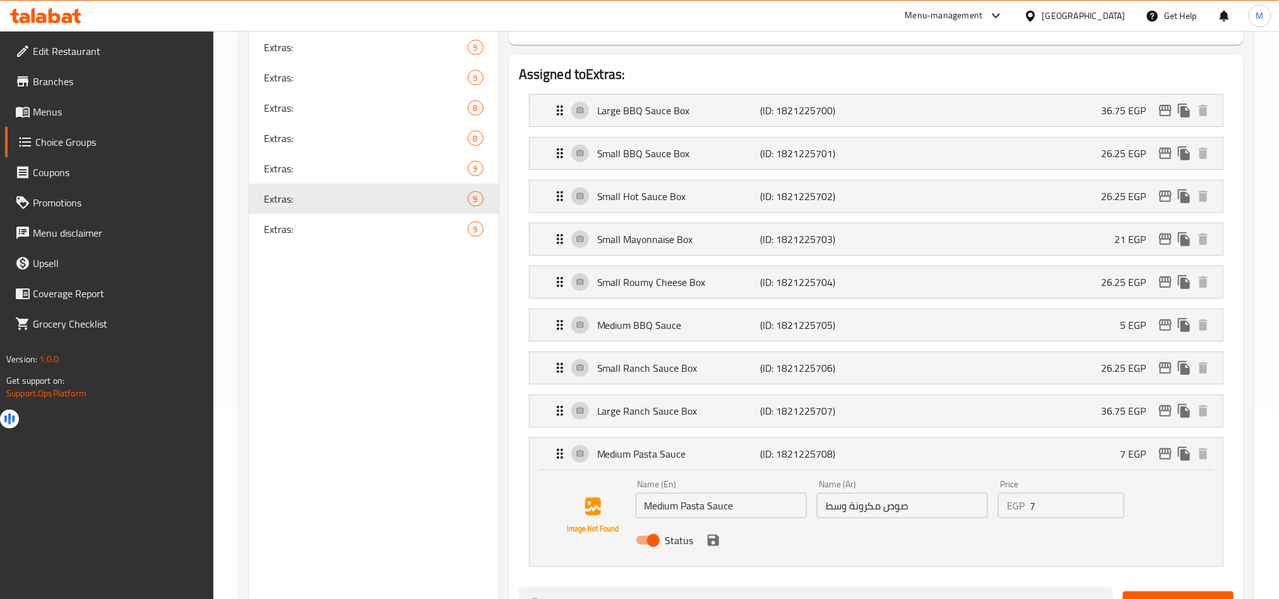
click at [750, 507] on input "Medium Pasta Sauce" at bounding box center [720, 505] width 171 height 25
click at [377, 341] on div "Choice Groups pasta sauce Extras: 9 Extras: 9 Extras: 8 Extras: 8 Extras: 9 Ext…" at bounding box center [374, 544] width 250 height 1181
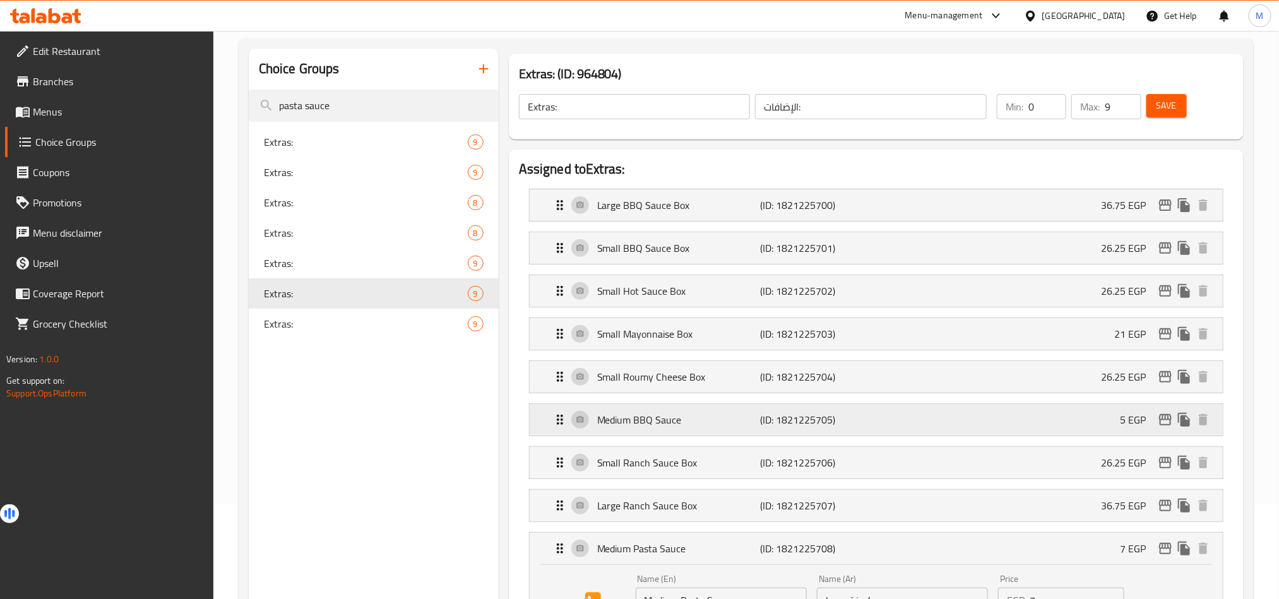
click at [711, 427] on p "Medium BBQ Sauce" at bounding box center [678, 419] width 163 height 15
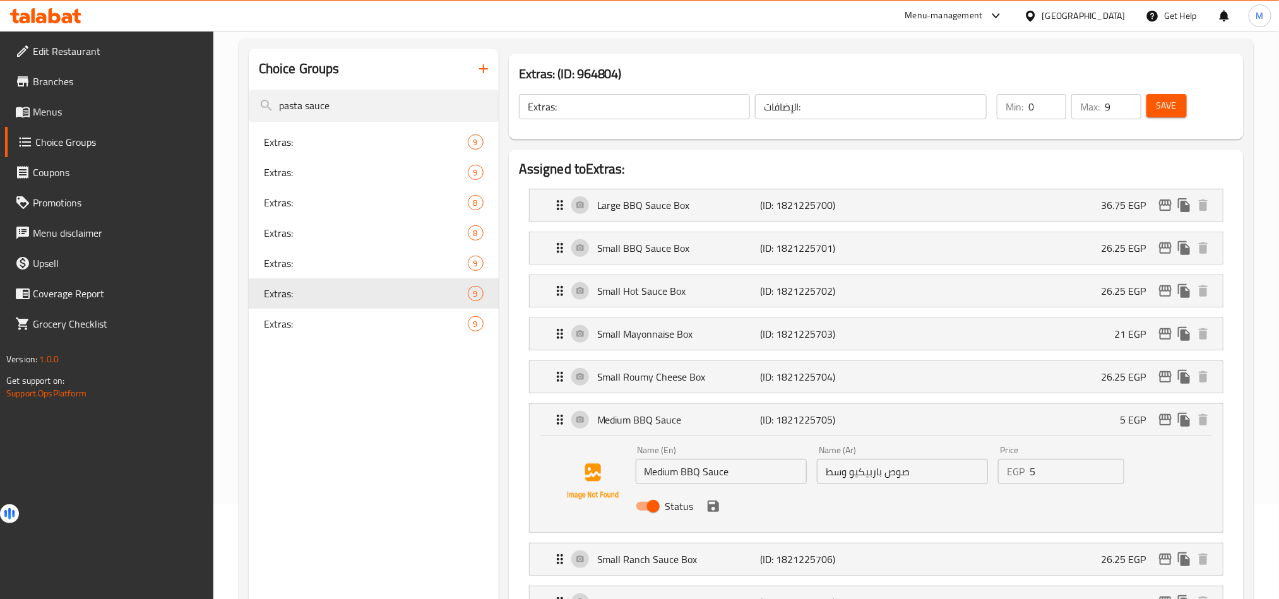
click at [740, 464] on input "Medium BBQ Sauce" at bounding box center [720, 471] width 171 height 25
click at [338, 112] on input "pasta sauce" at bounding box center [374, 106] width 250 height 32
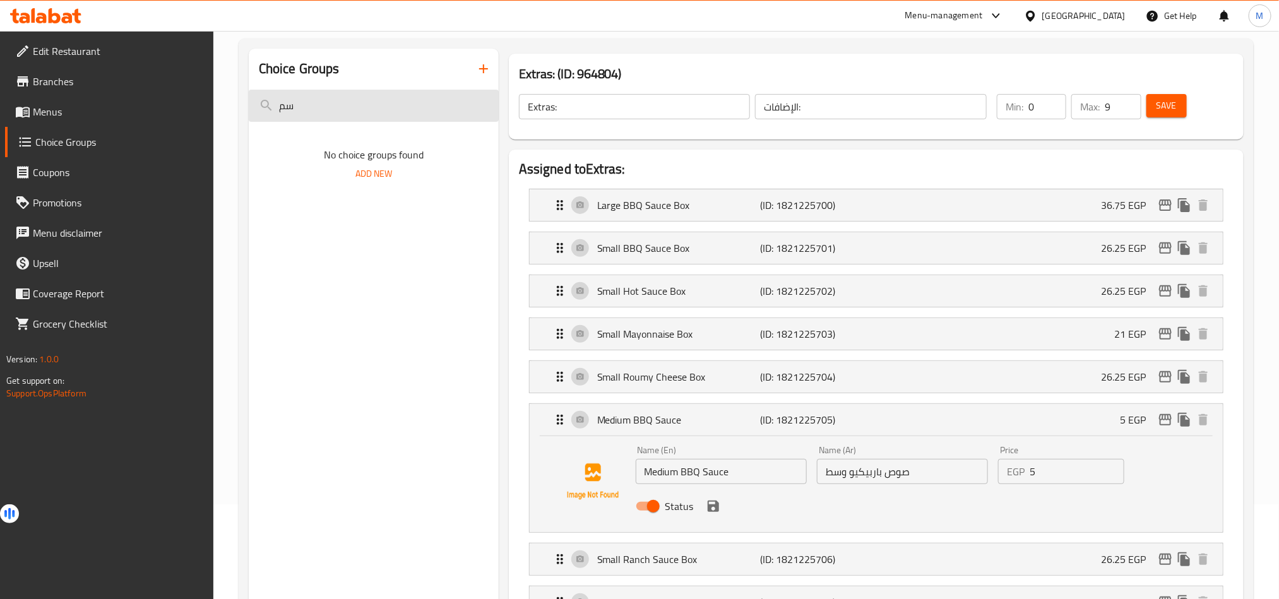
type input "سمو"
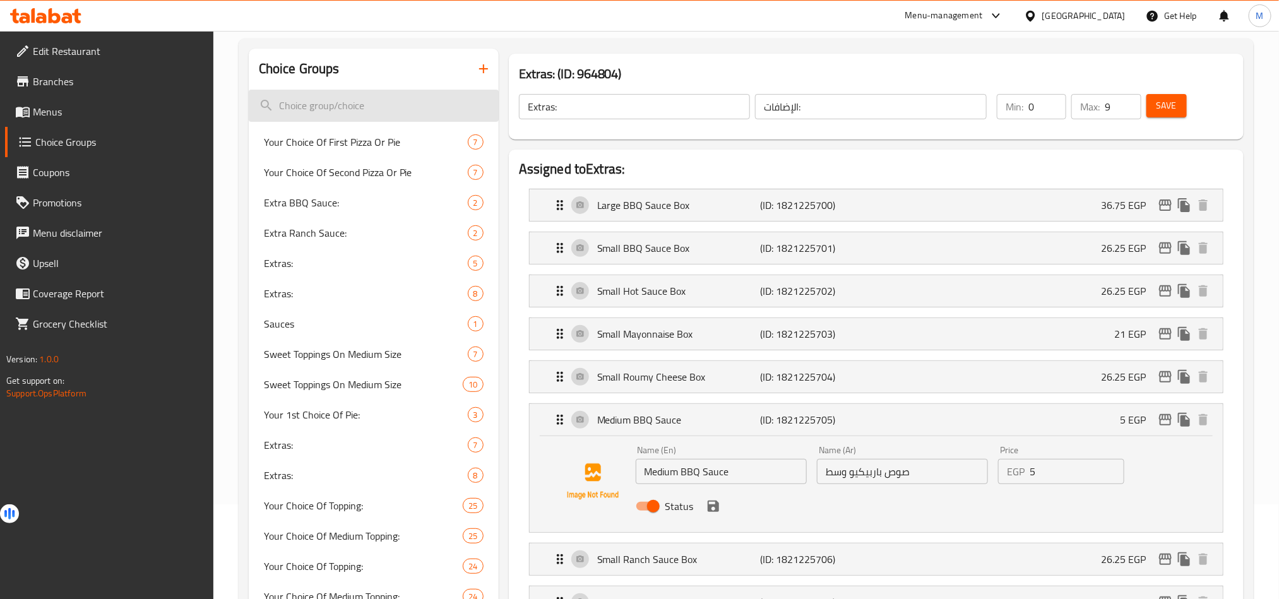
click at [357, 97] on input "search" at bounding box center [374, 106] width 250 height 32
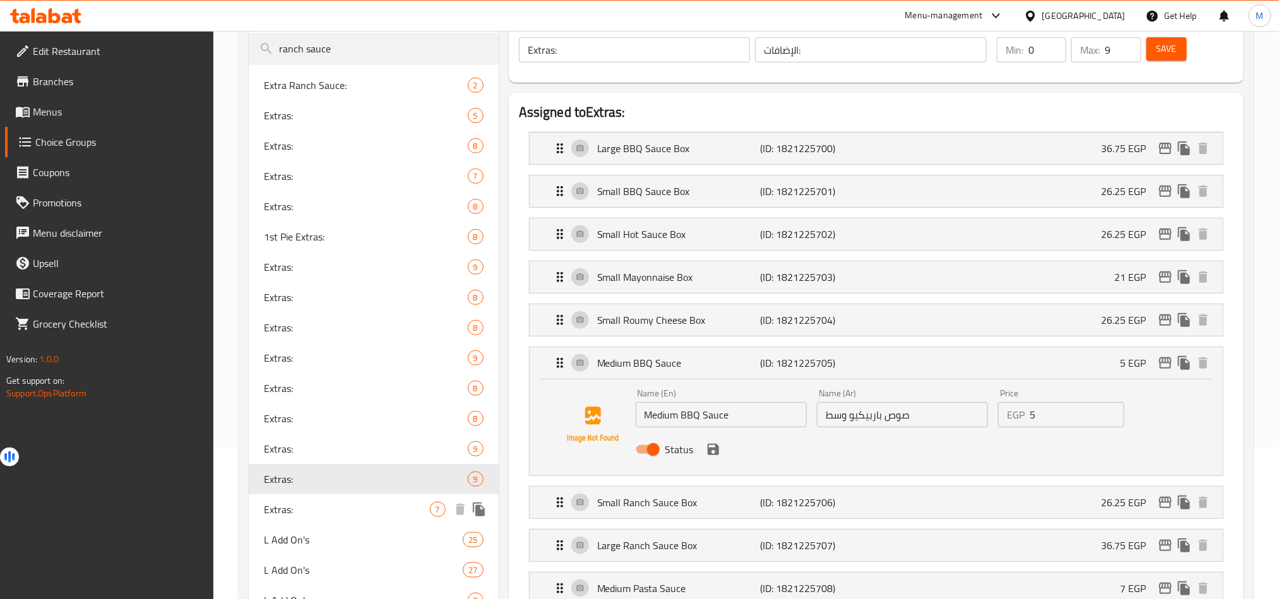
scroll to position [0, 0]
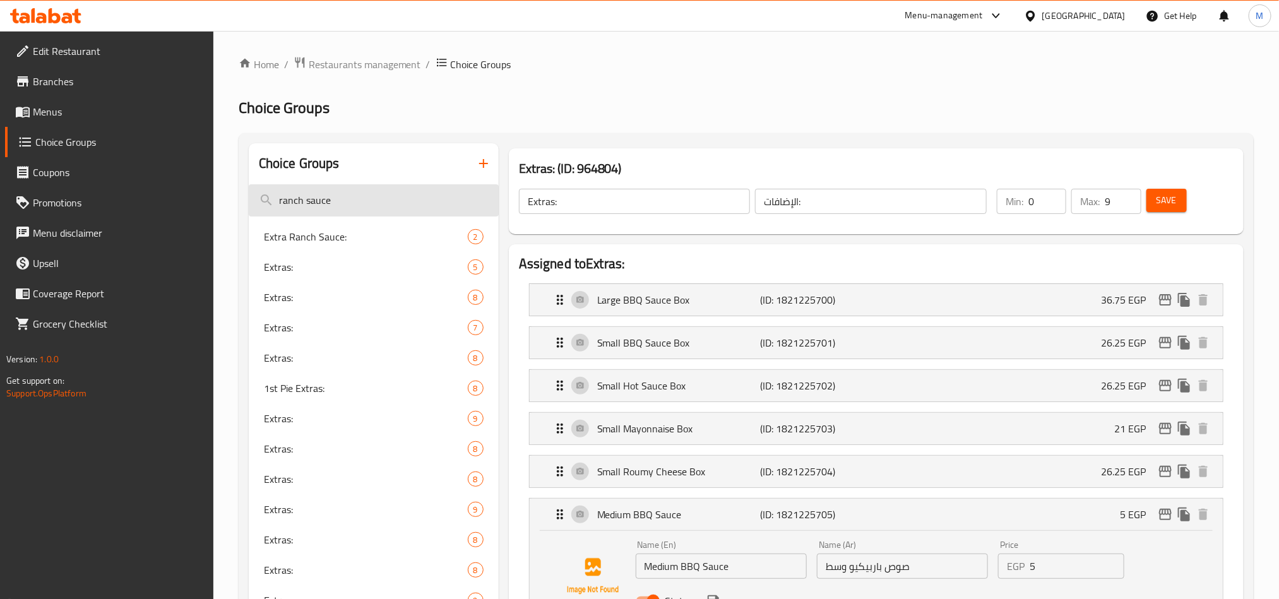
click at [349, 201] on input "ranch sauce" at bounding box center [374, 200] width 250 height 32
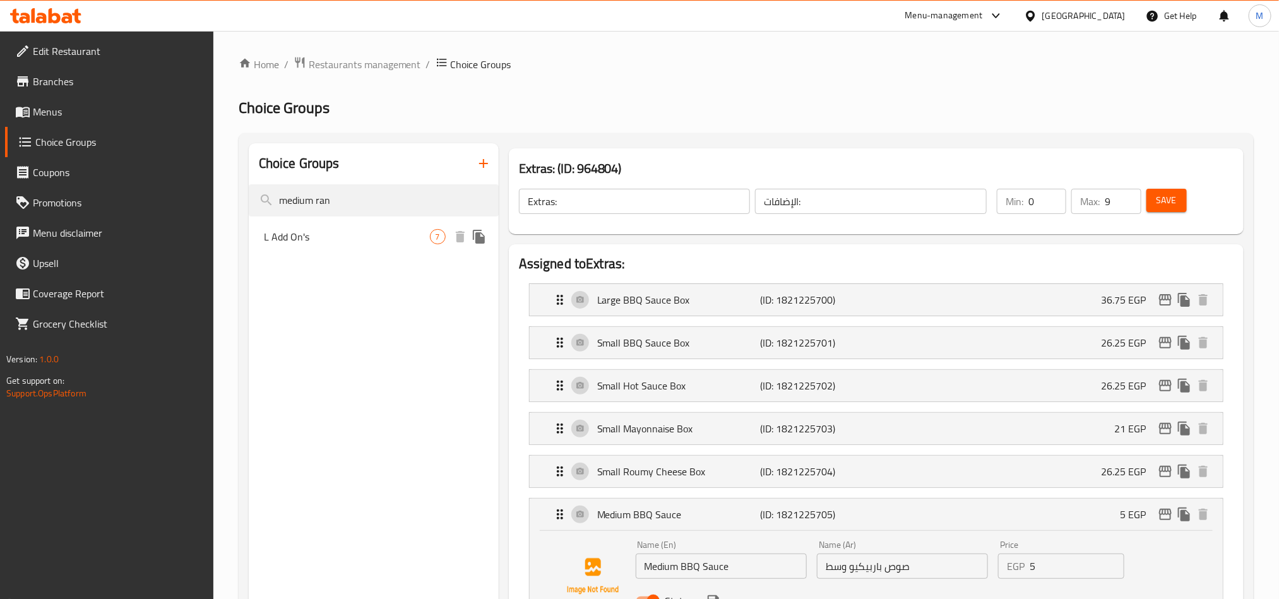
type input "medium ran"
click at [360, 235] on span "L Add On's" at bounding box center [347, 236] width 166 height 15
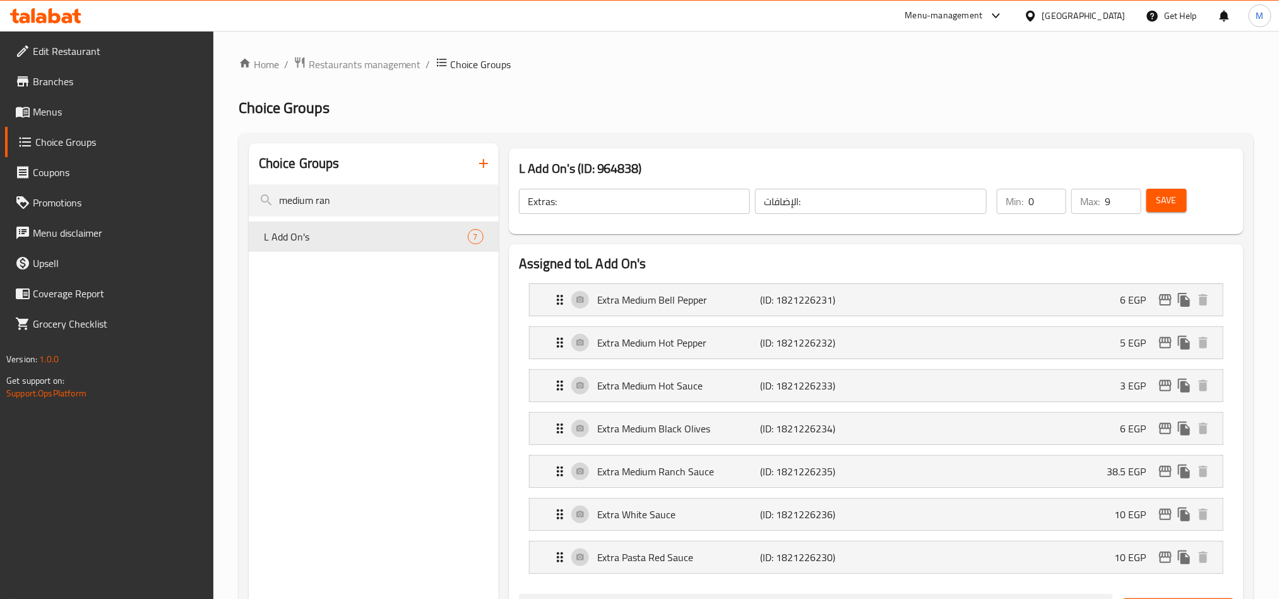
type input "L Add On's"
type input "الإضافات كبير:"
type input "7"
click at [640, 479] on p "Extra Medium Ranch Sauce" at bounding box center [678, 471] width 163 height 15
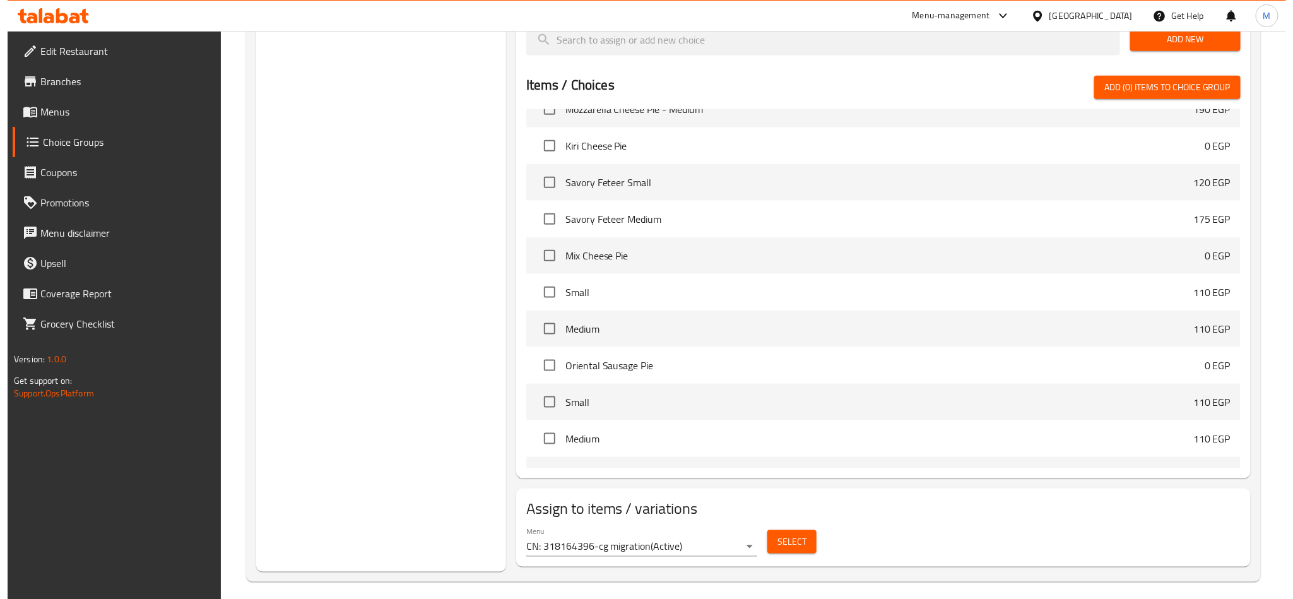
scroll to position [680, 0]
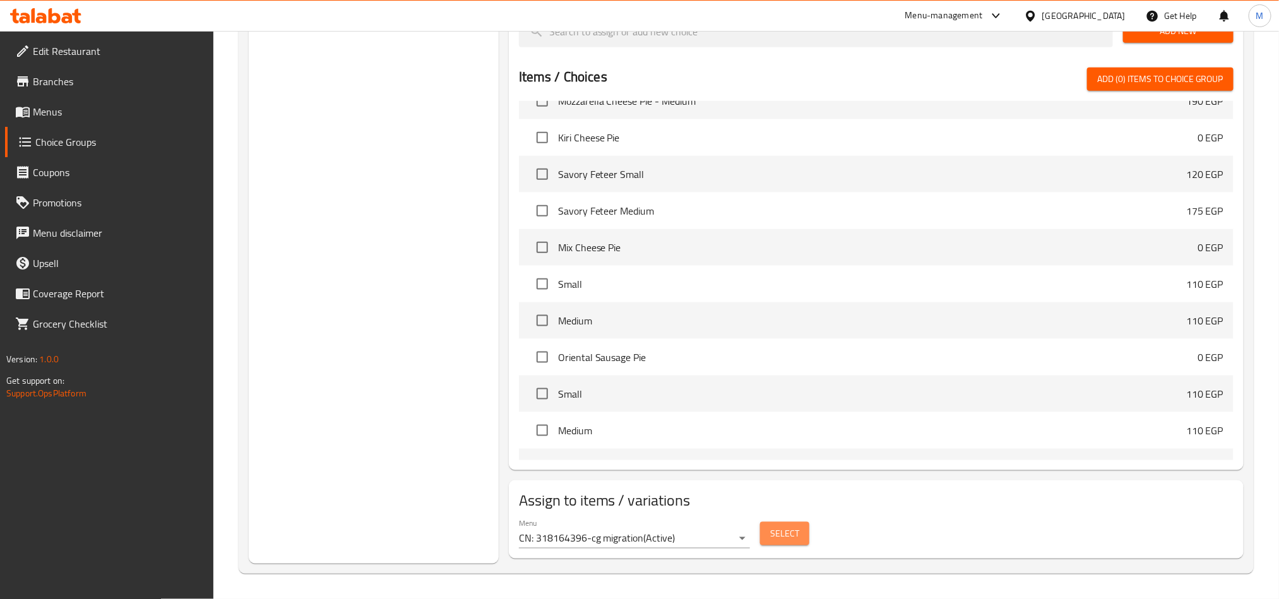
click at [784, 536] on span "Select" at bounding box center [784, 534] width 29 height 16
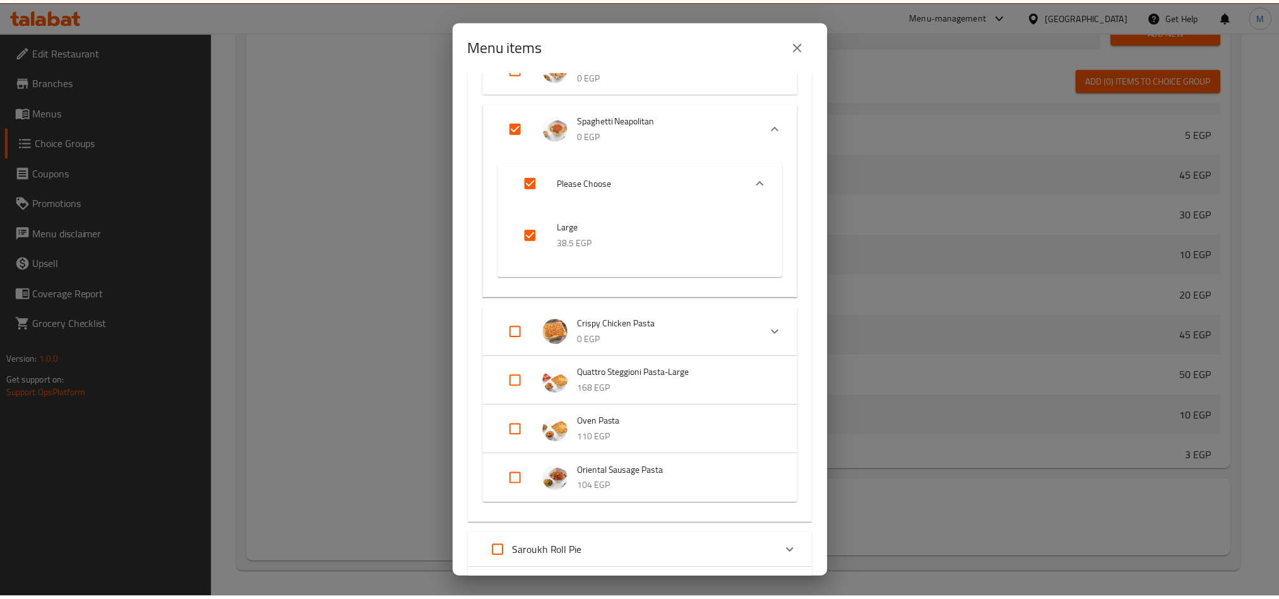
scroll to position [542, 0]
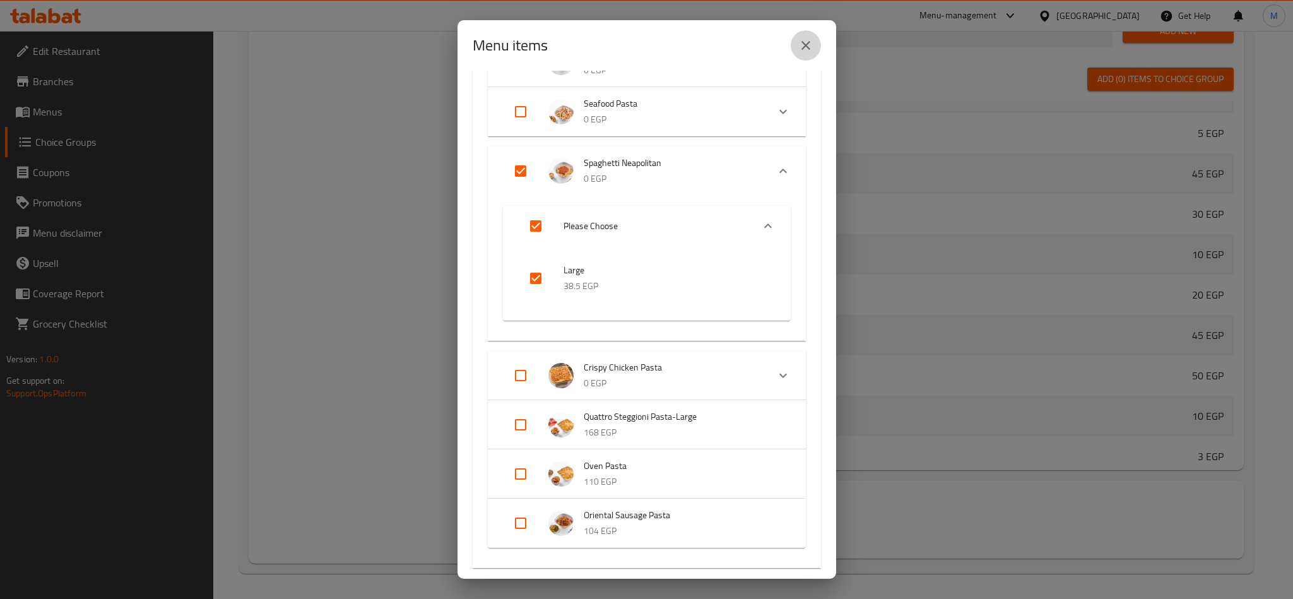
click at [800, 44] on icon "close" at bounding box center [805, 45] width 15 height 15
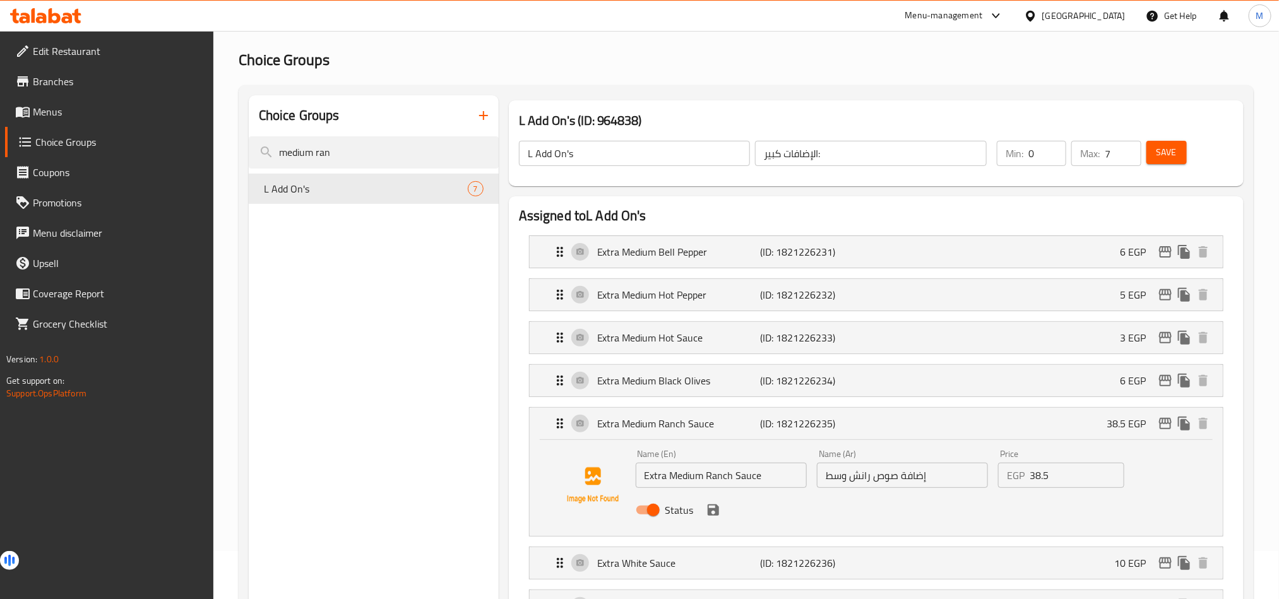
scroll to position [95, 0]
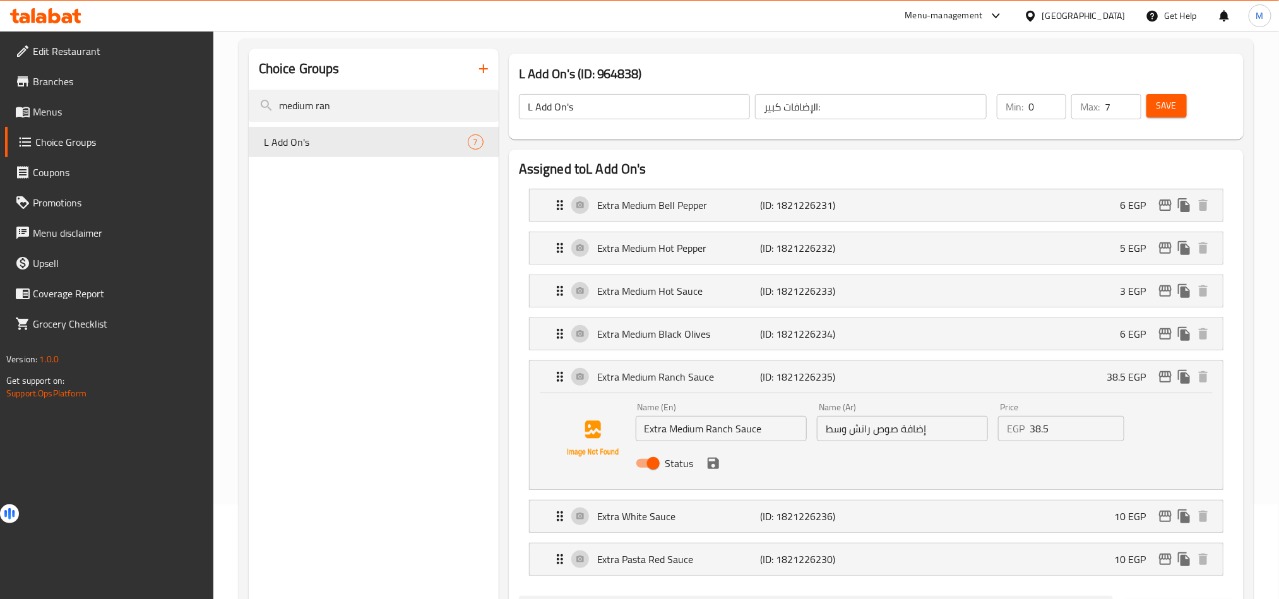
click at [761, 430] on input "Extra Medium Ranch Sauce" at bounding box center [720, 428] width 171 height 25
click at [300, 406] on div "Choice Groups medium ran L Add On's 7" at bounding box center [374, 596] width 250 height 1095
click at [347, 114] on input "medium ran" at bounding box center [374, 106] width 250 height 32
click at [328, 102] on input "medium ran" at bounding box center [374, 106] width 250 height 32
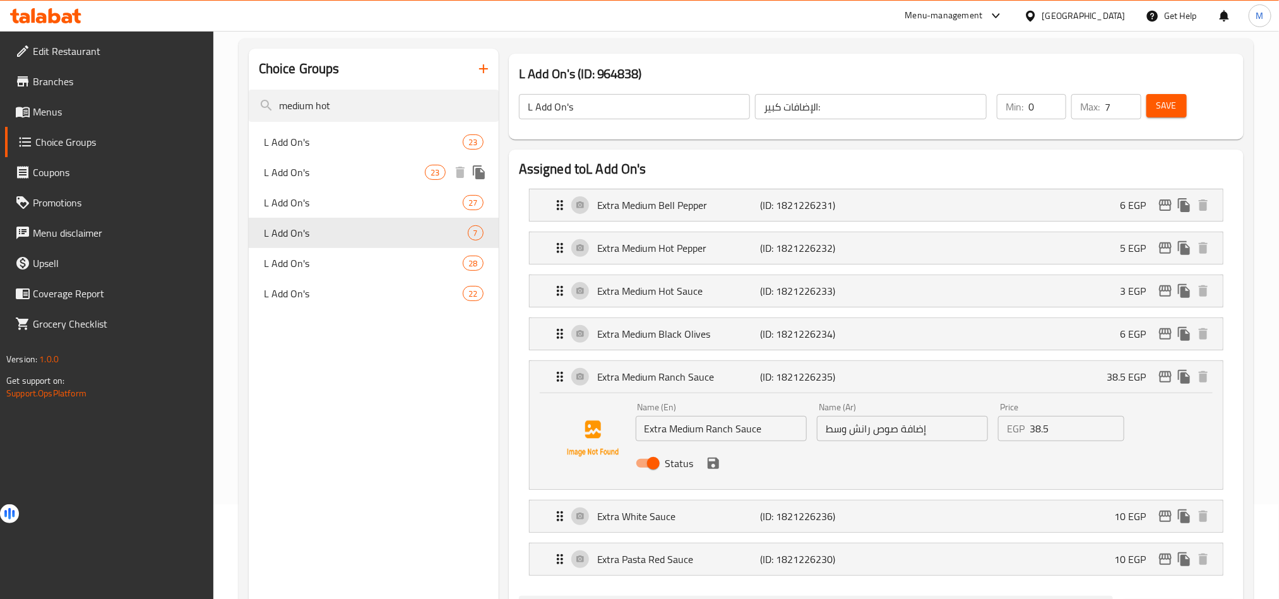
type input "medium hot"
click at [331, 170] on span "L Add On's" at bounding box center [345, 172] width 162 height 15
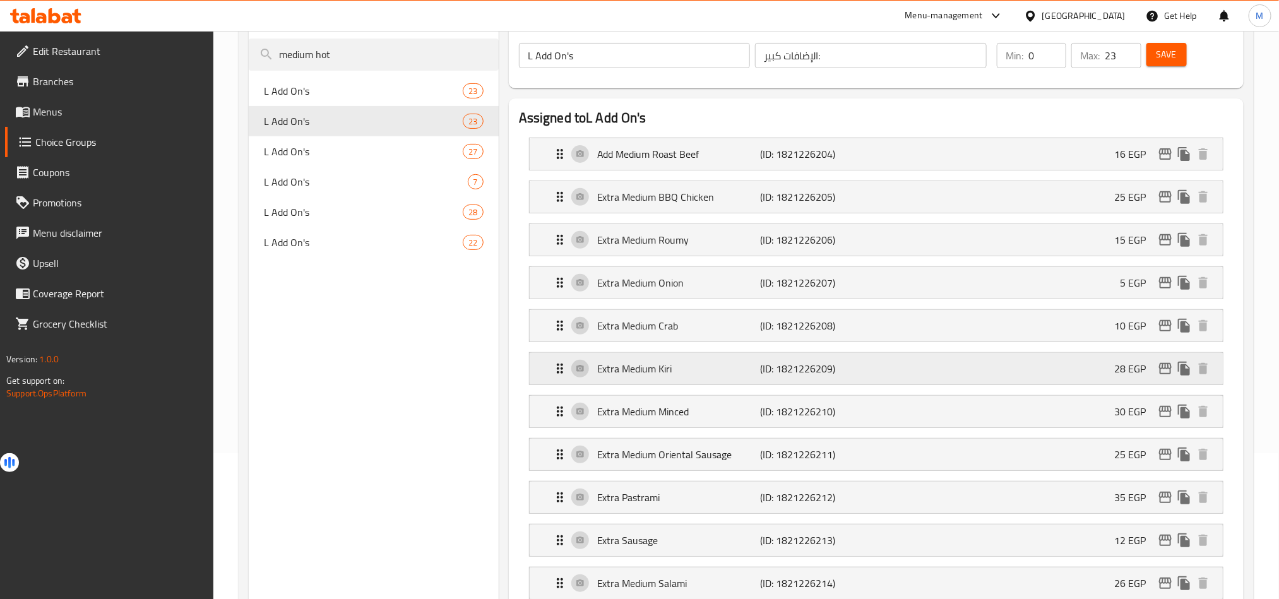
scroll to position [189, 0]
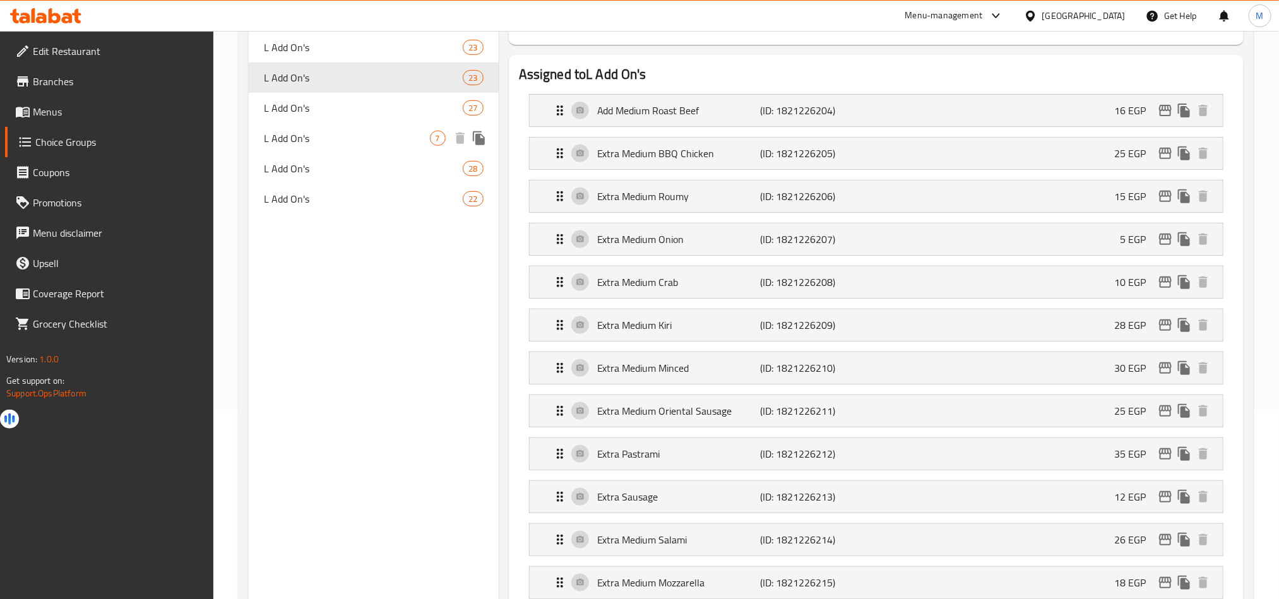
click at [322, 143] on span "L Add On's" at bounding box center [347, 138] width 166 height 15
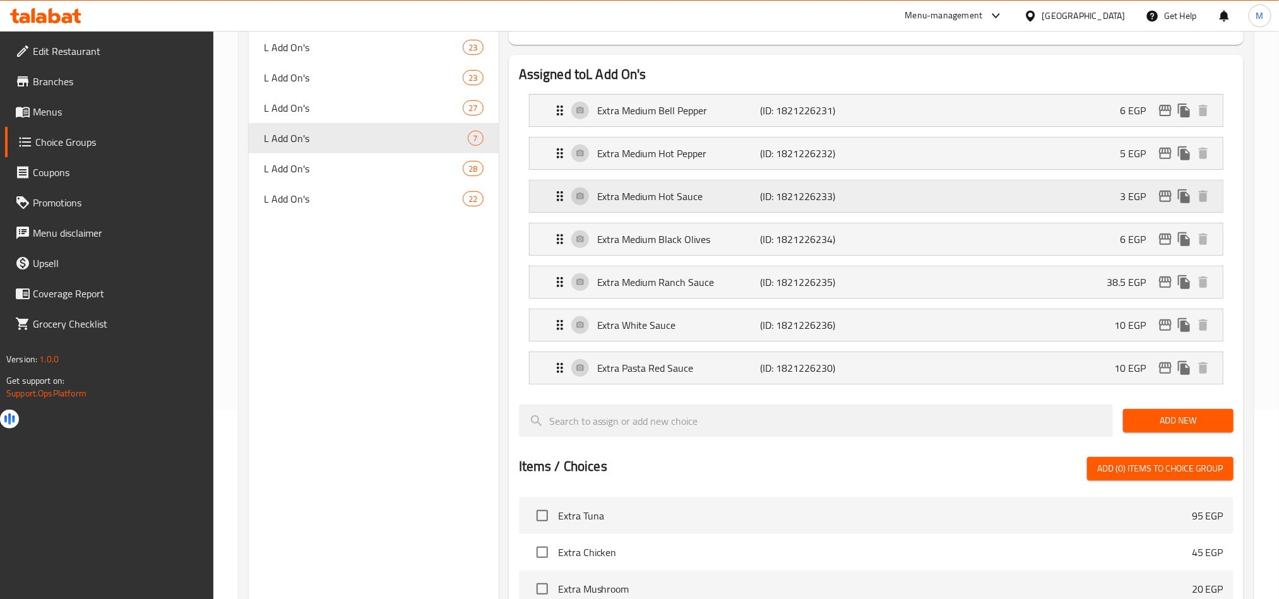
click at [697, 198] on p "Extra Medium Hot Sauce" at bounding box center [678, 196] width 163 height 15
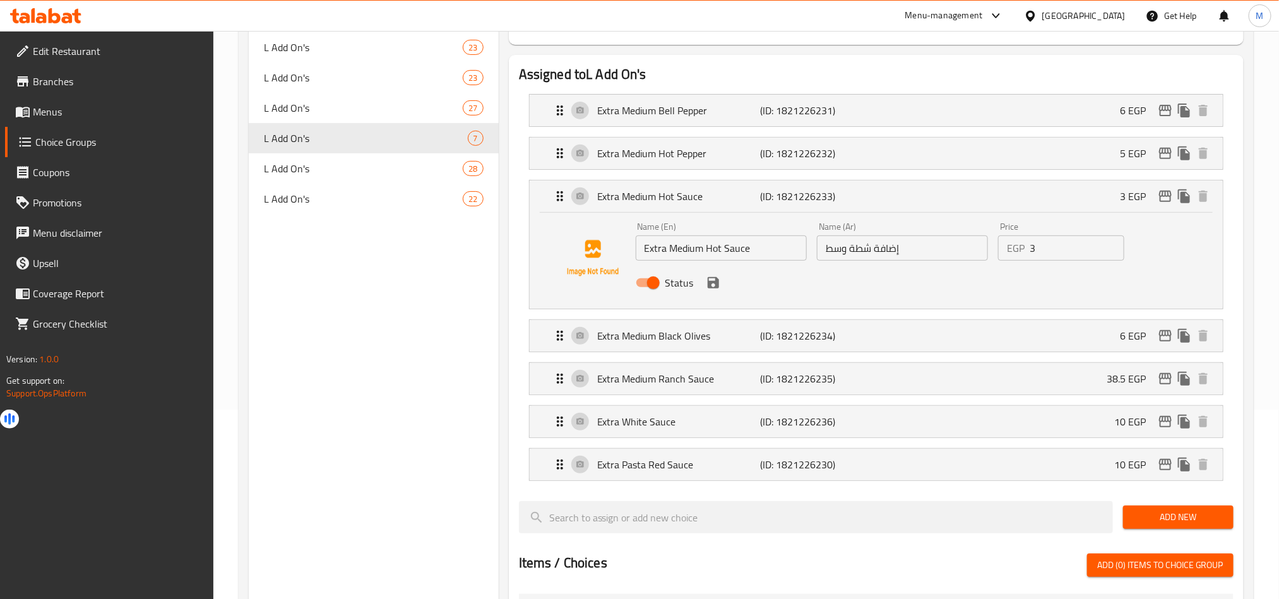
click at [750, 252] on input "Extra Medium Hot Sauce" at bounding box center [720, 247] width 171 height 25
click at [239, 364] on div "Choice Groups medium hot L Add On's 23 L Add On's 23 L Add On's 27 L Add On's 7…" at bounding box center [746, 502] width 1015 height 1116
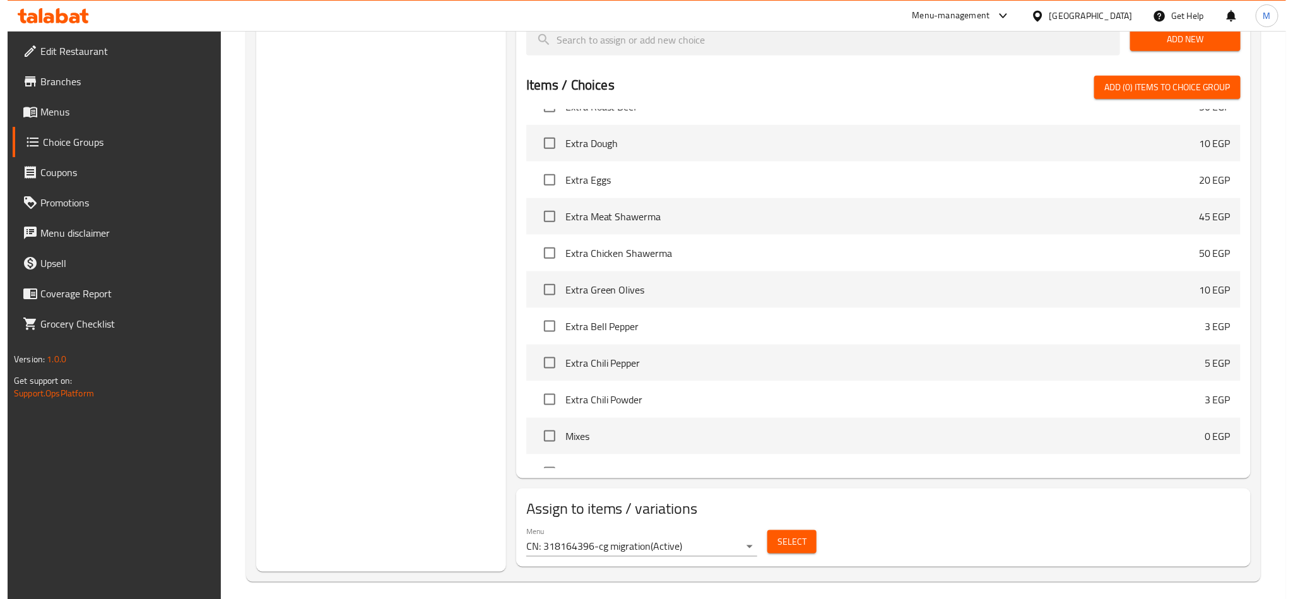
scroll to position [680, 0]
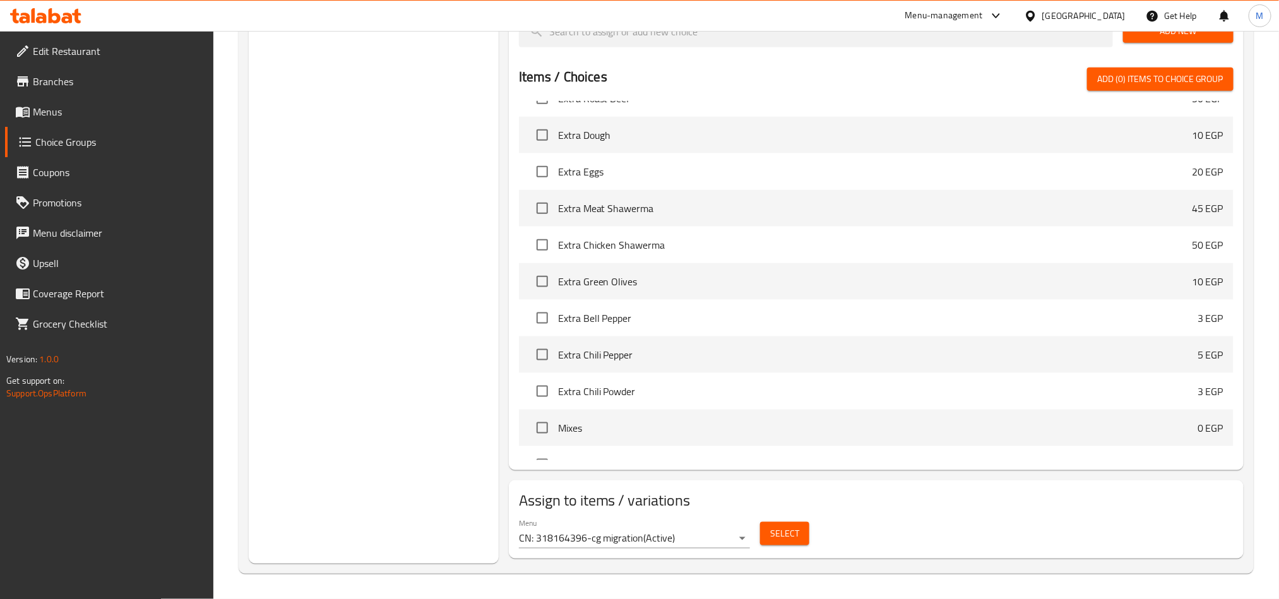
click at [788, 536] on span "Select" at bounding box center [784, 534] width 29 height 16
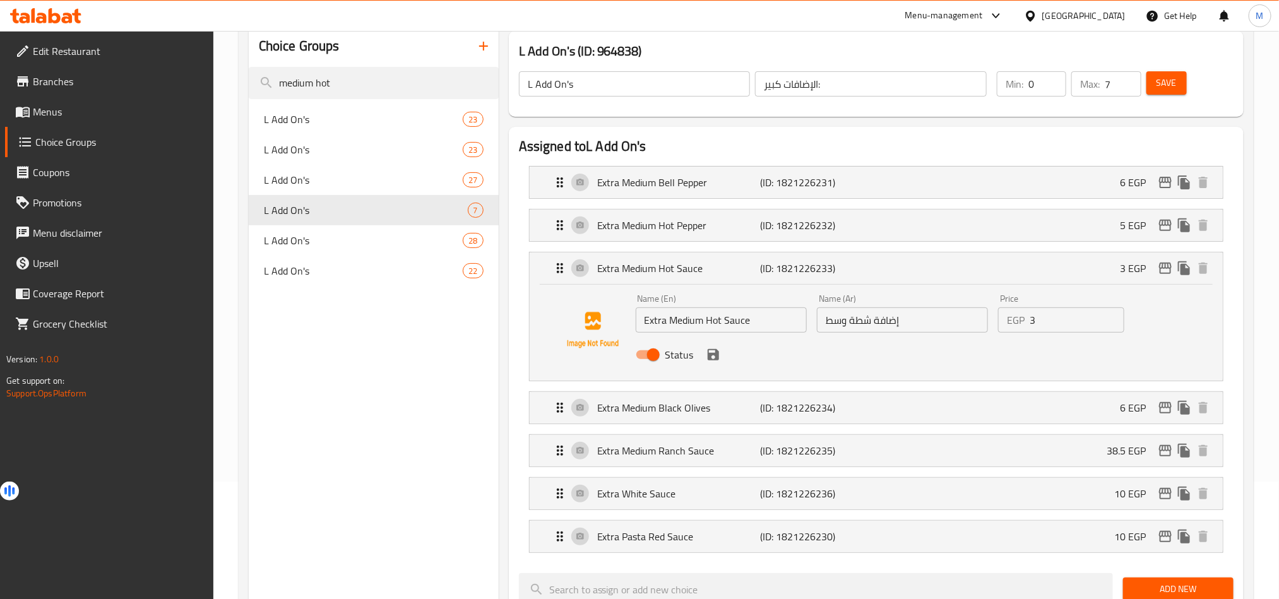
scroll to position [17, 0]
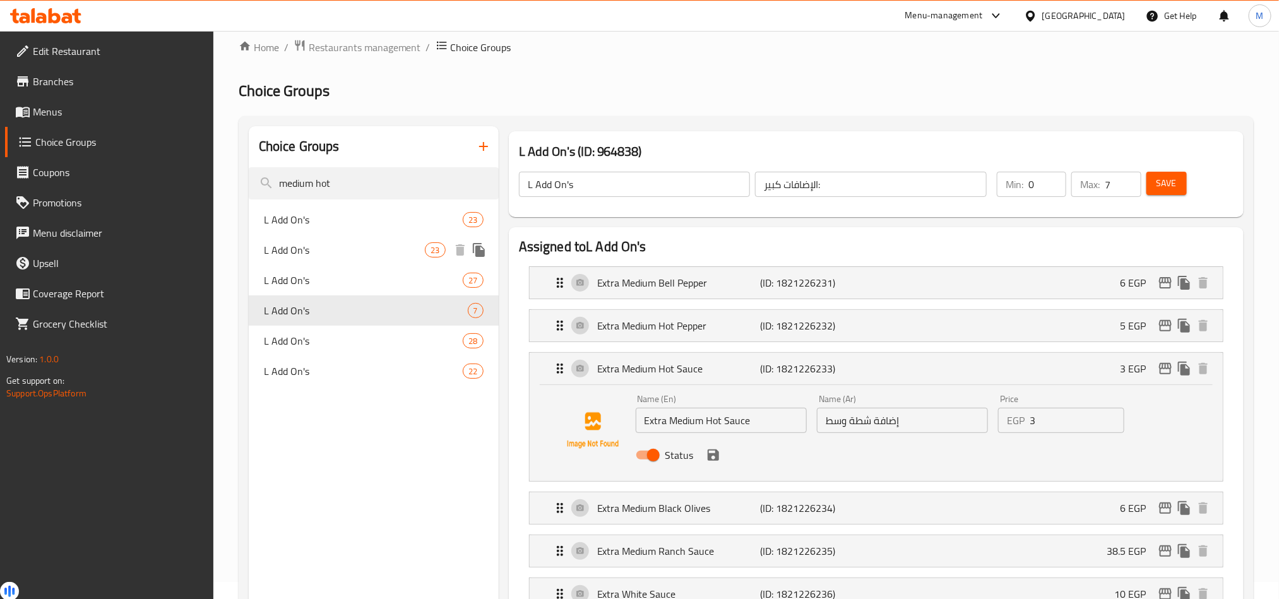
click at [316, 244] on span "L Add On's" at bounding box center [345, 249] width 162 height 15
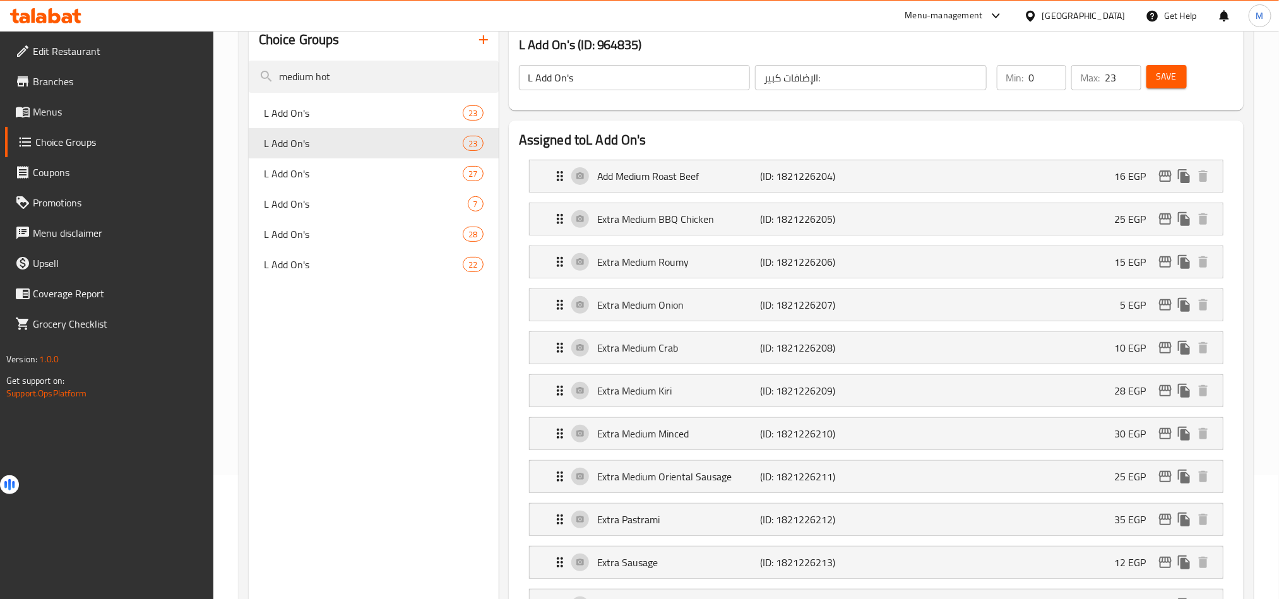
scroll to position [29, 0]
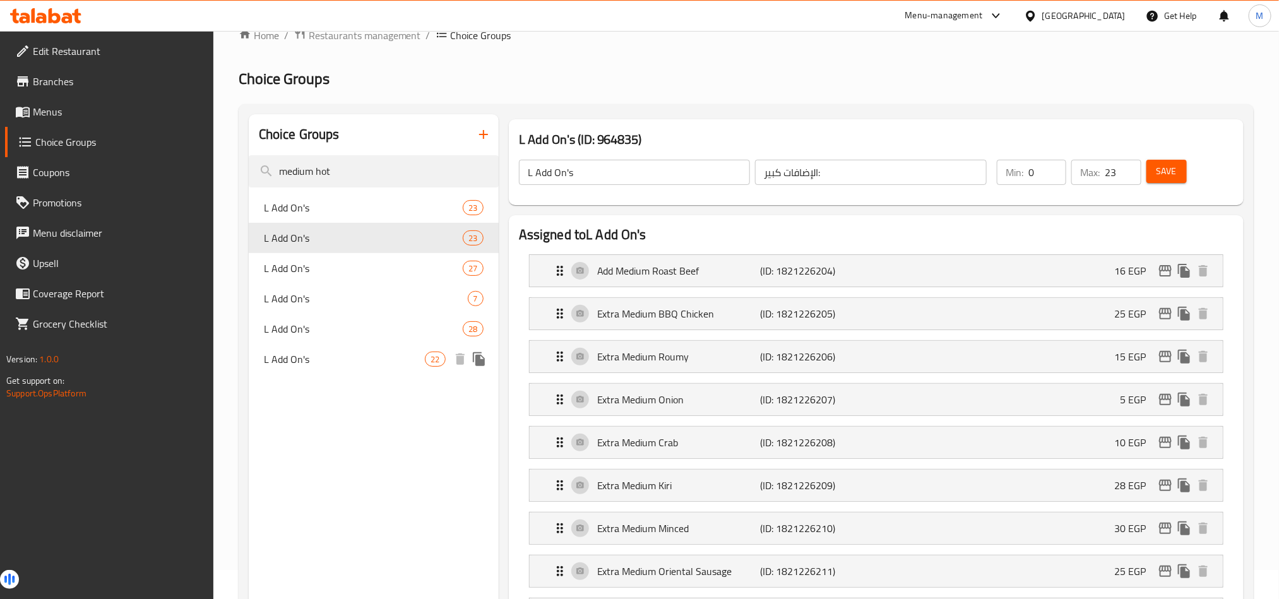
click at [318, 351] on span "L Add On's" at bounding box center [345, 358] width 162 height 15
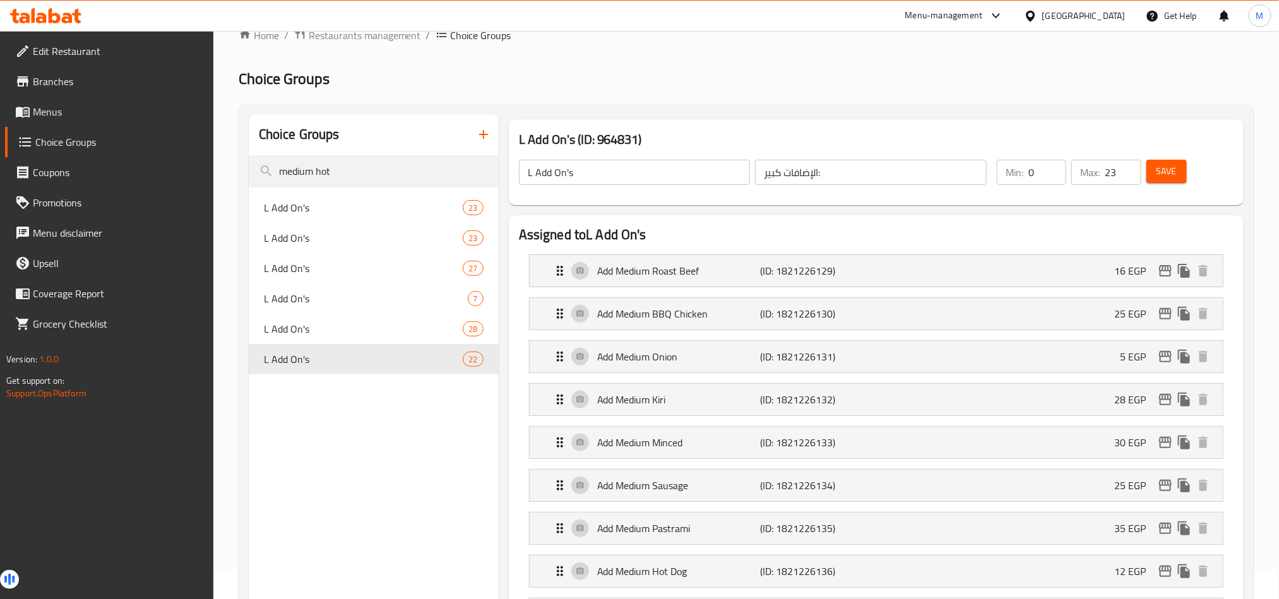
type input "22"
click at [335, 170] on input "medium hot" at bounding box center [374, 171] width 250 height 32
type input "medium hot sau"
click at [307, 275] on span "L Add On's" at bounding box center [345, 268] width 162 height 15
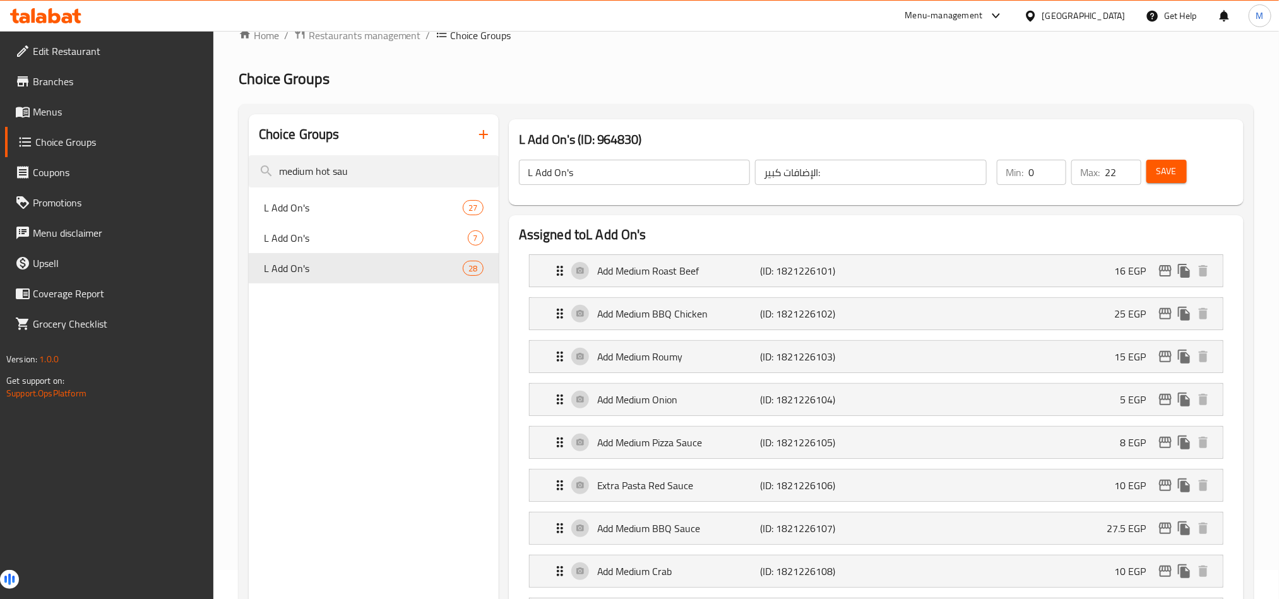
type input "28"
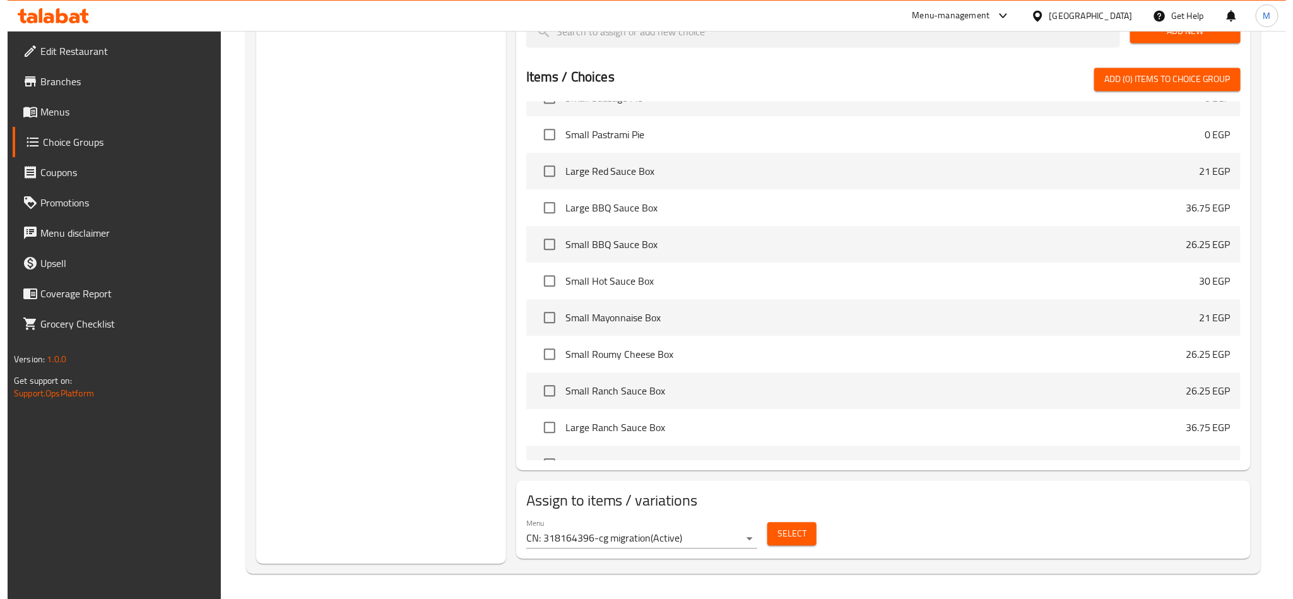
scroll to position [1496, 0]
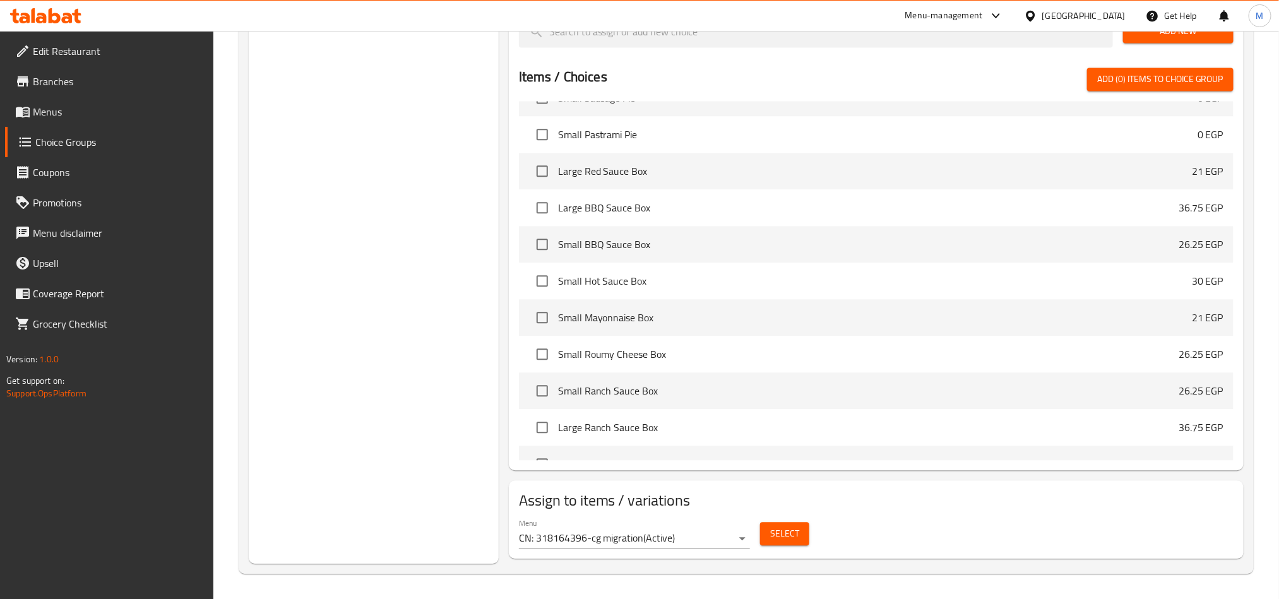
click at [801, 531] on button "Select" at bounding box center [784, 533] width 49 height 23
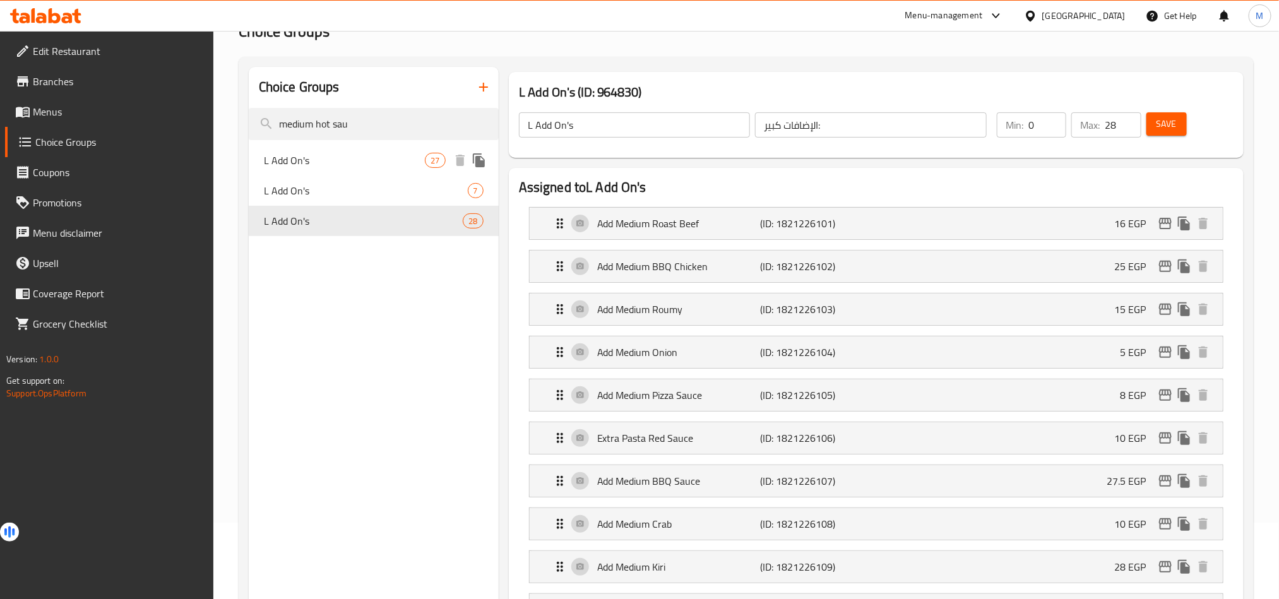
scroll to position [0, 0]
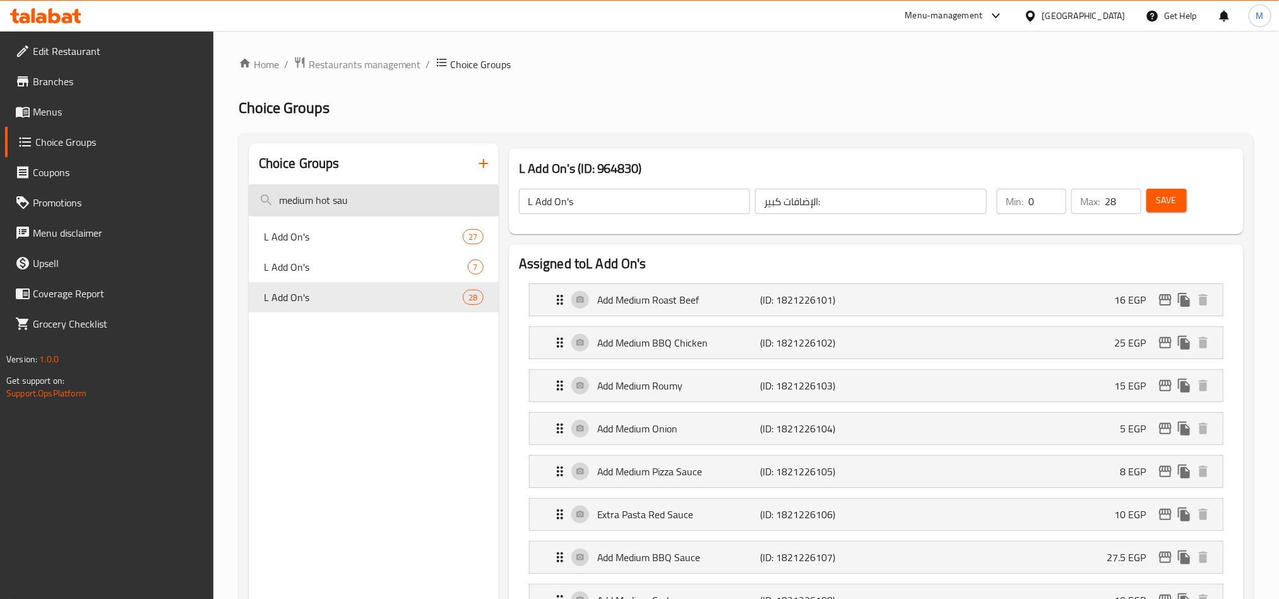
click at [368, 199] on input "medium hot sau" at bounding box center [374, 200] width 250 height 32
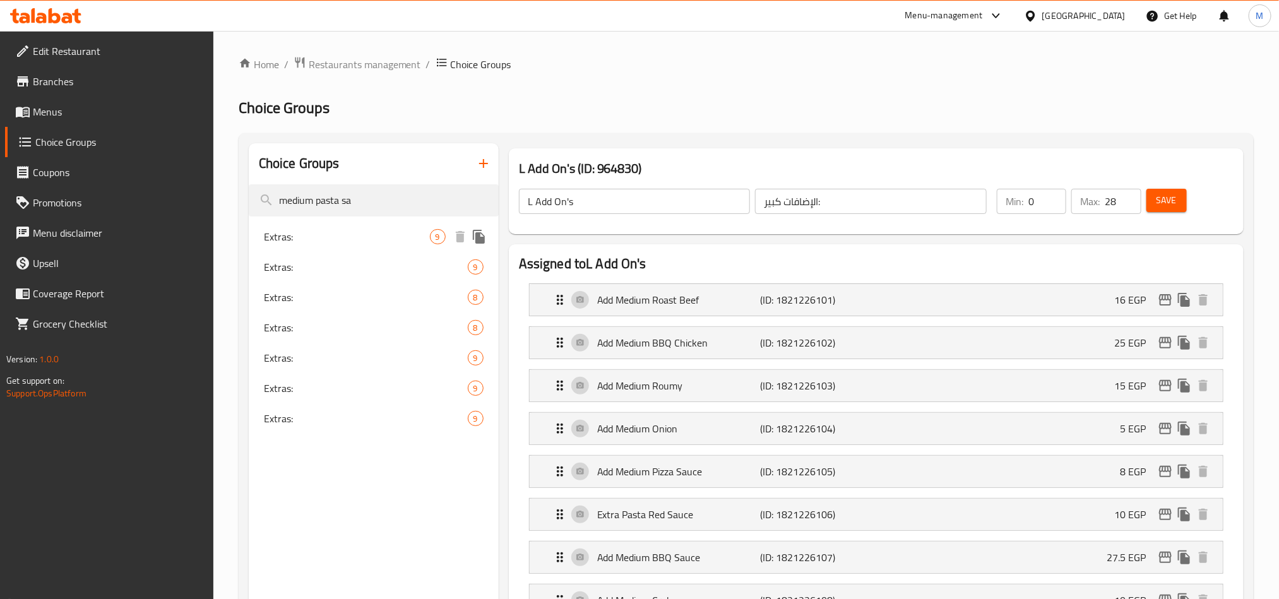
type input "medium pasta sa"
click at [366, 241] on span "Extras:" at bounding box center [347, 236] width 166 height 15
type input "Extras:"
type input "الإضافات:"
type input "0"
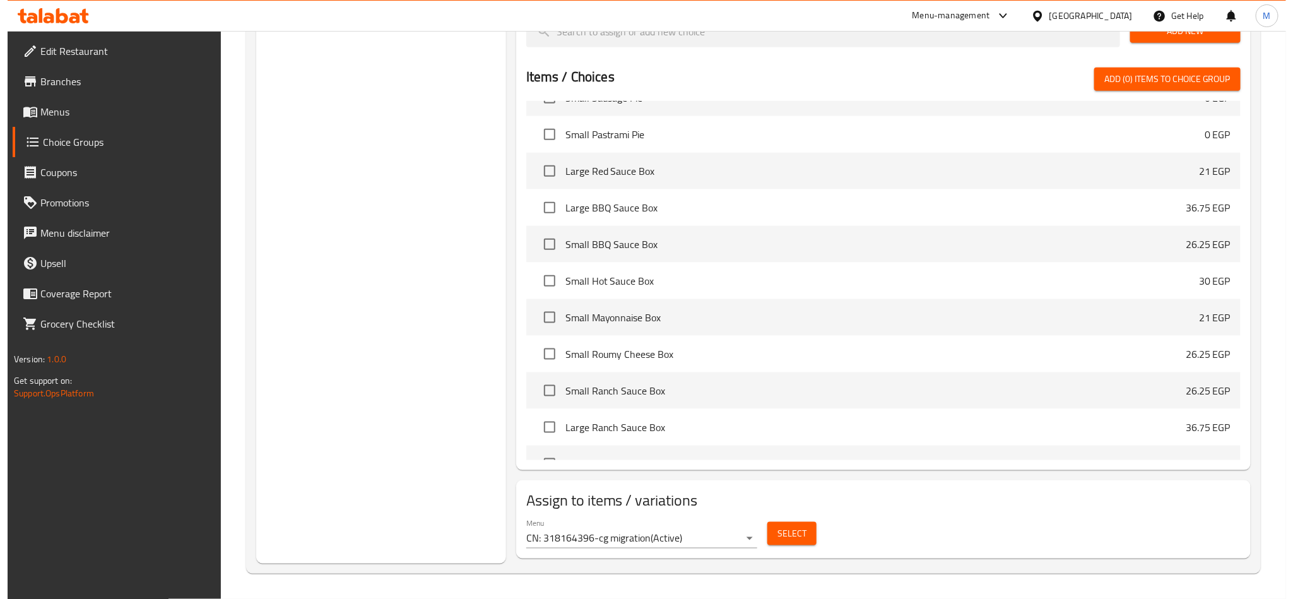
scroll to position [669, 0]
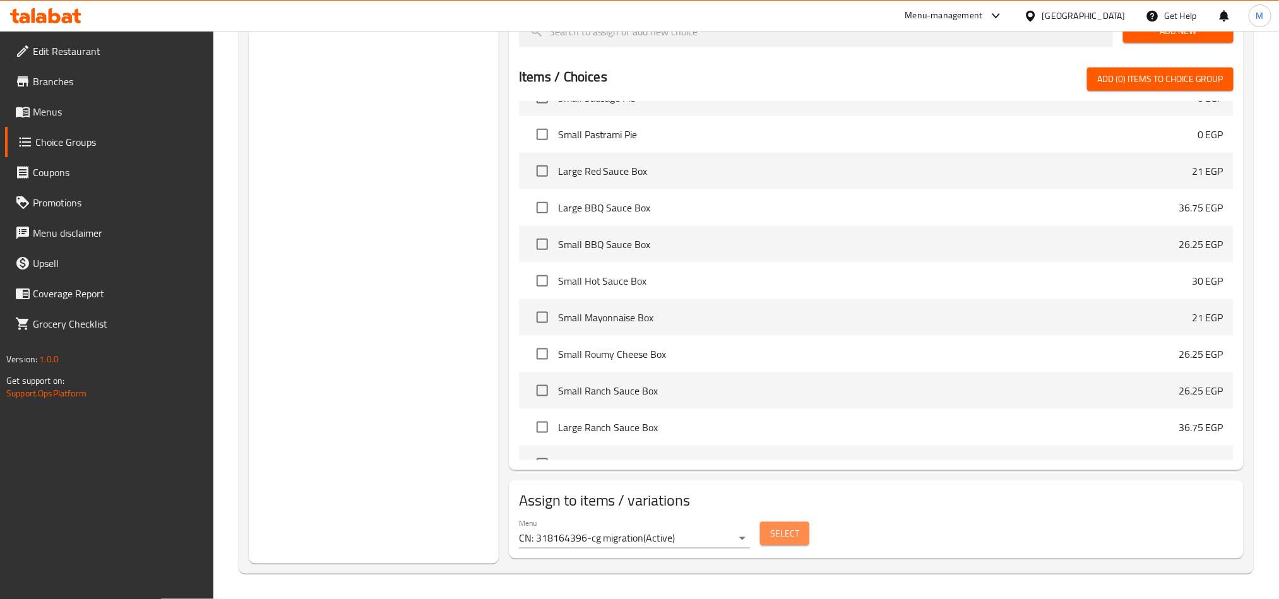
click at [765, 541] on button "Select" at bounding box center [784, 533] width 49 height 23
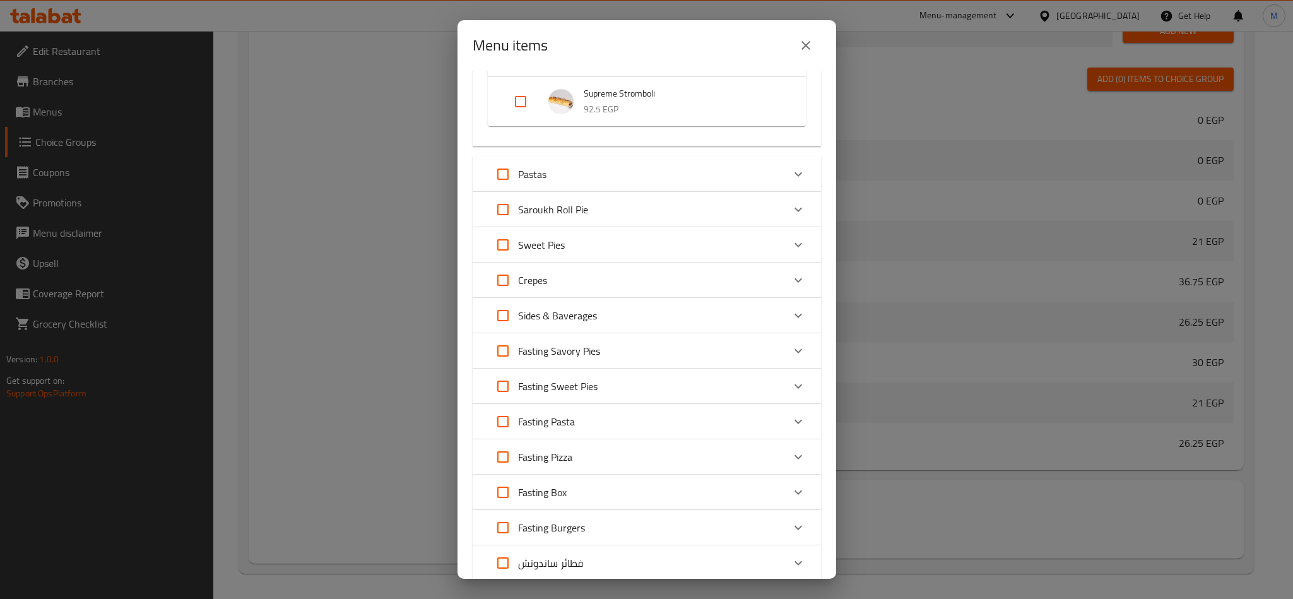
scroll to position [3341, 0]
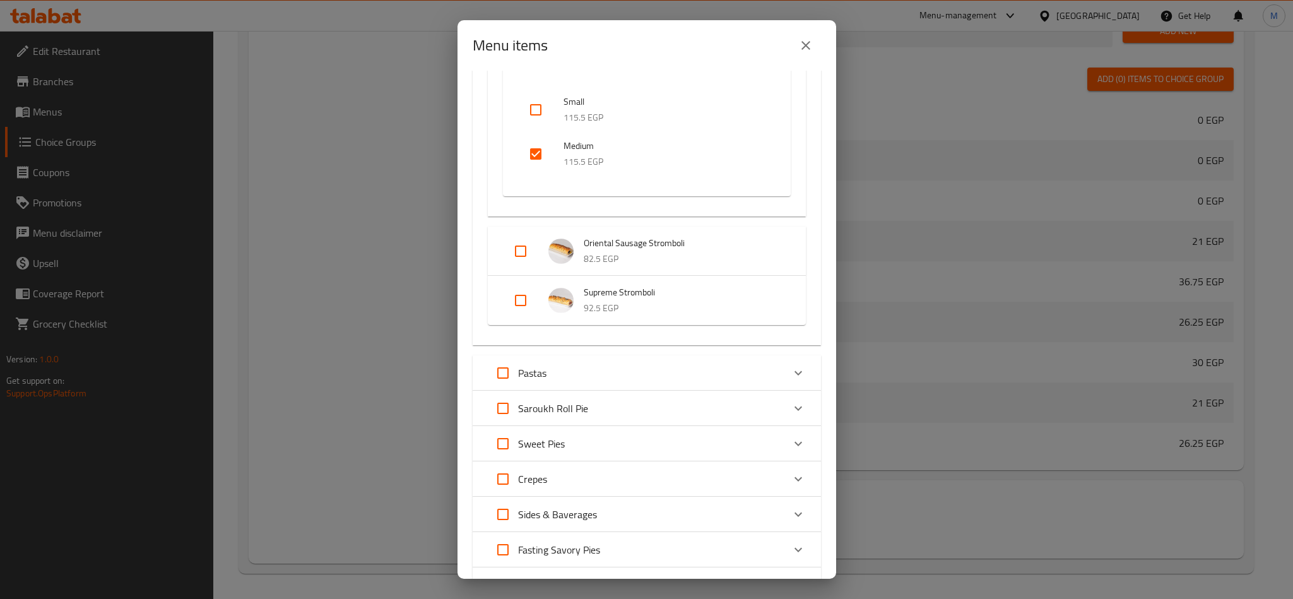
click at [808, 38] on icon "close" at bounding box center [805, 45] width 15 height 15
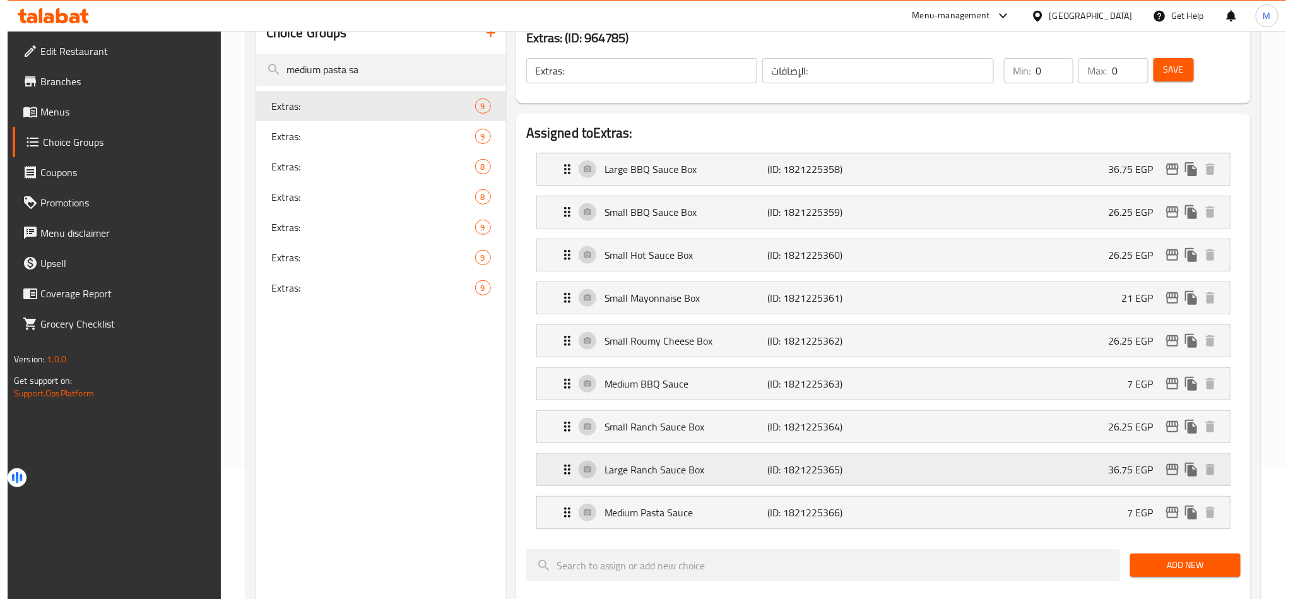
scroll to position [189, 0]
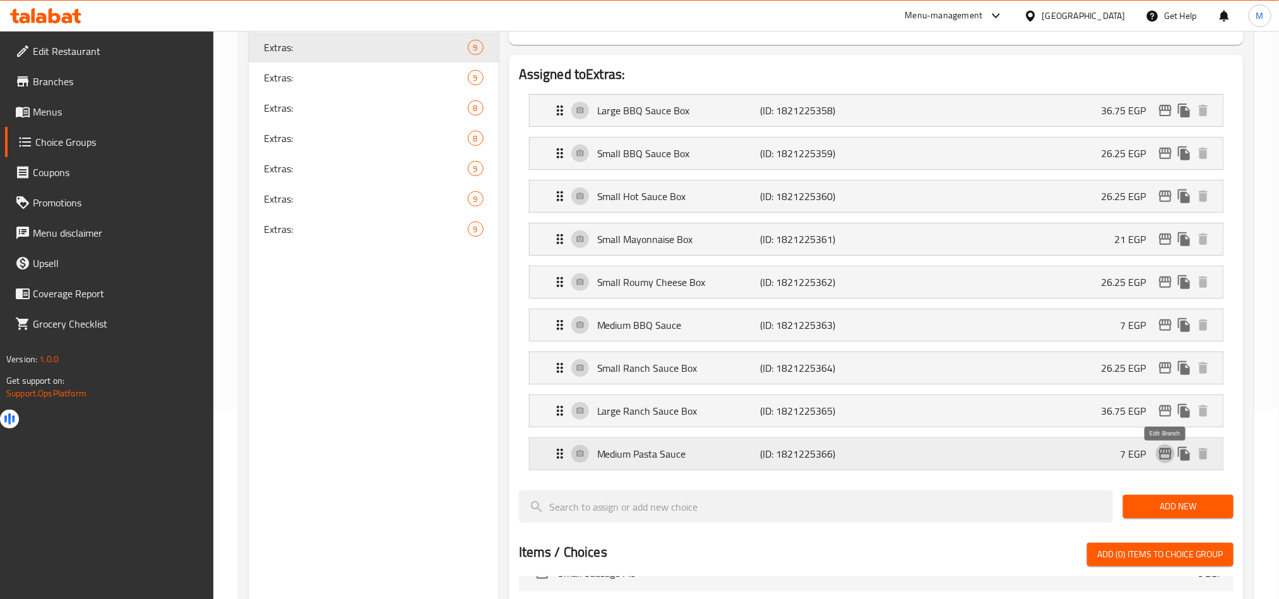
click at [1163, 461] on icon "edit" at bounding box center [1164, 453] width 15 height 15
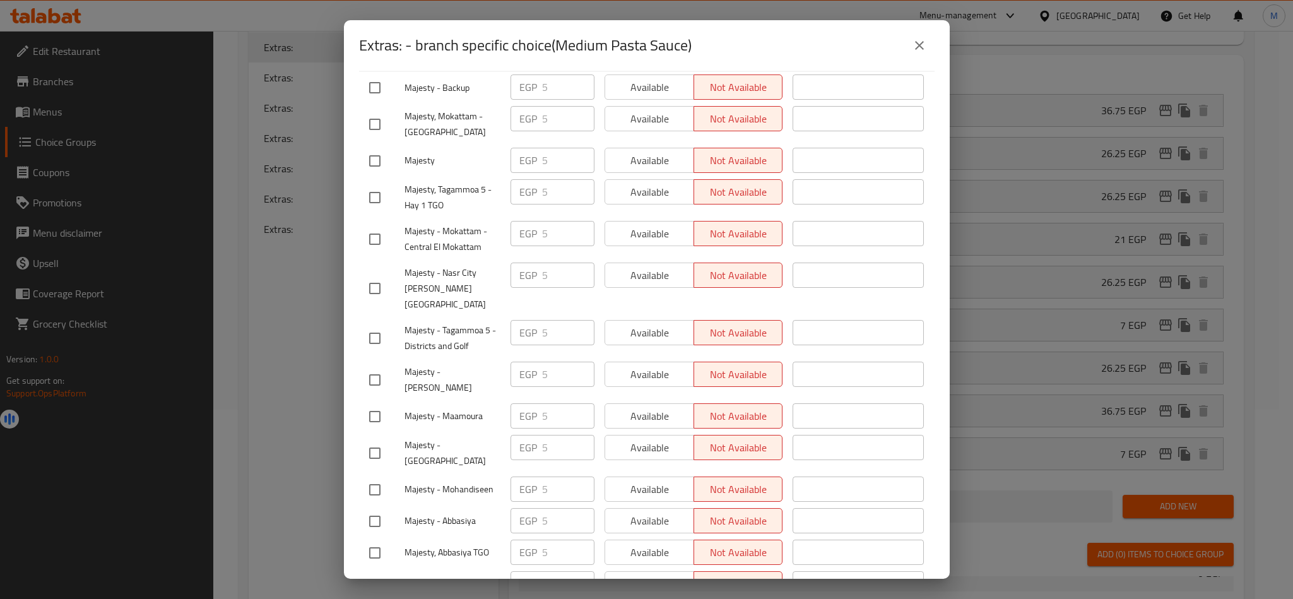
scroll to position [321, 0]
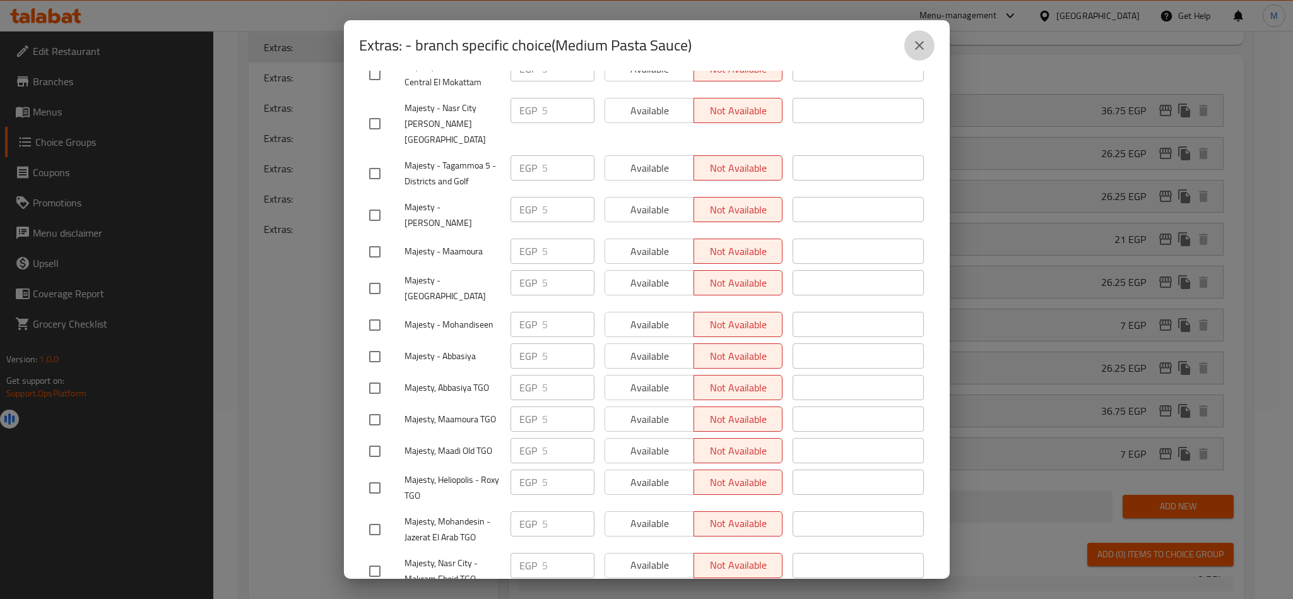
click at [909, 38] on button "close" at bounding box center [919, 45] width 30 height 30
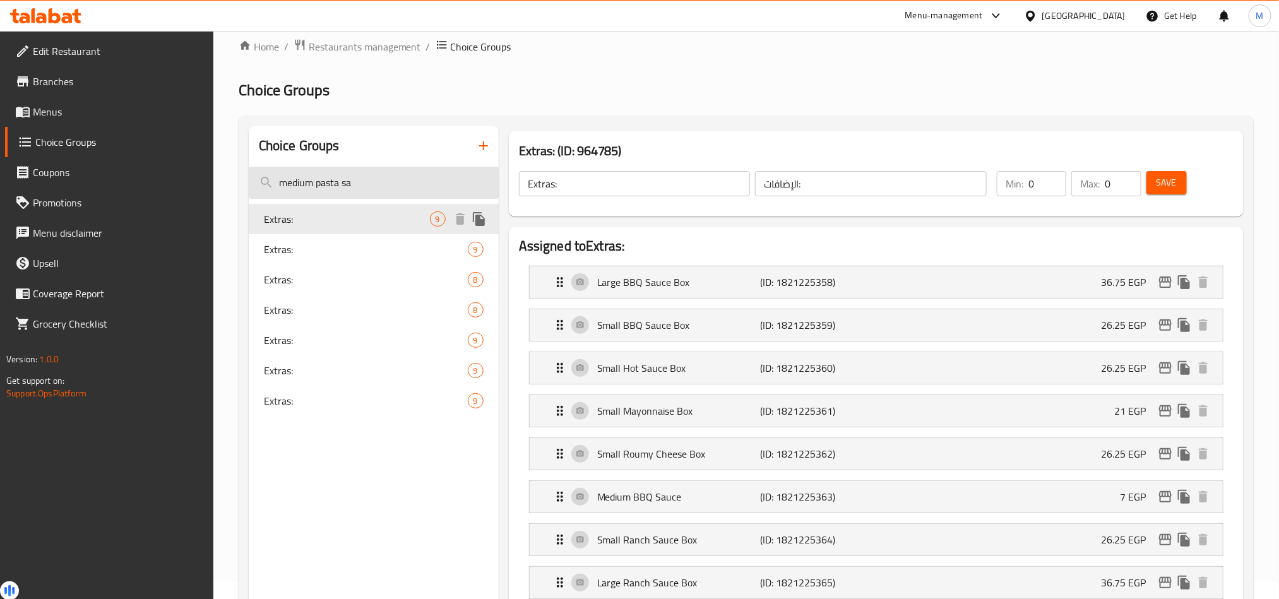
scroll to position [6, 0]
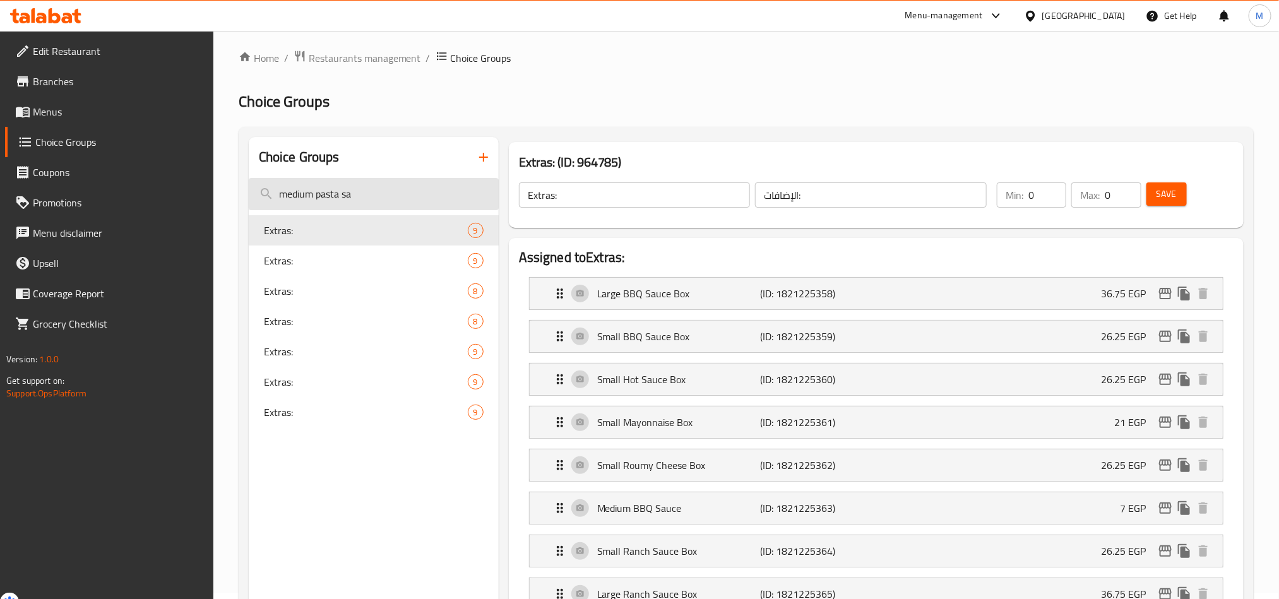
click at [368, 197] on input "medium pasta sa" at bounding box center [374, 194] width 250 height 32
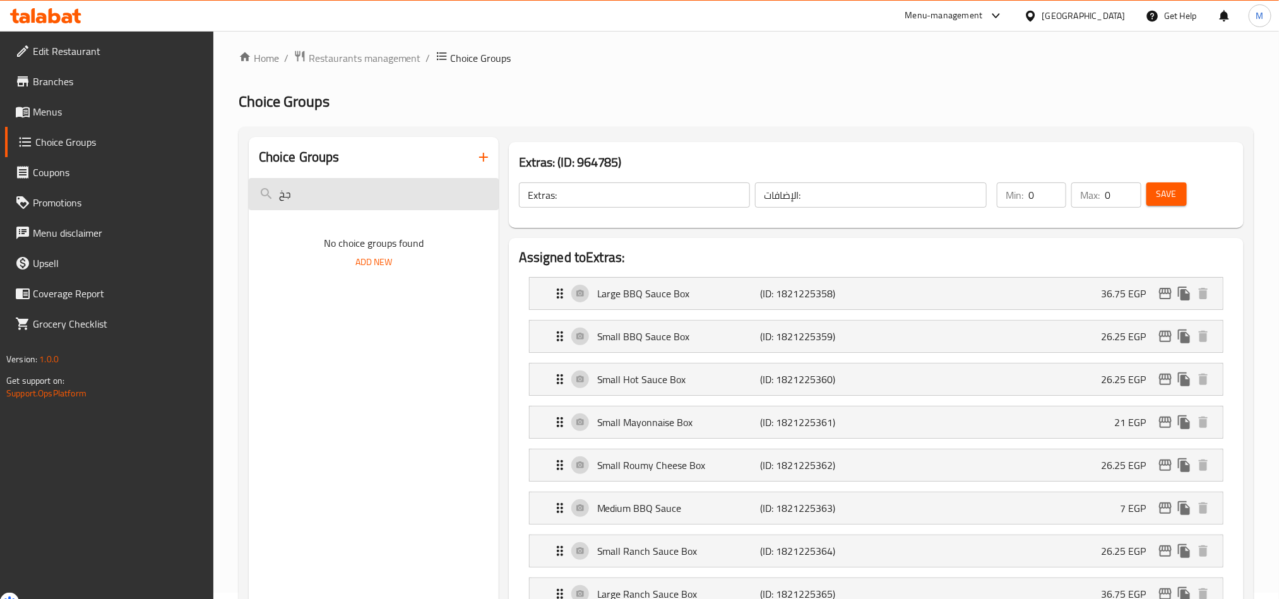
type input "ج"
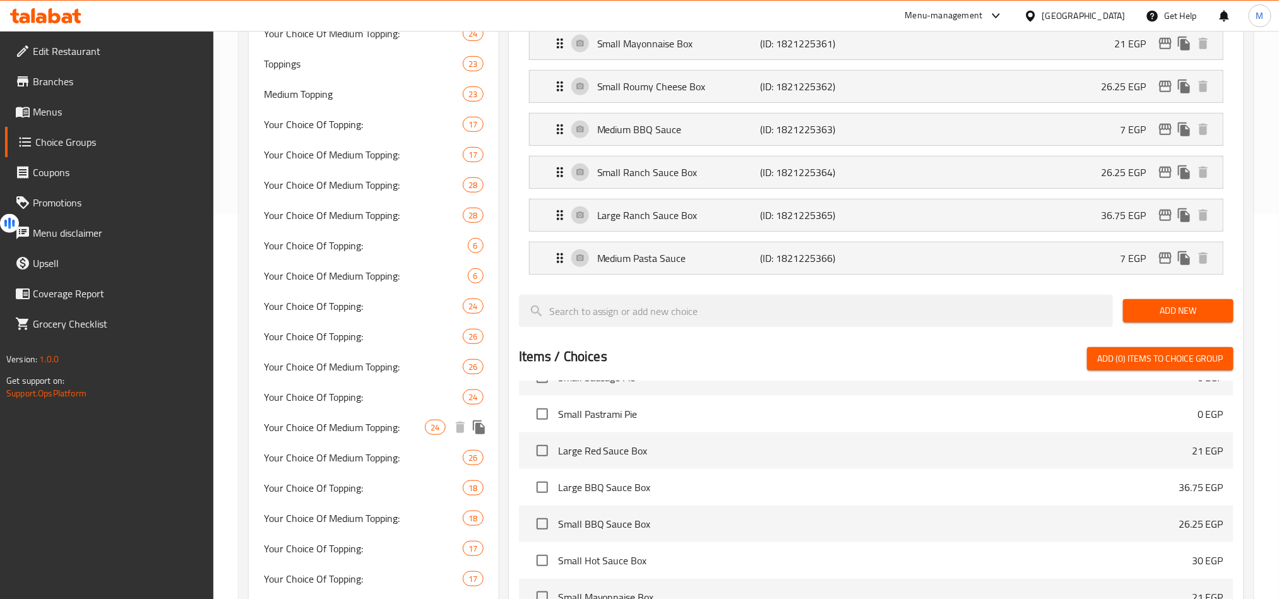
scroll to position [669, 0]
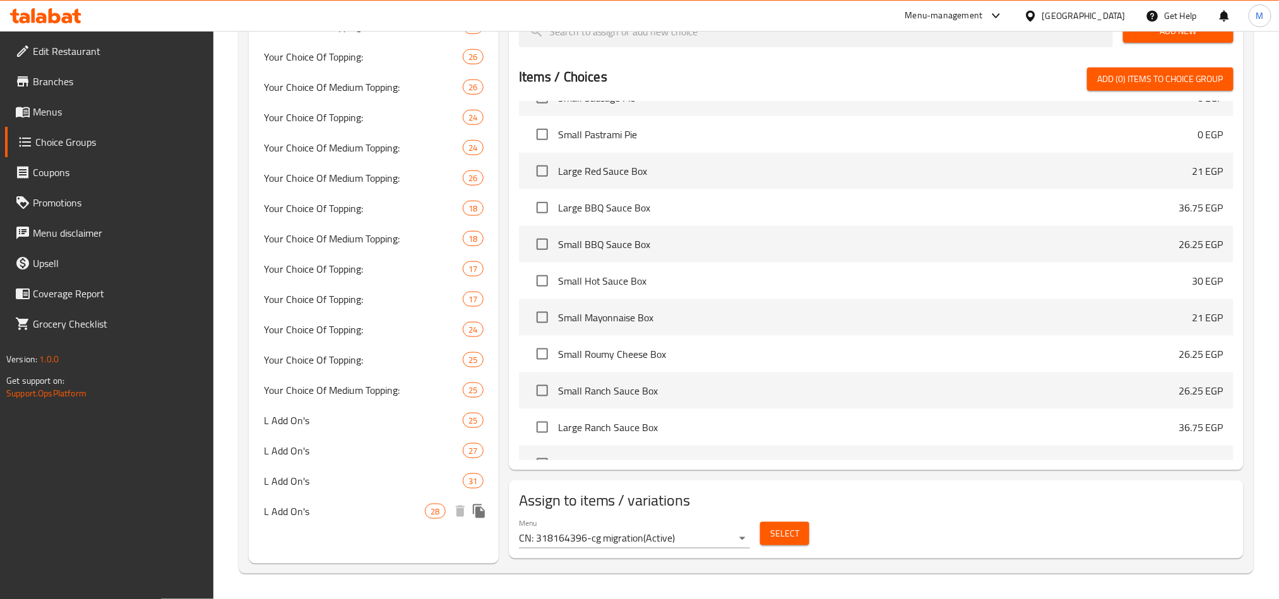
type input "pizza sauce"
click at [339, 496] on div "L Add On's 28" at bounding box center [374, 511] width 250 height 30
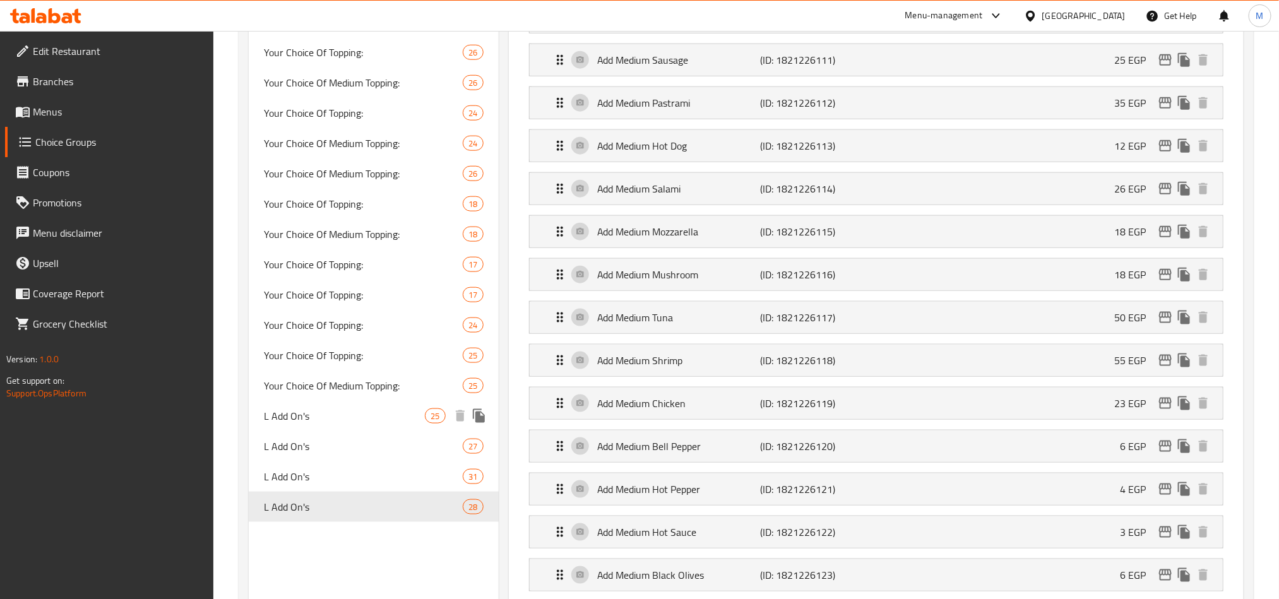
type input "L Add On's"
type input "الإضافات كبير:"
type input "28"
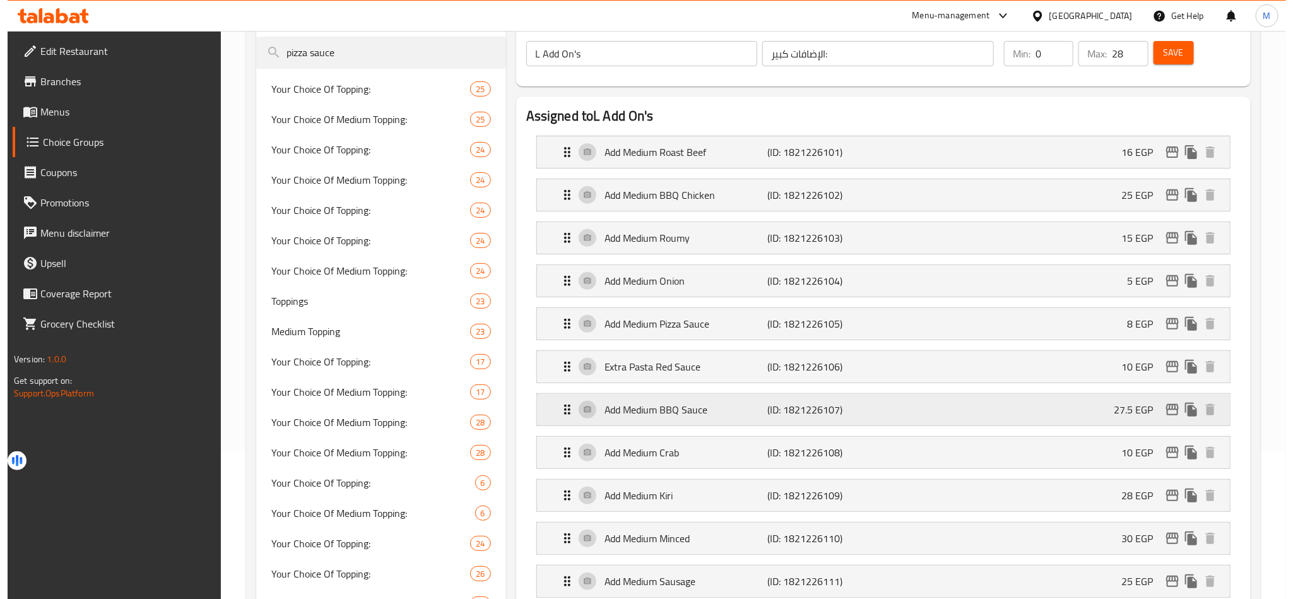
scroll to position [101, 0]
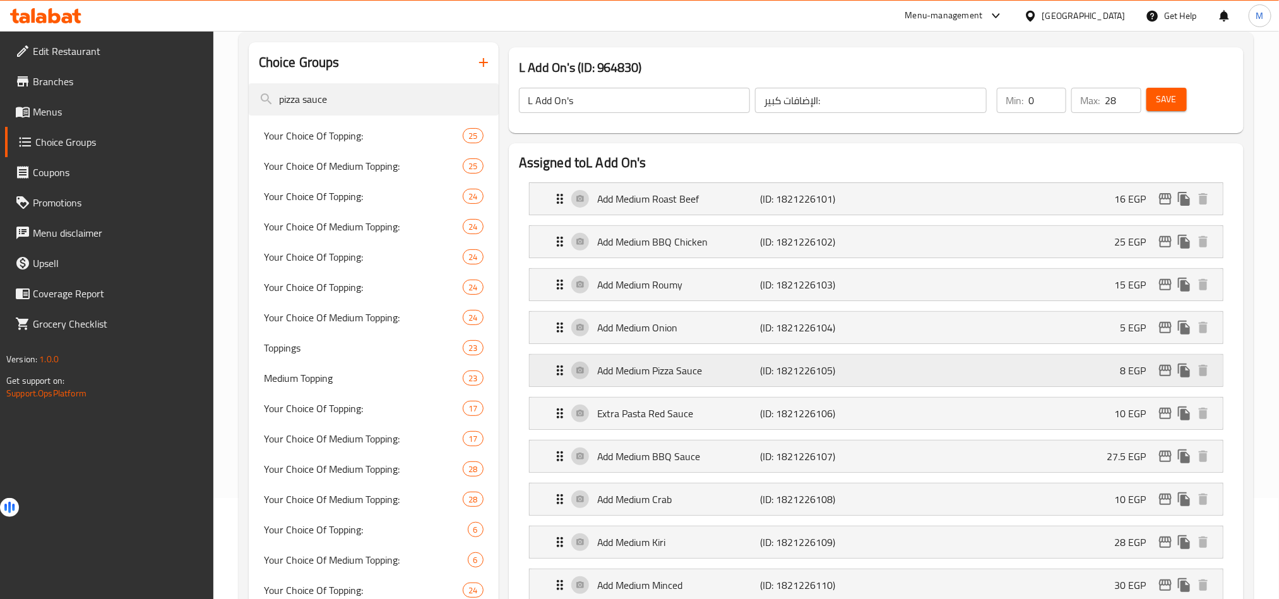
click at [1168, 370] on icon "edit" at bounding box center [1165, 370] width 13 height 11
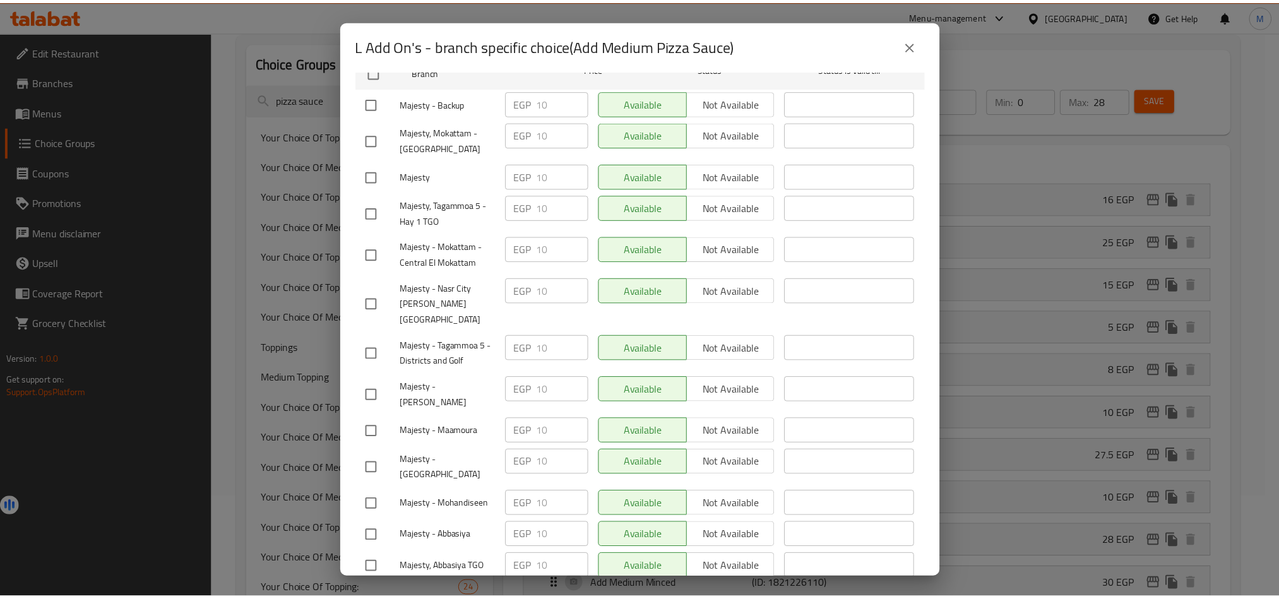
scroll to position [321, 0]
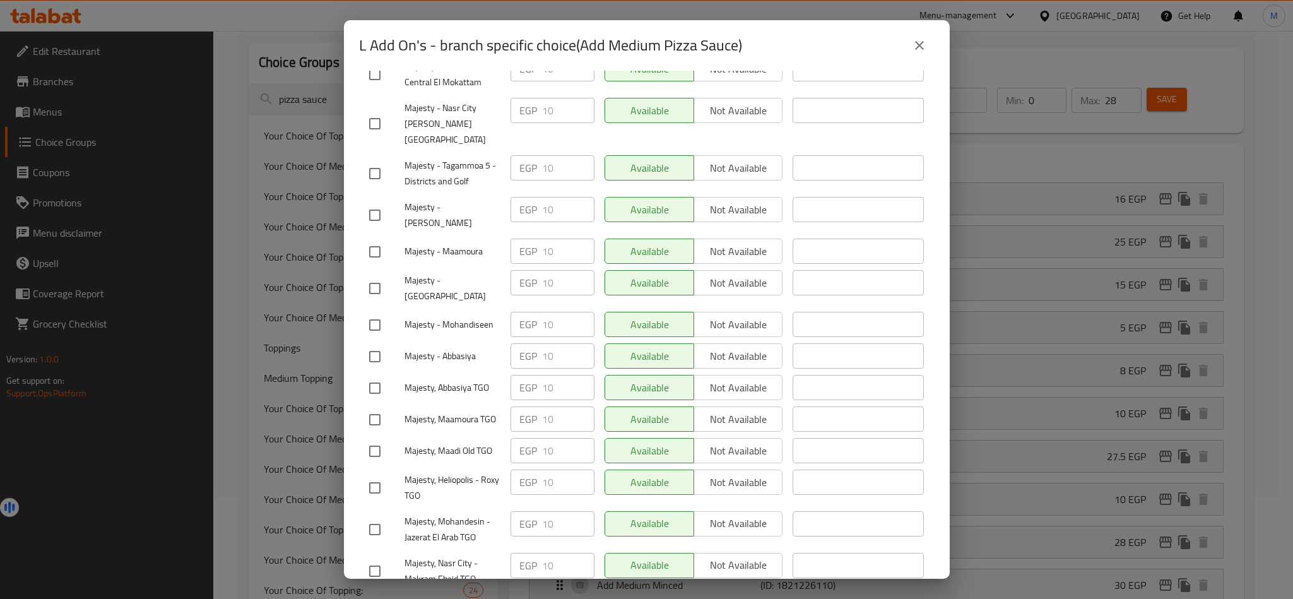
click at [924, 47] on icon "close" at bounding box center [919, 45] width 15 height 15
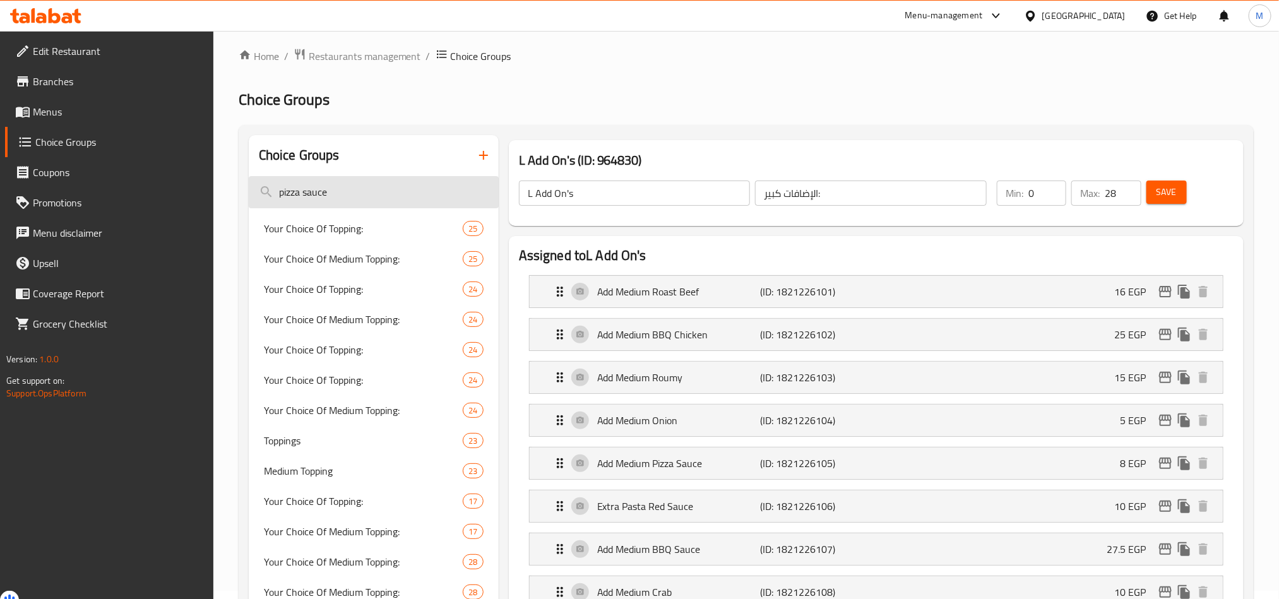
scroll to position [0, 0]
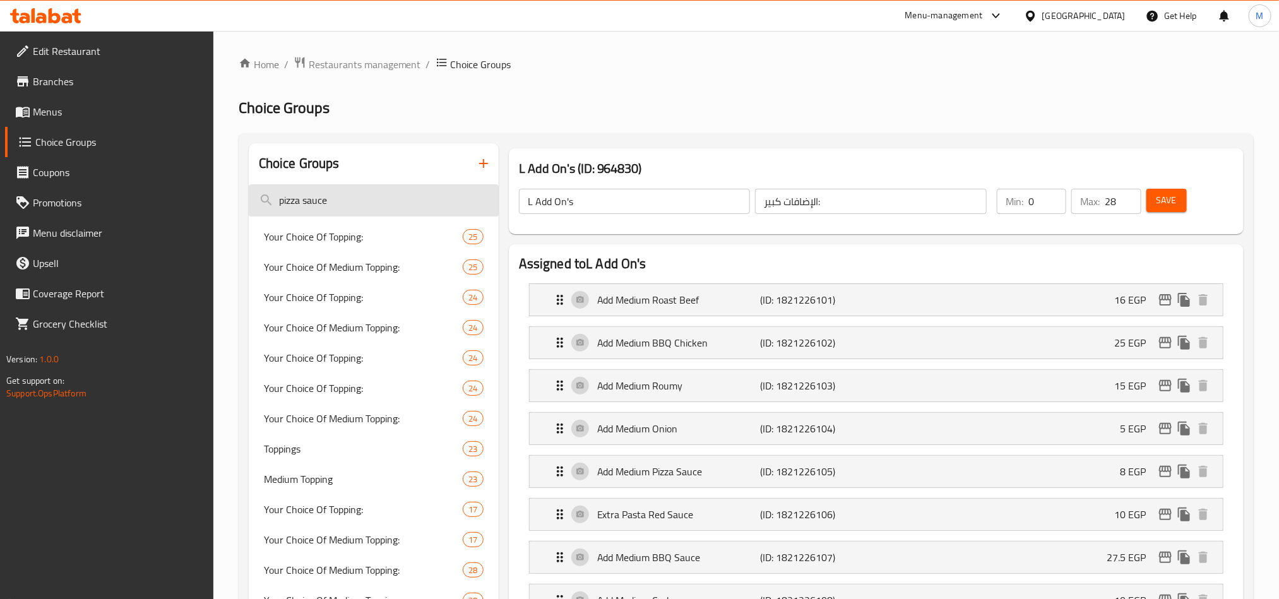
click at [328, 199] on input "pizza sauce" at bounding box center [374, 200] width 250 height 32
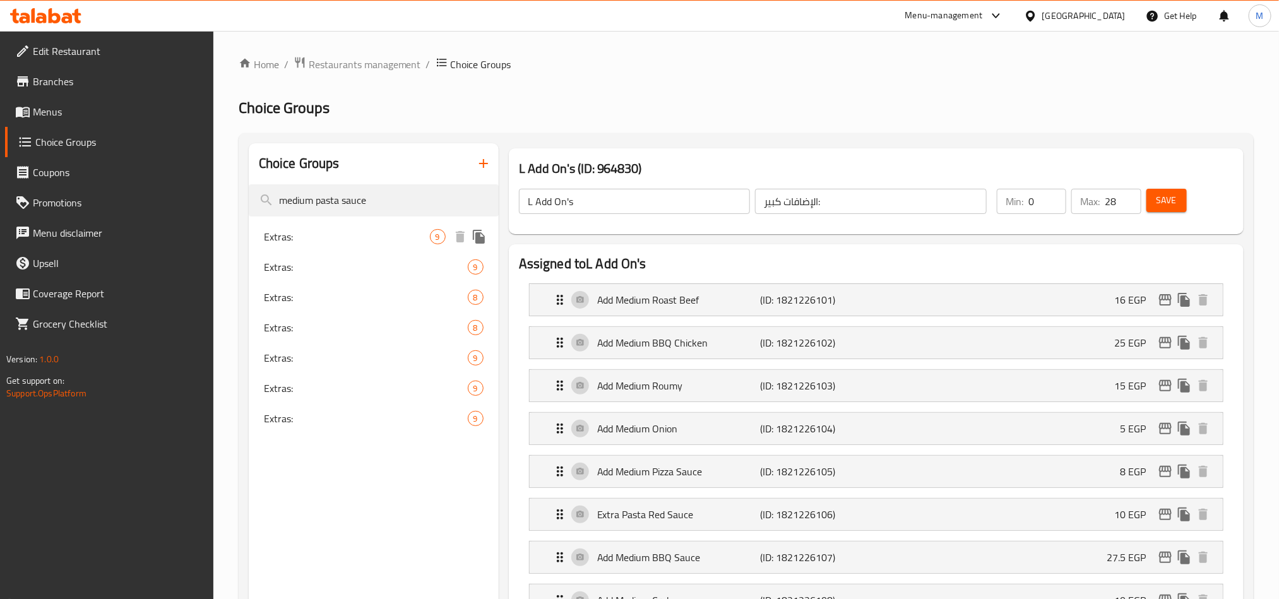
type input "medium pasta sauce"
click at [265, 235] on span "Extras:" at bounding box center [347, 236] width 166 height 15
type input "Extras:"
type input "الإضافات:"
type input "0"
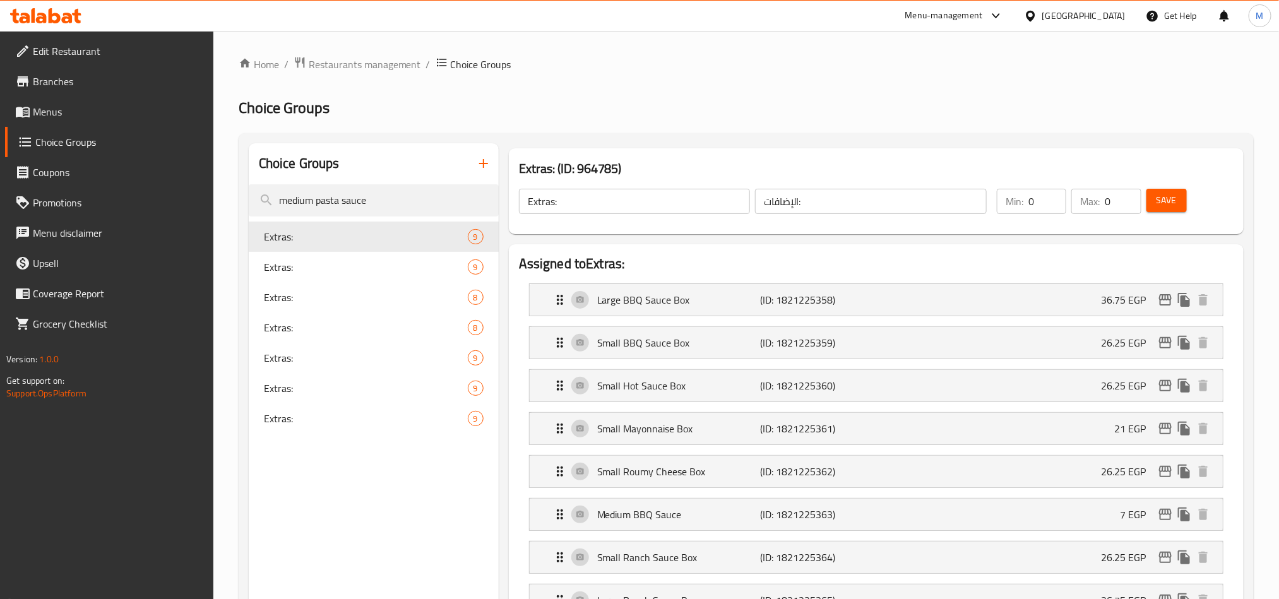
scroll to position [284, 0]
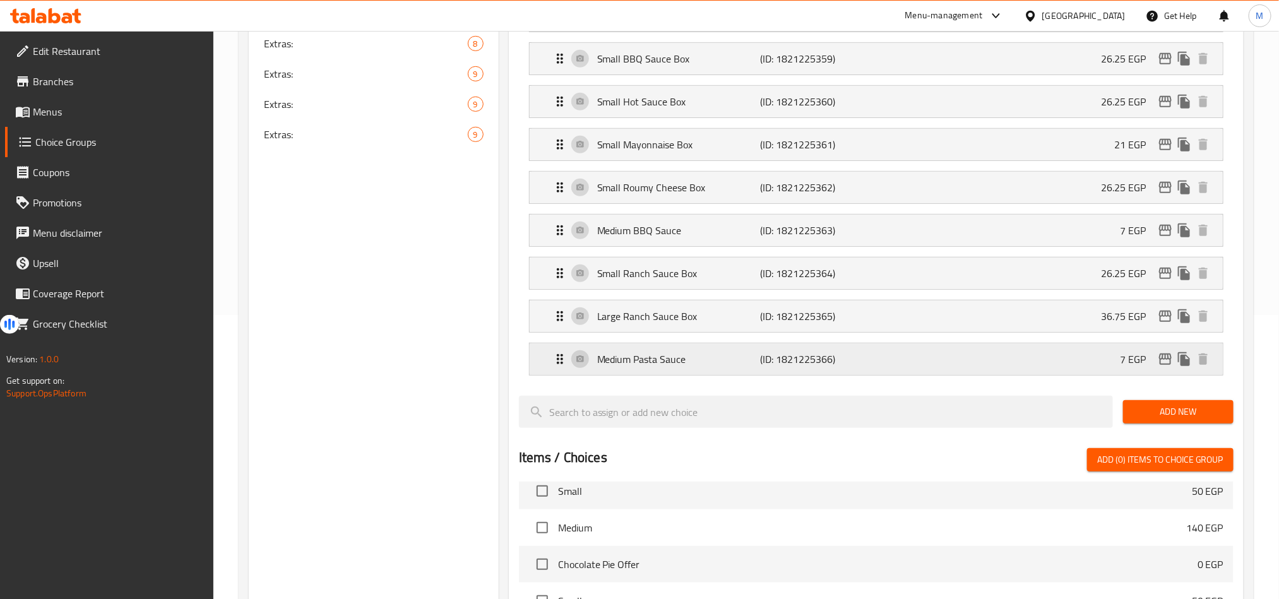
click at [674, 360] on p "Medium Pasta Sauce" at bounding box center [678, 358] width 163 height 15
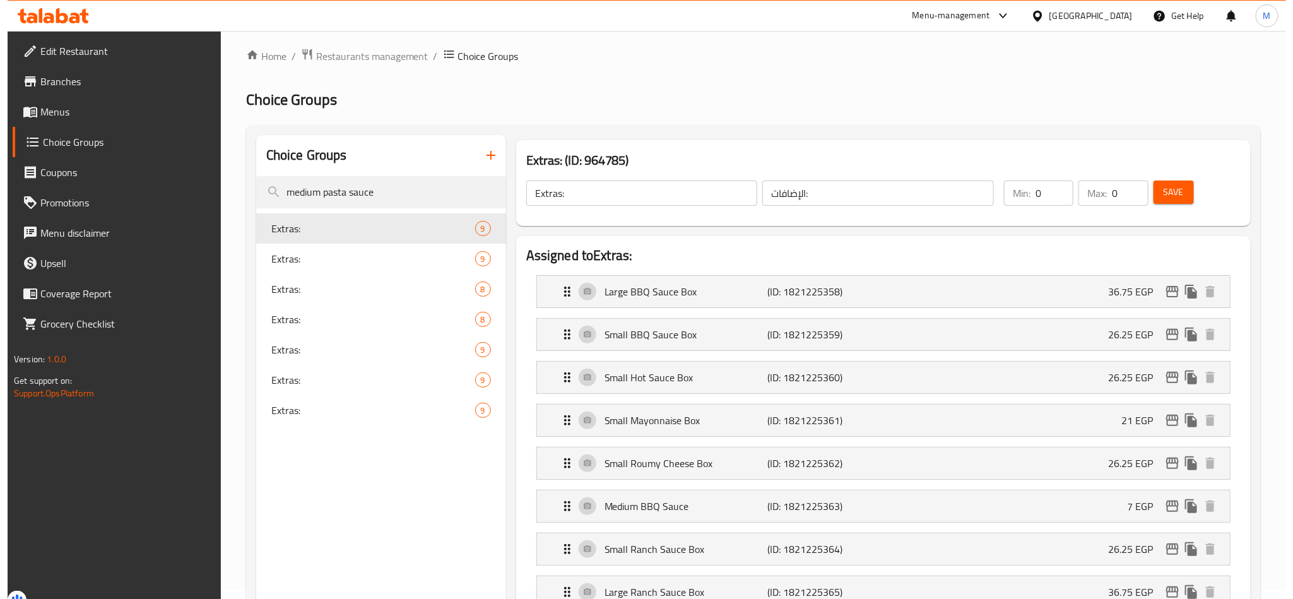
scroll to position [387, 0]
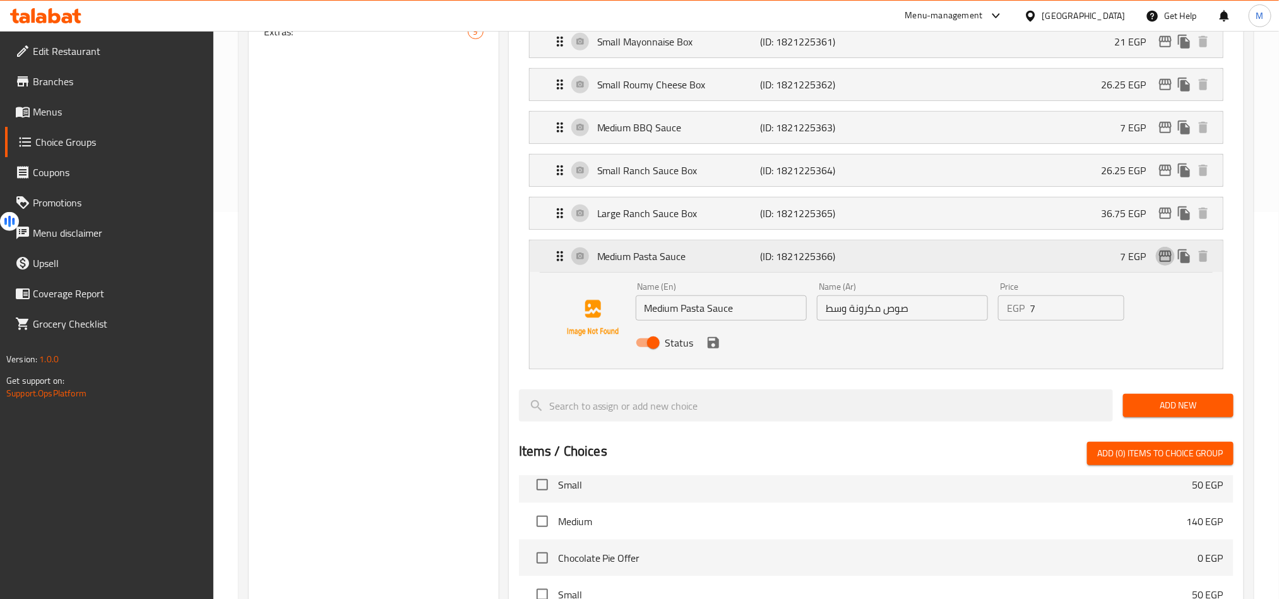
click at [1162, 257] on icon "edit" at bounding box center [1165, 256] width 13 height 11
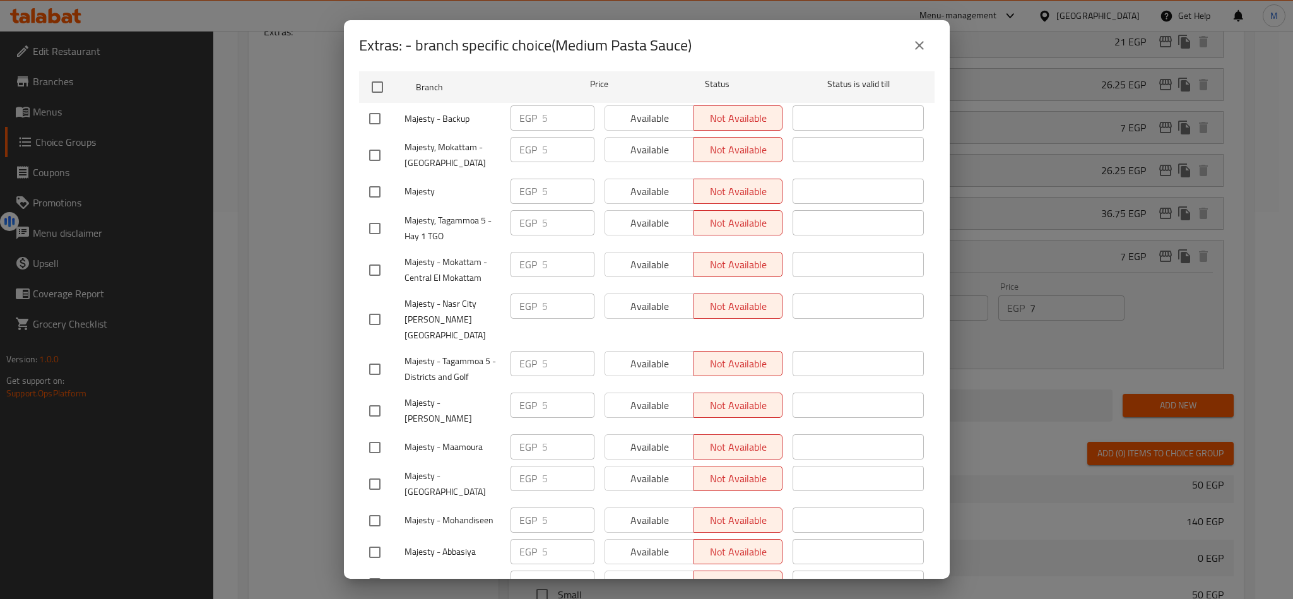
scroll to position [189, 0]
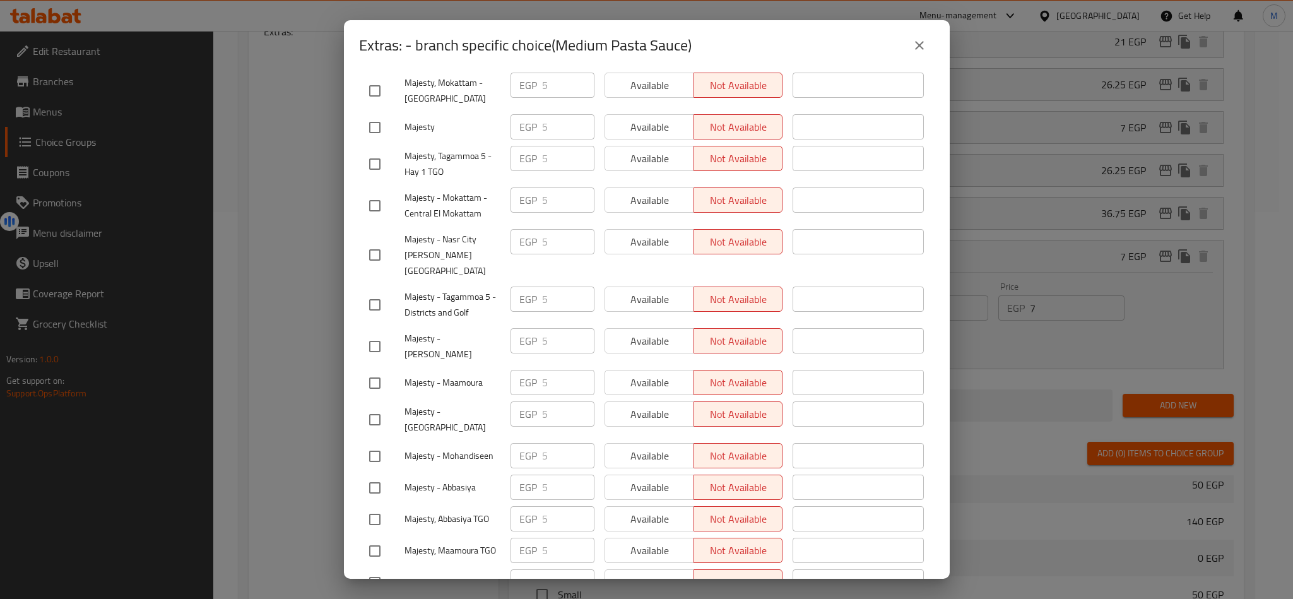
click at [923, 42] on icon "close" at bounding box center [919, 45] width 9 height 9
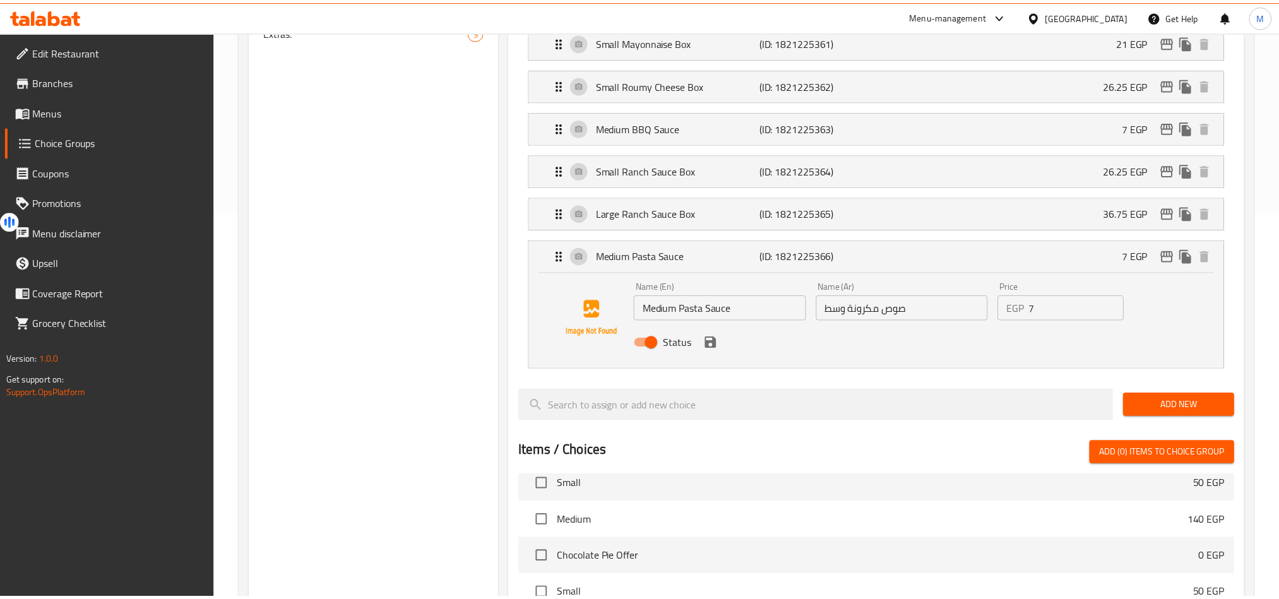
scroll to position [0, 0]
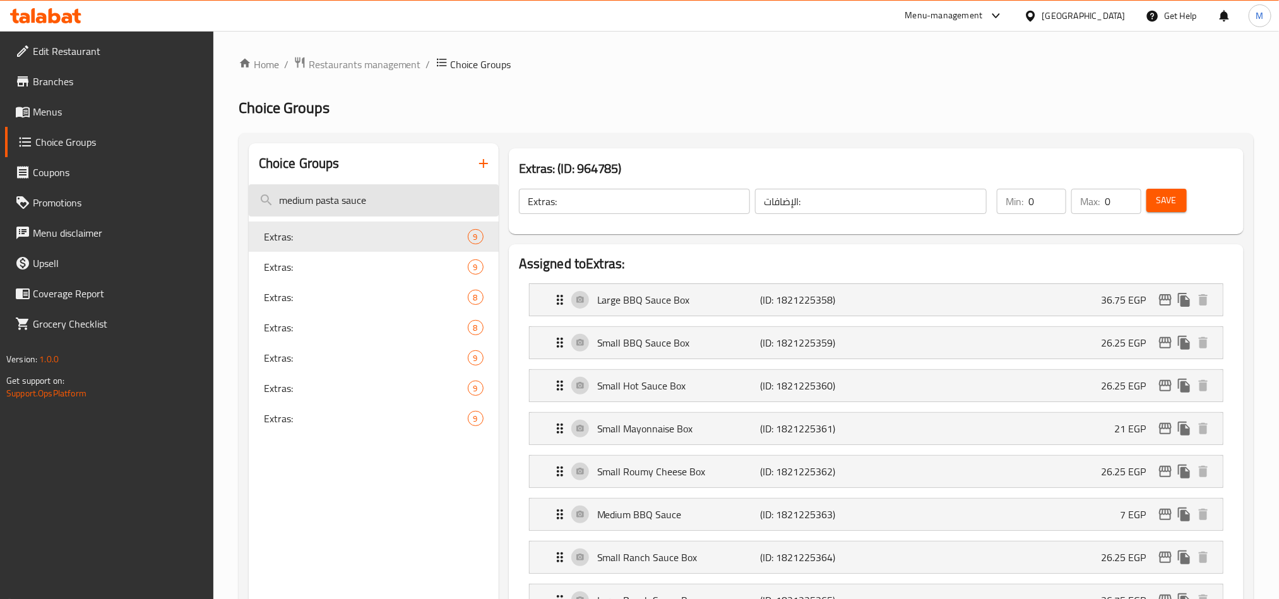
click at [377, 194] on input "medium pasta sauce" at bounding box center [374, 200] width 250 height 32
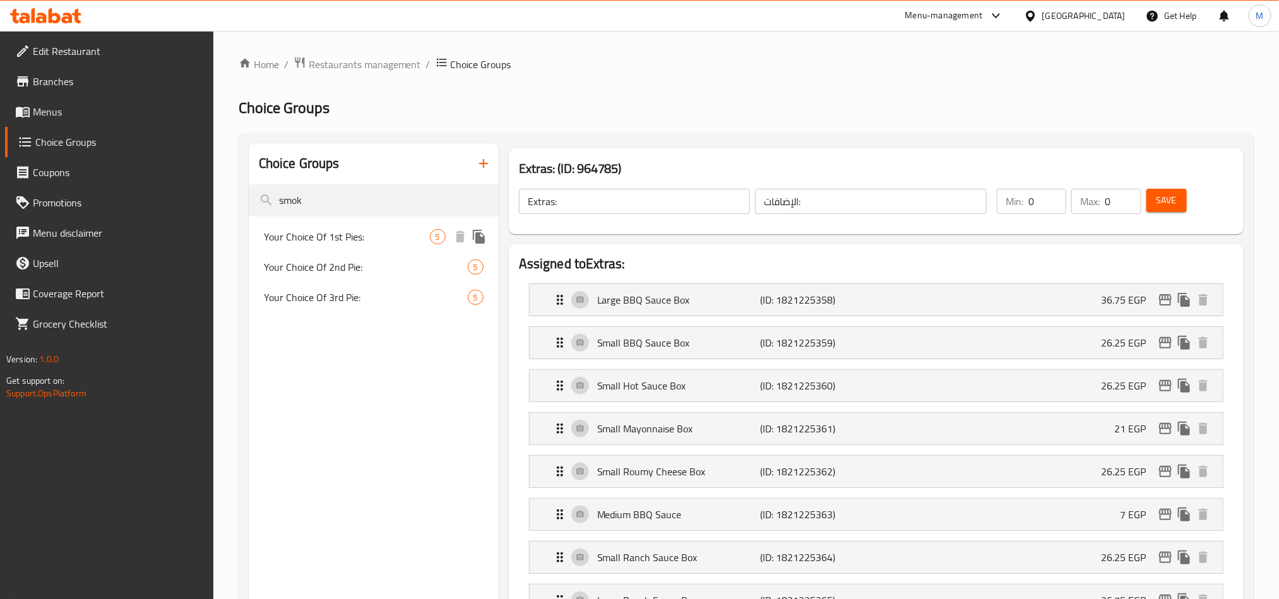
type input "smok"
click at [377, 232] on span "Your Choice Of 1st Pies:" at bounding box center [347, 236] width 166 height 15
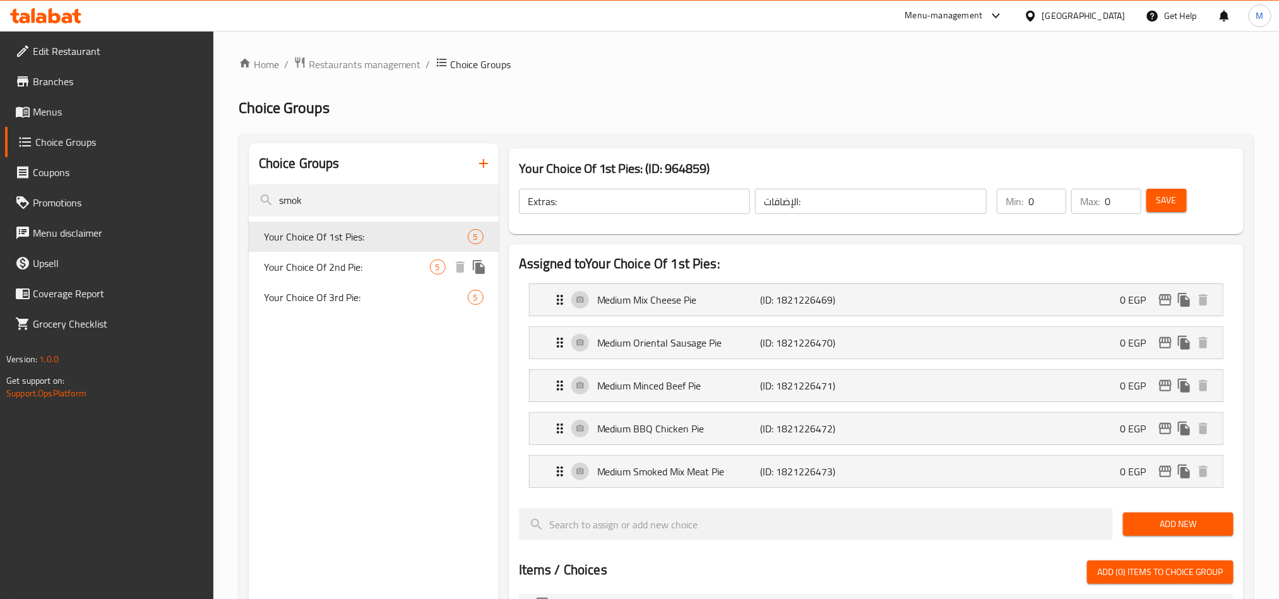
type input "Your Choice Of 1st Pies:"
type input "اختيارك من فطيرة [DEMOGRAPHIC_DATA]:"
type input "1"
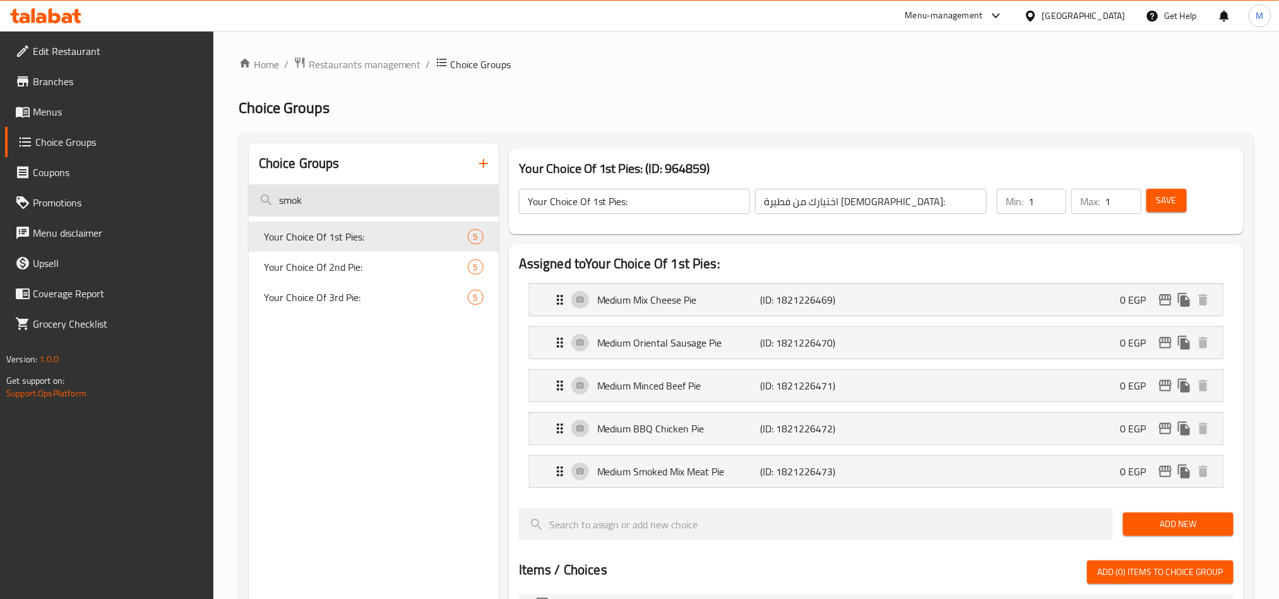
click at [370, 193] on input "smok" at bounding box center [374, 200] width 250 height 32
type input "سموك"
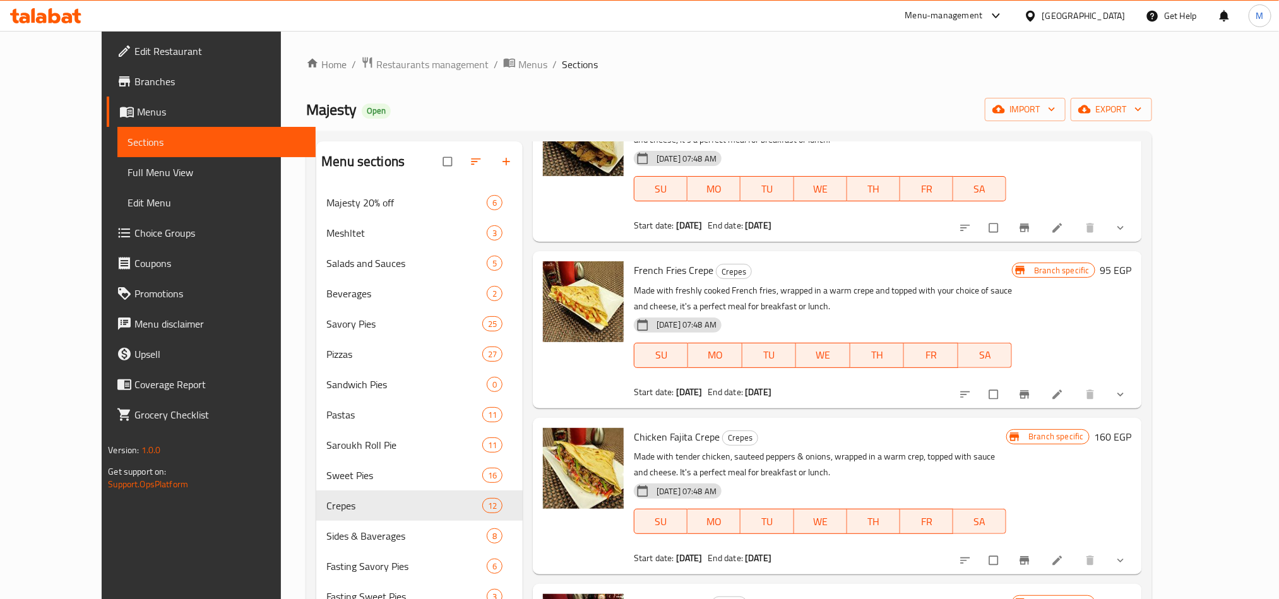
scroll to position [189, 0]
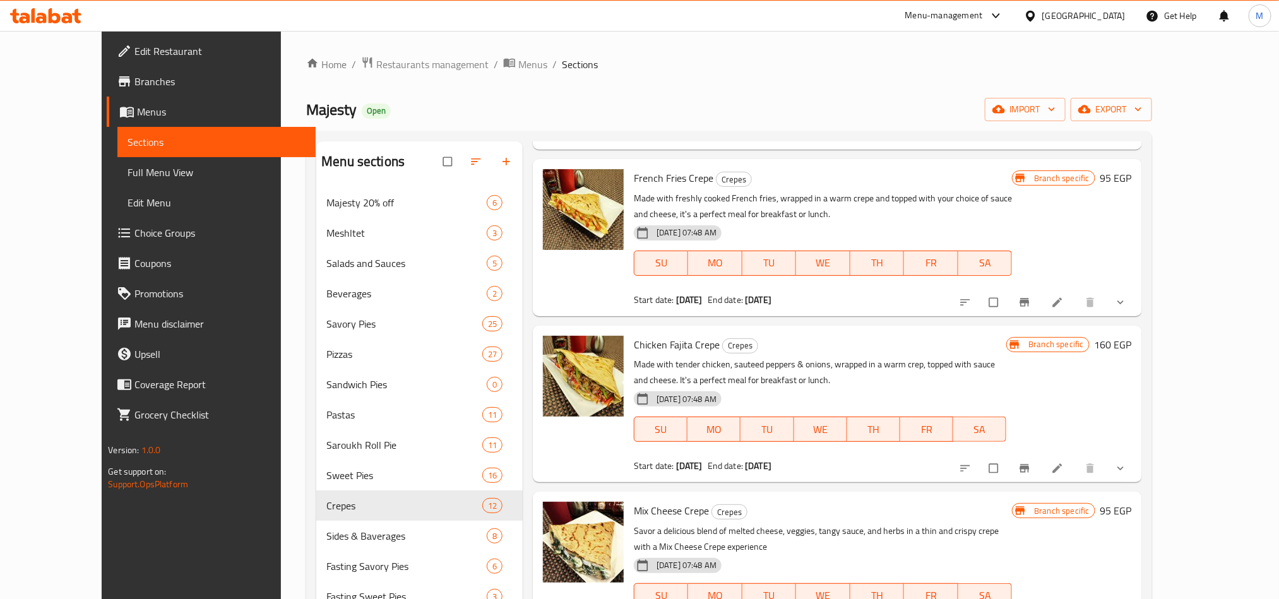
click at [1126, 309] on icon "show more" at bounding box center [1120, 302] width 13 height 13
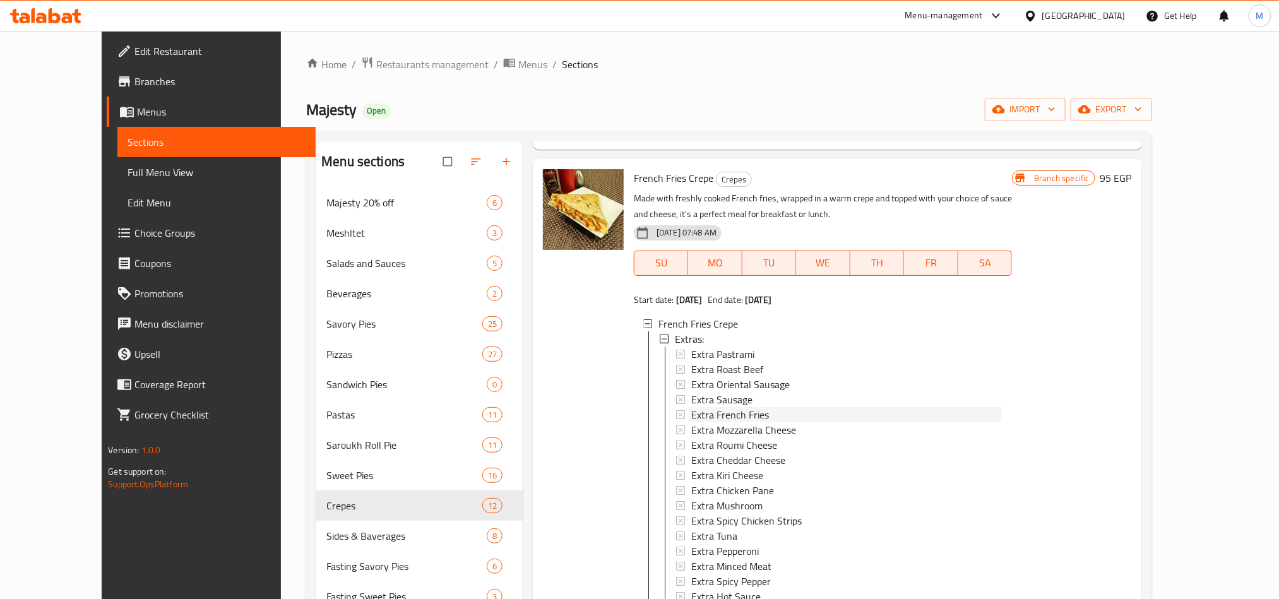
click at [738, 410] on span "Extra French Fries" at bounding box center [730, 414] width 78 height 15
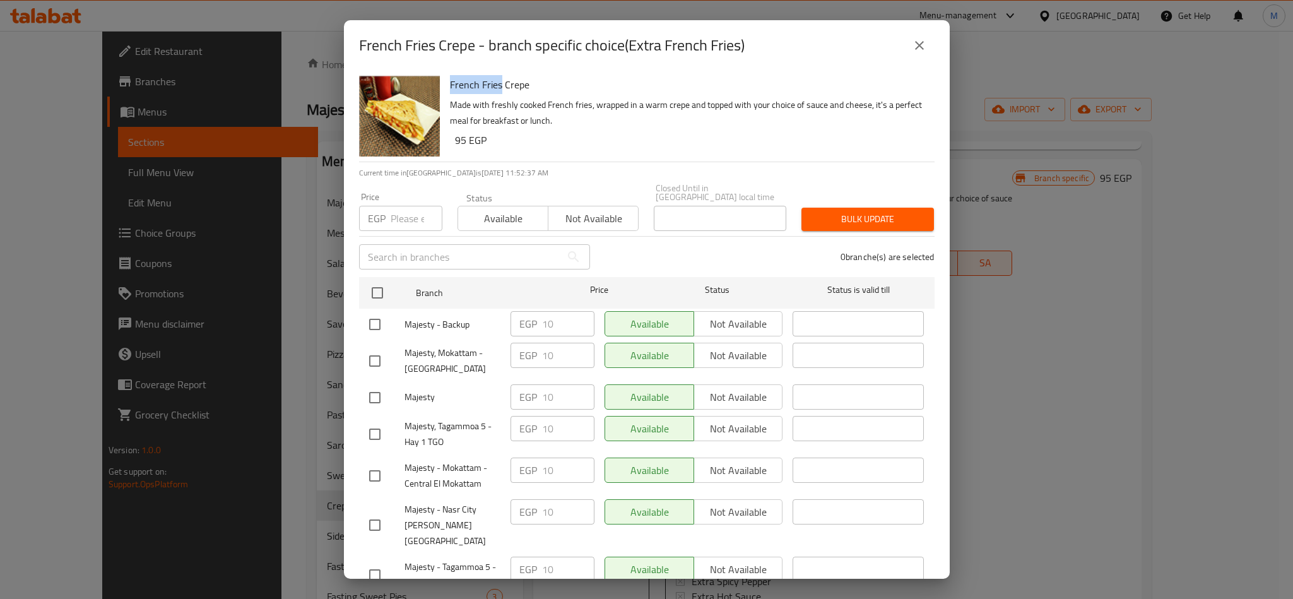
drag, startPoint x: 500, startPoint y: 85, endPoint x: 451, endPoint y: 78, distance: 49.2
click at [451, 78] on h6 "French Fries Crepe" at bounding box center [687, 85] width 475 height 18
copy h6 "French Fries"
click at [920, 40] on icon "close" at bounding box center [919, 45] width 15 height 15
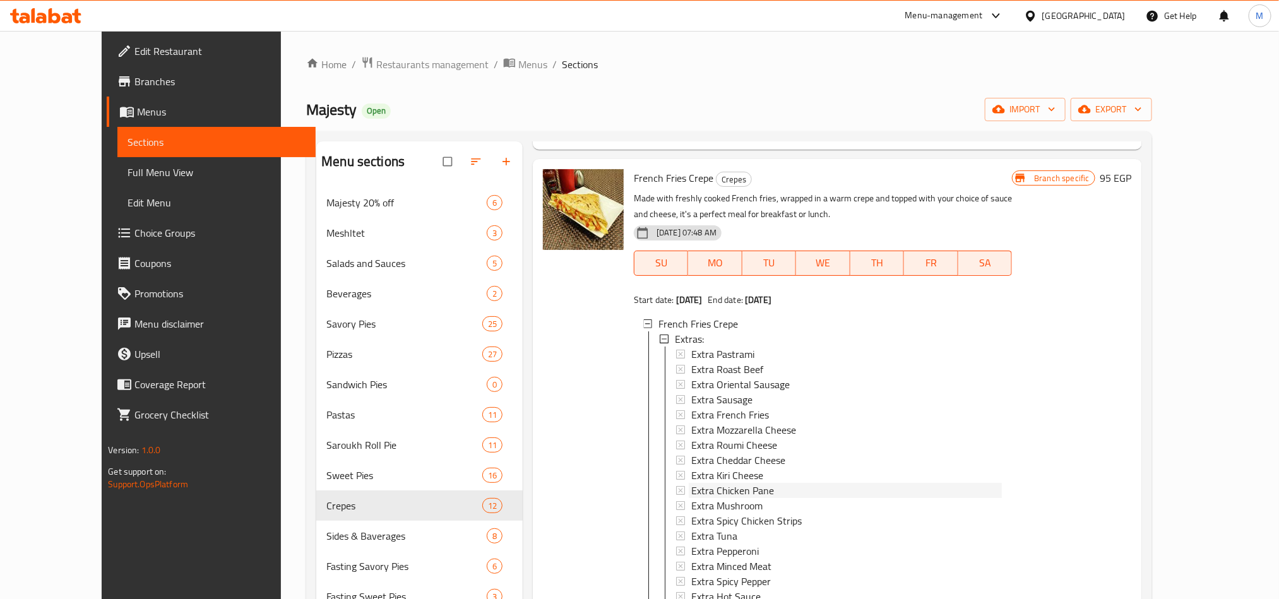
click at [750, 492] on div "Extra Chicken Pane" at bounding box center [846, 490] width 310 height 15
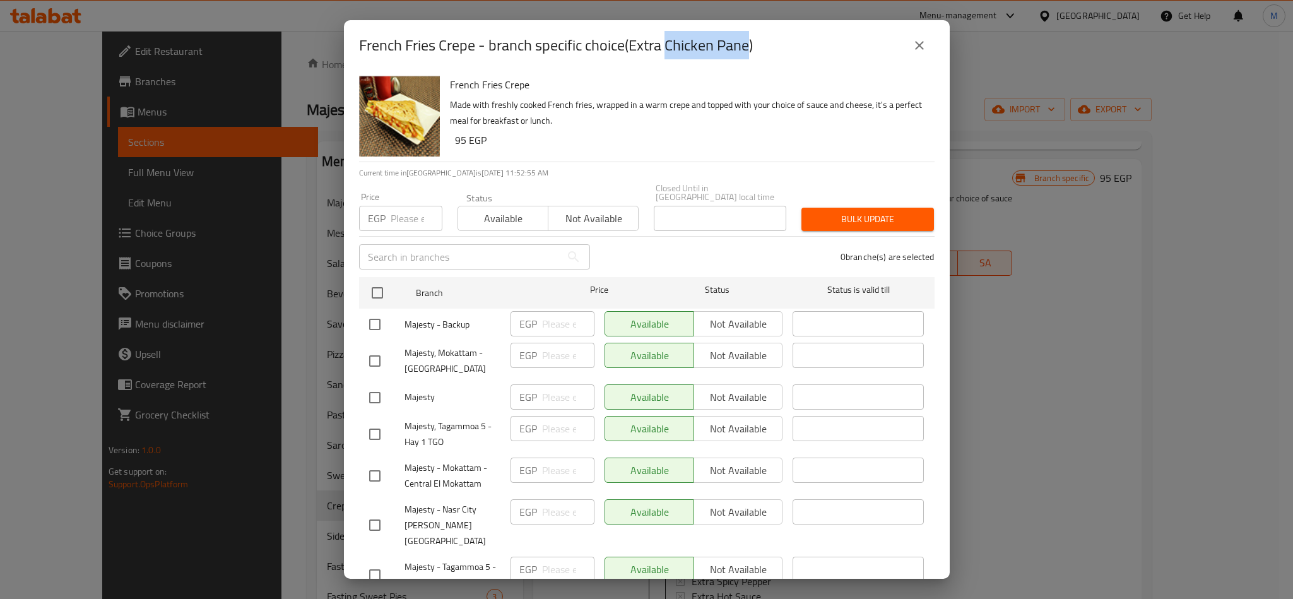
drag, startPoint x: 750, startPoint y: 45, endPoint x: 670, endPoint y: 49, distance: 79.6
click at [670, 49] on h2 "French Fries Crepe - branch specific choice(Extra Chicken Pane)" at bounding box center [556, 45] width 394 height 20
copy h2 "Chicken Pane"
click at [930, 40] on button "close" at bounding box center [919, 45] width 30 height 30
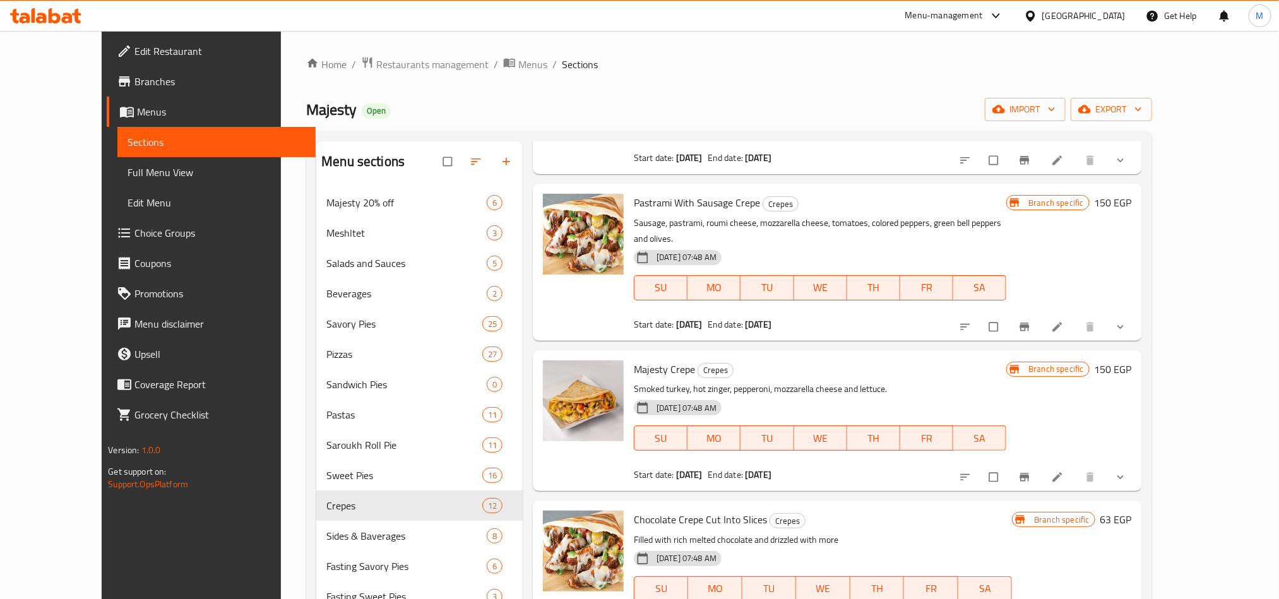
scroll to position [1609, 0]
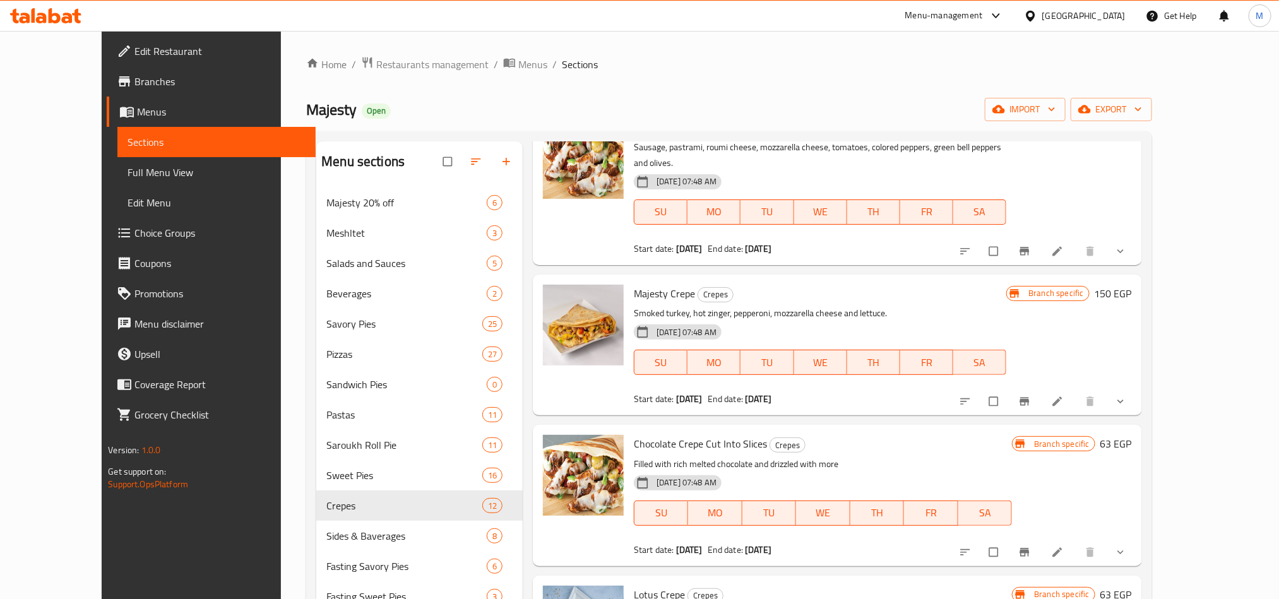
click at [1137, 538] on button "show more" at bounding box center [1121, 552] width 30 height 28
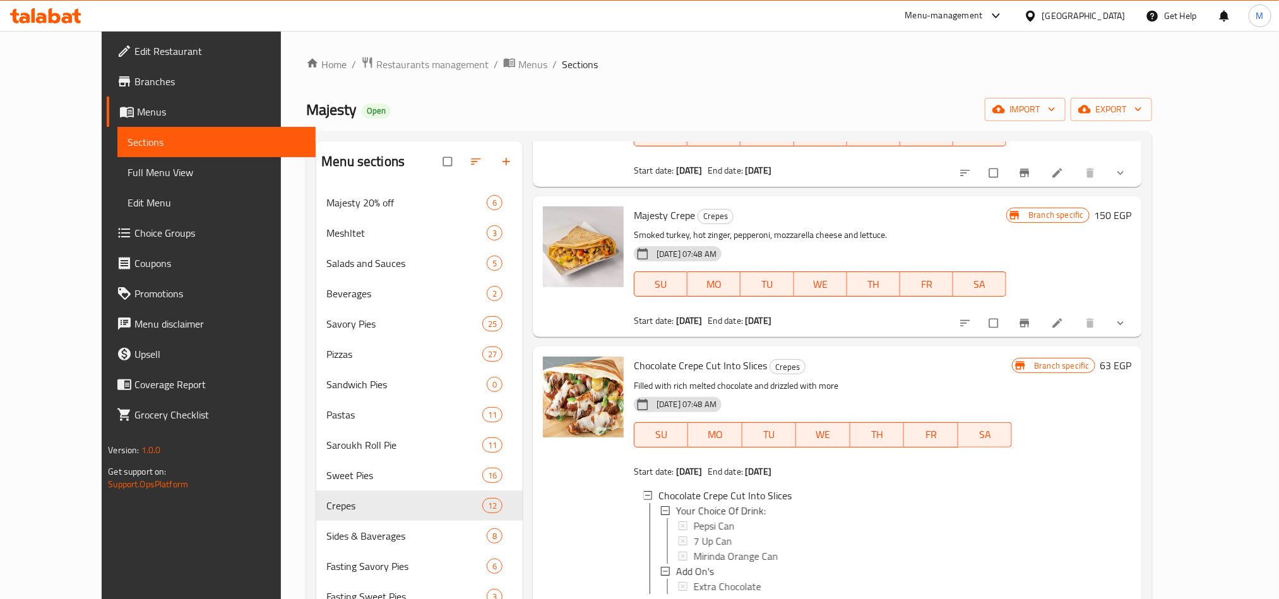
scroll to position [1695, 0]
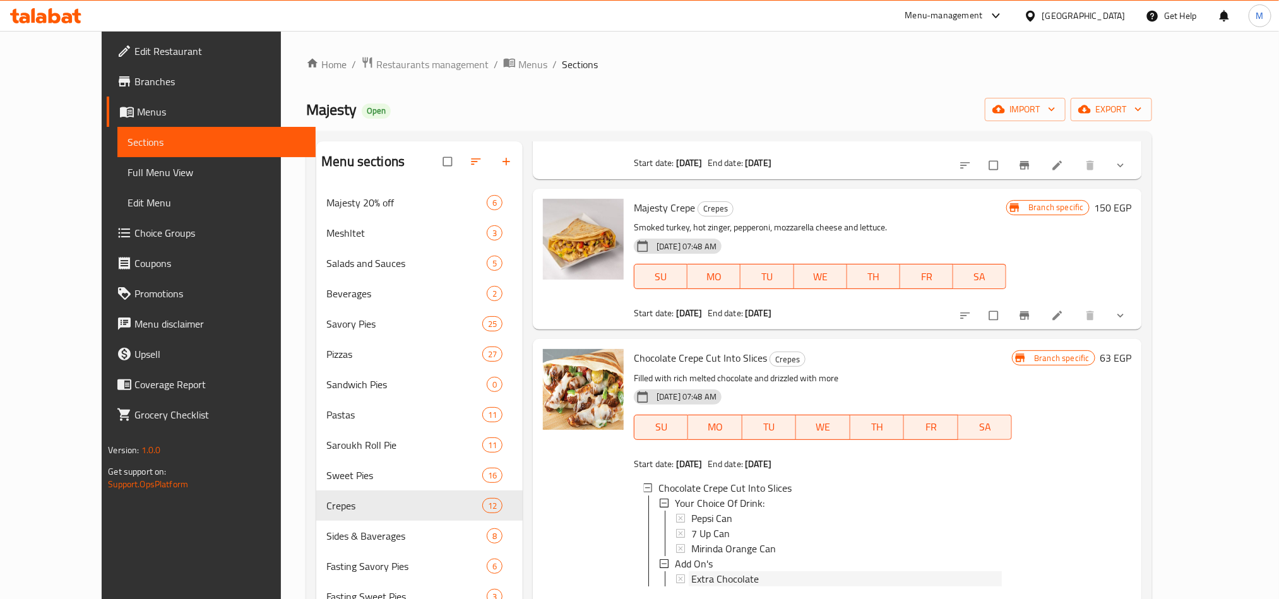
click at [733, 571] on div "Extra Chocolate" at bounding box center [846, 578] width 310 height 15
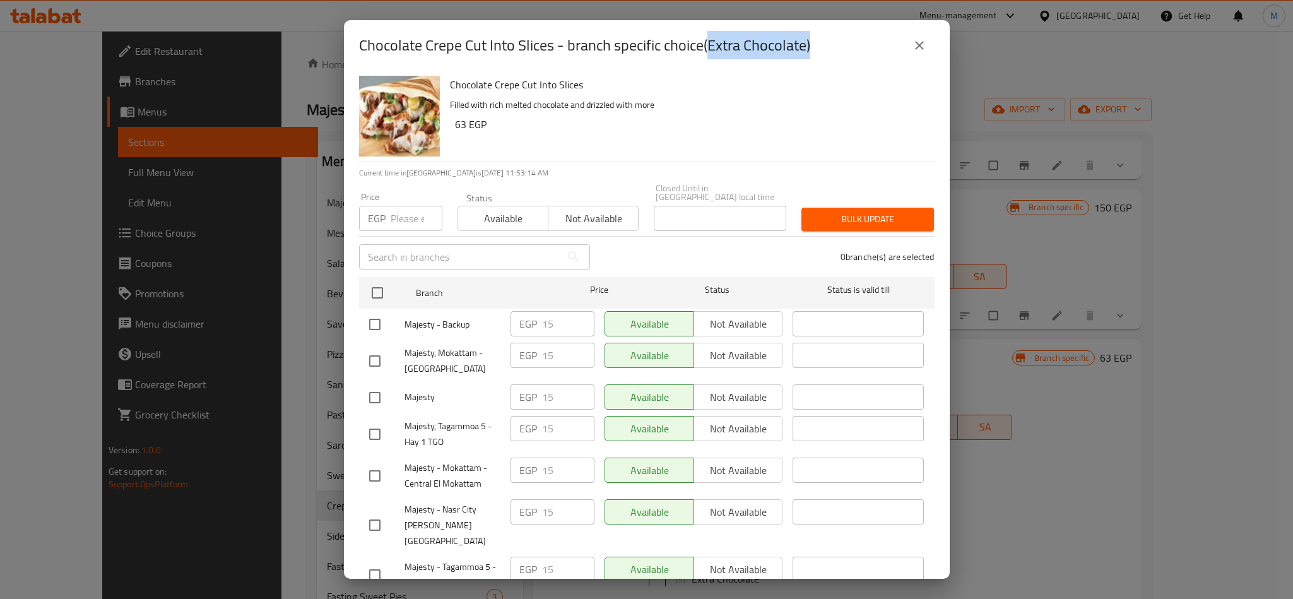
drag, startPoint x: 811, startPoint y: 46, endPoint x: 710, endPoint y: 40, distance: 101.2
click at [710, 40] on h2 "Chocolate Crepe Cut Into Slices - branch specific choice(Extra Chocolate)" at bounding box center [584, 45] width 451 height 20
copy h2 "Extra Chocolate)"
click at [920, 38] on icon "close" at bounding box center [919, 45] width 15 height 15
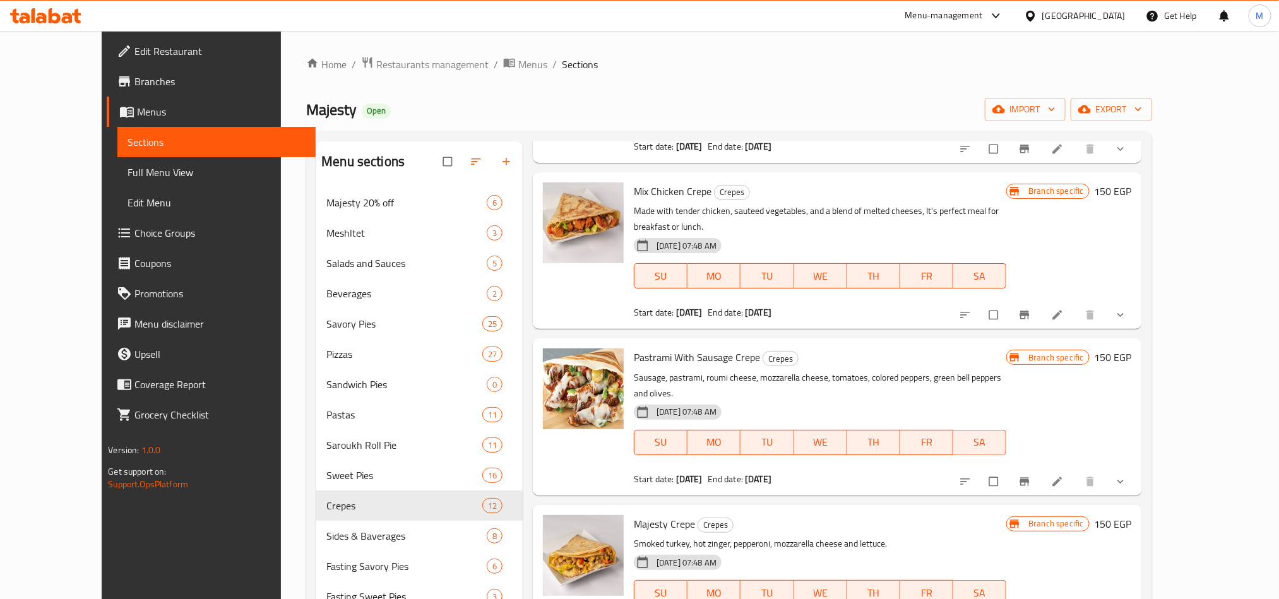
scroll to position [1032, 0]
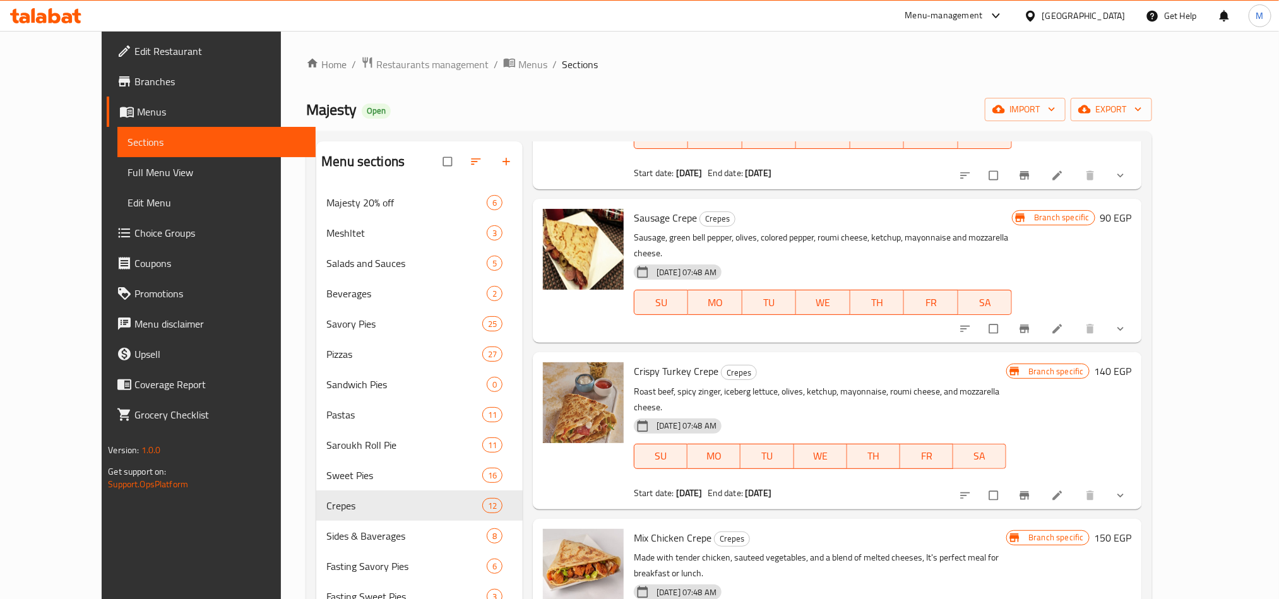
click at [1137, 483] on button "show more" at bounding box center [1121, 495] width 30 height 28
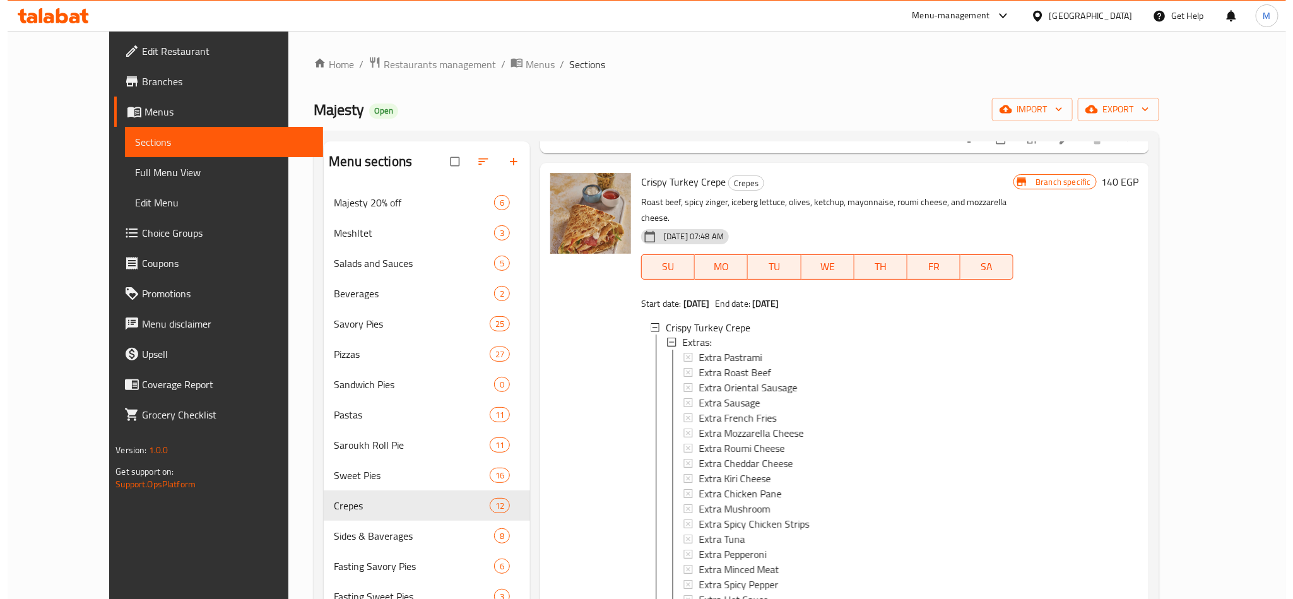
scroll to position [1316, 0]
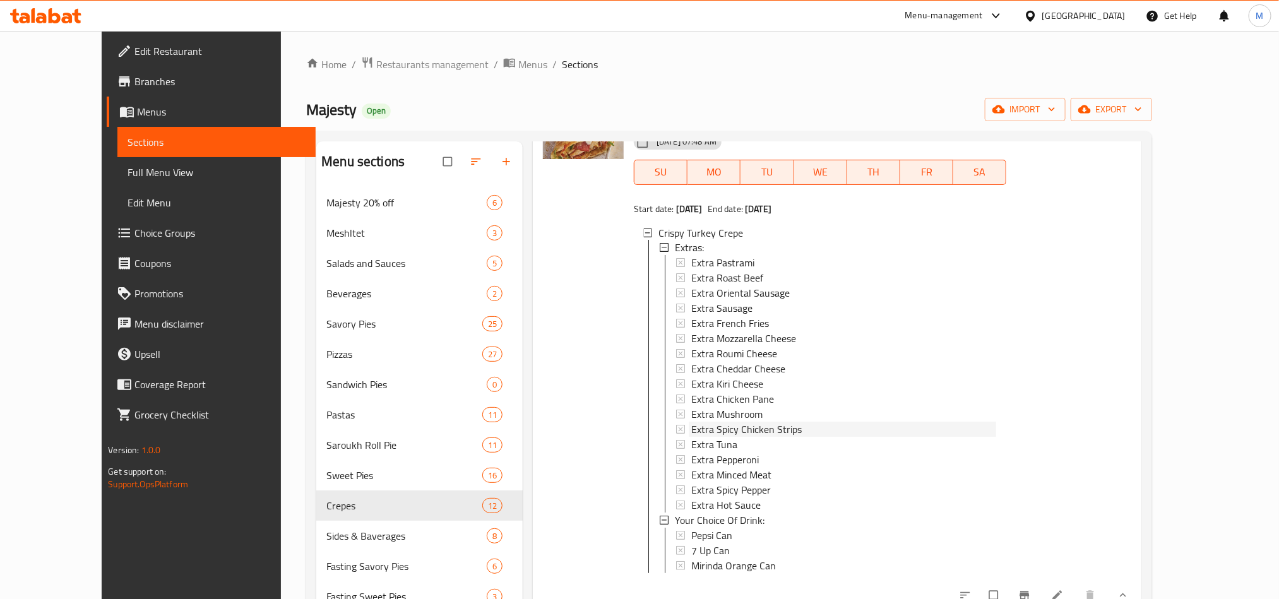
click at [774, 422] on span "Extra Spicy Chicken Strips" at bounding box center [746, 429] width 110 height 15
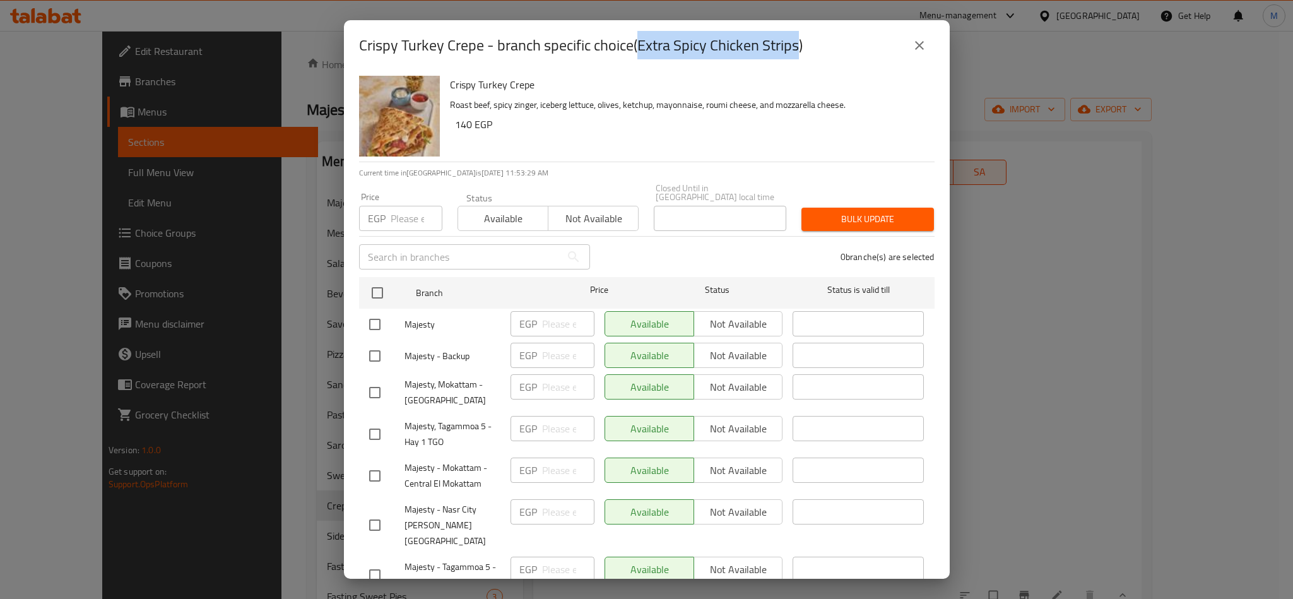
drag, startPoint x: 799, startPoint y: 42, endPoint x: 641, endPoint y: 40, distance: 158.4
click at [641, 40] on h2 "Crispy Turkey Crepe - branch specific choice(Extra Spicy Chicken Strips)" at bounding box center [581, 45] width 444 height 20
copy h2 "Extra Spicy Chicken Strips"
click at [923, 50] on icon "close" at bounding box center [919, 45] width 15 height 15
click at [916, 40] on div "Home / Restaurants management / Menus / Sections Majesty Open import export Men…" at bounding box center [729, 447] width 896 height 833
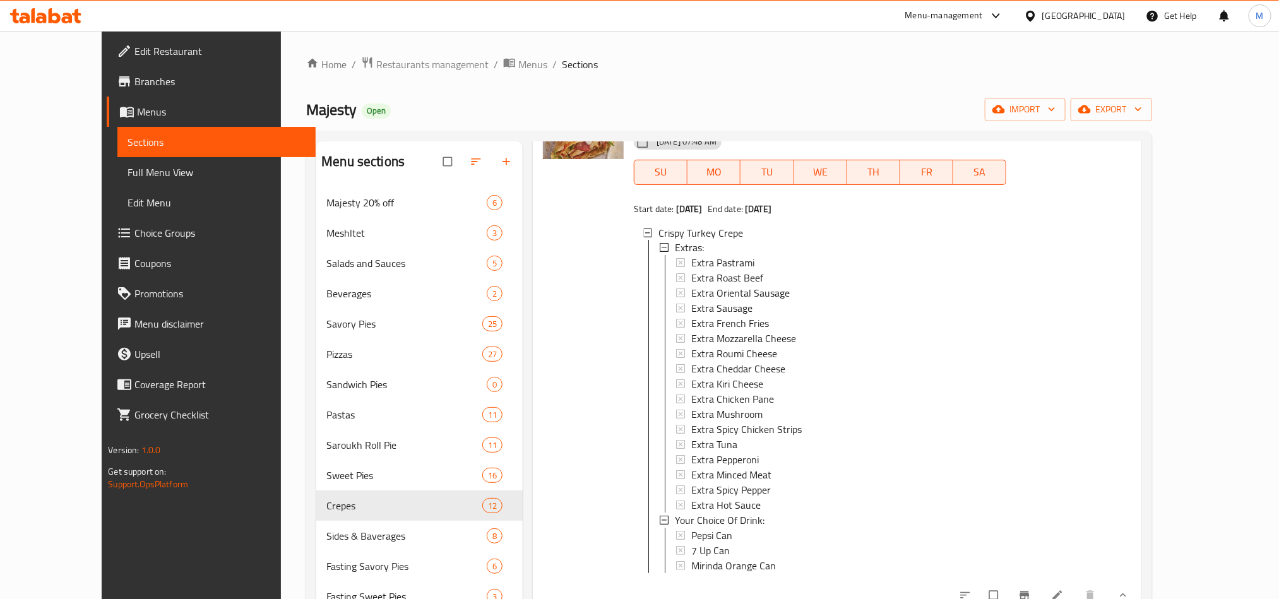
click at [1104, 15] on div "[GEOGRAPHIC_DATA]" at bounding box center [1083, 16] width 83 height 14
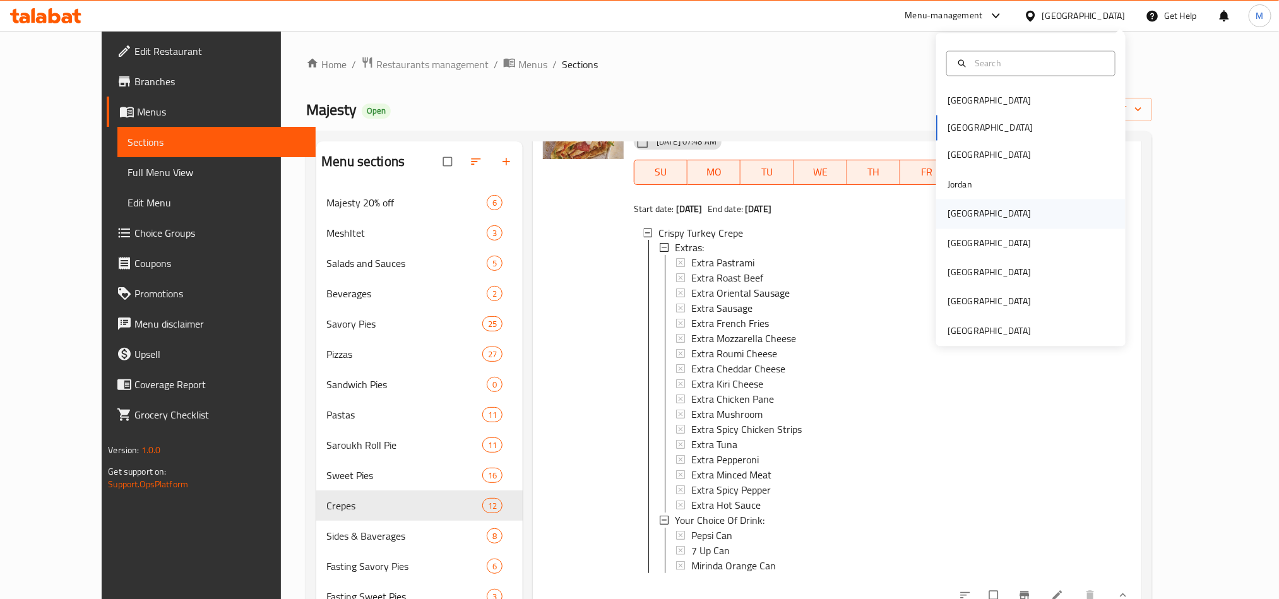
click at [977, 210] on div "Kuwait" at bounding box center [1030, 213] width 189 height 29
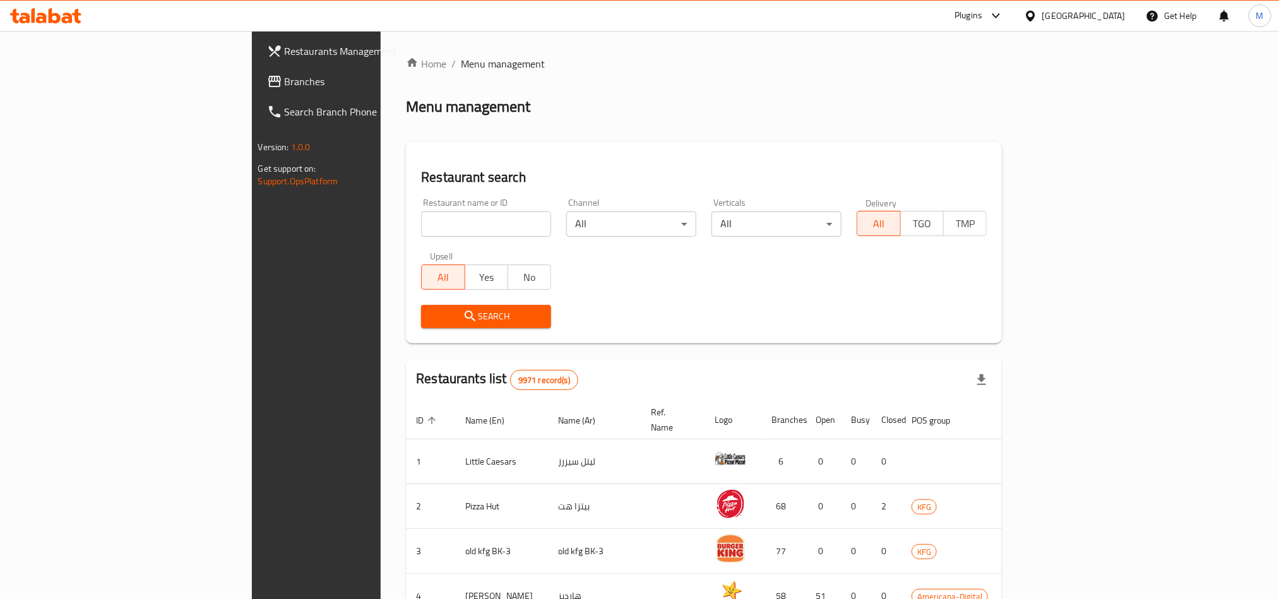
click at [421, 209] on div "Restaurant name or ID Restaurant name or ID" at bounding box center [486, 217] width 130 height 38
click at [421, 216] on input "search" at bounding box center [486, 223] width 130 height 25
paste input "28117"
type input "28117"
click at [421, 326] on button "Search" at bounding box center [486, 316] width 130 height 23
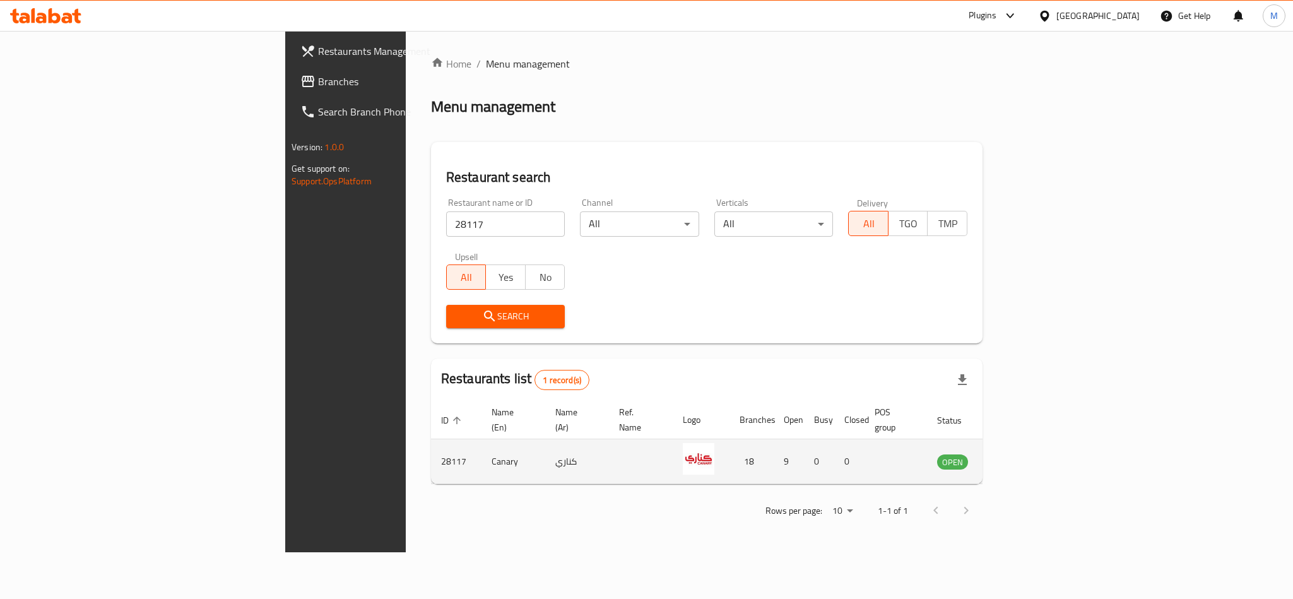
click at [1037, 439] on td "enhanced table" at bounding box center [1015, 461] width 44 height 45
click at [1019, 454] on icon "enhanced table" at bounding box center [1010, 461] width 15 height 15
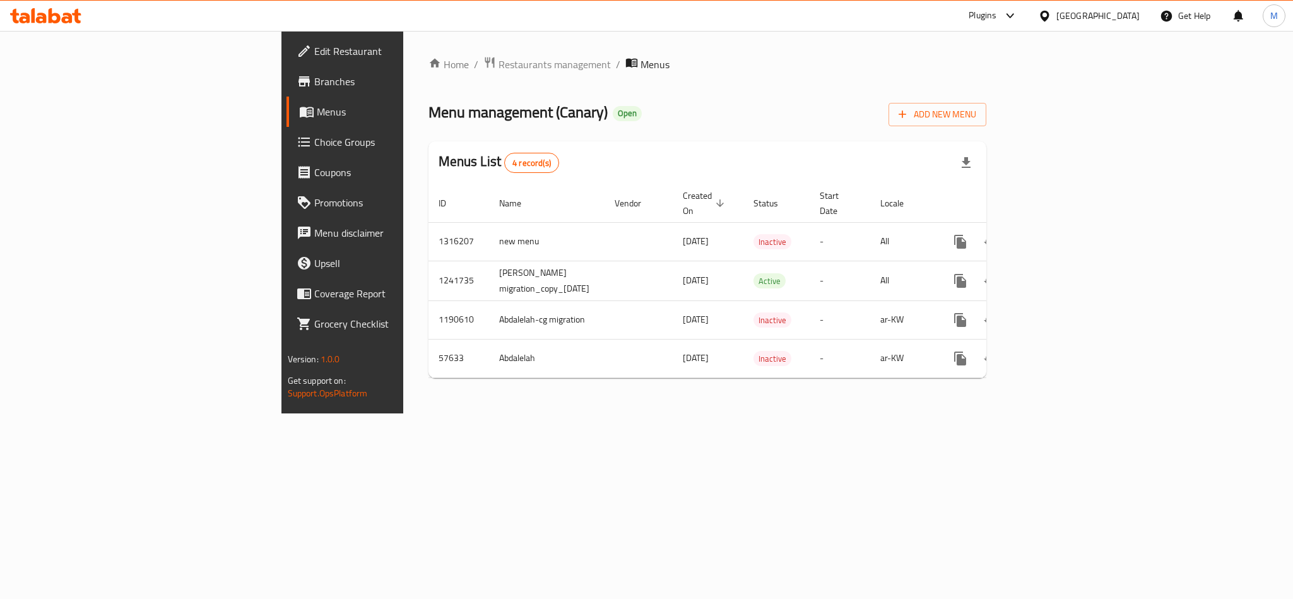
click at [314, 55] on span "Edit Restaurant" at bounding box center [400, 51] width 173 height 15
